Goal: Task Accomplishment & Management: Manage account settings

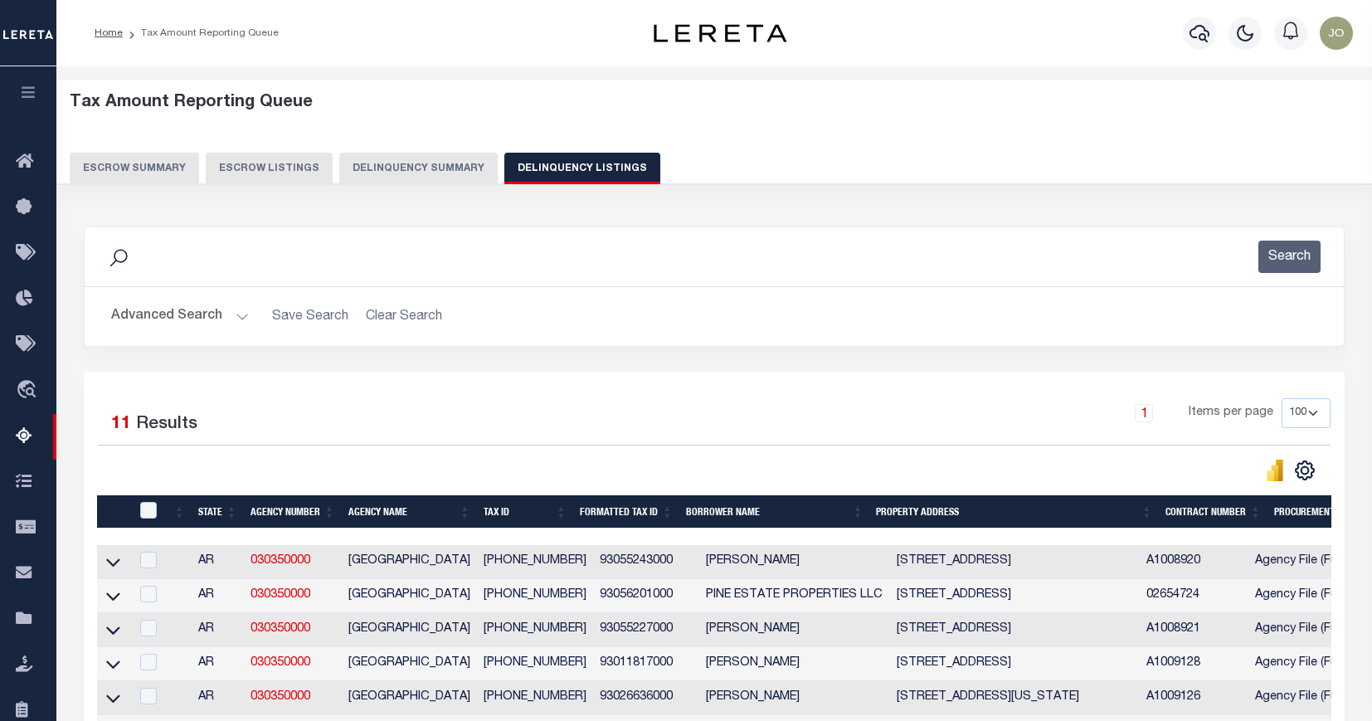
select select "100"
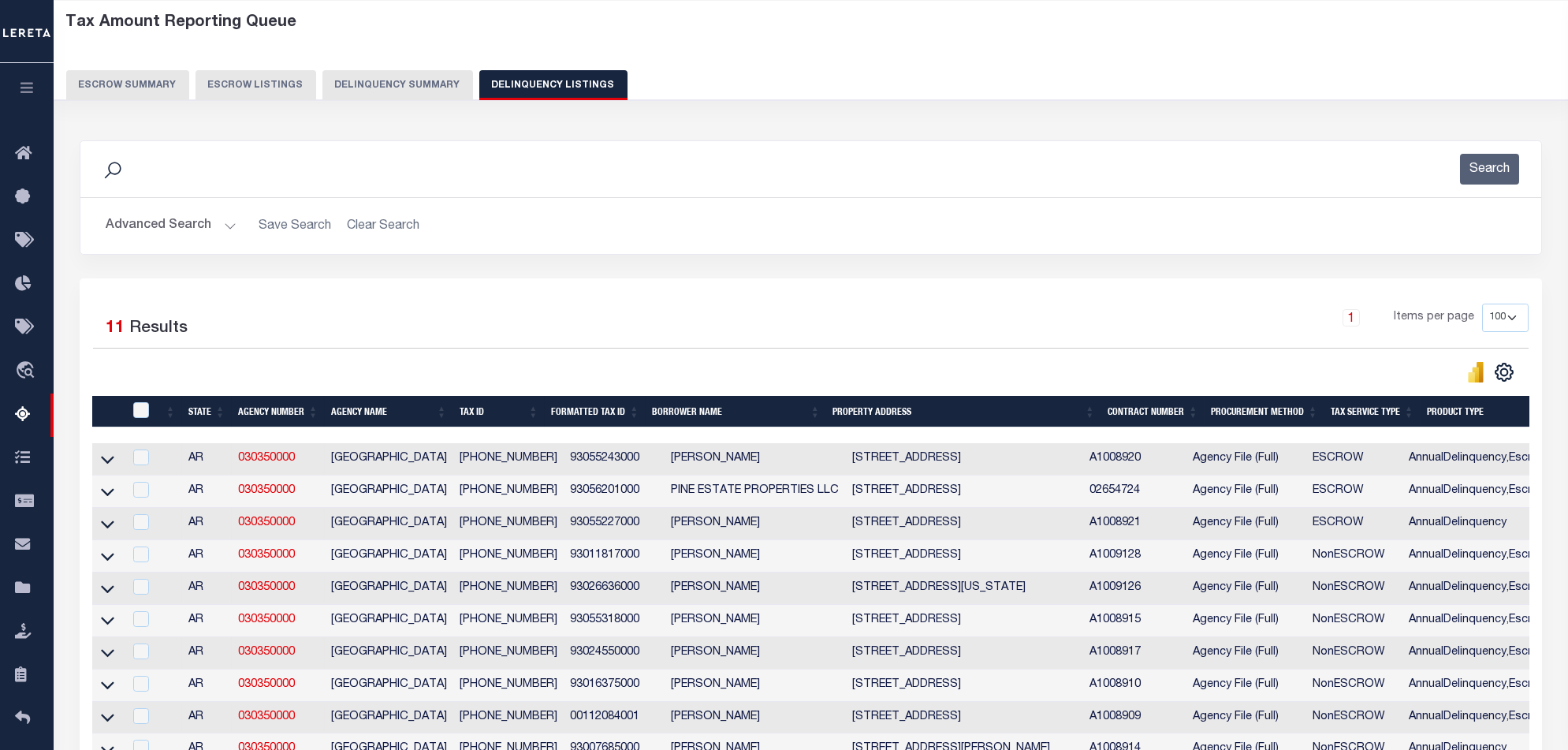
scroll to position [75, 0]
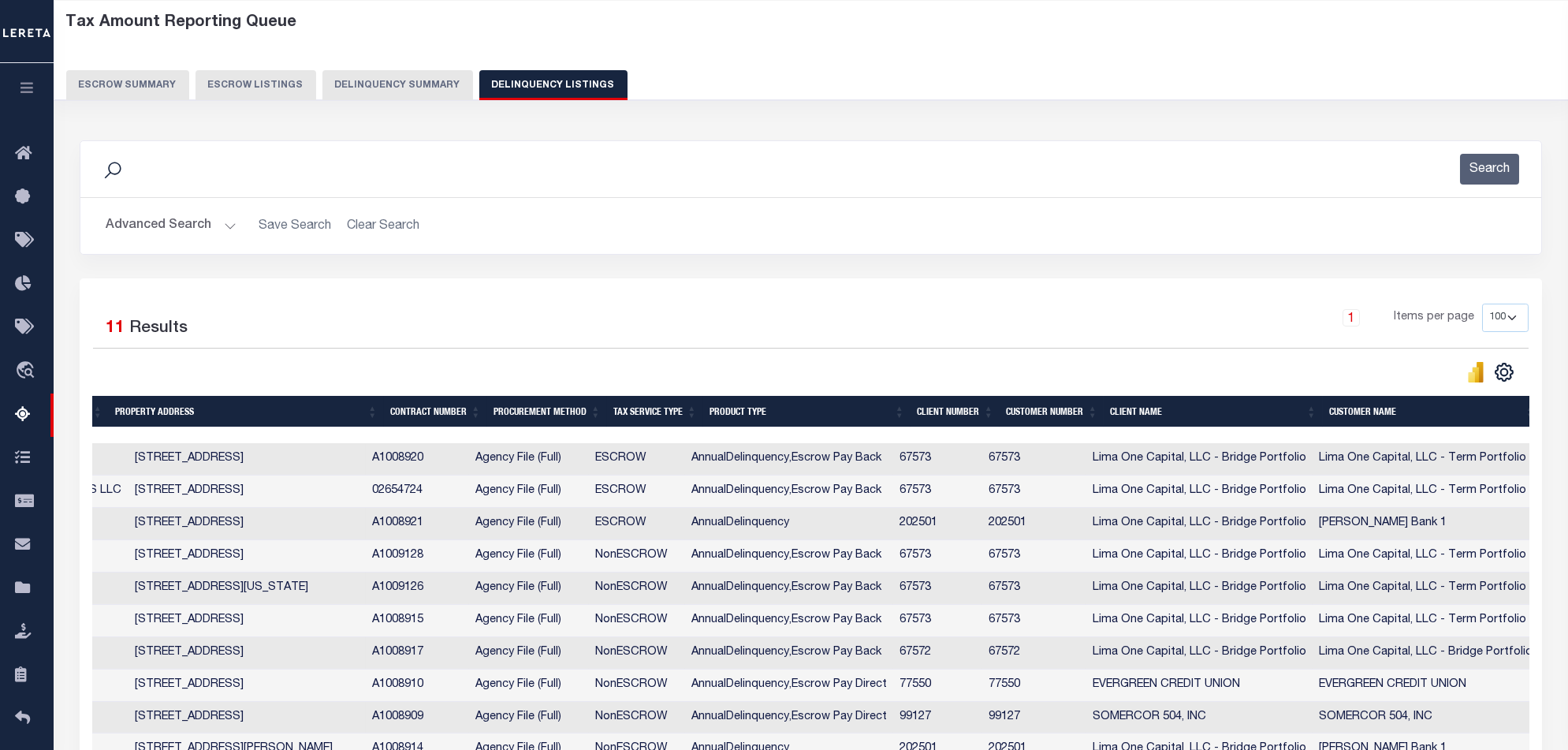
click at [384, 86] on button "Delinquency Summary" at bounding box center [397, 86] width 150 height 30
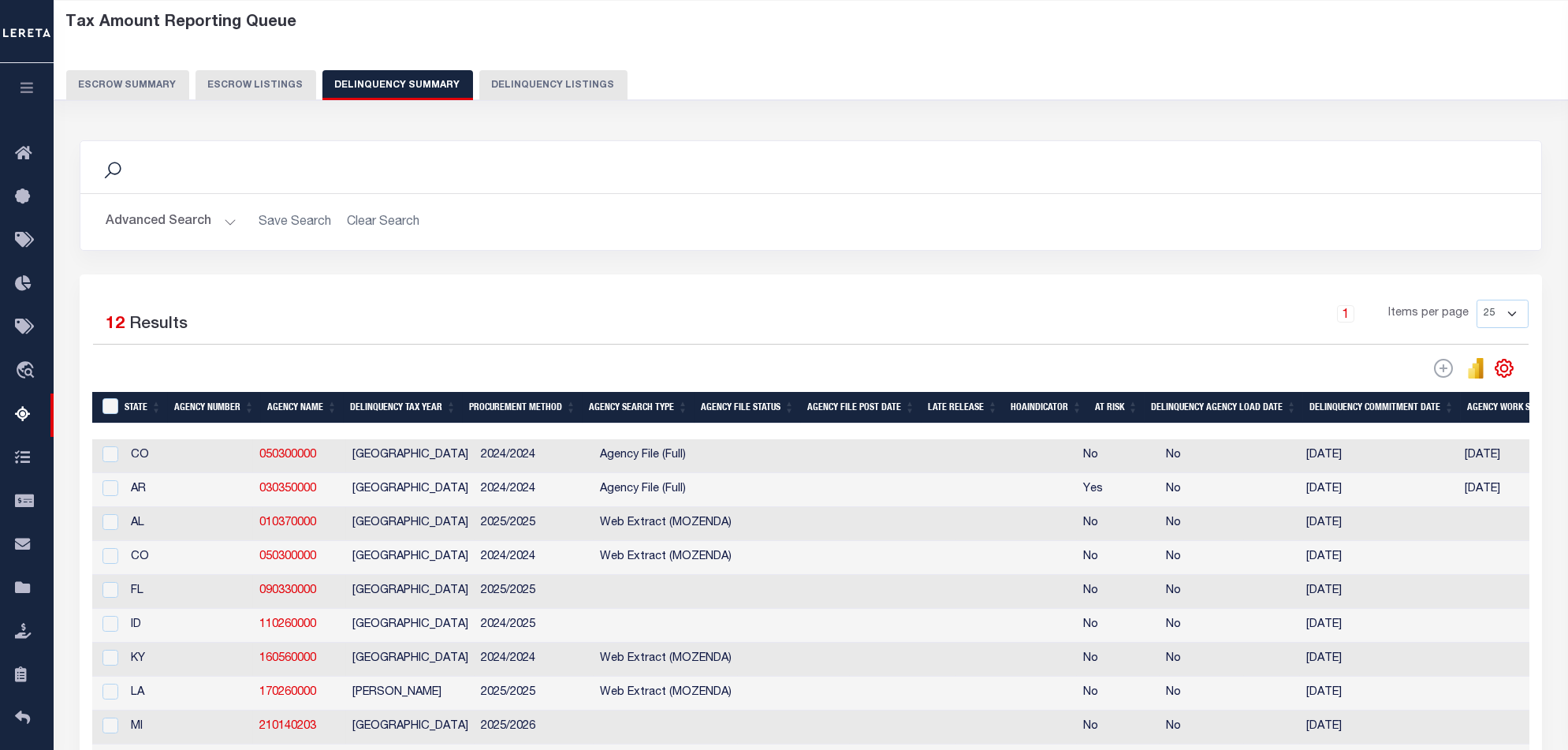
scroll to position [0, 0]
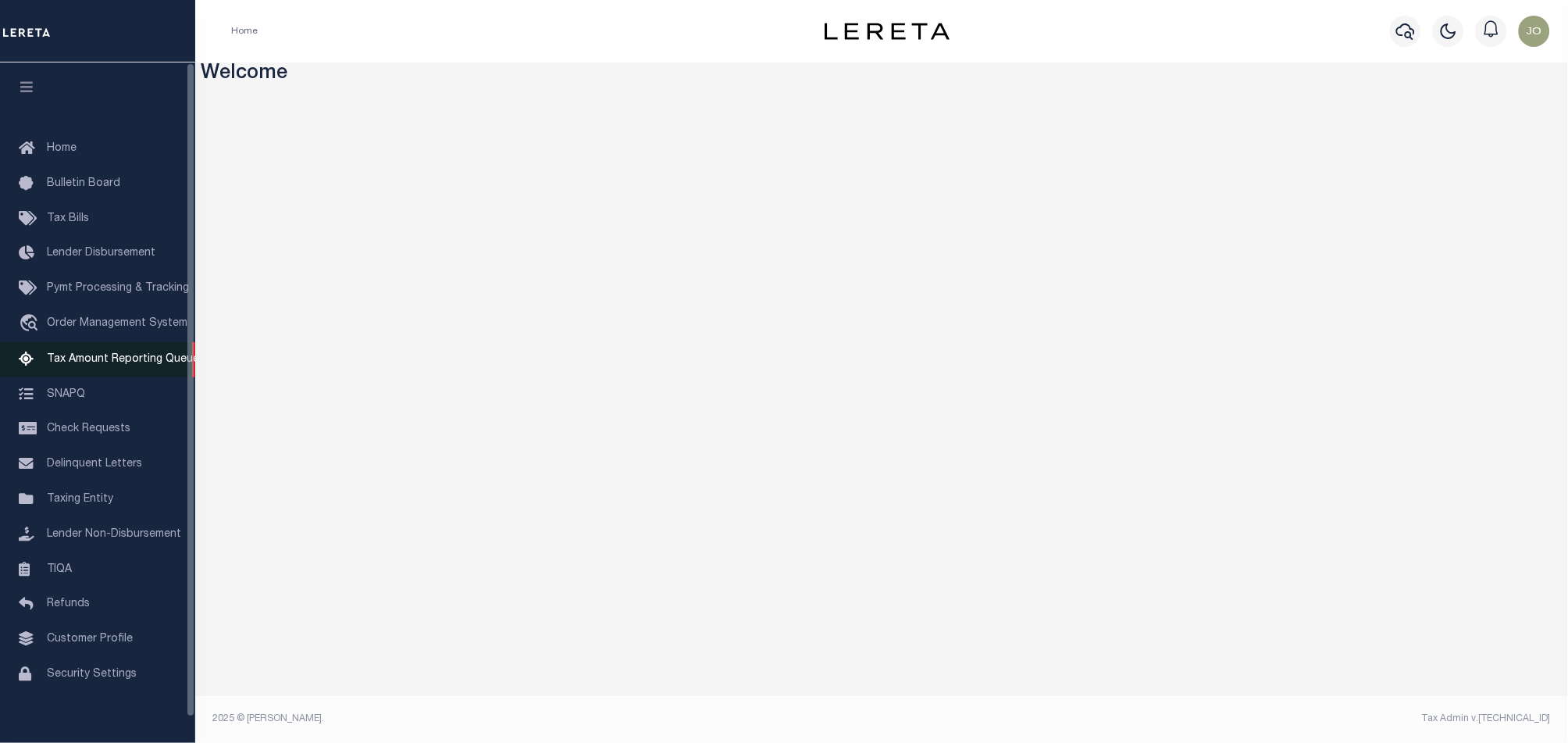
click at [72, 363] on span "Tax Amount Reporting Queue" at bounding box center [123, 360] width 152 height 11
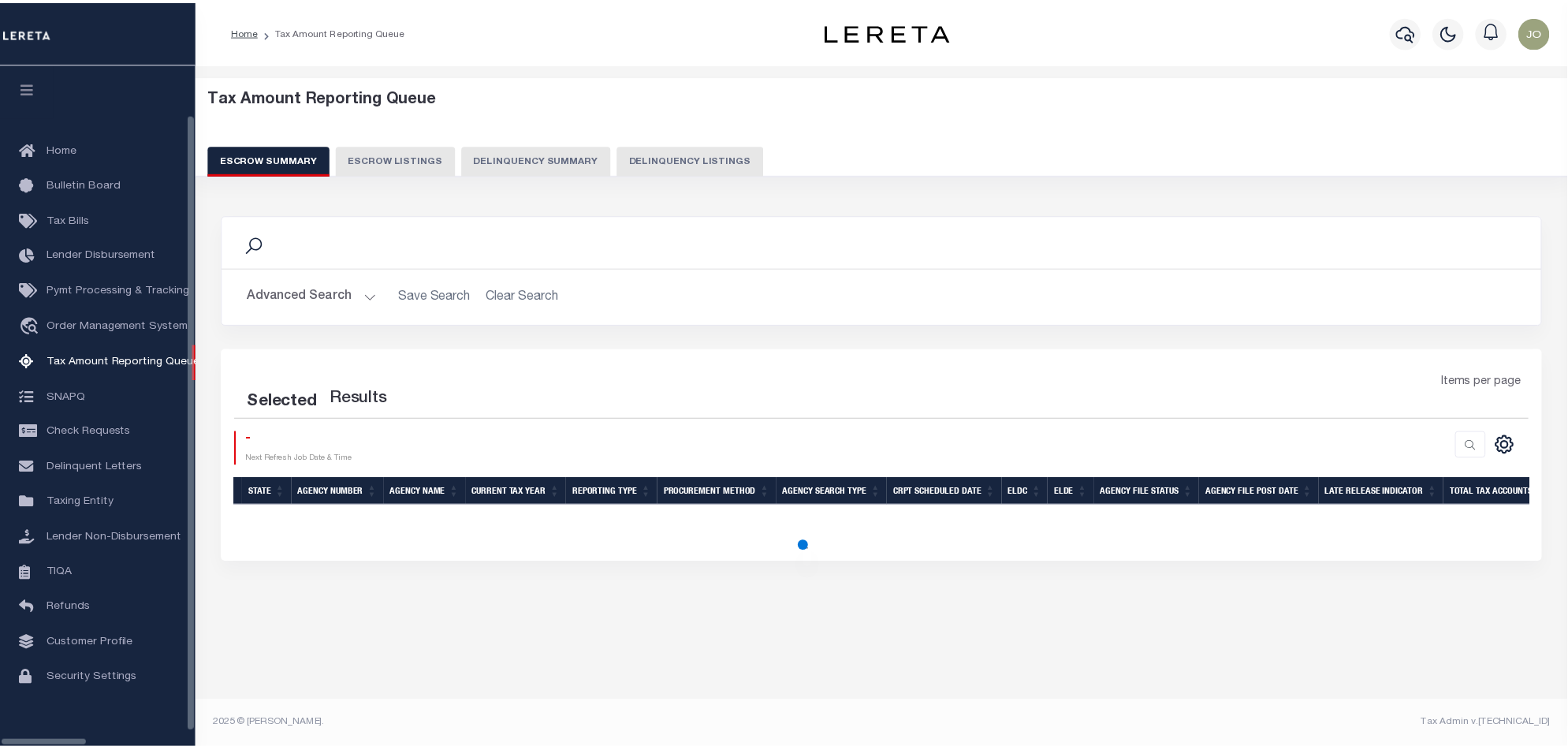
scroll to position [10, 0]
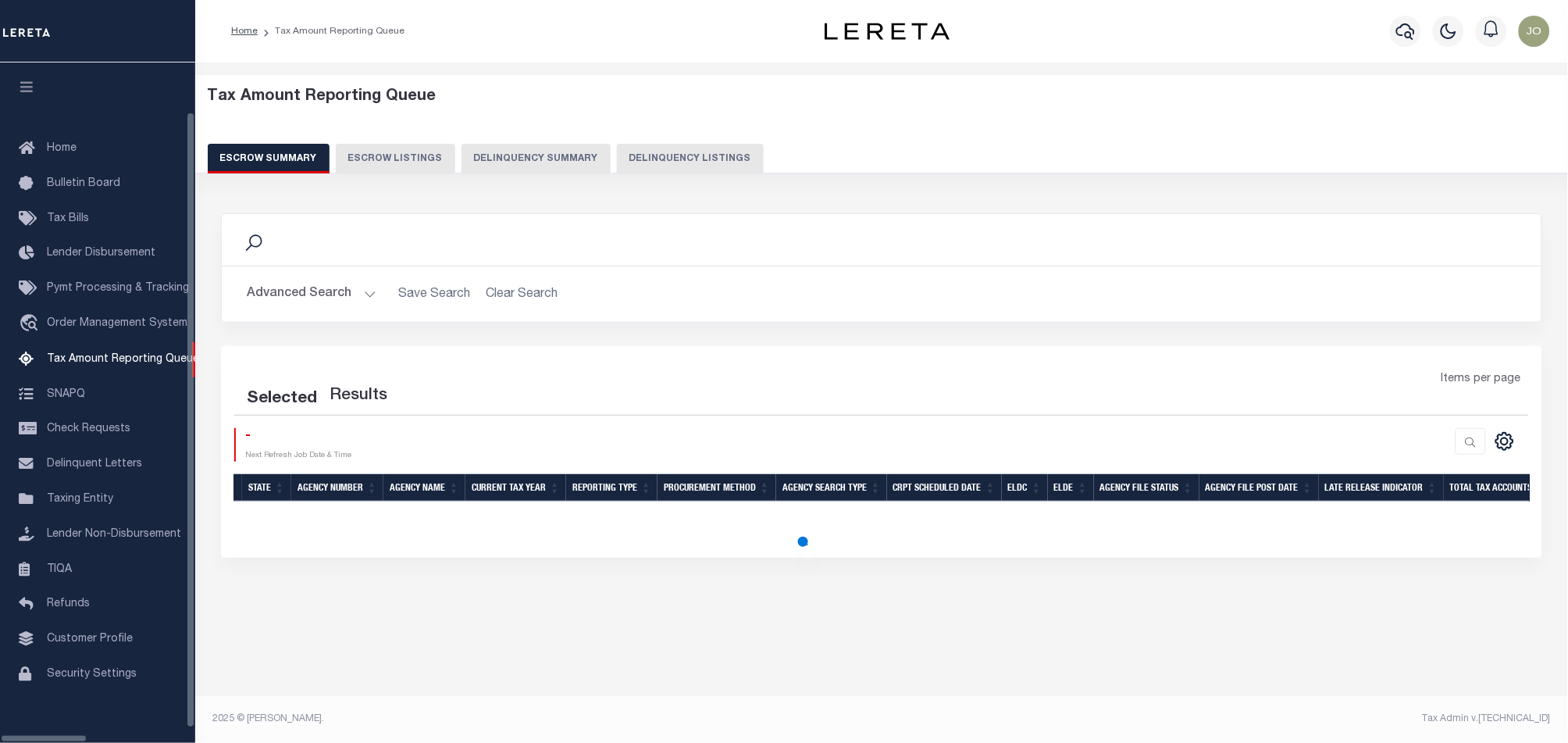
select select "100"
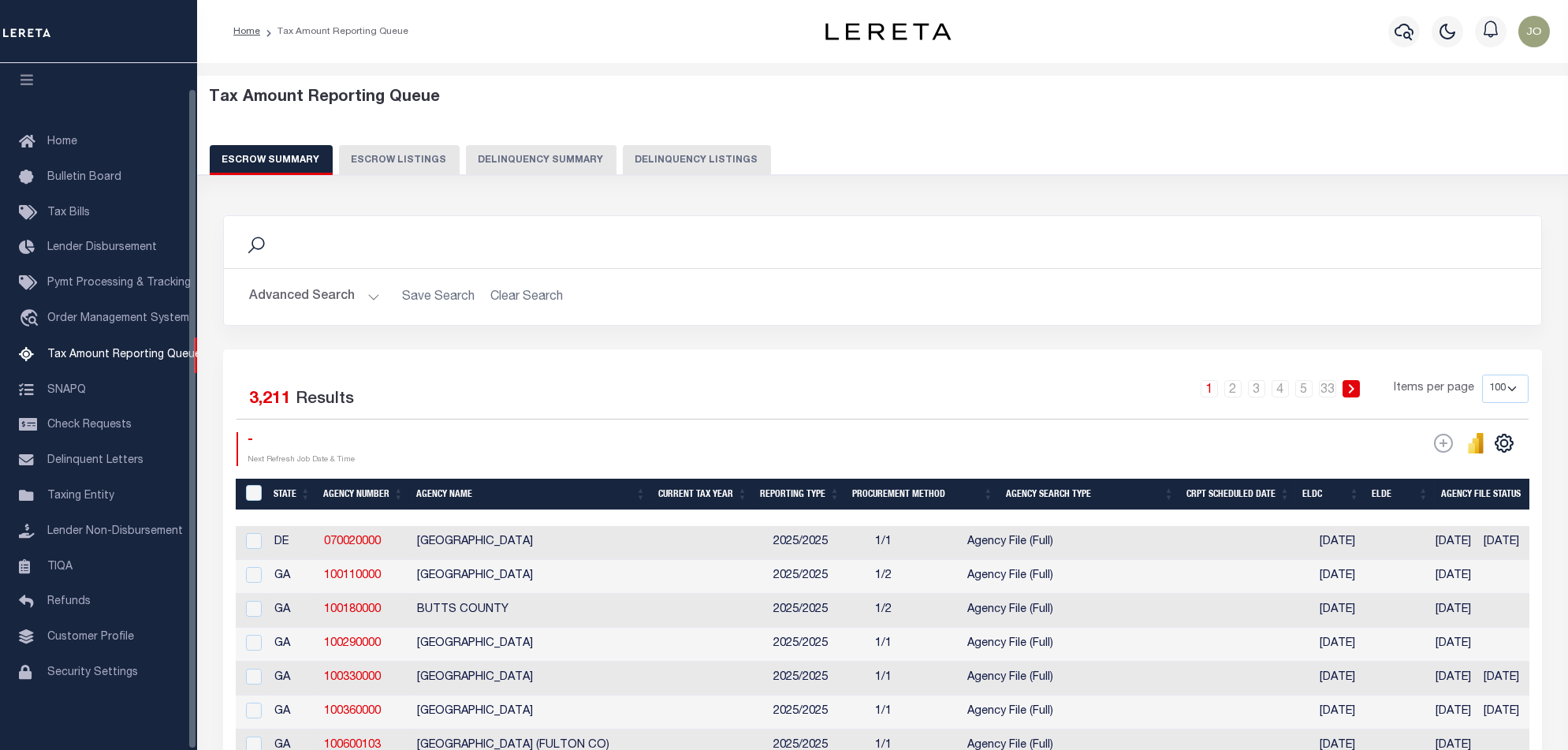
scroll to position [26, 0]
click at [561, 160] on button "Delinquency Summary" at bounding box center [541, 161] width 150 height 30
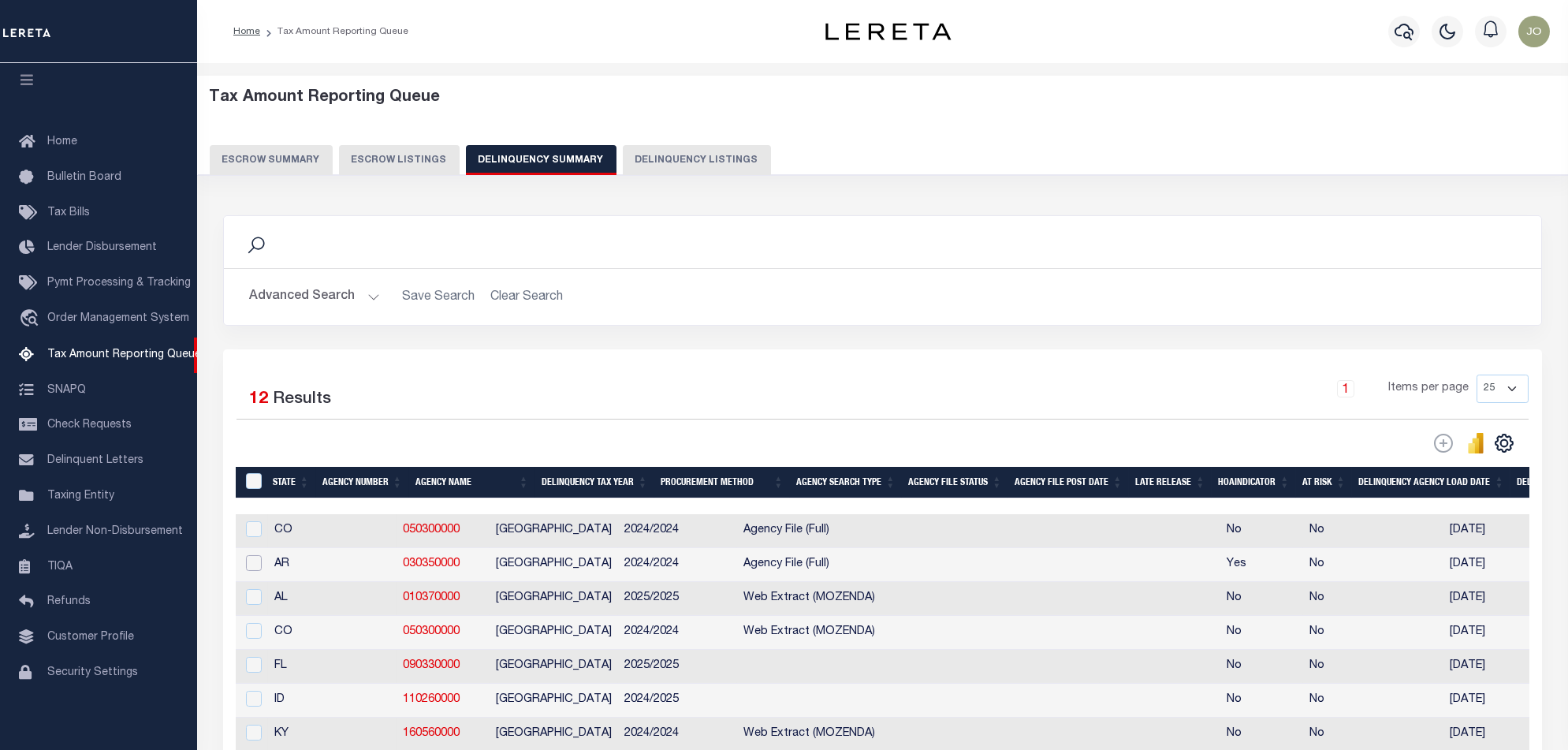
click at [248, 561] on input "checkbox" at bounding box center [254, 563] width 16 height 16
checkbox input "true"
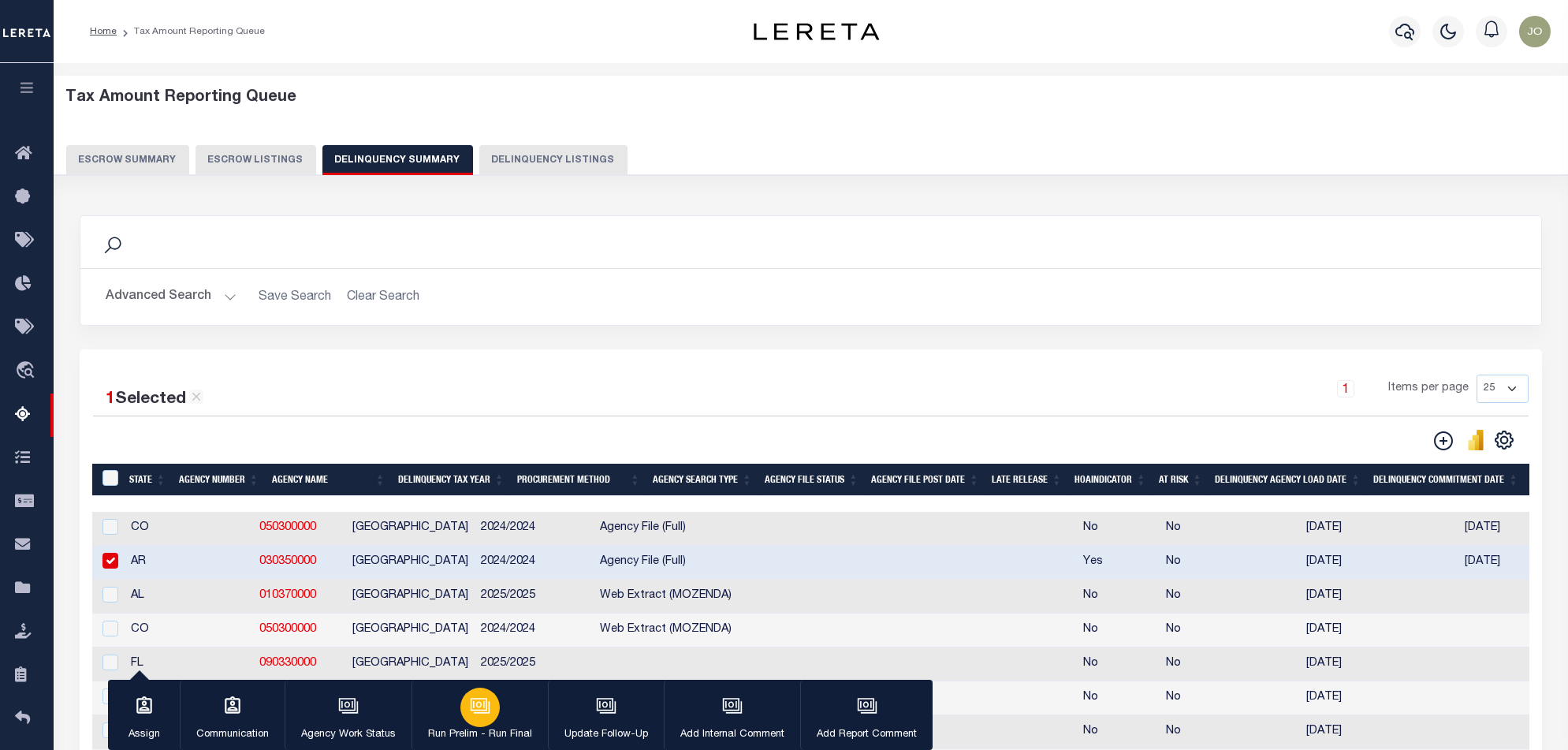
click at [497, 712] on button "Run Prelim - Run Final" at bounding box center [480, 715] width 137 height 71
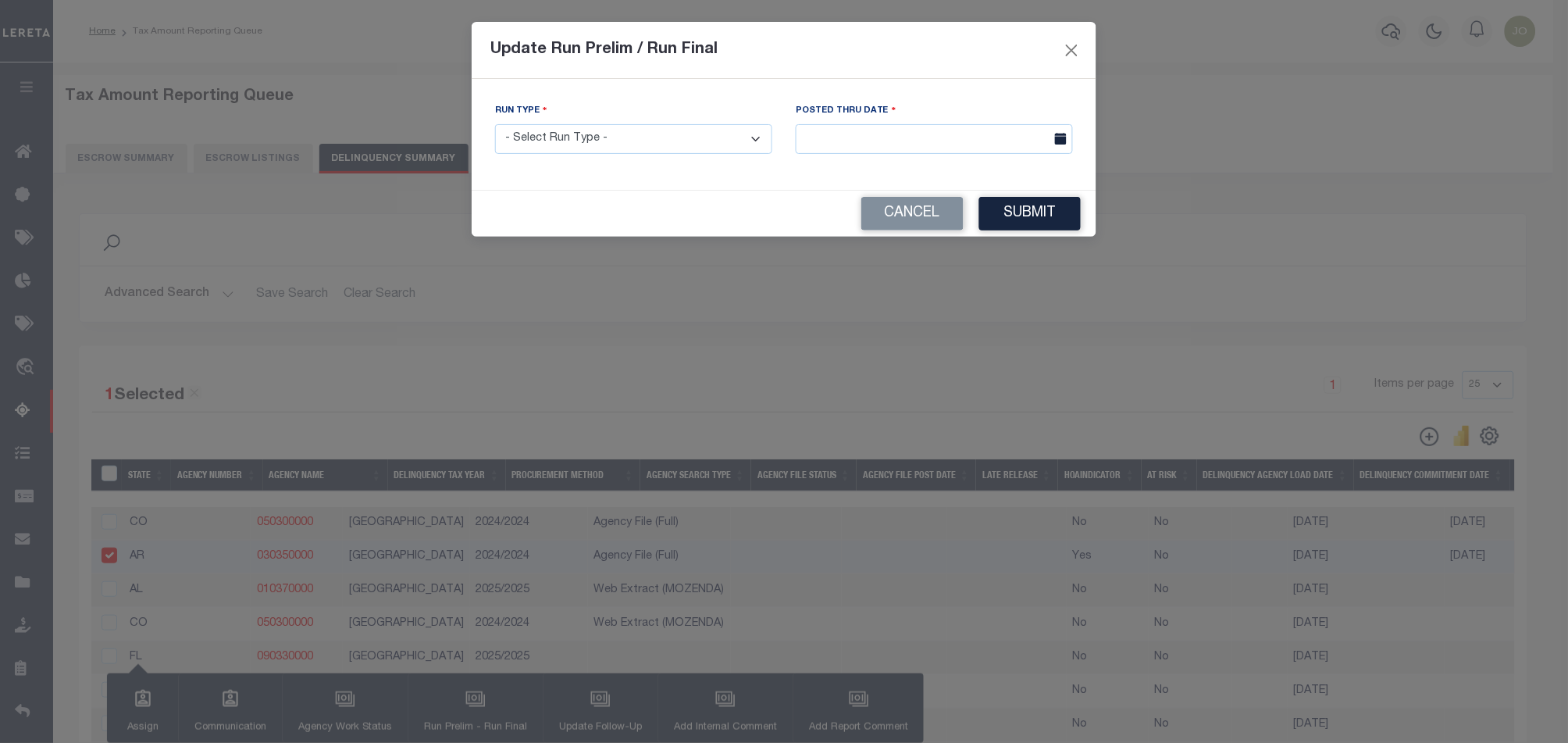
click at [737, 143] on select "- Select Run Type - Prelim Run Final Run" at bounding box center [633, 139] width 278 height 30
select select "F"
click at [495, 124] on select "- Select Run Type - Prelim Run Final Run" at bounding box center [633, 139] width 278 height 30
click at [943, 122] on div "Posted Thru Date" at bounding box center [934, 128] width 278 height 52
click at [938, 139] on input "text" at bounding box center [934, 139] width 278 height 30
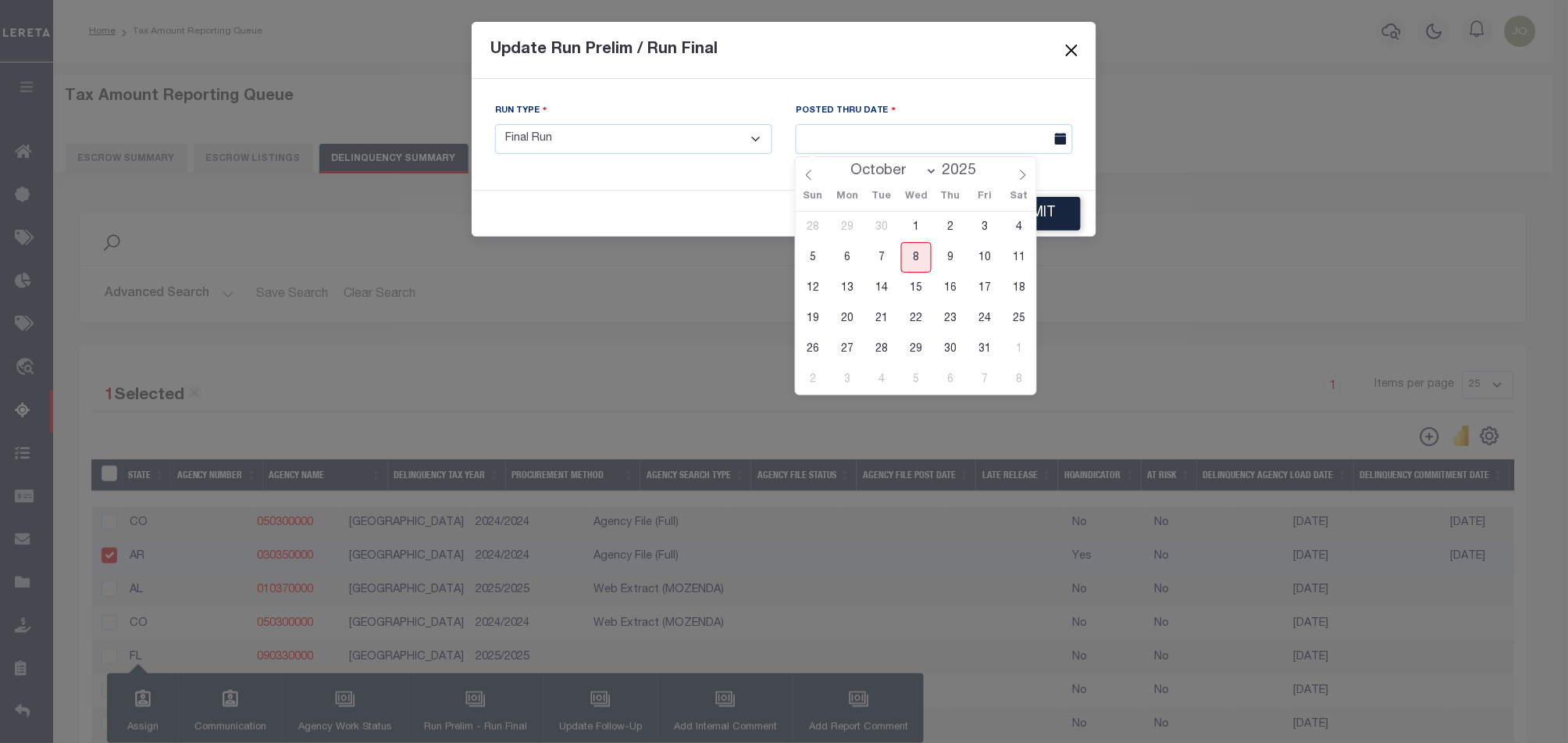
click at [919, 251] on span "8" at bounding box center [916, 257] width 30 height 30
type input "[DATE]"
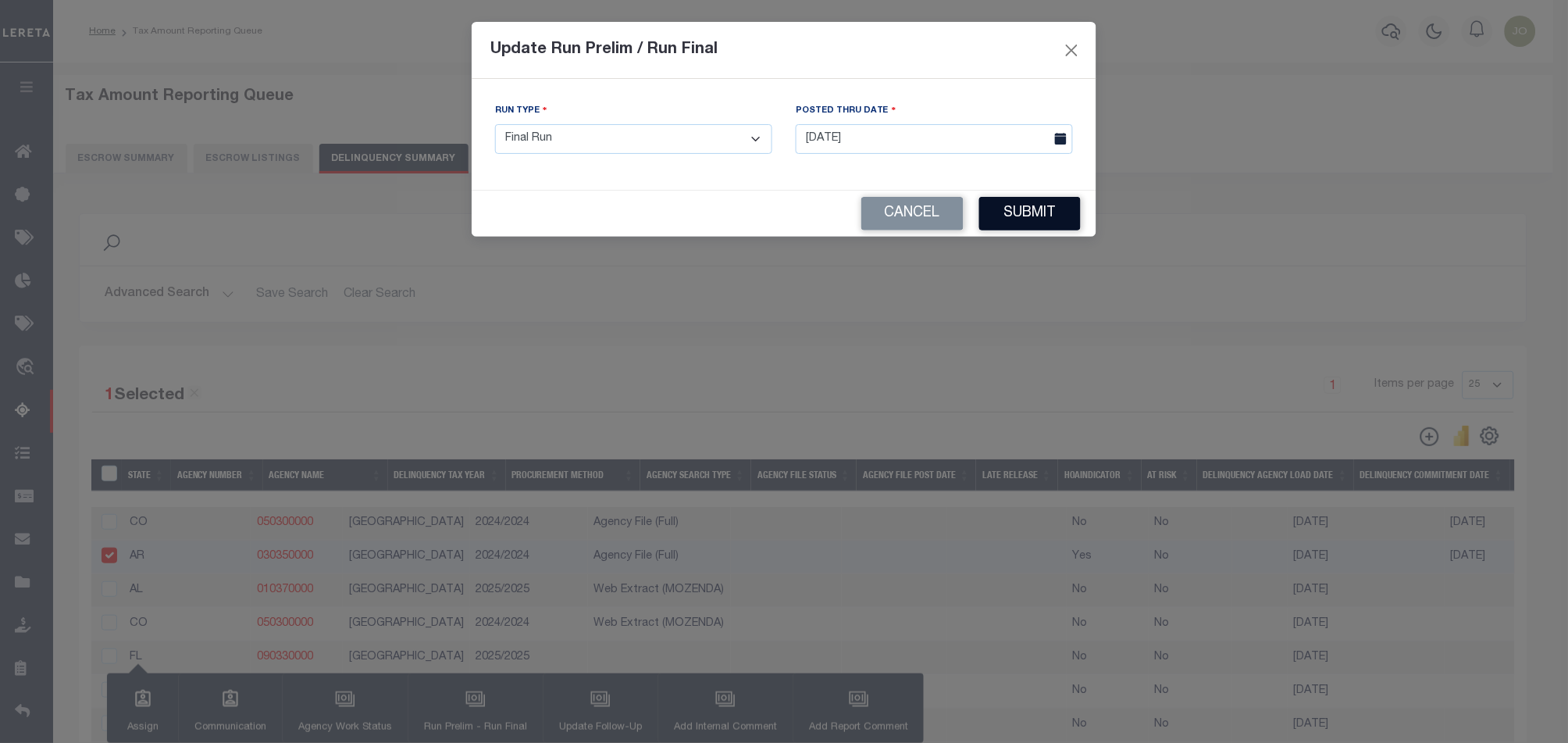
click at [1055, 211] on button "Submit" at bounding box center [1030, 214] width 102 height 34
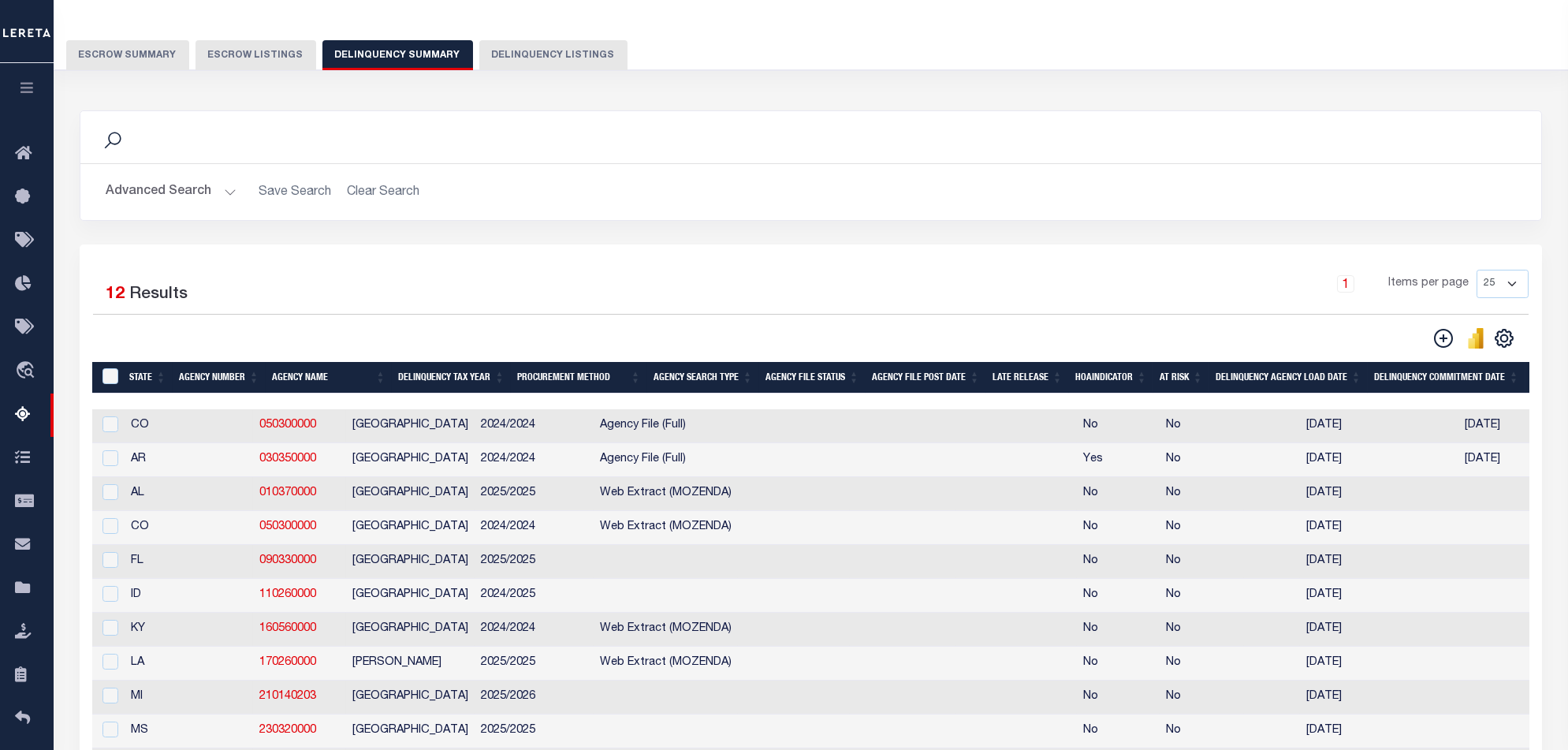
scroll to position [210, 0]
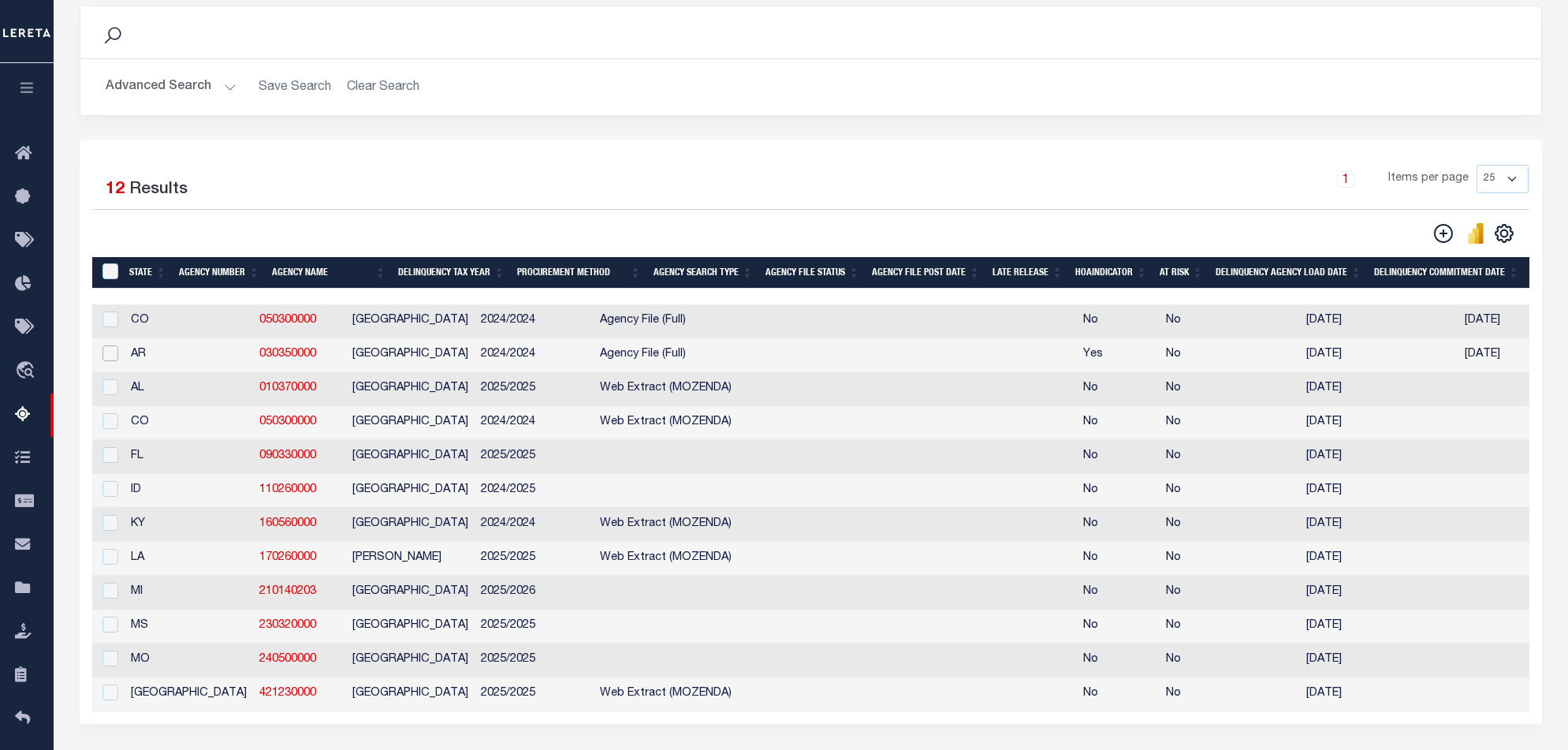
click at [106, 361] on input "checkbox" at bounding box center [110, 353] width 16 height 16
checkbox input "true"
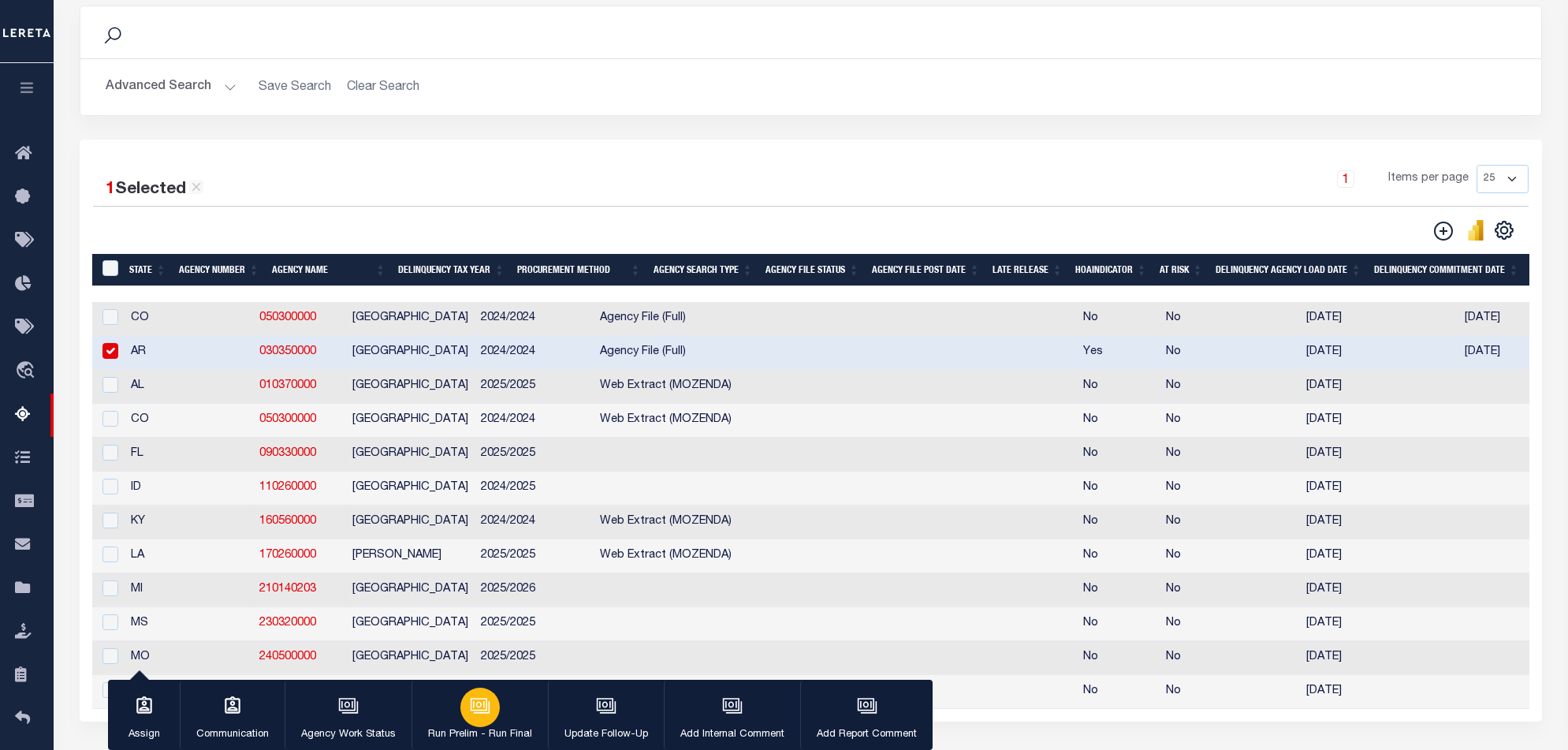
click at [474, 709] on icon "button" at bounding box center [480, 706] width 21 height 21
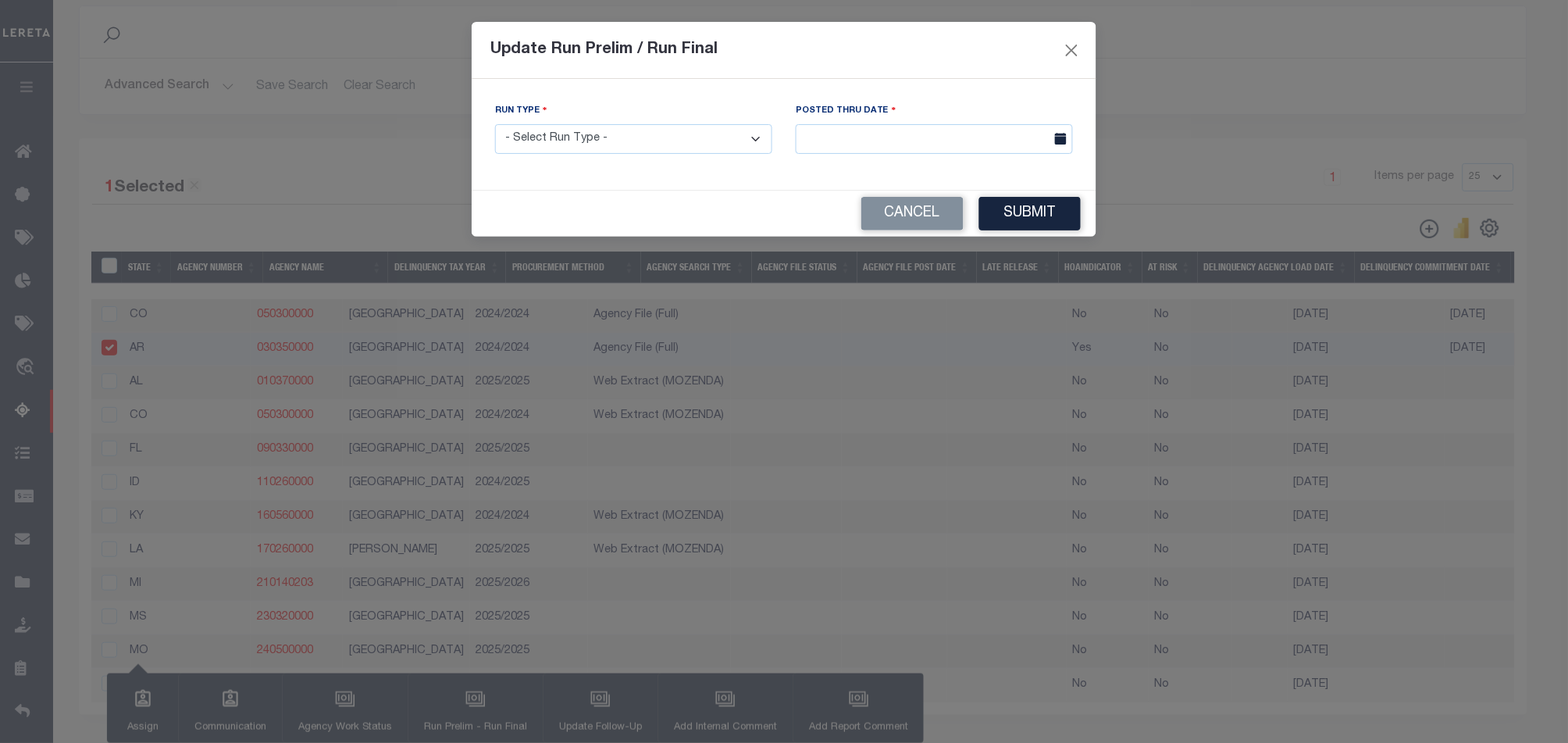
click at [735, 120] on div "Run Type - Select Run Type - Prelim Run Final Run" at bounding box center [633, 128] width 278 height 52
click at [723, 136] on select "- Select Run Type - Prelim Run Final Run" at bounding box center [633, 139] width 278 height 30
select select "F"
click at [495, 124] on select "- Select Run Type - Prelim Run Final Run" at bounding box center [633, 139] width 278 height 30
click at [850, 156] on div "Posted Thru Date" at bounding box center [934, 135] width 300 height 64
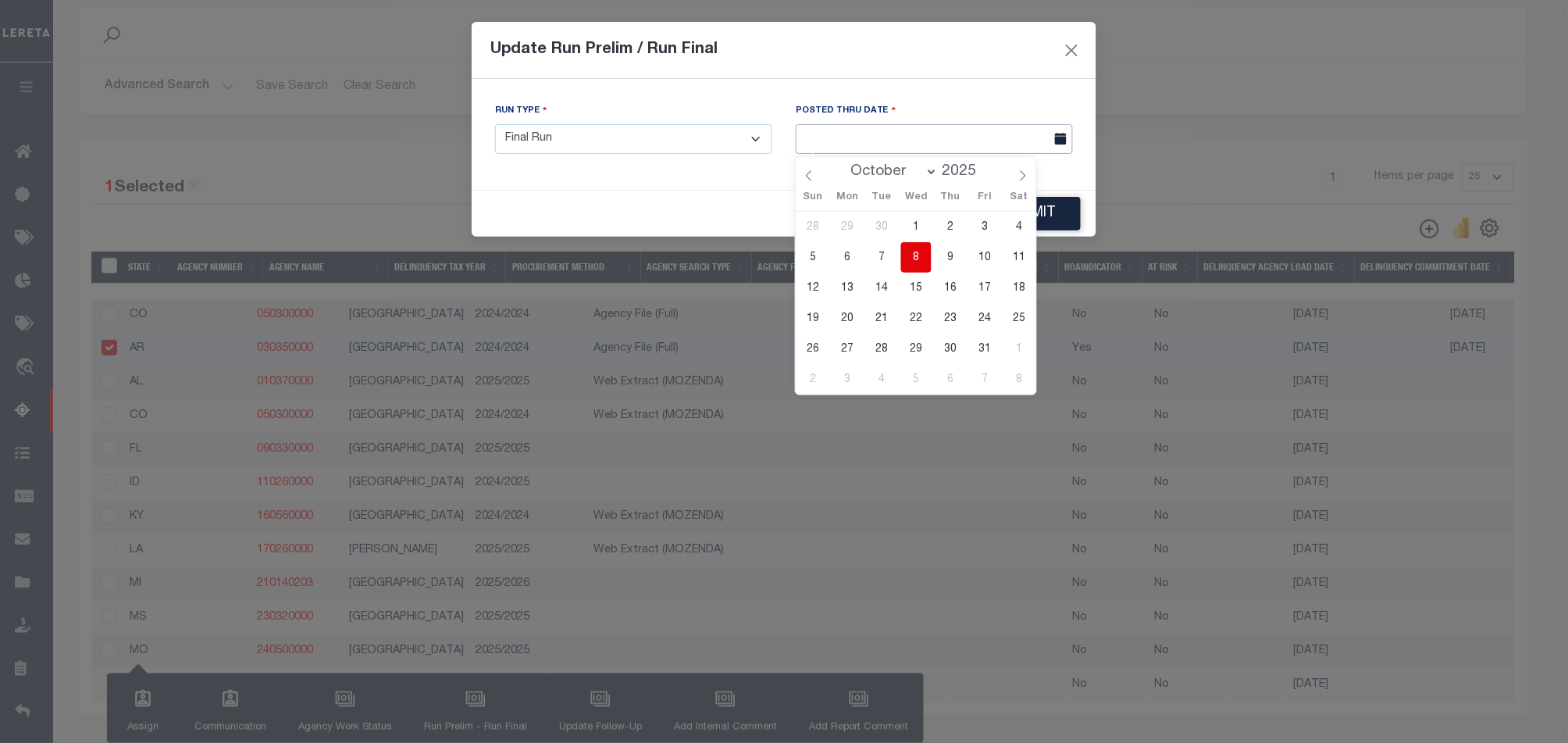
click at [859, 142] on input "text" at bounding box center [934, 139] width 278 height 30
click at [920, 259] on span "8" at bounding box center [916, 257] width 30 height 30
type input "[DATE]"
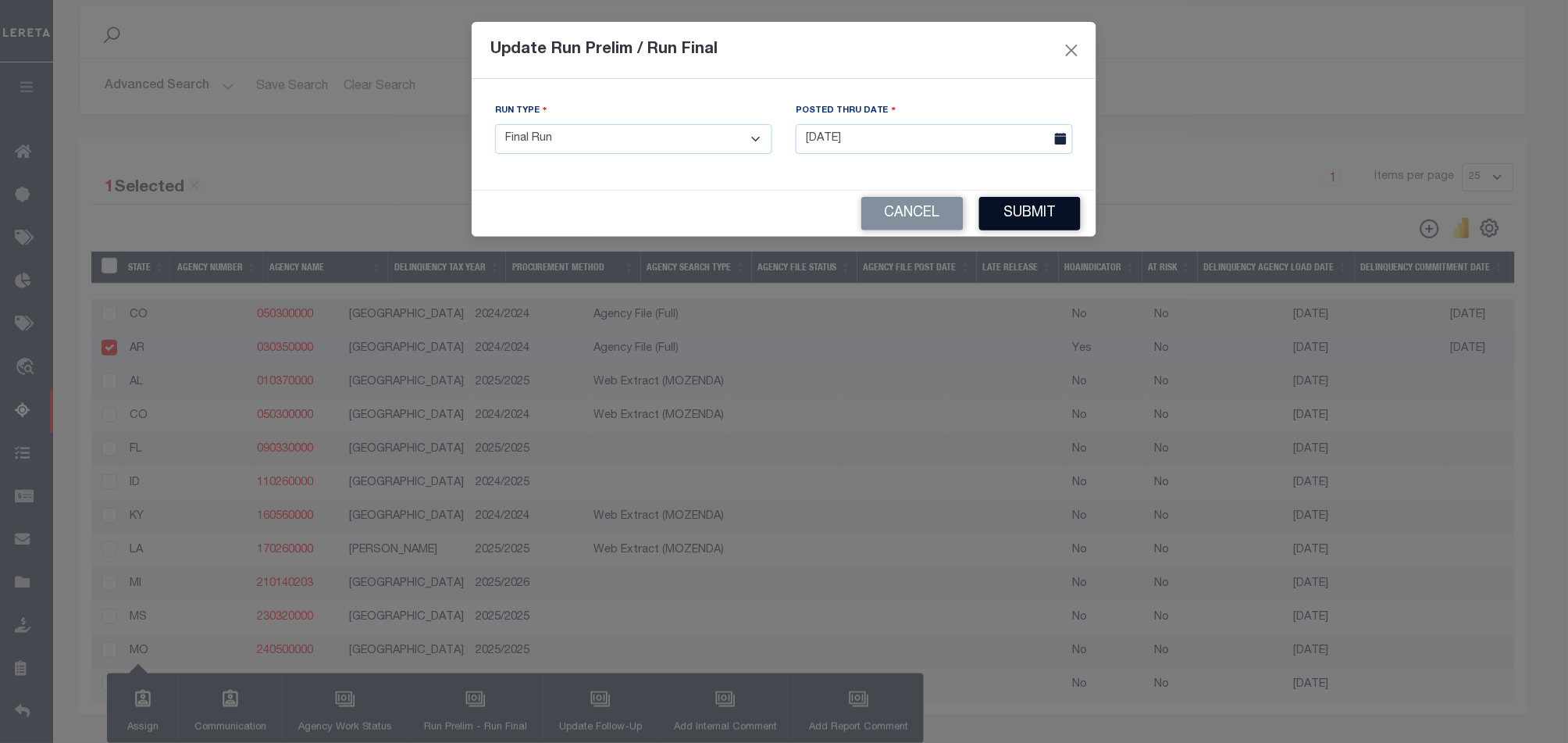
click at [992, 211] on button "Submit" at bounding box center [1030, 214] width 102 height 34
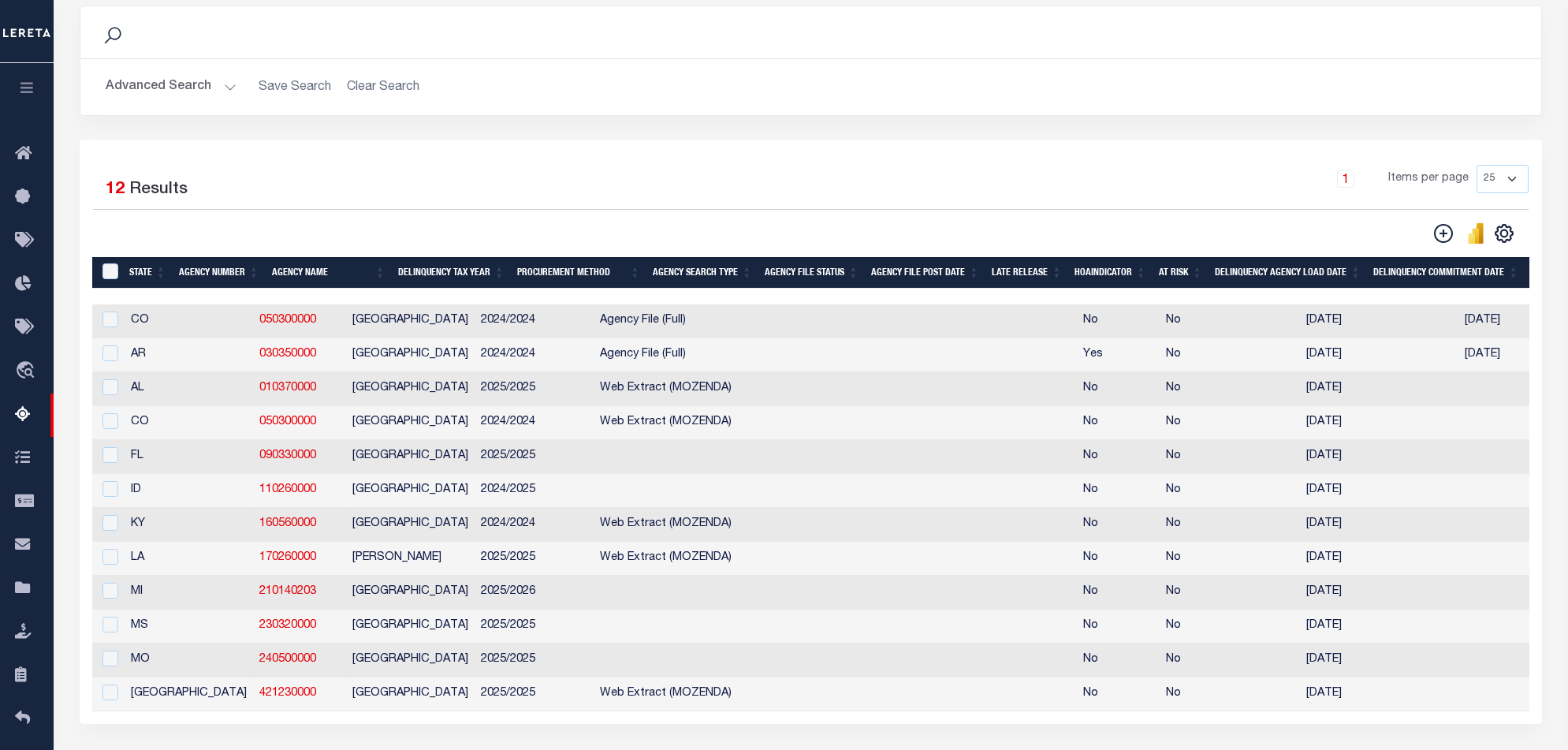
scroll to position [0, 1256]
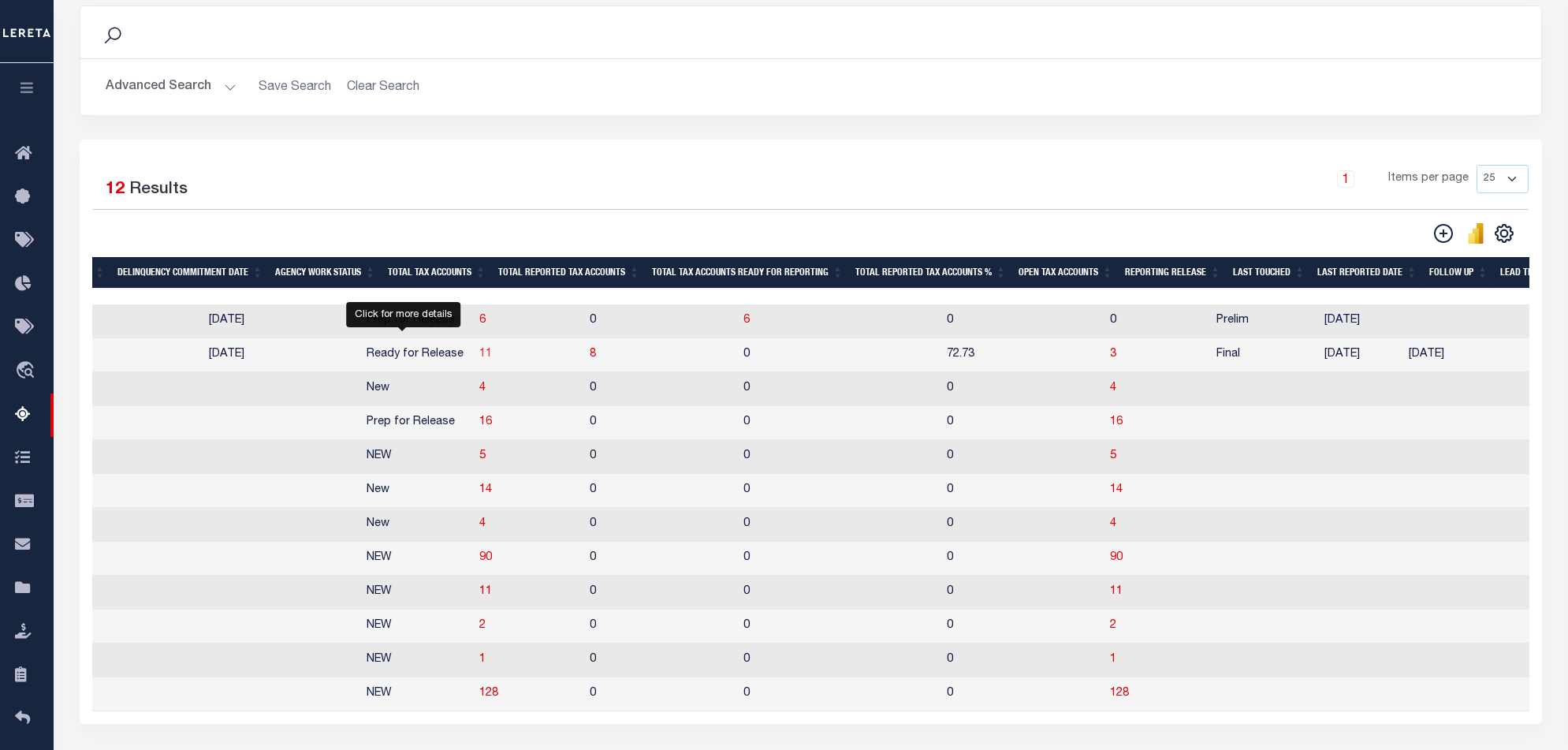
click at [479, 357] on span "11" at bounding box center [485, 355] width 12 height 11
select select "100"
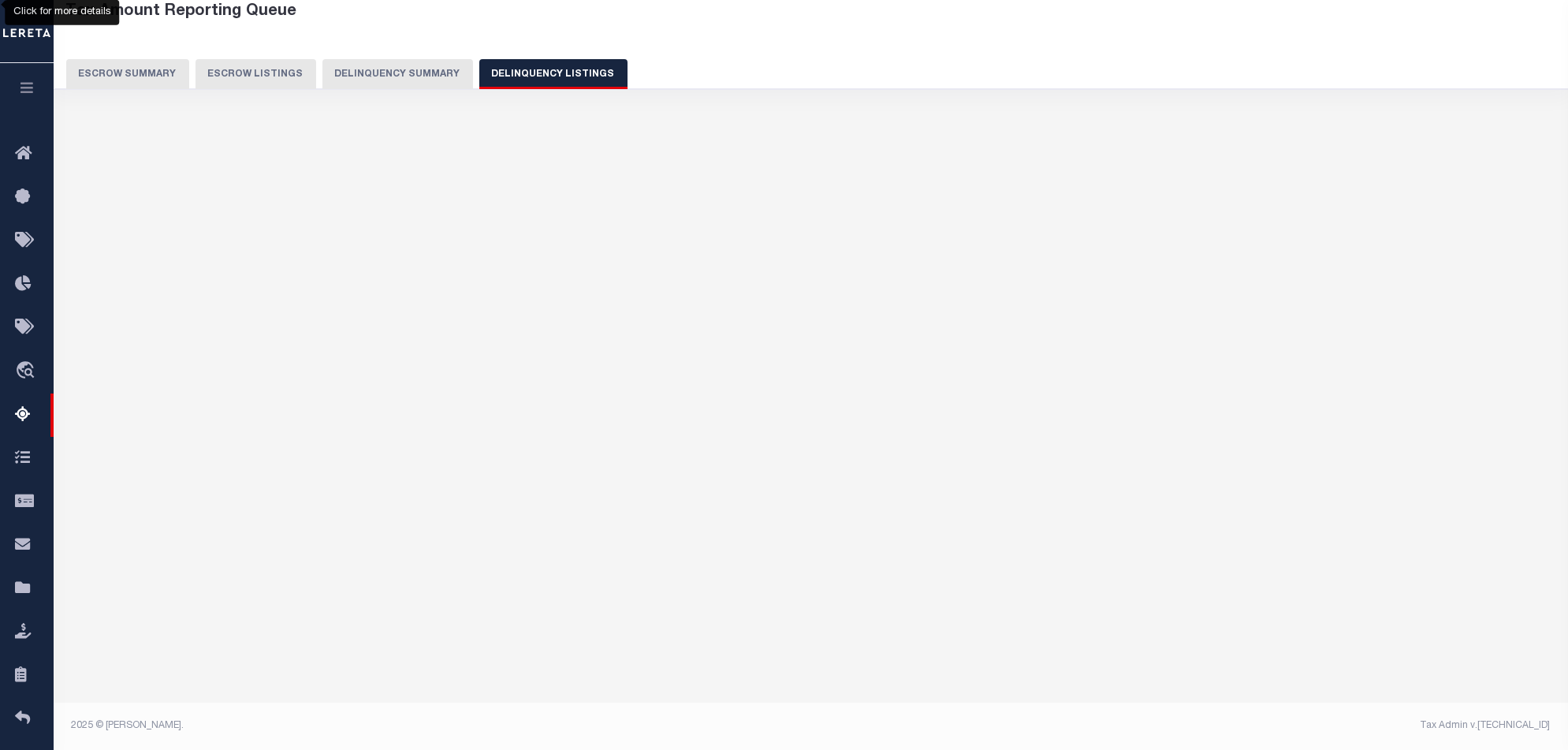
scroll to position [86, 0]
select select "100"
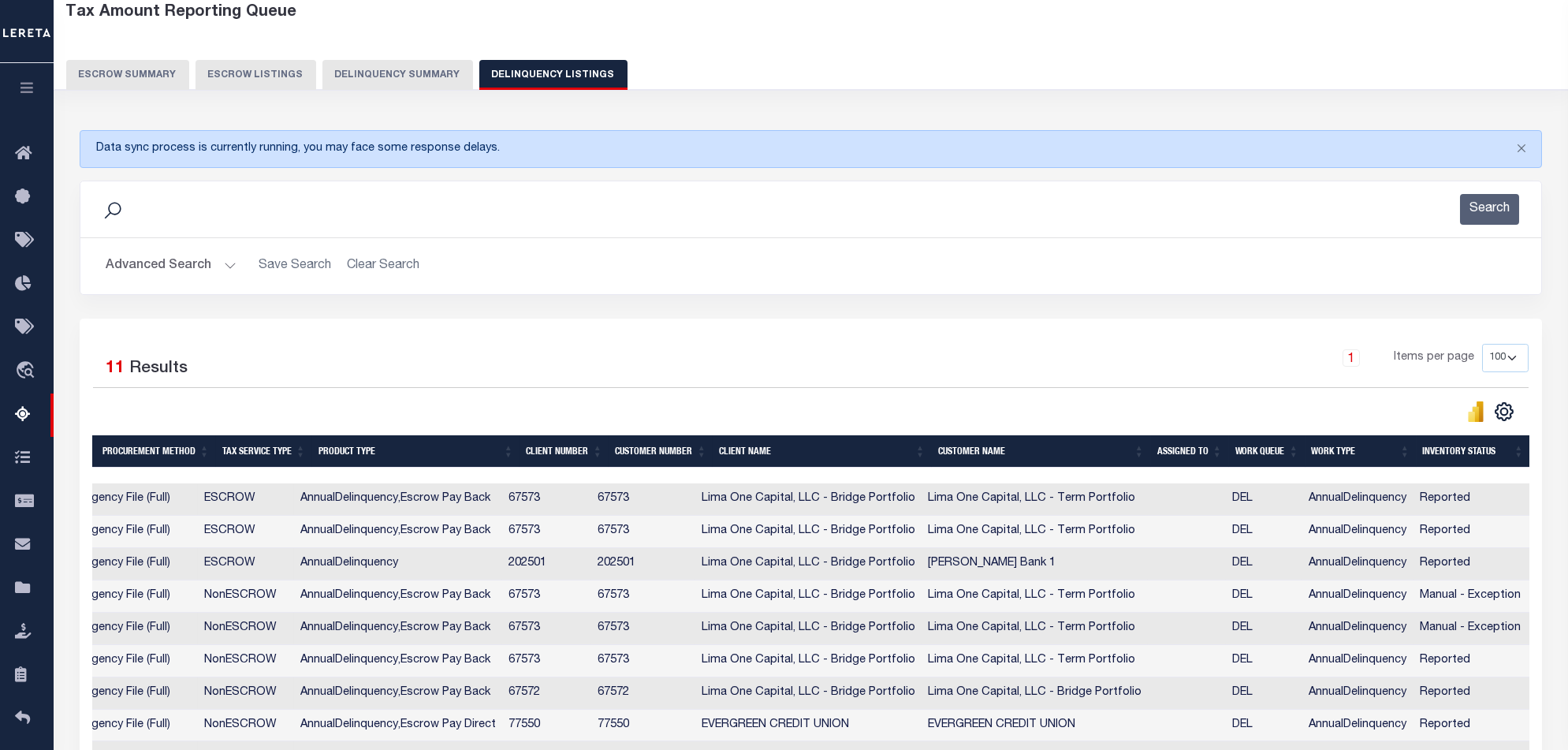
scroll to position [346, 0]
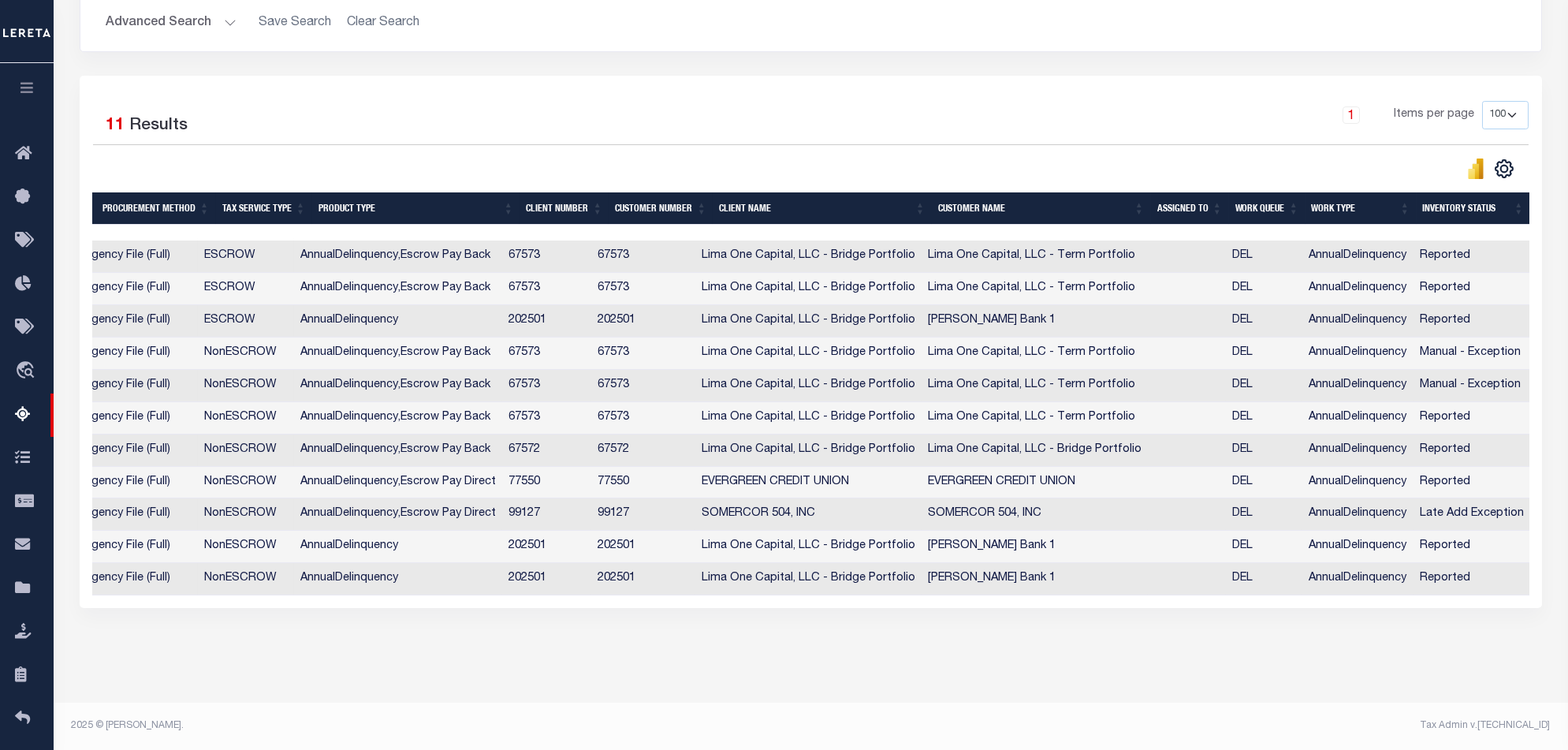
click at [1041, 342] on td "Lima One Capital, LLC - Term Portfolio" at bounding box center [1035, 354] width 226 height 32
checkbox input "true"
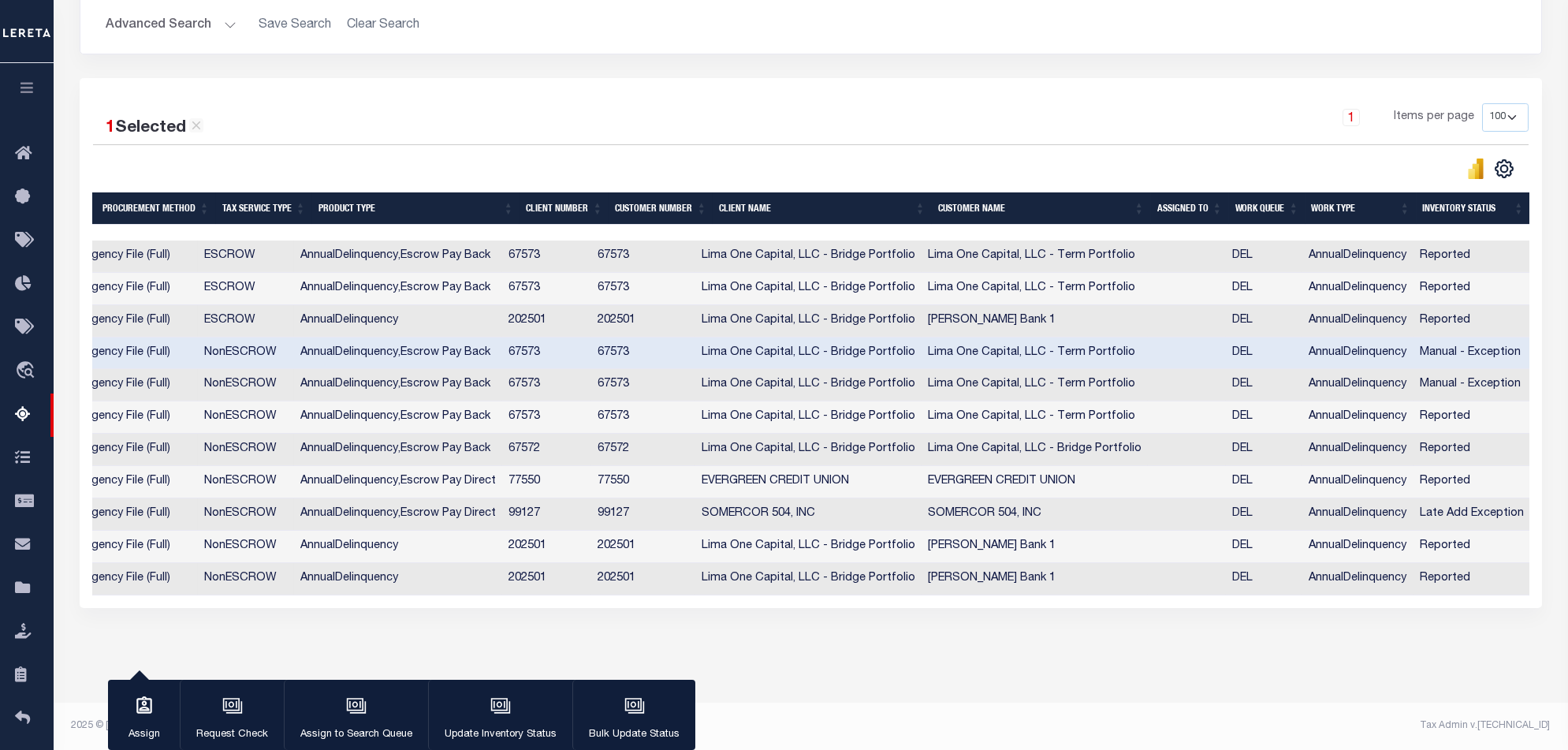
scroll to position [341, 0]
drag, startPoint x: 1266, startPoint y: 596, endPoint x: 768, endPoint y: 616, distance: 498.4
click at [771, 616] on div "Data sync process is currently running, you may face some response delays. Sear…" at bounding box center [811, 264] width 1483 height 781
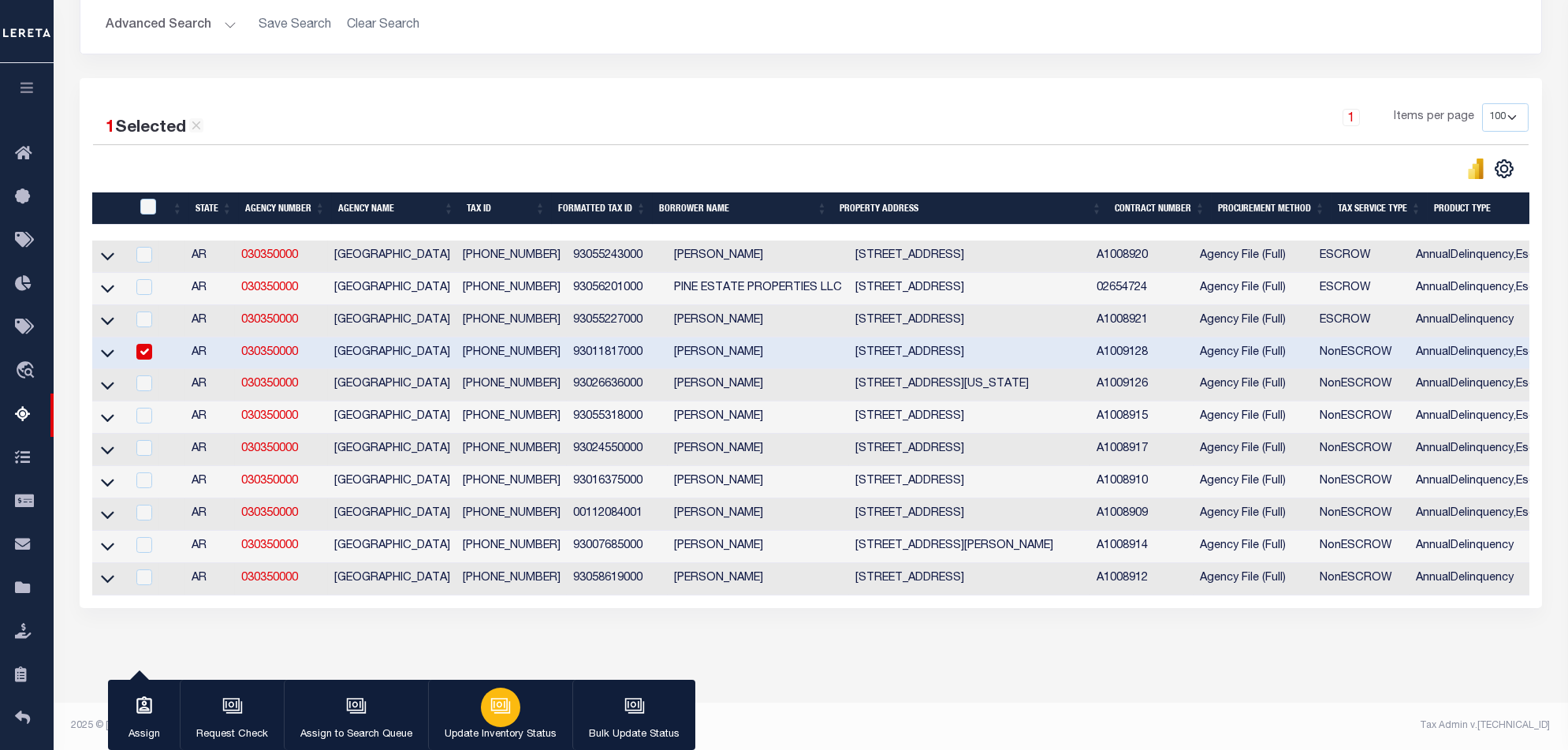
click at [510, 709] on div "button" at bounding box center [500, 706] width 39 height 39
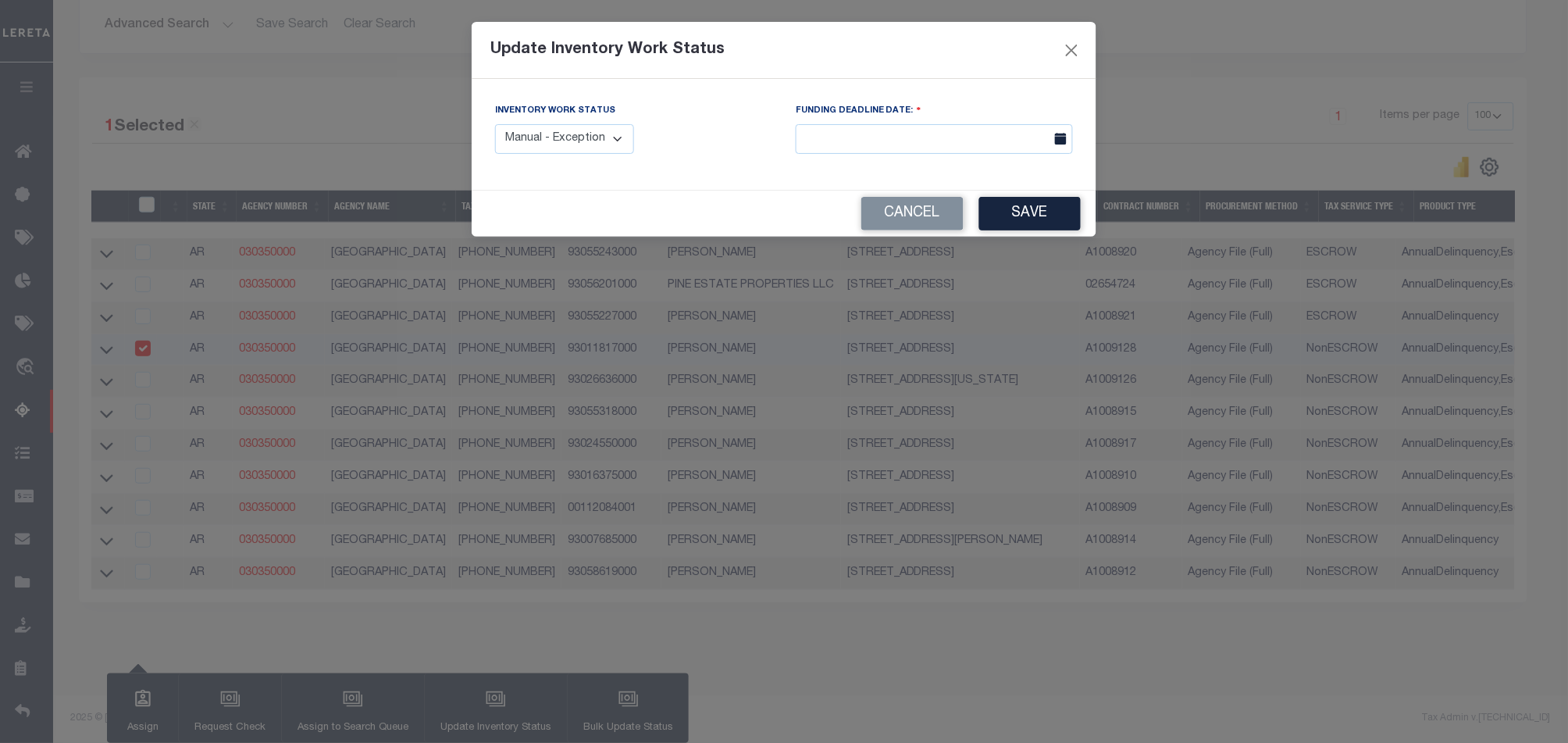
click at [609, 128] on select "Manual - Exception Pended - Awaiting Search Late Add Exception Completed" at bounding box center [565, 139] width 139 height 30
select select "4"
click at [495, 124] on select "Manual - Exception Pended - Awaiting Search Late Add Exception Completed" at bounding box center [565, 139] width 139 height 30
click at [1030, 209] on button "Save" at bounding box center [1030, 214] width 102 height 34
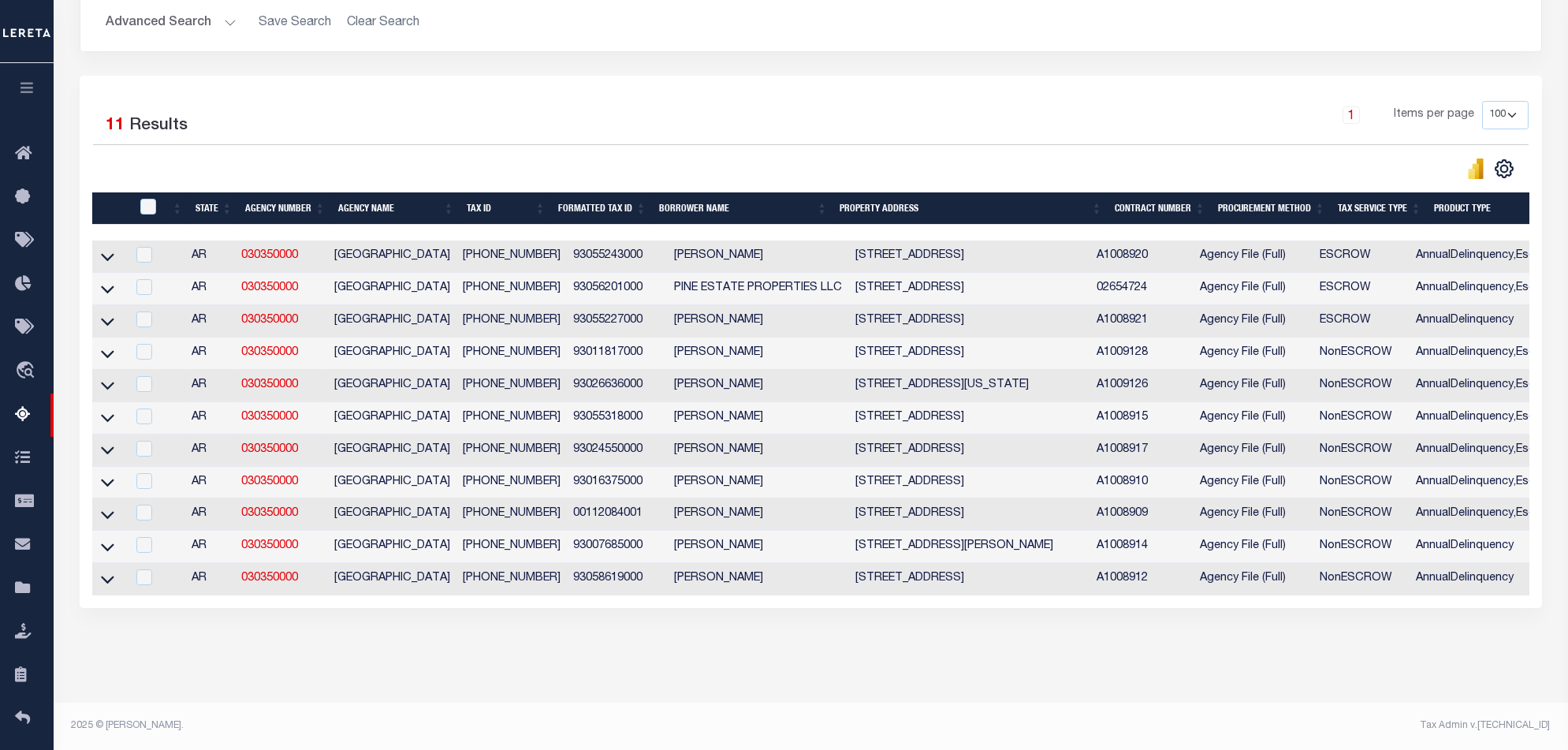
scroll to position [132, 0]
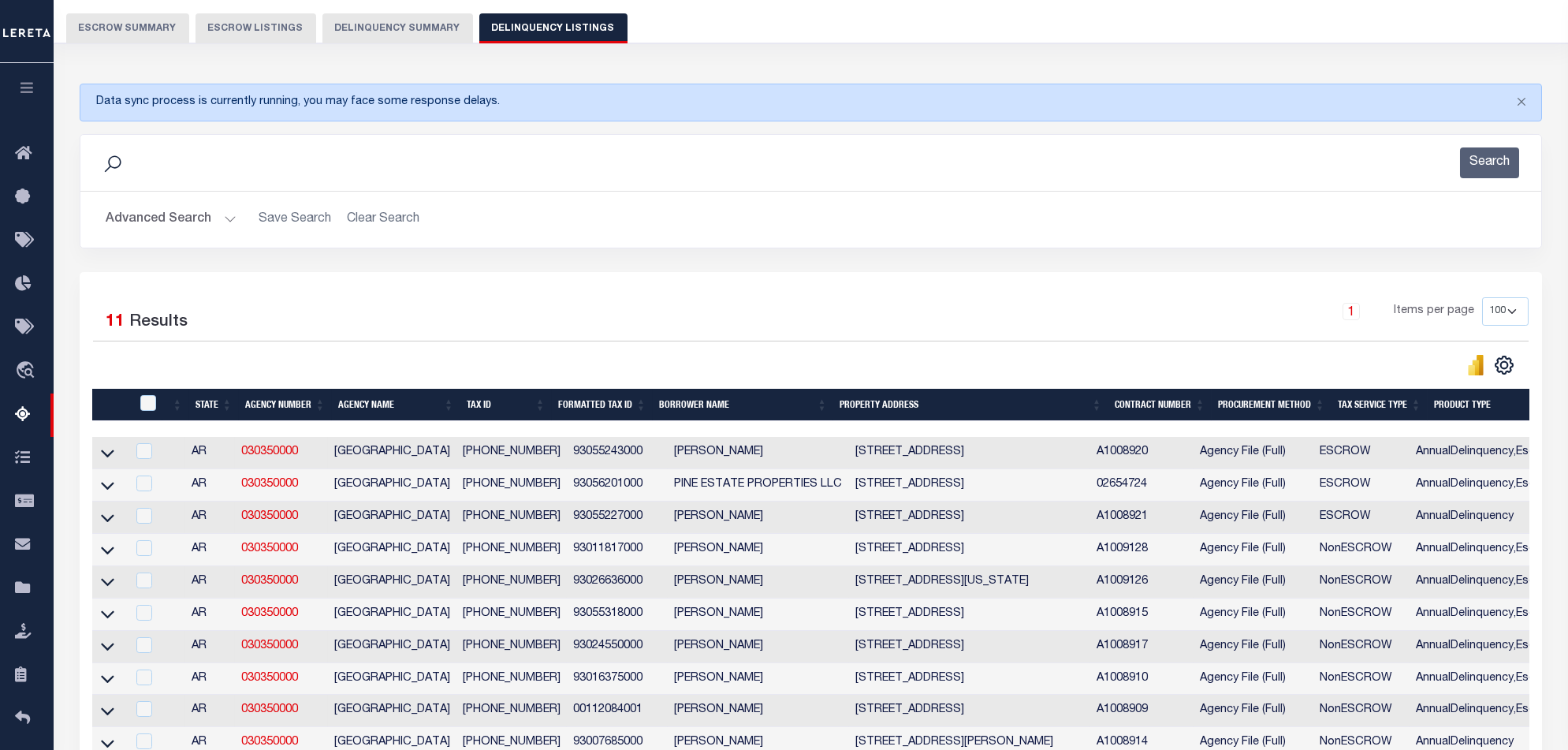
click at [380, 20] on button "Delinquency Summary" at bounding box center [397, 29] width 150 height 30
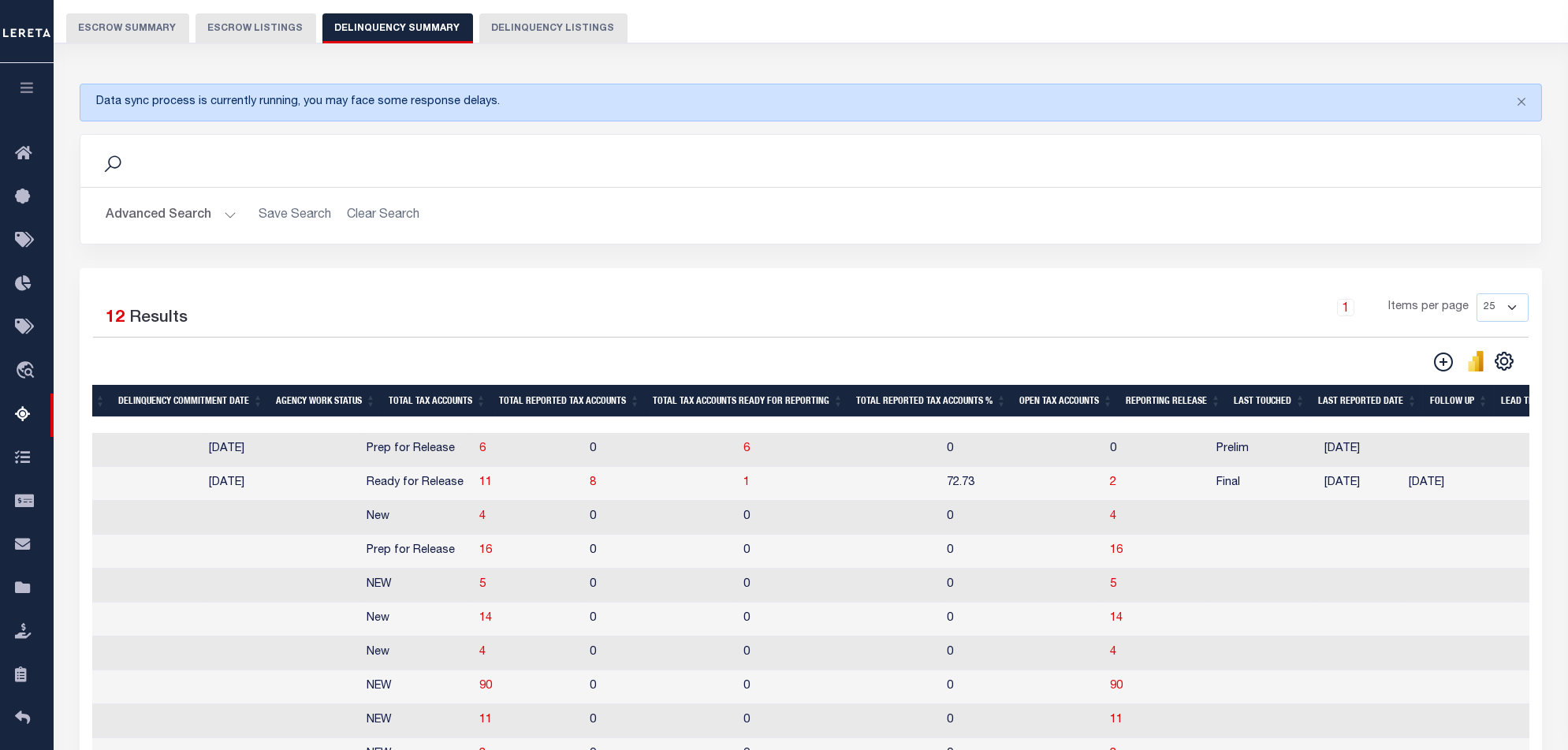
scroll to position [0, 0]
click at [215, 427] on div at bounding box center [811, 425] width 1437 height 16
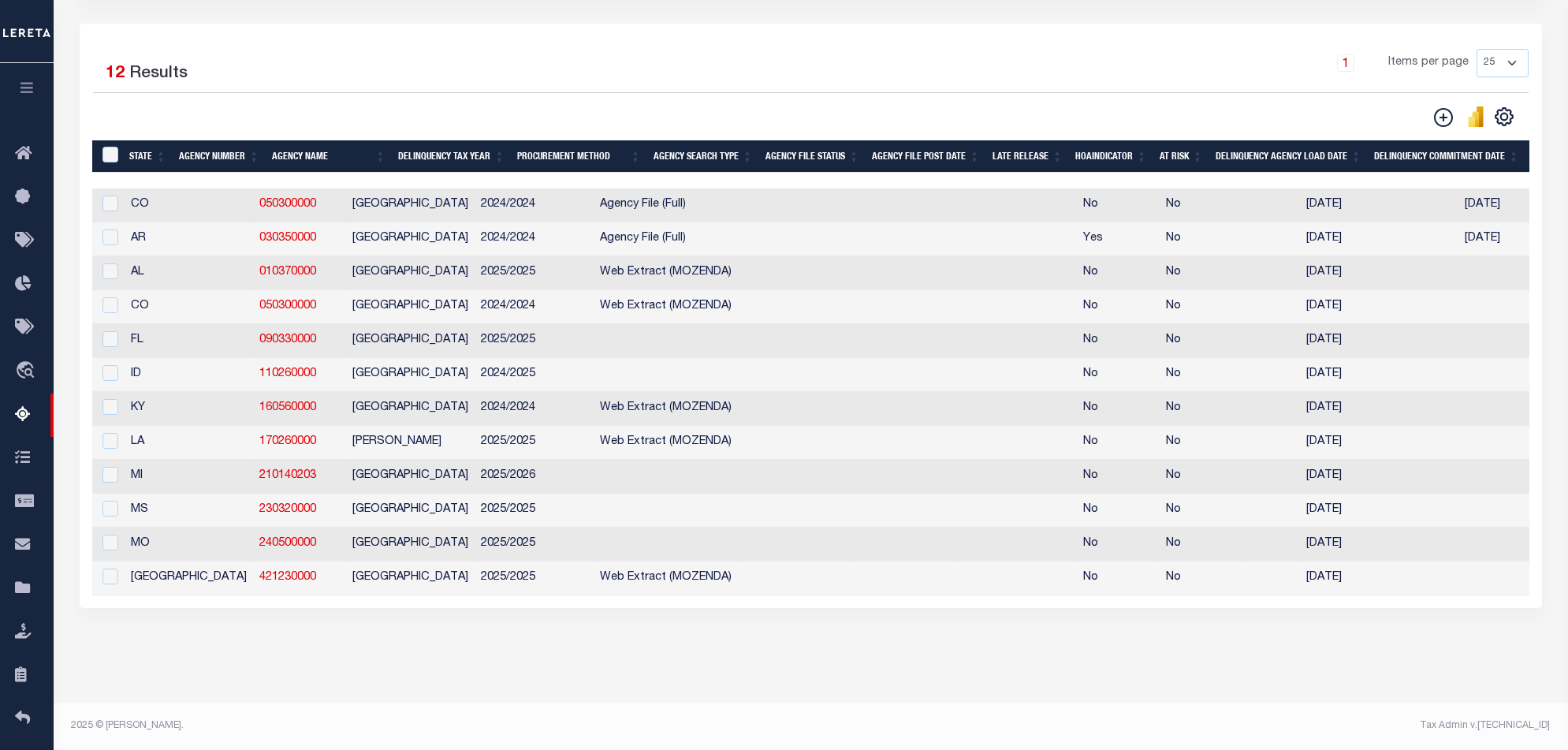
click at [110, 229] on div at bounding box center [108, 238] width 20 height 17
checkbox input "true"
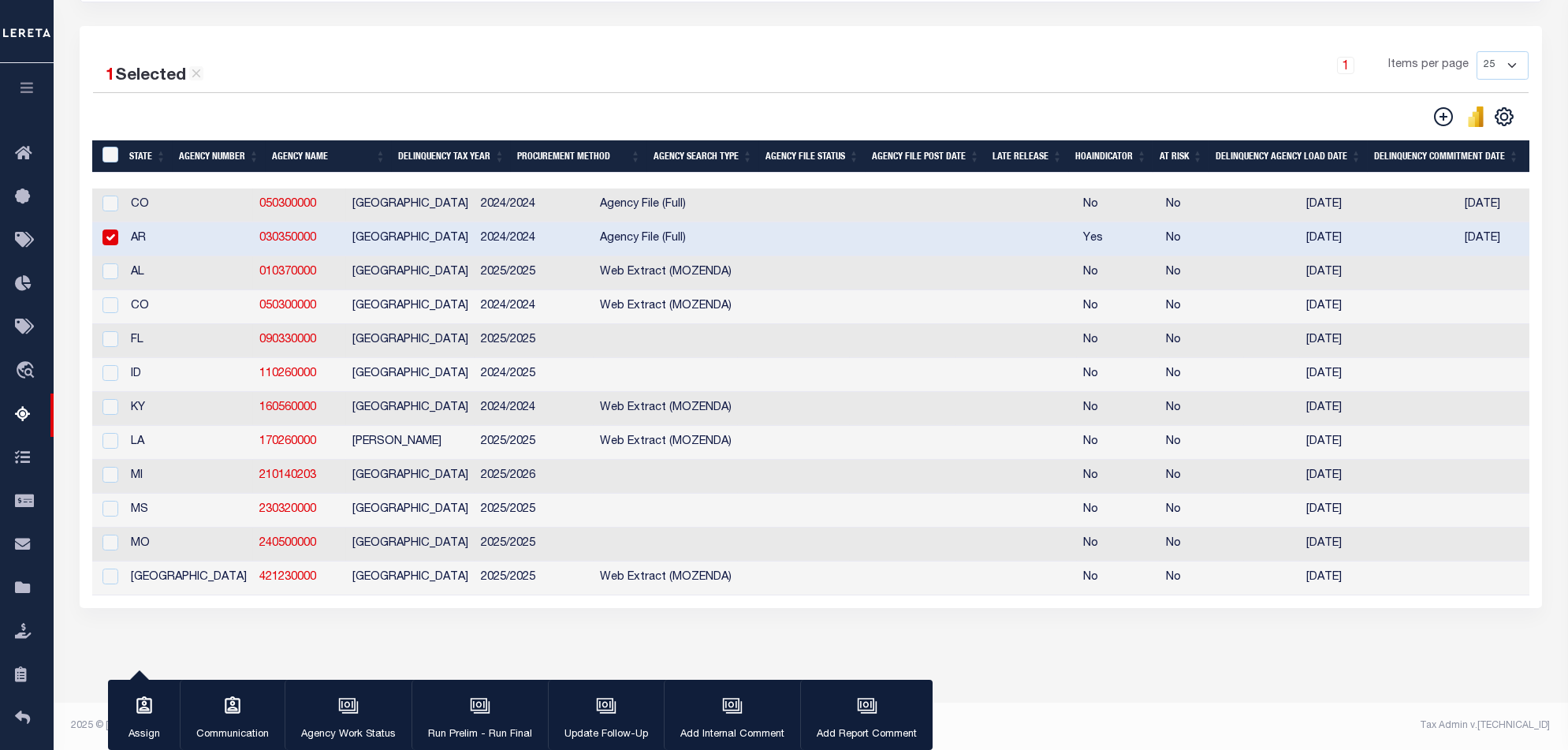
scroll to position [393, 0]
click at [488, 732] on p "Run Prelim - Run Final" at bounding box center [480, 735] width 105 height 16
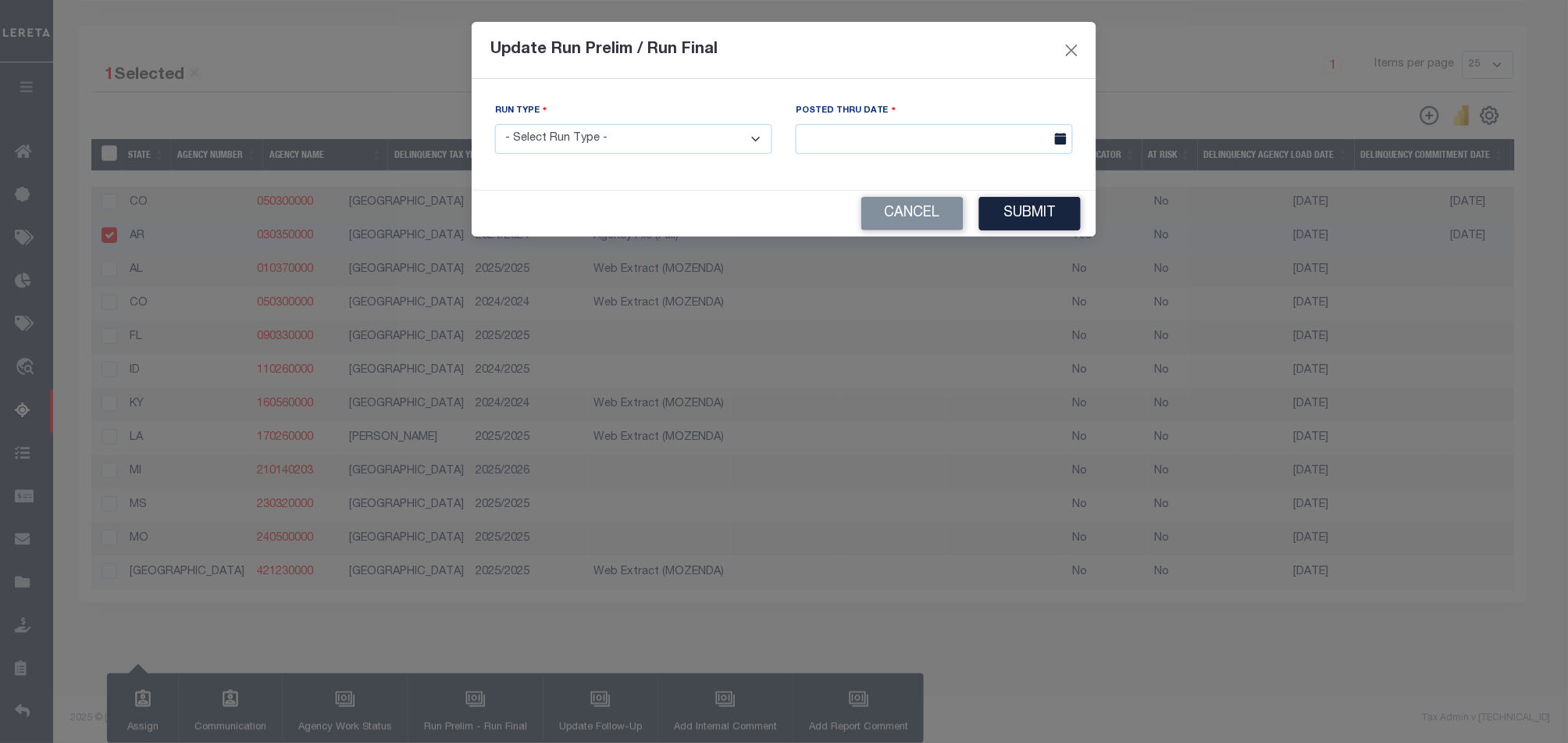
click at [629, 140] on select "- Select Run Type - Prelim Run Final Run" at bounding box center [633, 139] width 278 height 30
select select "F"
click at [495, 124] on select "- Select Run Type - Prelim Run Final Run" at bounding box center [633, 139] width 278 height 30
click at [896, 134] on input "text" at bounding box center [934, 139] width 278 height 30
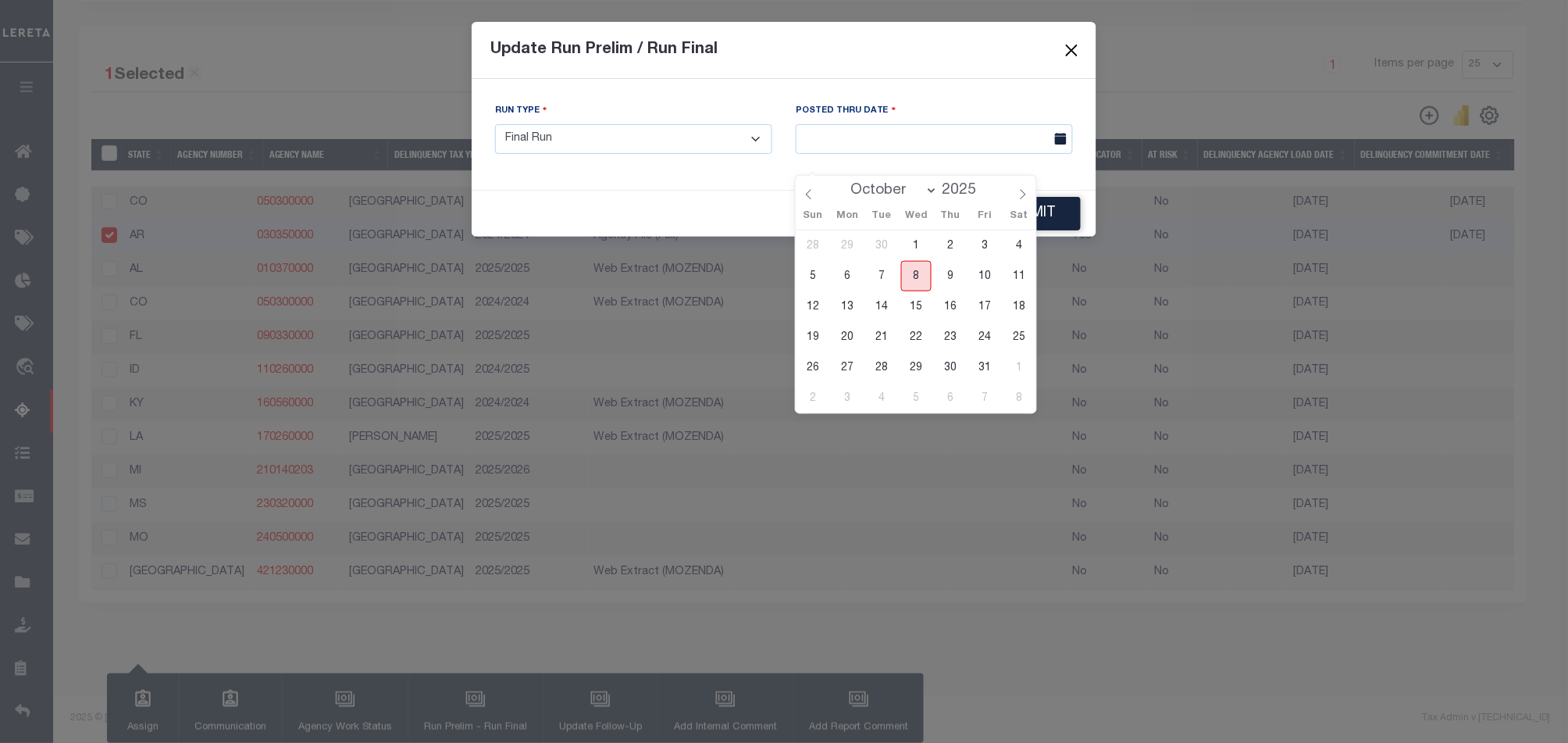
click at [915, 261] on span "8" at bounding box center [916, 276] width 30 height 30
type input "[DATE]"
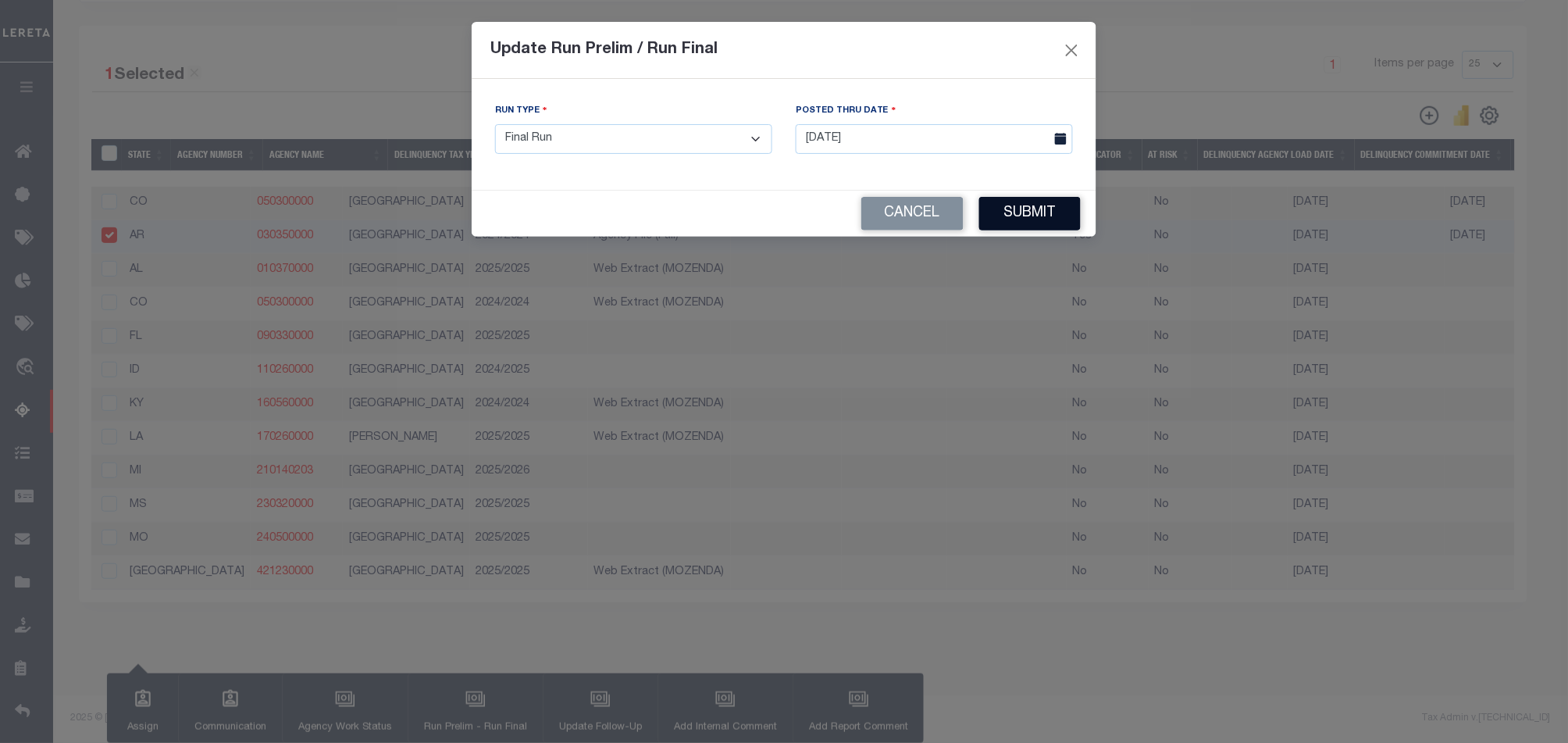
click at [1061, 205] on button "Submit" at bounding box center [1030, 214] width 102 height 34
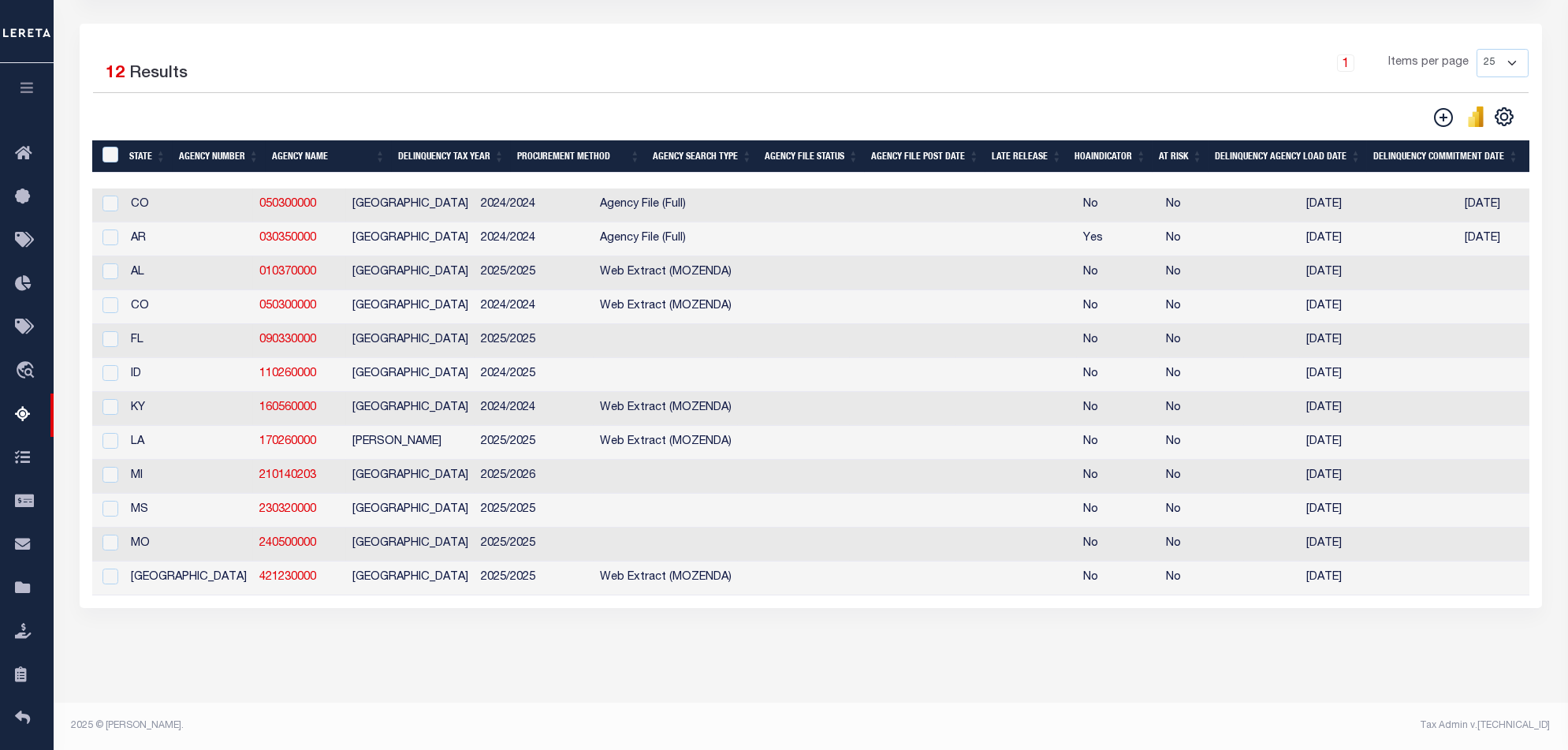
click at [736, 602] on div "1 Selected 12 Results 1 Items per page 25 100 200 500 1000" at bounding box center [811, 316] width 1463 height 585
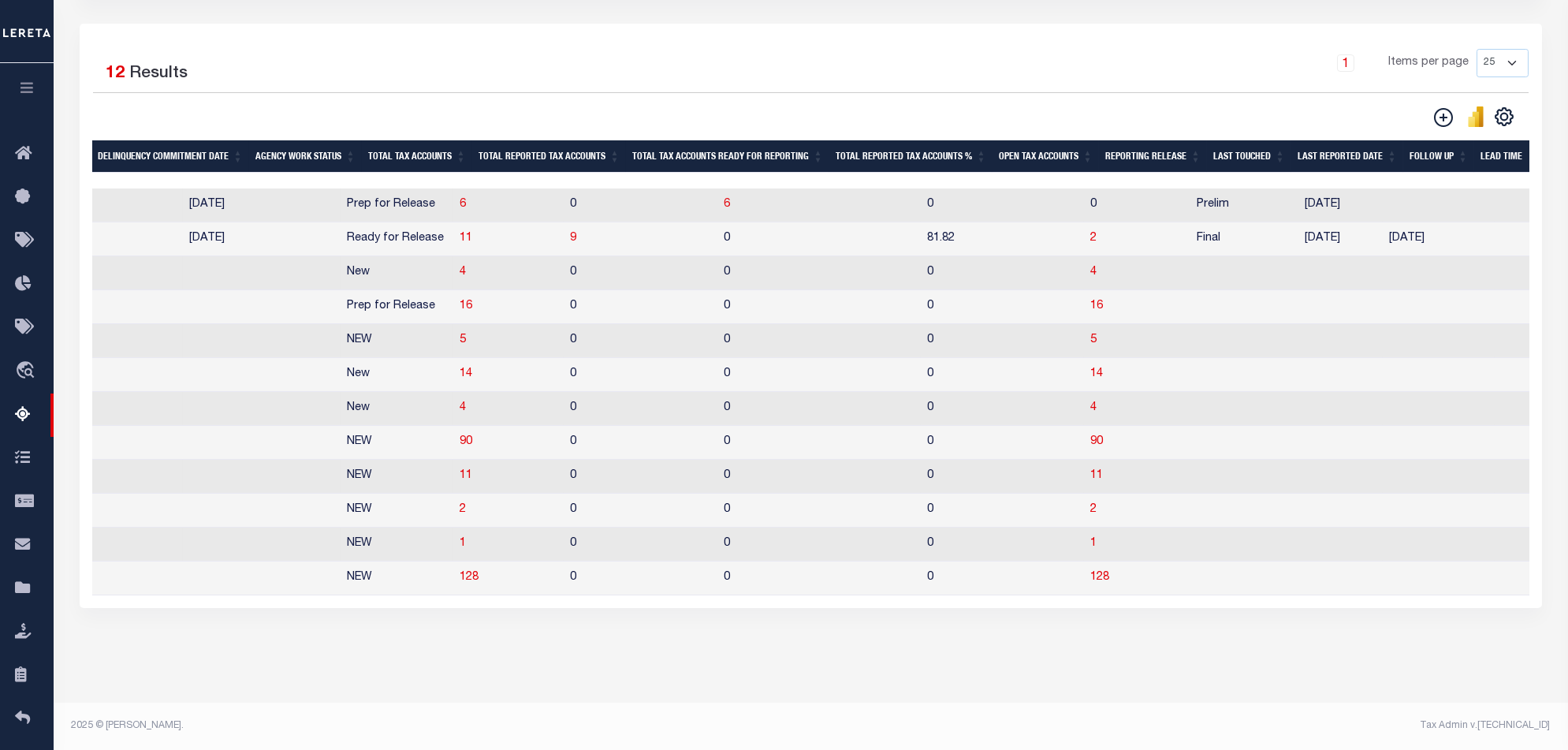
scroll to position [0, 1211]
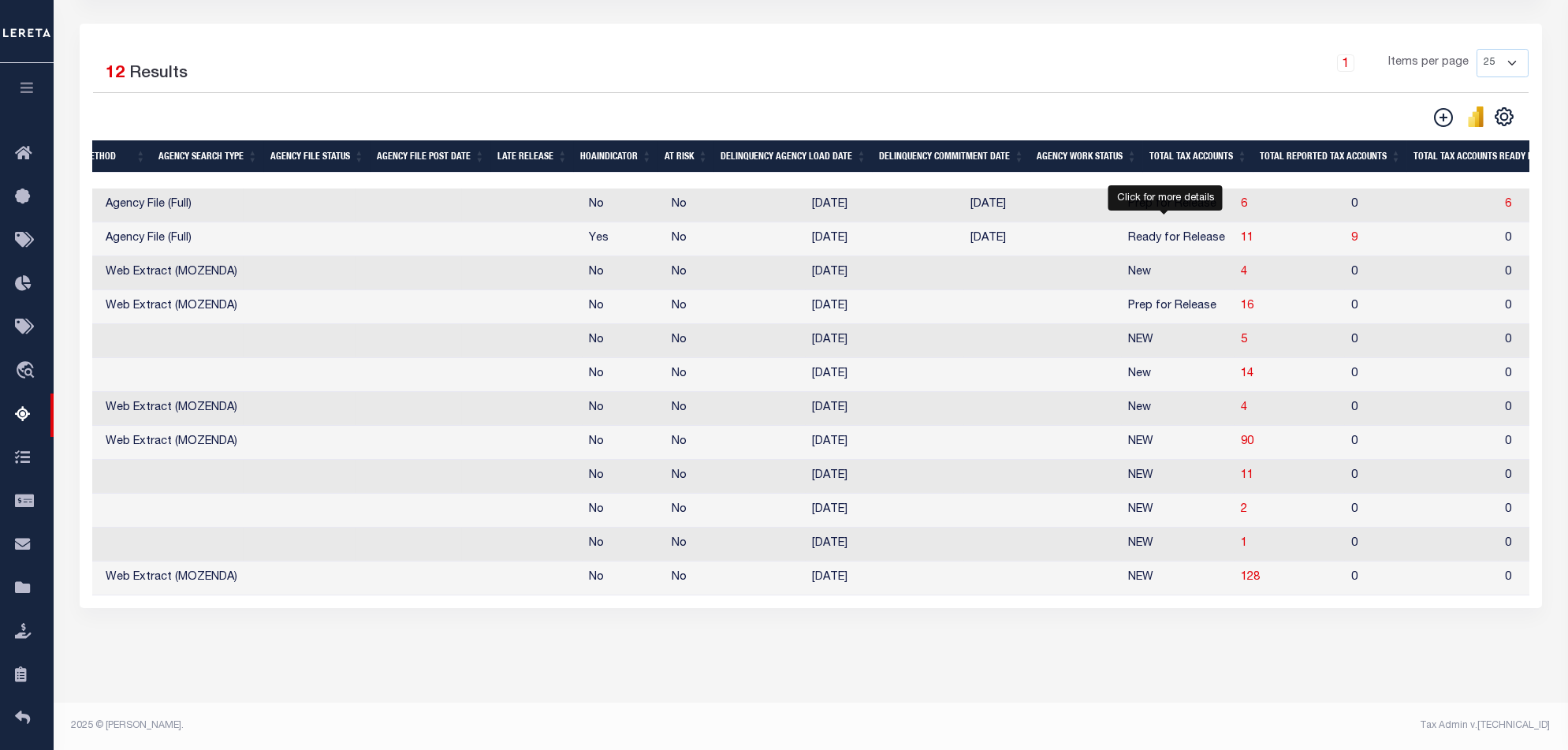
drag, startPoint x: 1164, startPoint y: 225, endPoint x: 1027, endPoint y: 529, distance: 333.4
click at [1241, 233] on span "11" at bounding box center [1247, 239] width 12 height 11
select select "100"
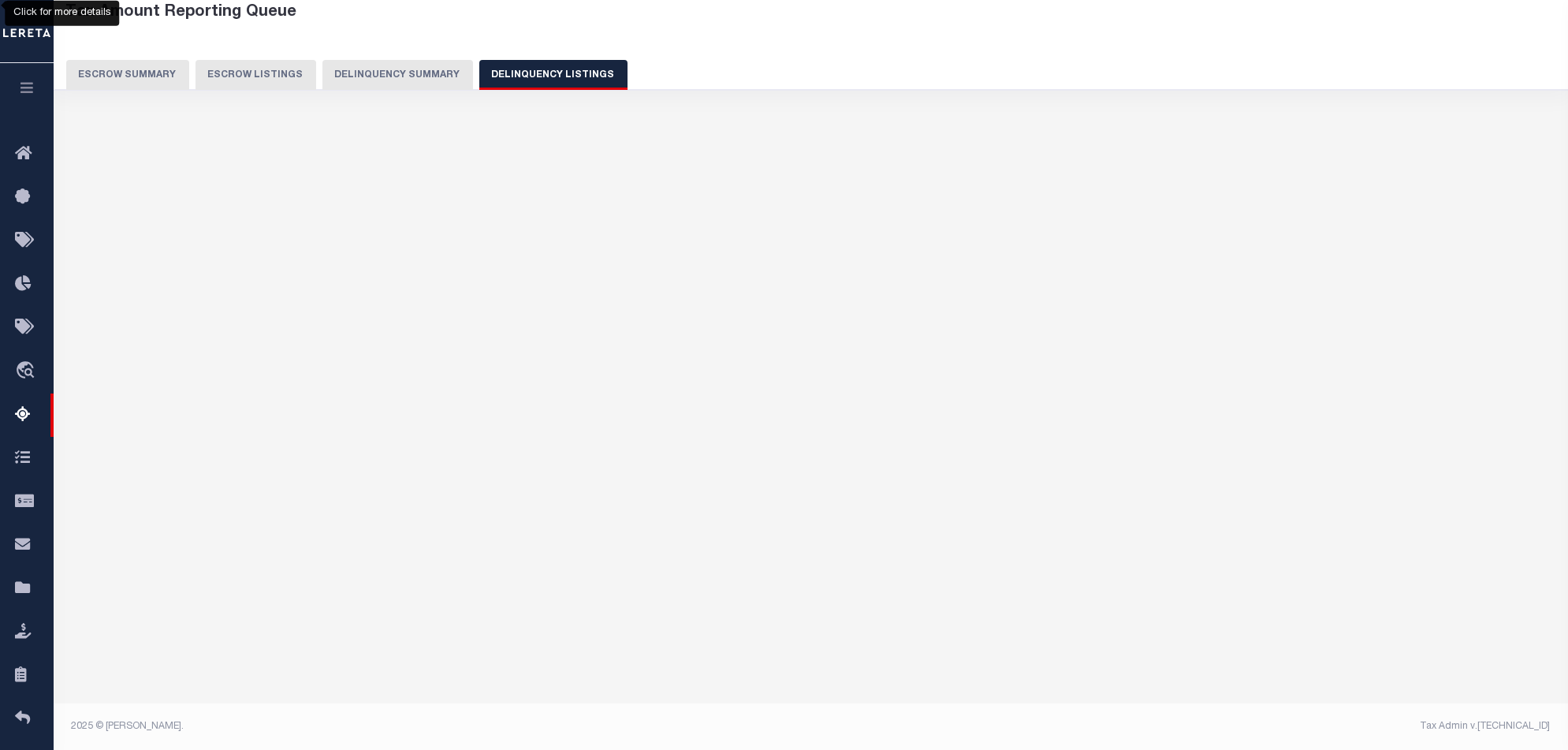
select select "100"
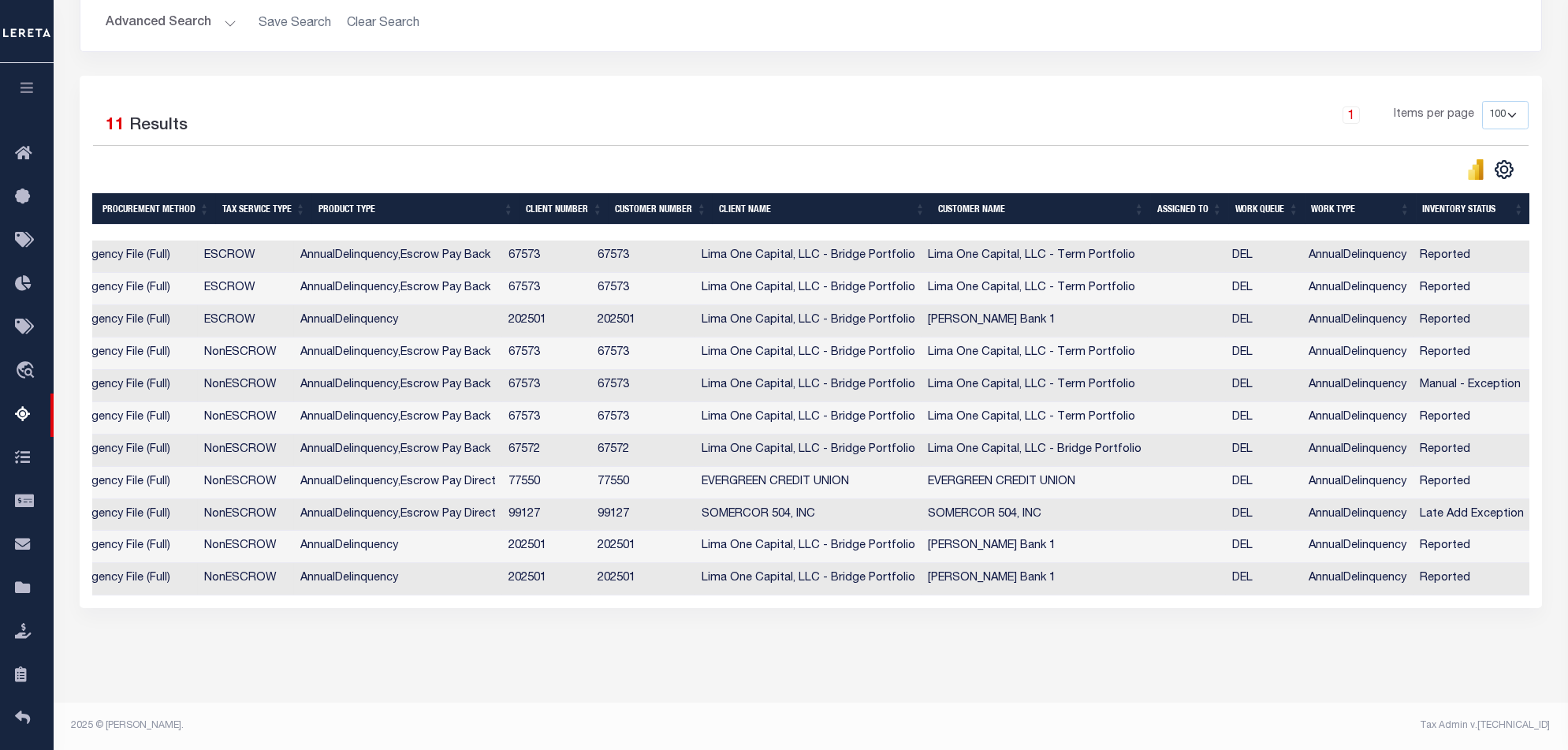
click at [927, 79] on div "Selected 11 Results 1 Items per page 10 25 50 100 500" at bounding box center [811, 342] width 1463 height 532
click at [1409, 370] on td "AnnualDelinquency" at bounding box center [1357, 386] width 111 height 32
checkbox input "true"
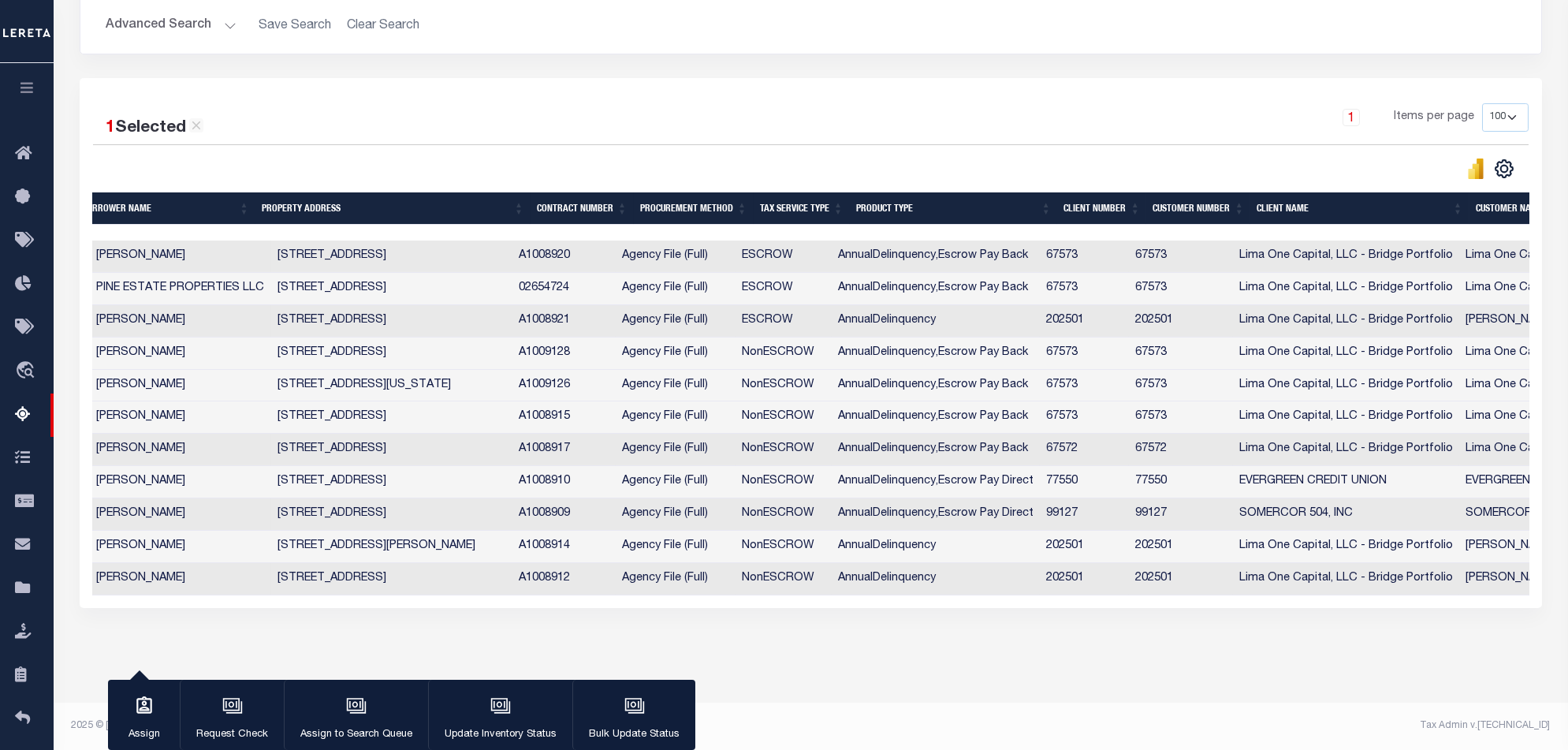
scroll to position [0, 593]
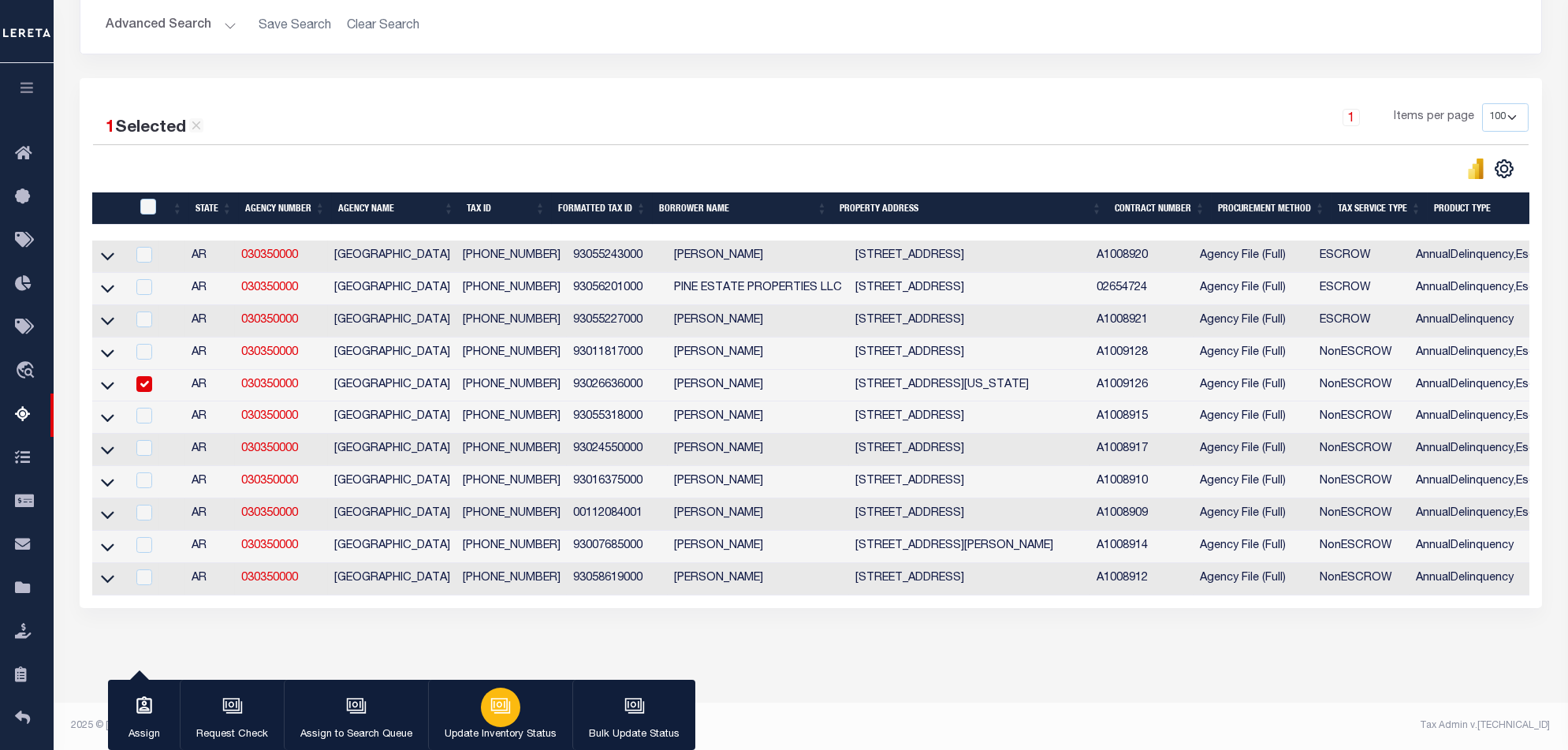
click at [495, 713] on icon "button" at bounding box center [501, 706] width 21 height 21
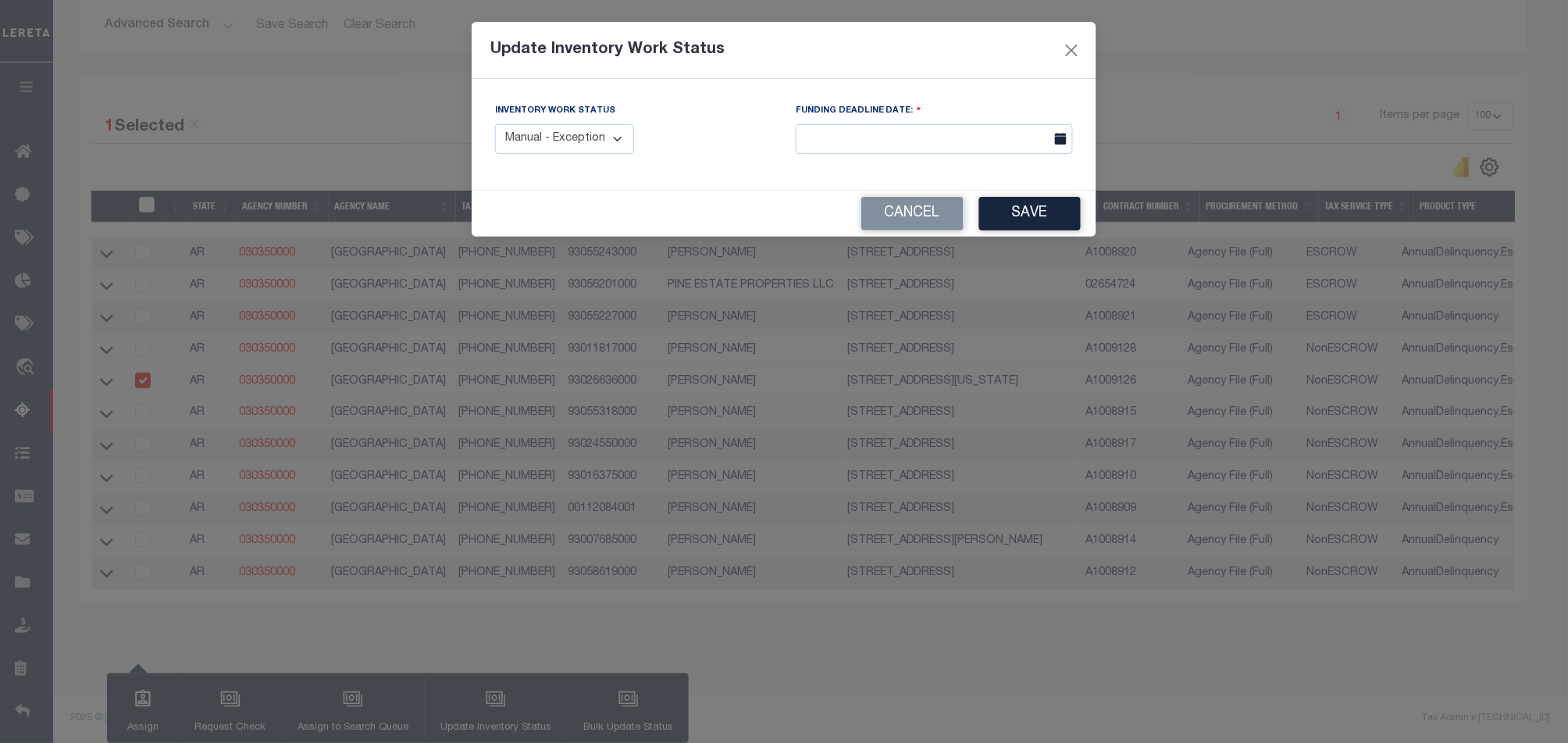
click at [583, 134] on select "Manual - Exception Pended - Awaiting Search Late Add Exception Completed" at bounding box center [565, 139] width 139 height 30
select select "4"
click at [495, 124] on select "Manual - Exception Pended - Awaiting Search Late Add Exception Completed" at bounding box center [565, 139] width 139 height 30
click at [1033, 213] on button "Save" at bounding box center [1030, 214] width 102 height 34
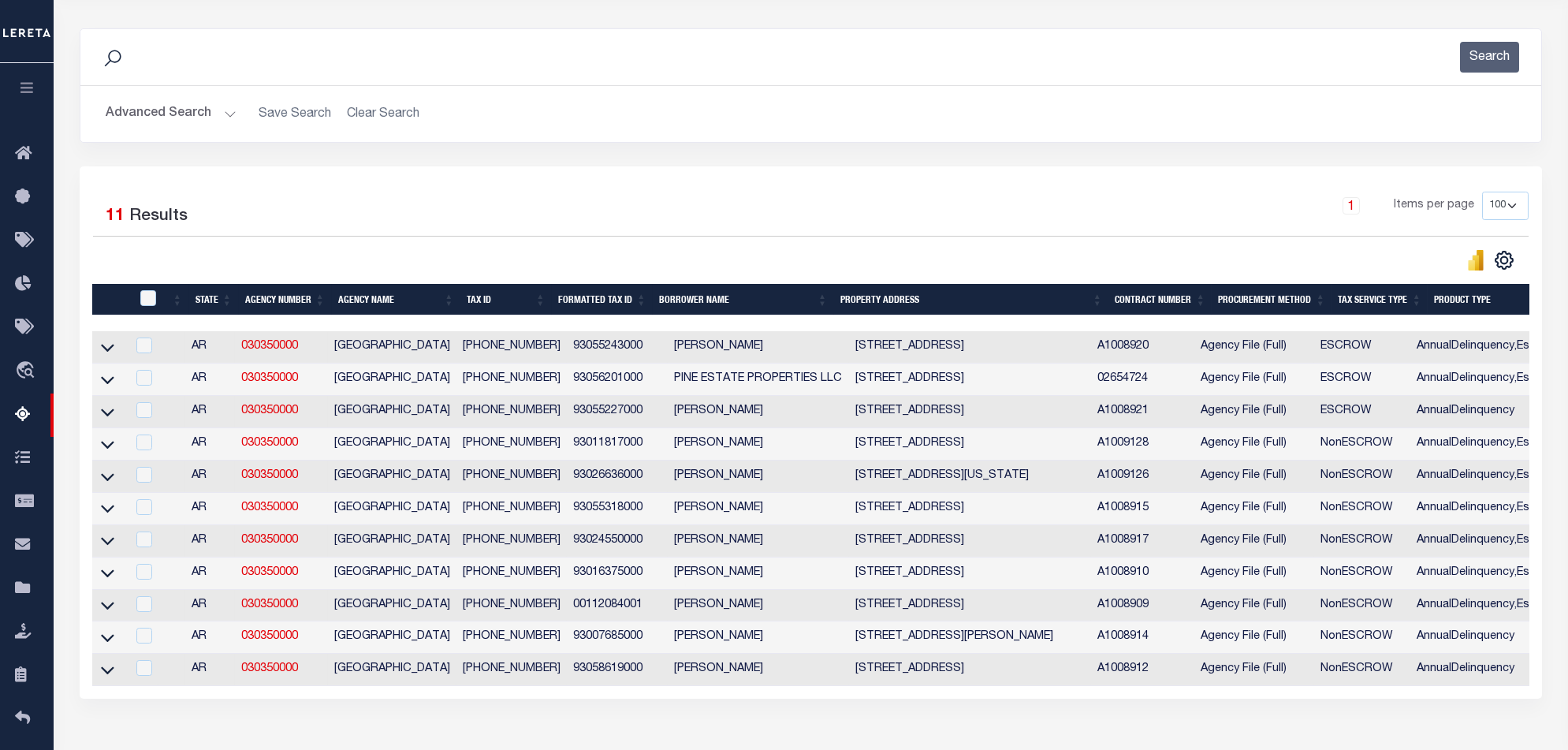
scroll to position [0, 0]
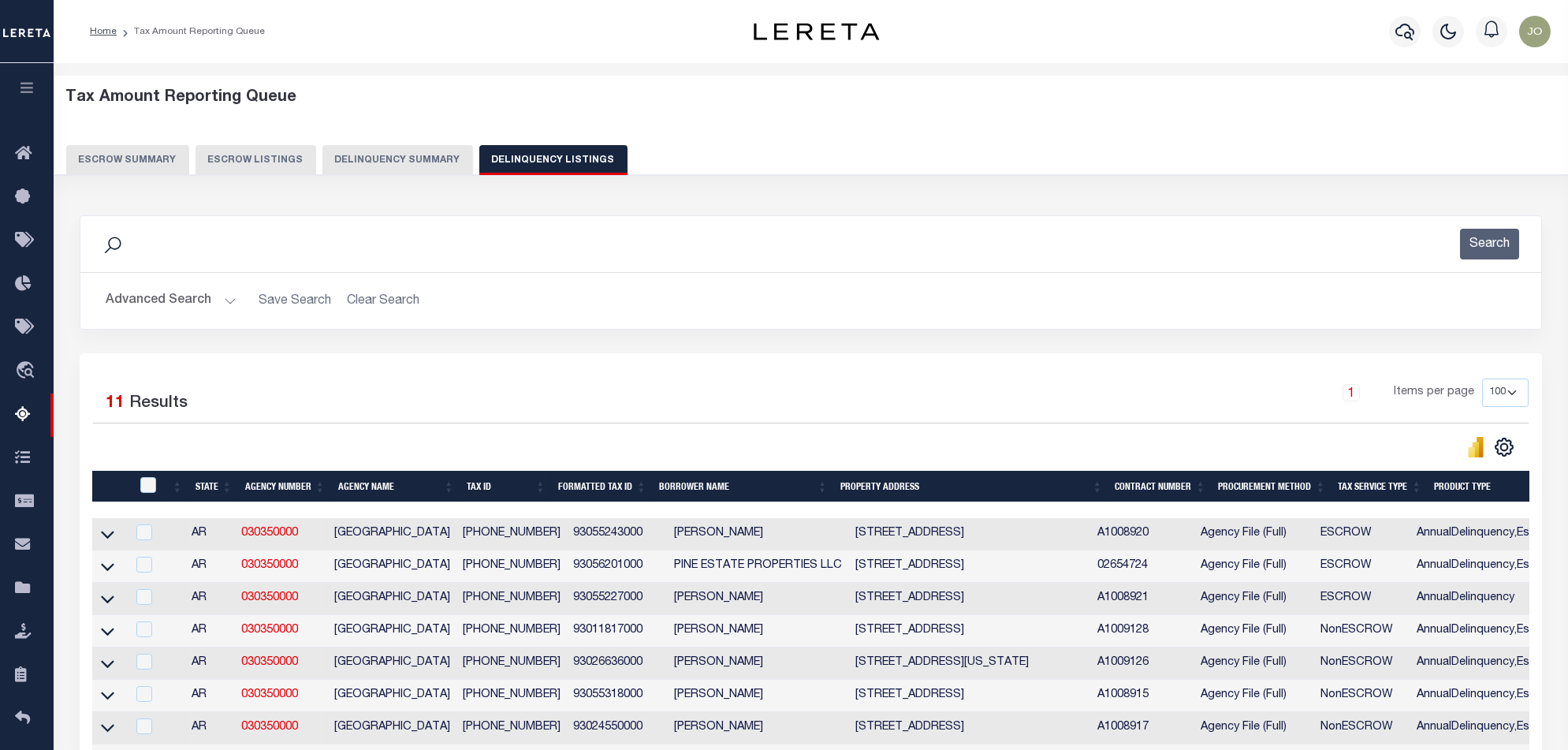
click at [390, 132] on div "Tax Amount Reporting Queue Escrow Summary Escrow Listings Delinquency Summary" at bounding box center [812, 131] width 1490 height 87
click at [380, 153] on button "Delinquency Summary" at bounding box center [397, 161] width 150 height 30
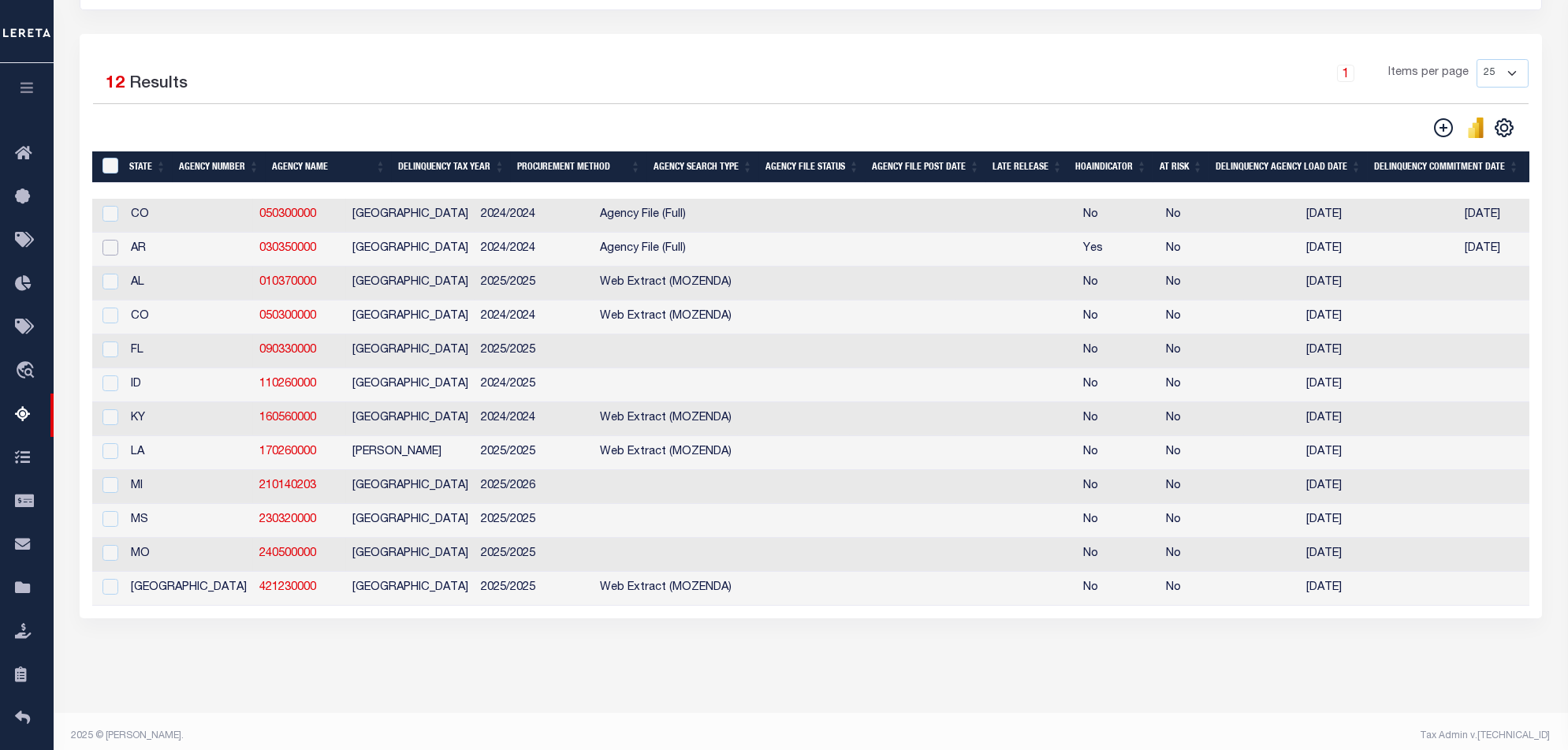
click at [114, 255] on input "checkbox" at bounding box center [110, 247] width 16 height 16
checkbox input "true"
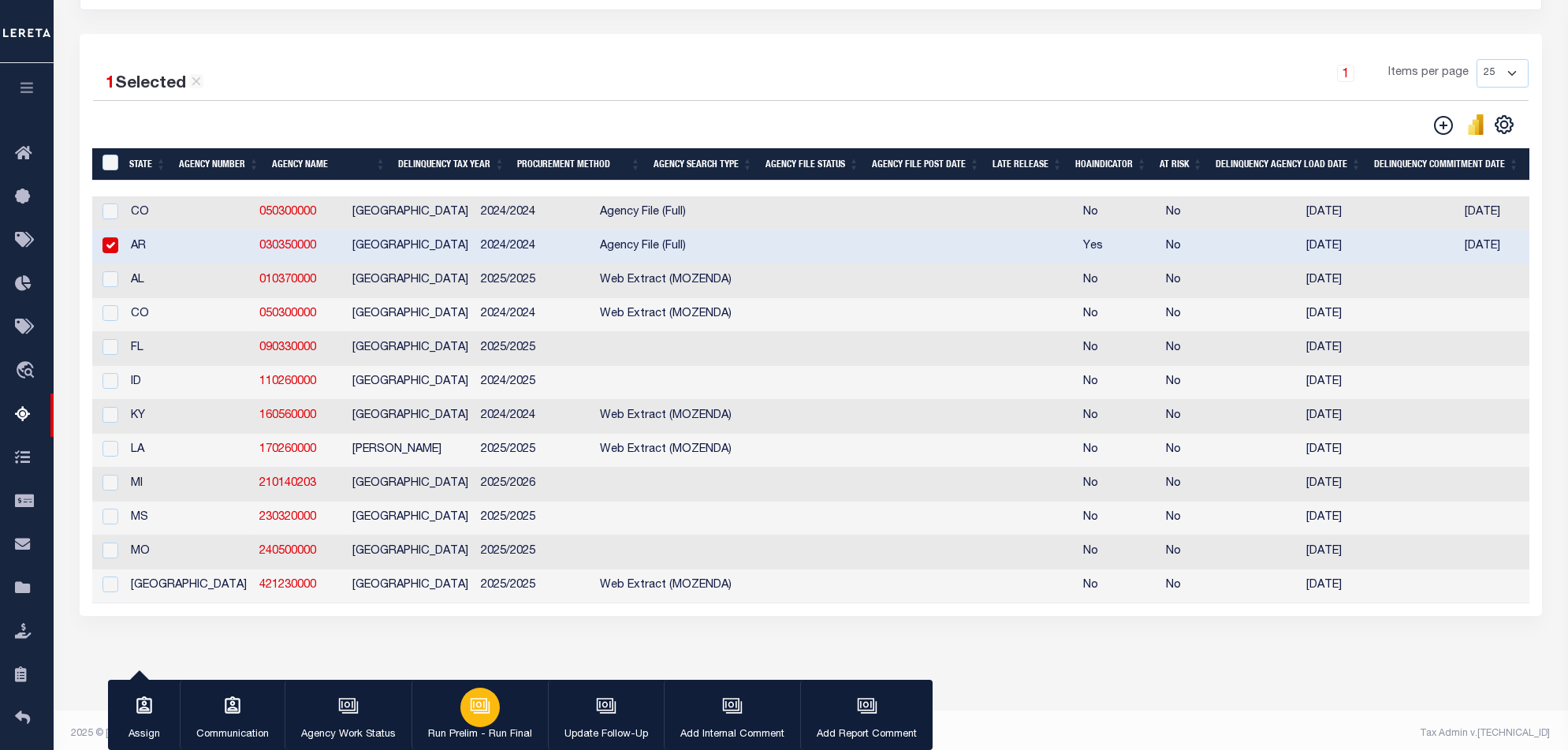
click at [499, 738] on p "Run Prelim - Run Final" at bounding box center [480, 735] width 105 height 16
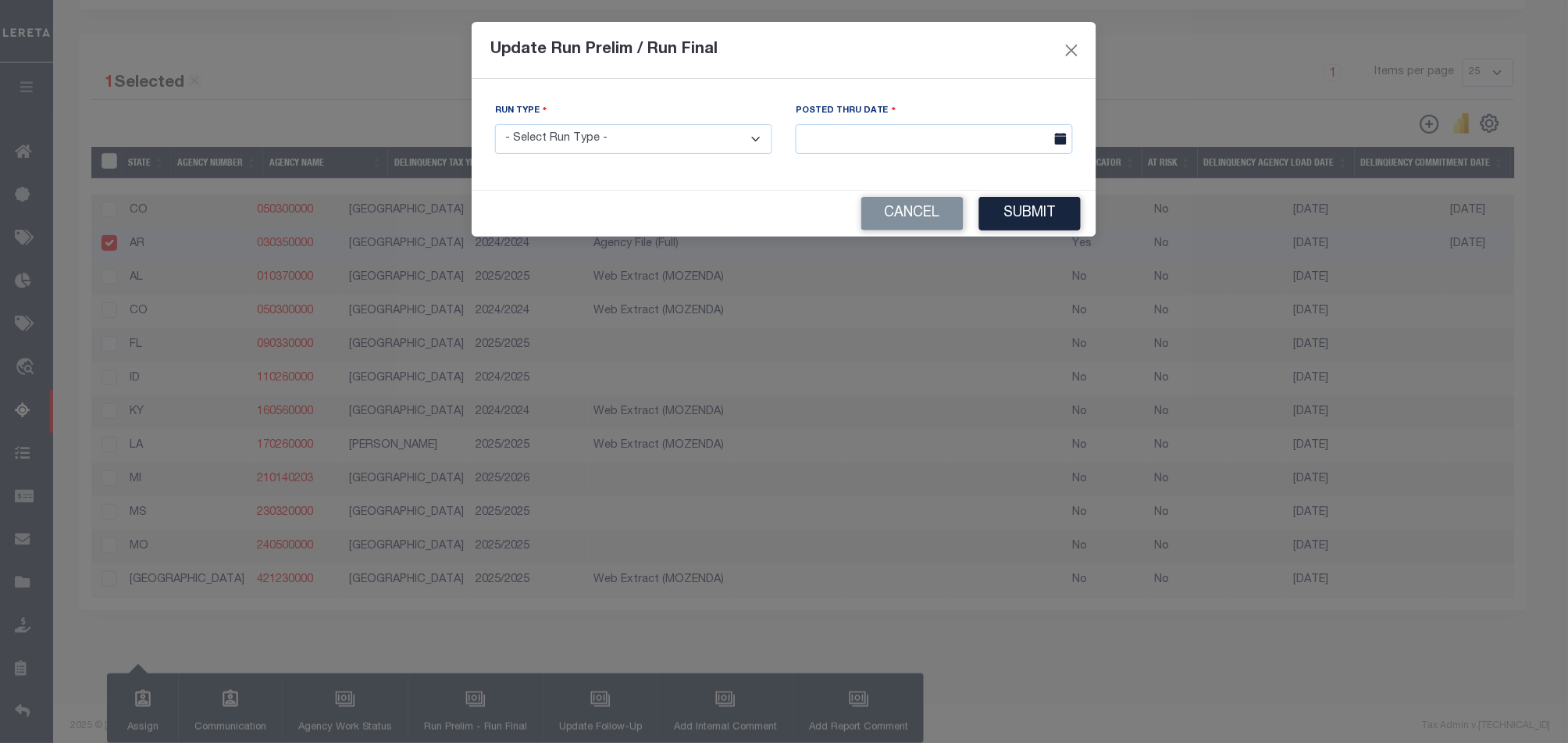
click at [700, 140] on select "- Select Run Type - Prelim Run Final Run" at bounding box center [633, 139] width 278 height 30
select select "F"
click at [495, 124] on select "- Select Run Type - Prelim Run Final Run" at bounding box center [633, 139] width 278 height 30
click at [1001, 139] on input "text" at bounding box center [934, 139] width 278 height 30
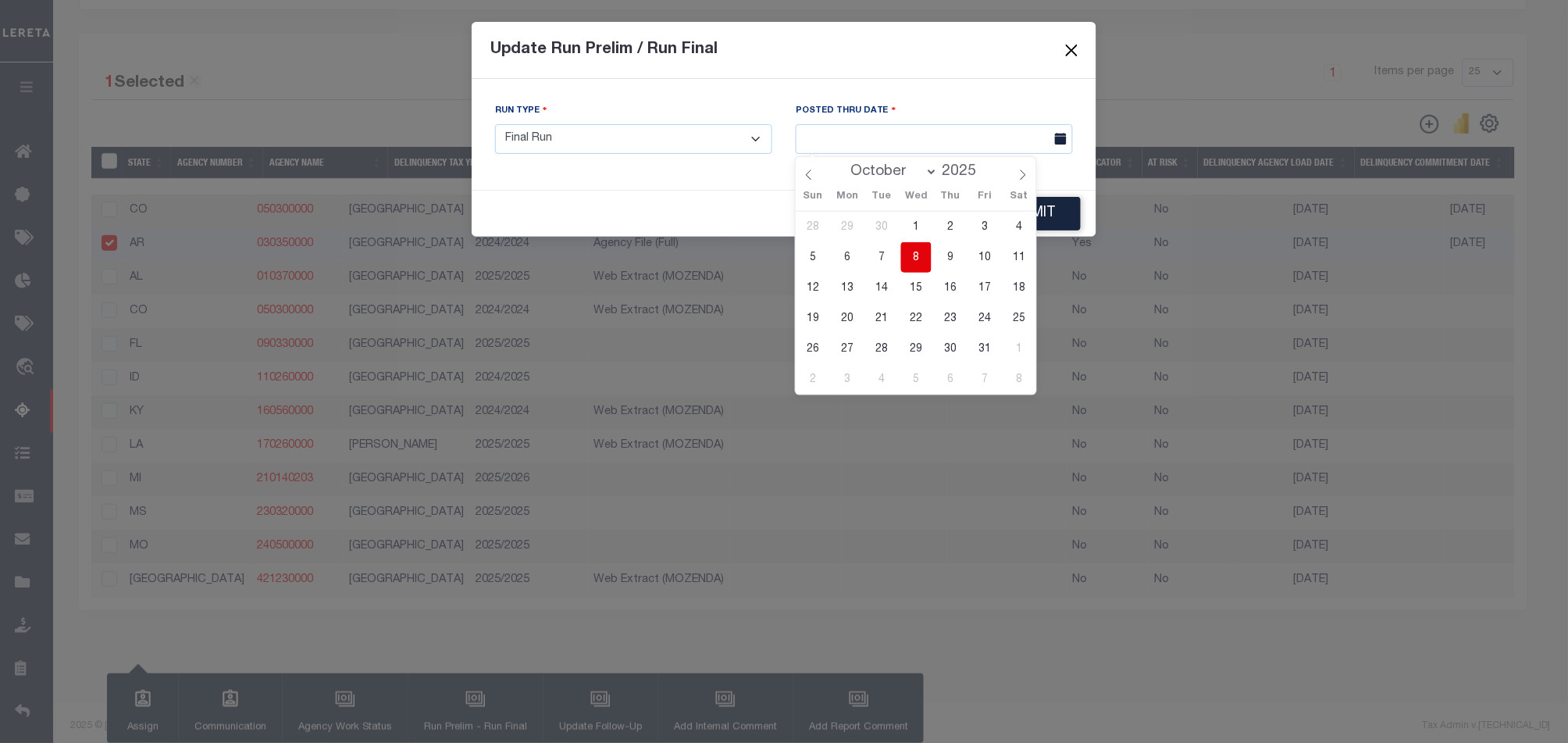
click at [919, 245] on span "8" at bounding box center [916, 257] width 30 height 30
type input "[DATE]"
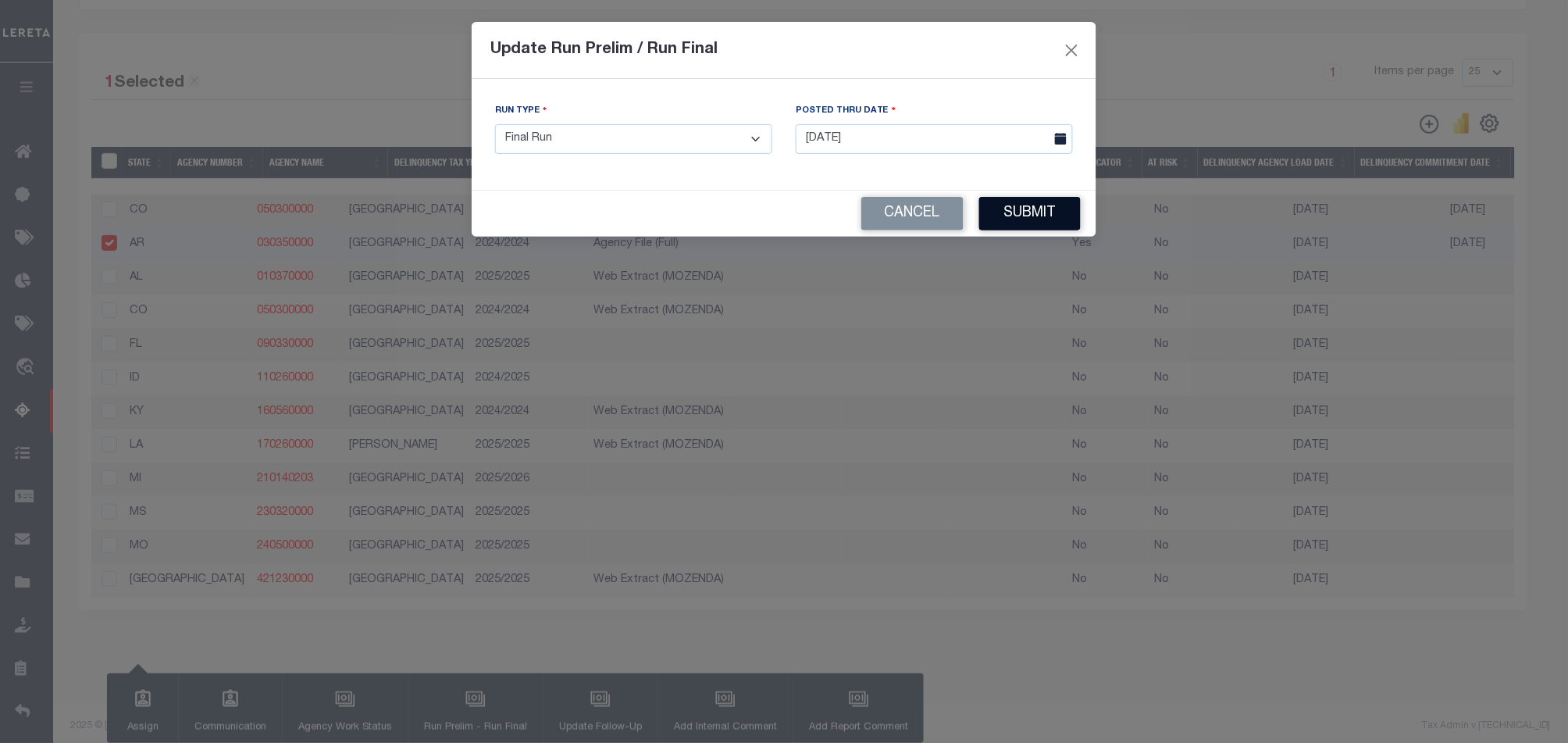
click at [1041, 207] on button "Submit" at bounding box center [1030, 214] width 102 height 34
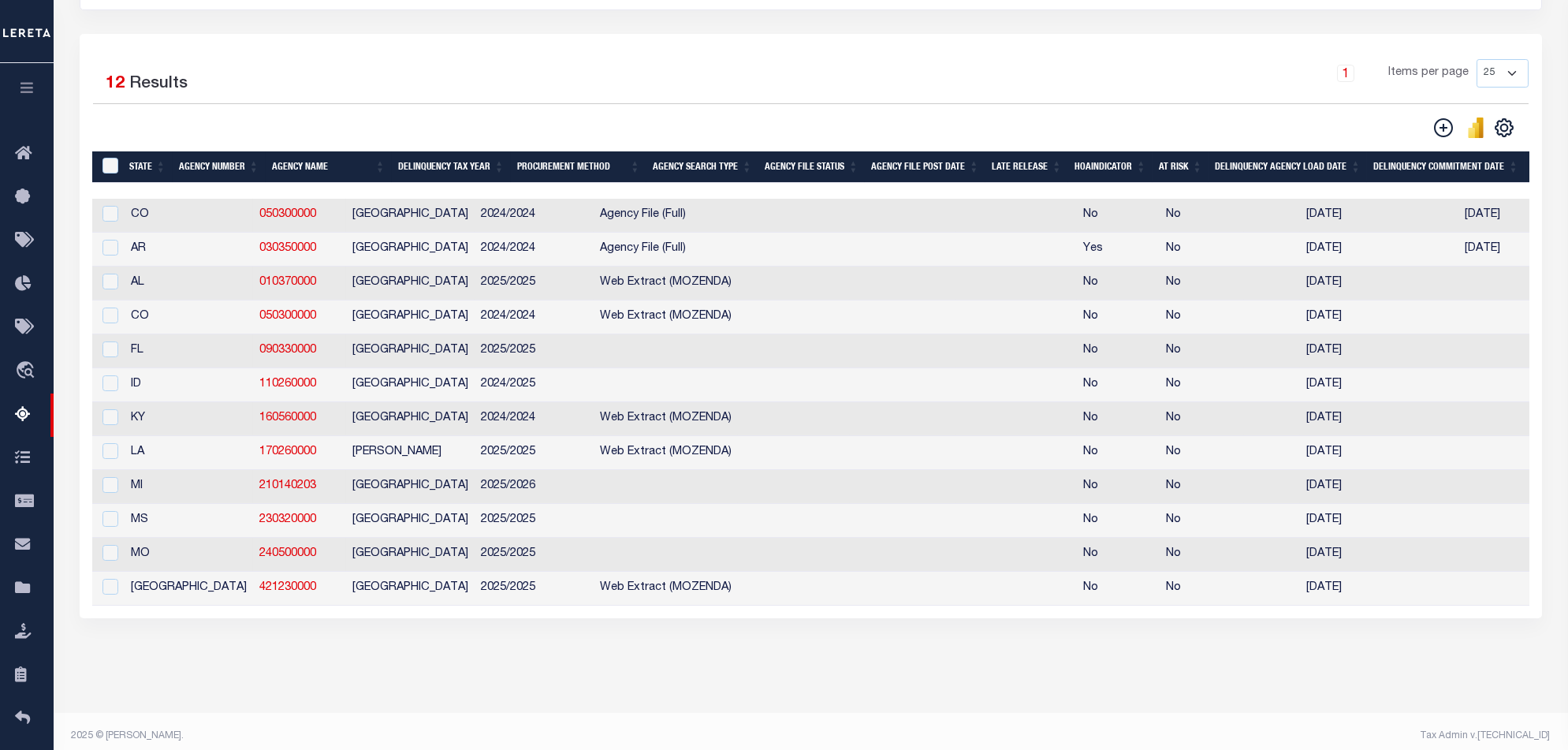
scroll to position [0, 1256]
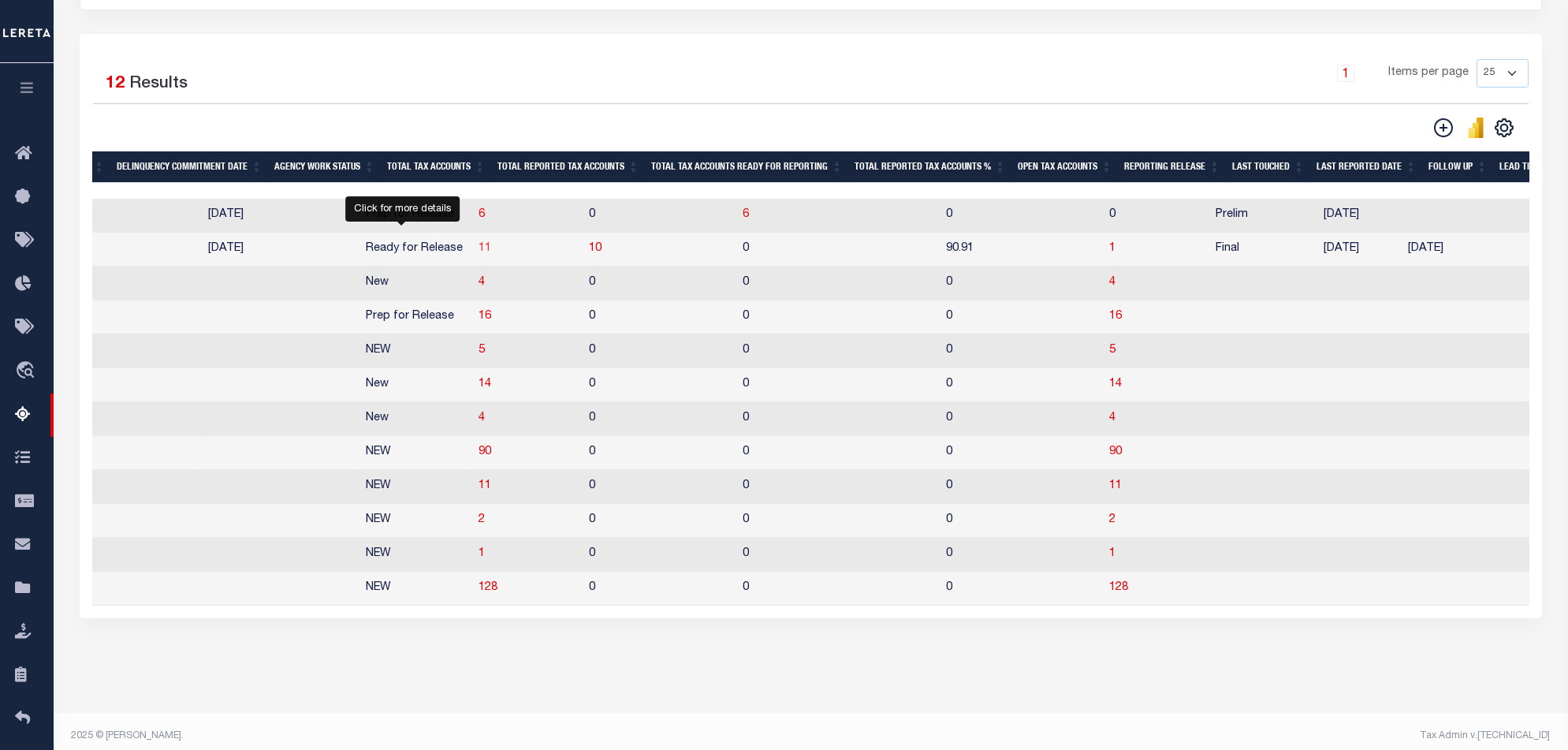
click at [479, 252] on span "11" at bounding box center [485, 249] width 12 height 11
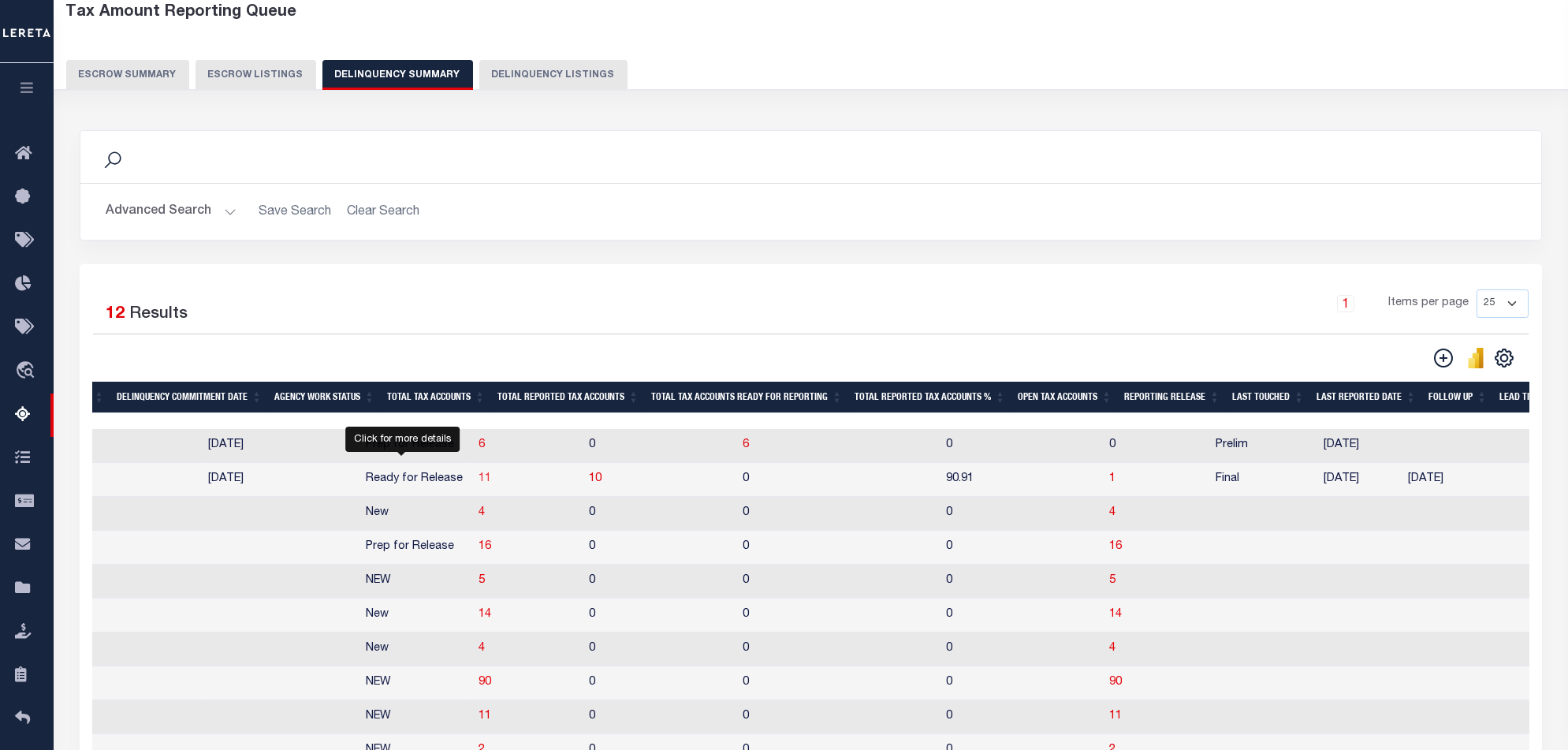
select select "100"
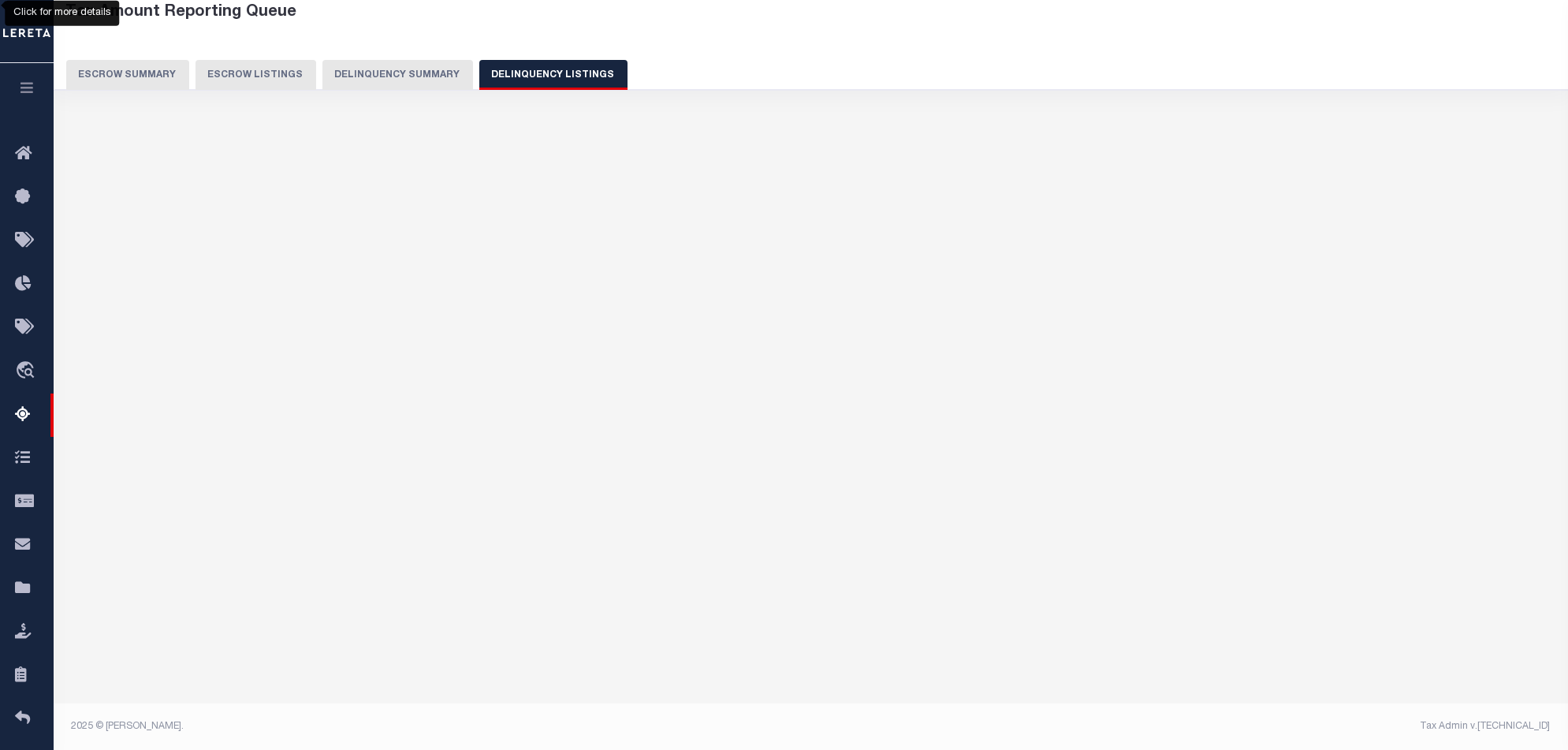
select select "100"
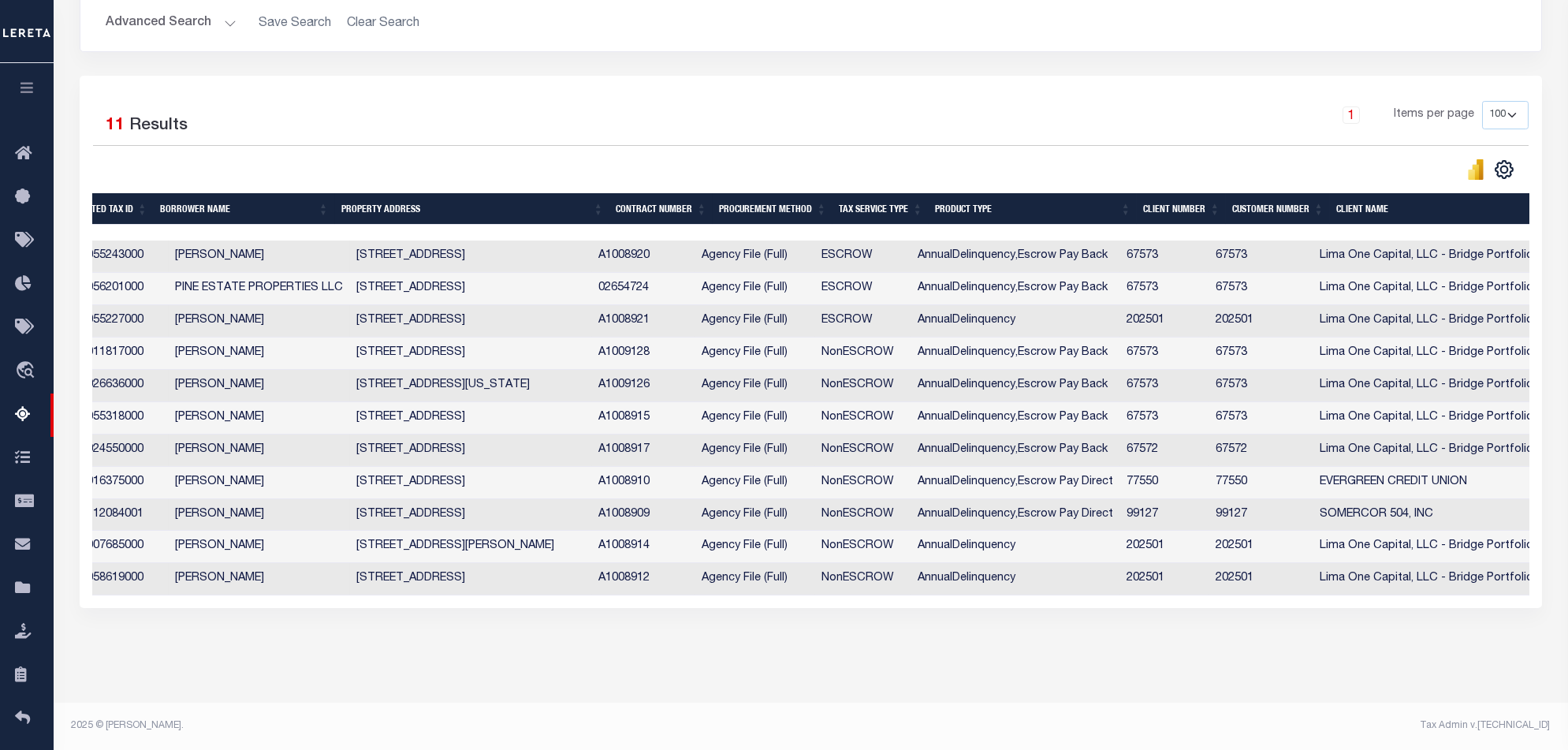
scroll to position [0, 467]
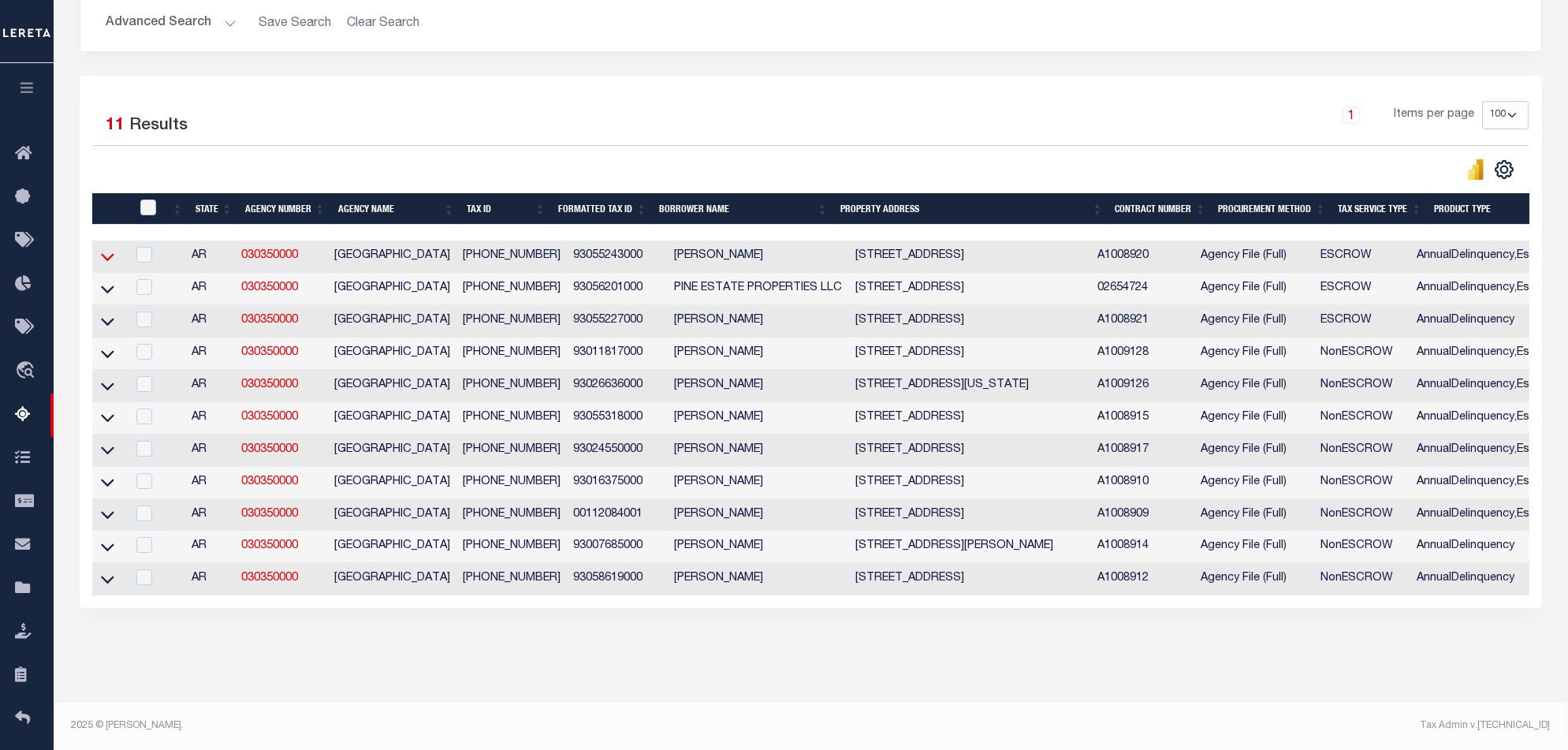
click at [113, 248] on icon at bounding box center [107, 256] width 13 height 16
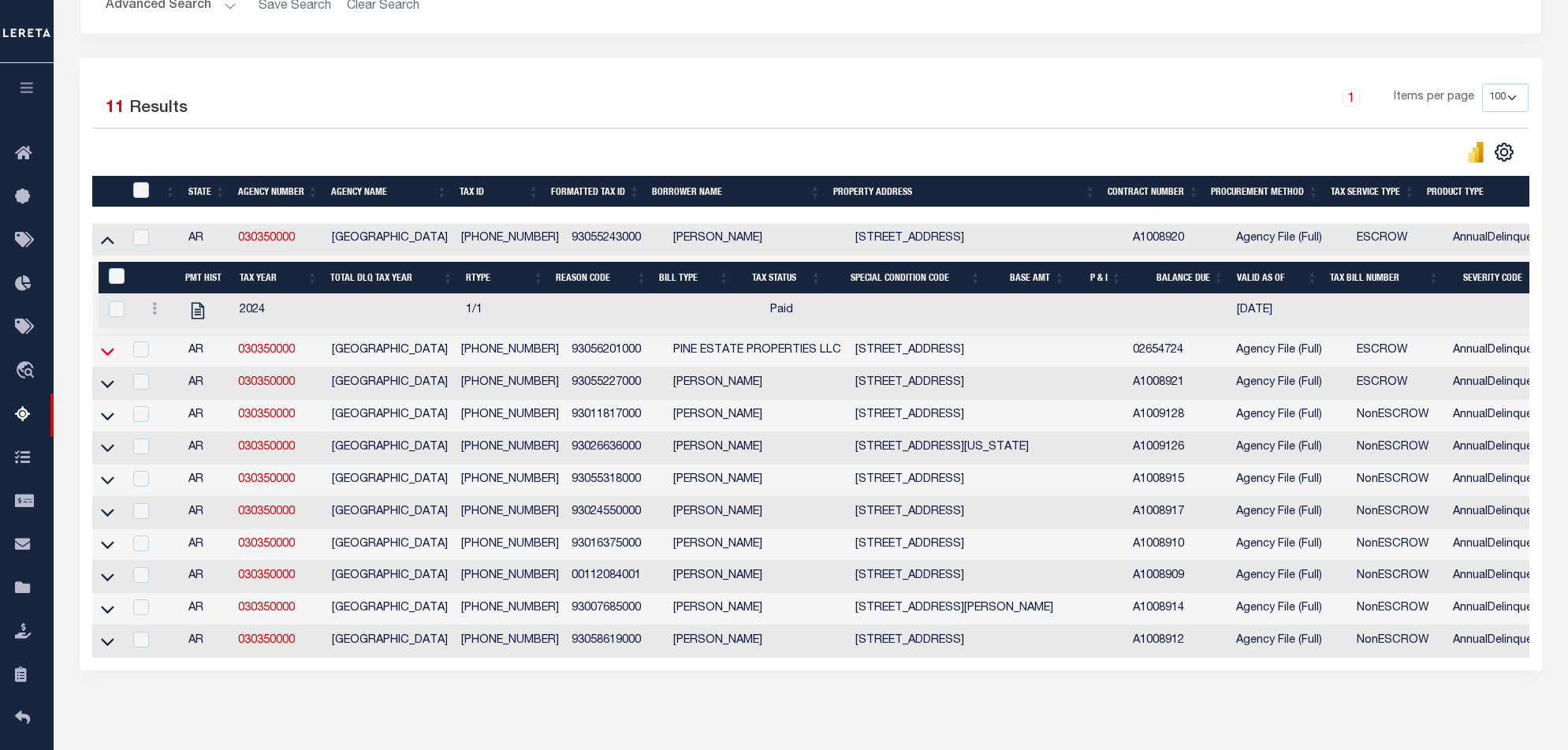
click at [109, 350] on icon at bounding box center [107, 351] width 13 height 16
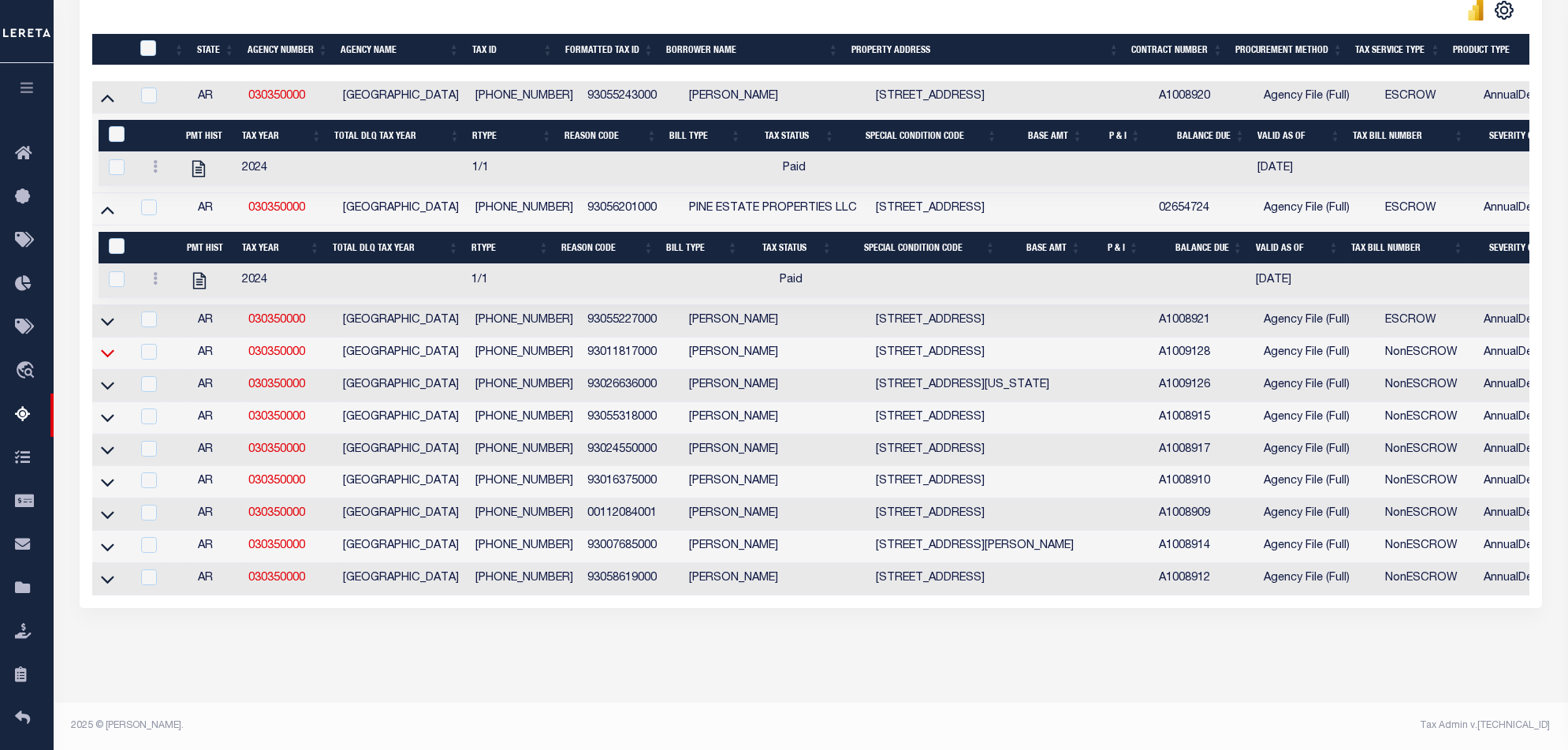
click at [110, 350] on icon at bounding box center [107, 354] width 13 height 8
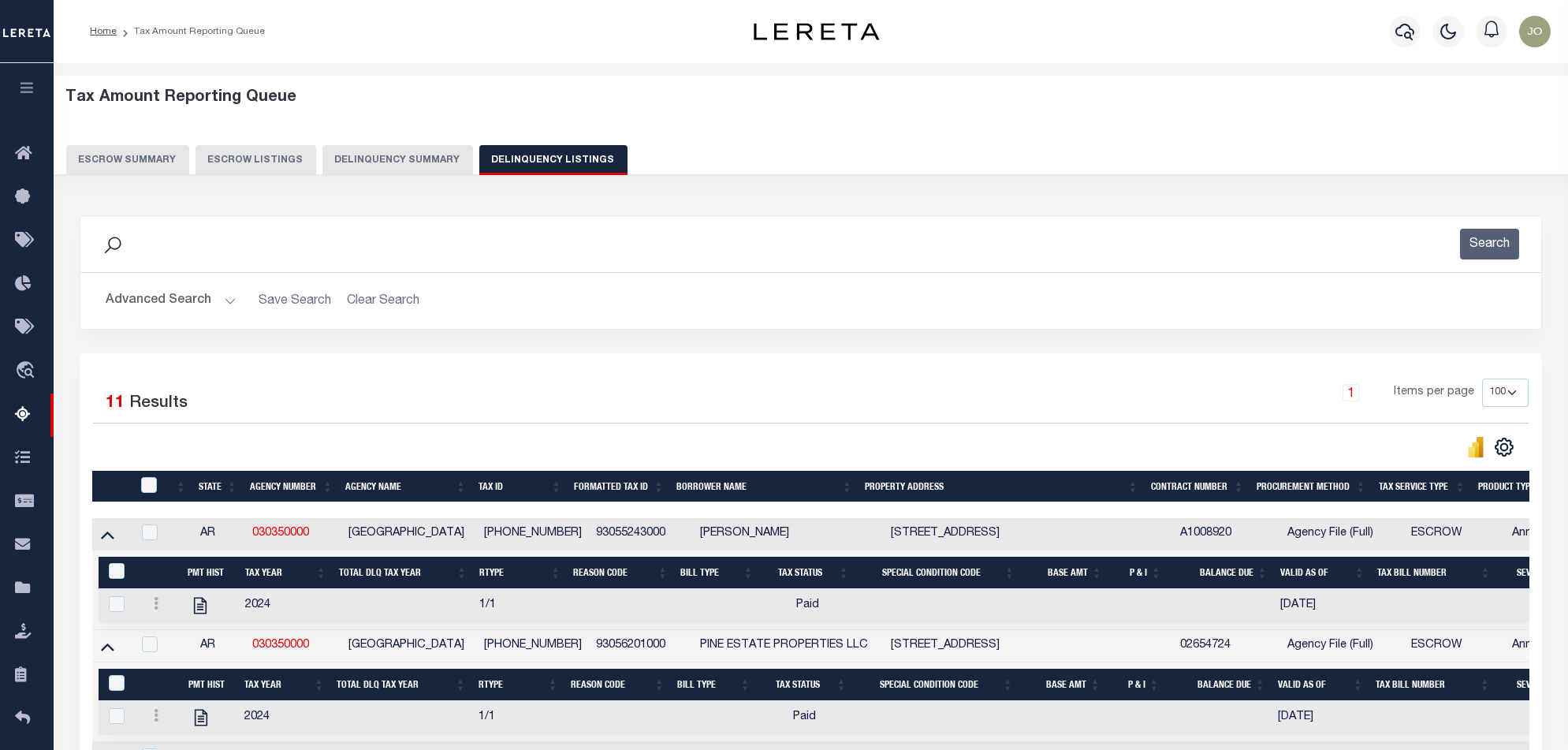
click at [392, 167] on button "Delinquency Summary" at bounding box center [397, 161] width 150 height 30
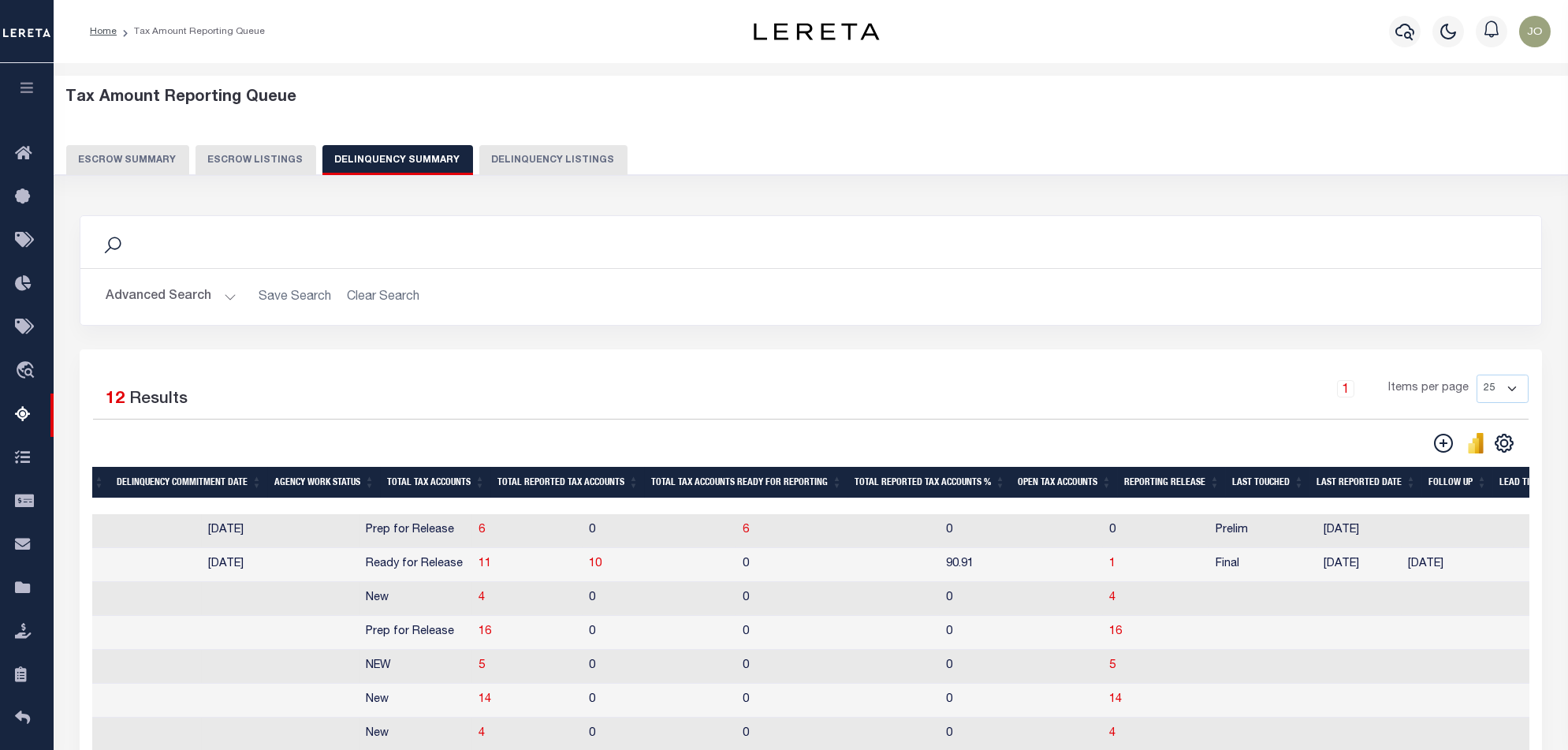
click at [181, 302] on button "Advanced Search" at bounding box center [171, 297] width 131 height 30
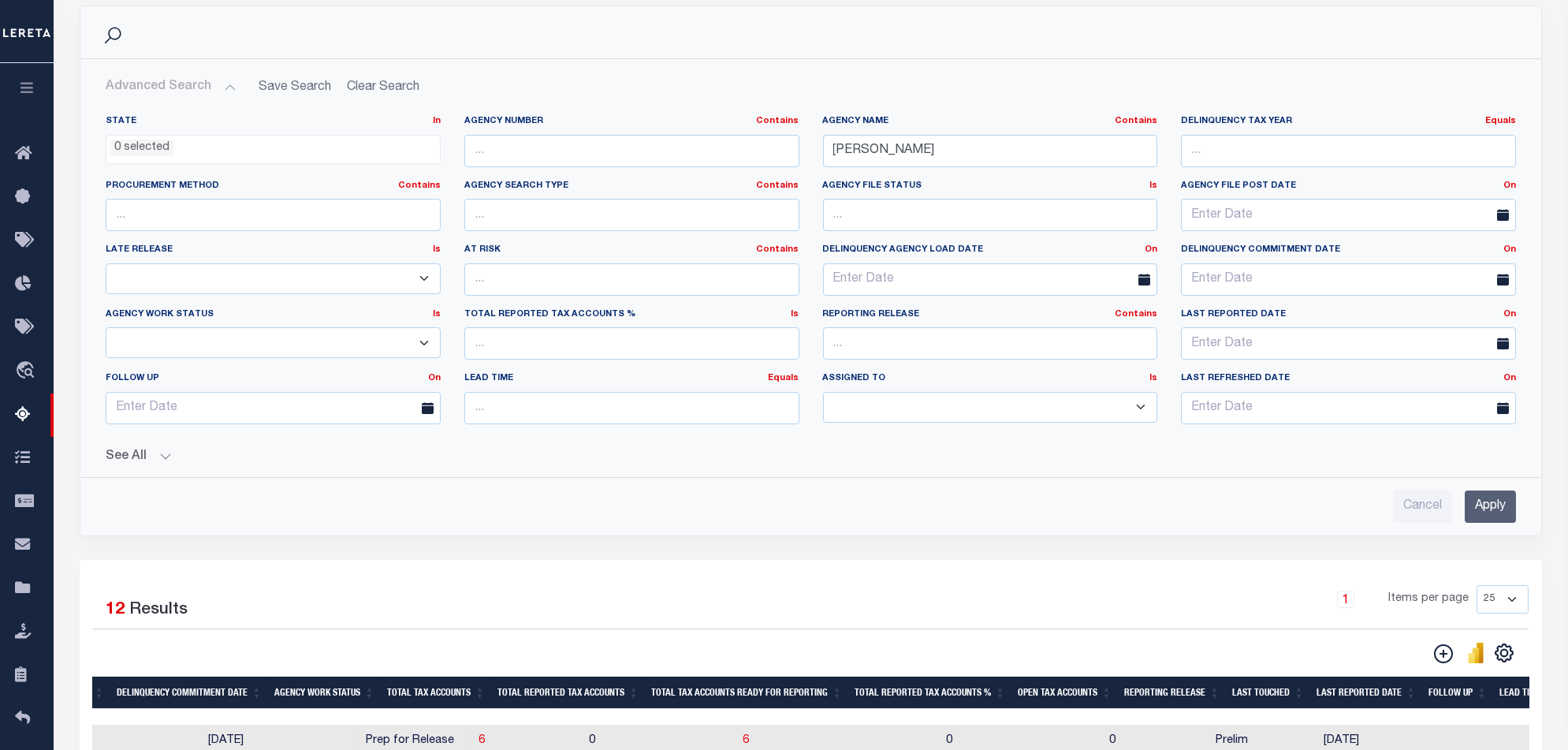
click at [156, 465] on div "State In In AK AL AR AZ CA CO CT DC DE FL GA GU HI IA ID IL IN KS KY LA MA MD M…" at bounding box center [811, 313] width 1436 height 420
click at [124, 457] on button "See All" at bounding box center [811, 457] width 1410 height 15
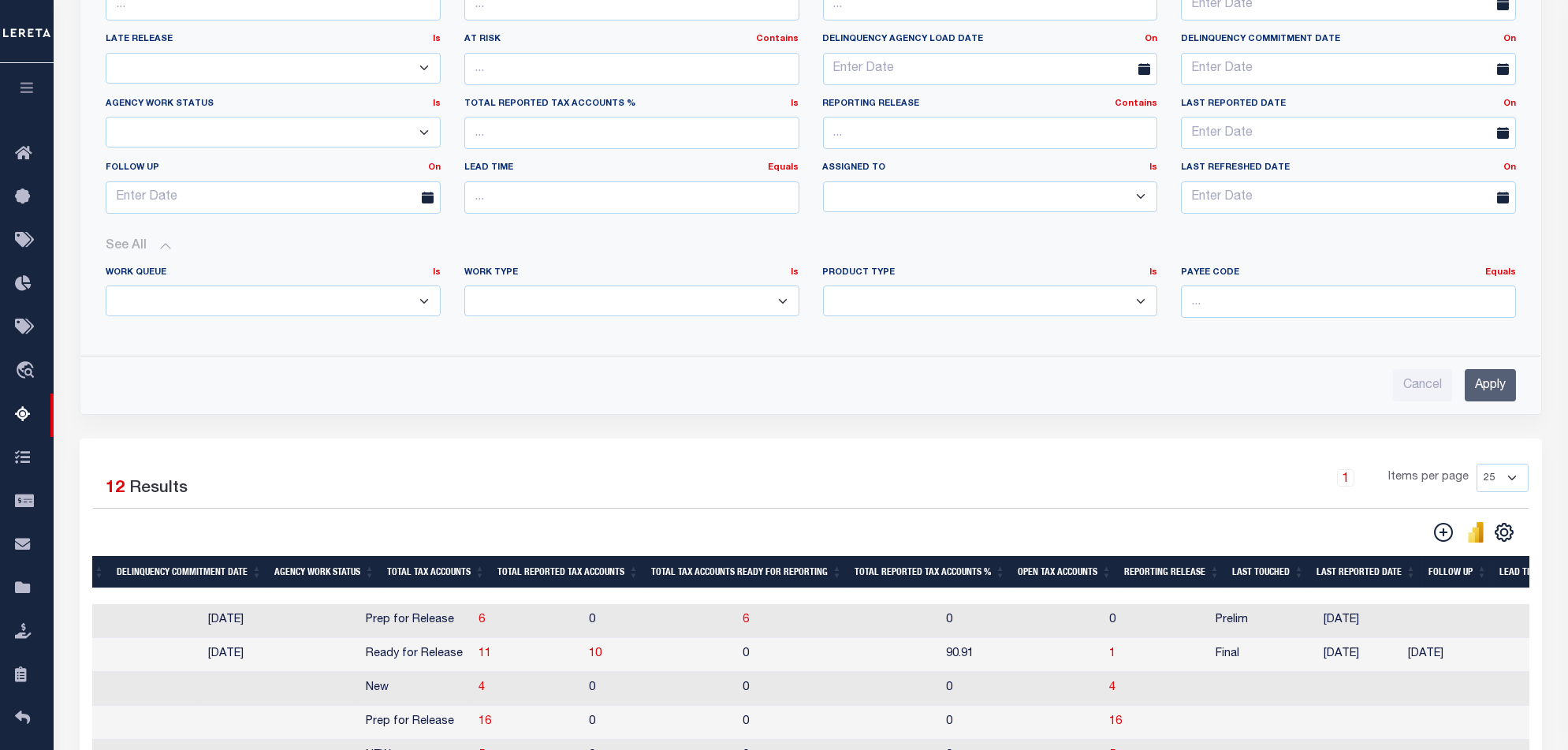
click at [615, 313] on select "Annual Delinquency Back Search Payment Status Check DTRACK" at bounding box center [632, 300] width 335 height 30
select select "AnnualDelinquency"
click at [465, 285] on select "Annual Delinquency Back Search Payment Status Check DTRACK" at bounding box center [632, 300] width 335 height 30
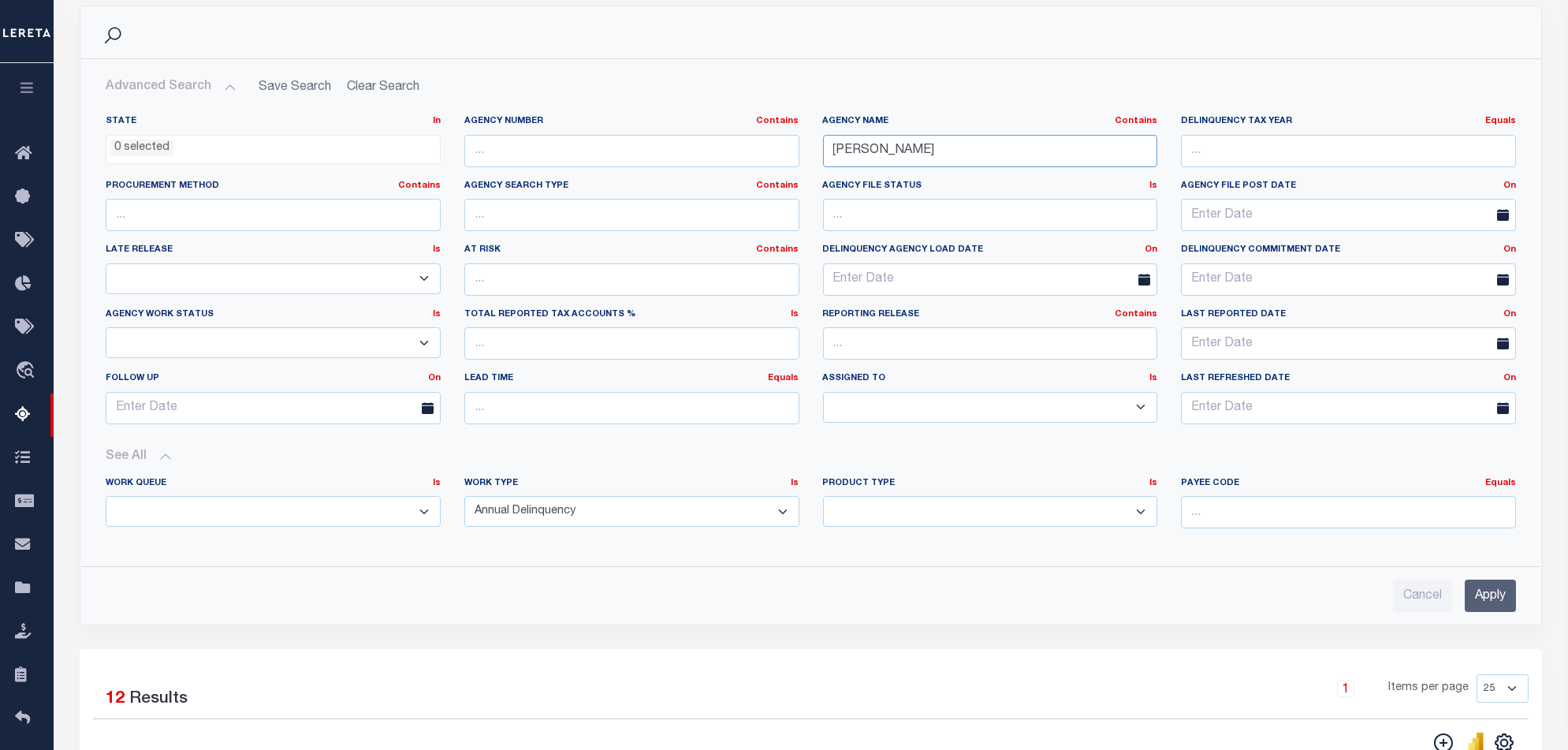
click at [894, 160] on input "jefferson" at bounding box center [990, 151] width 335 height 32
click at [1494, 599] on input "Apply" at bounding box center [1490, 596] width 51 height 32
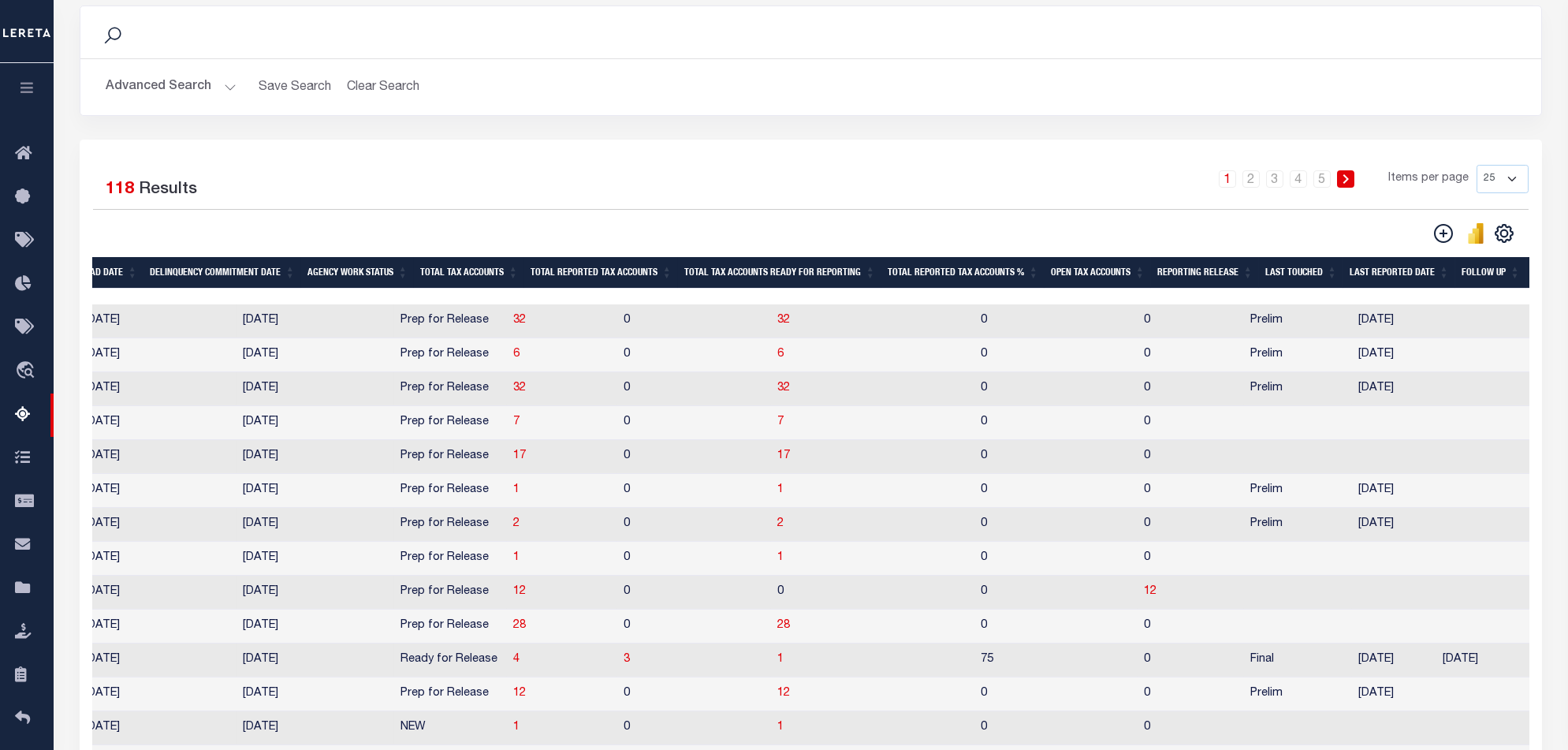
click at [1073, 297] on div at bounding box center [548, 297] width 3426 height 16
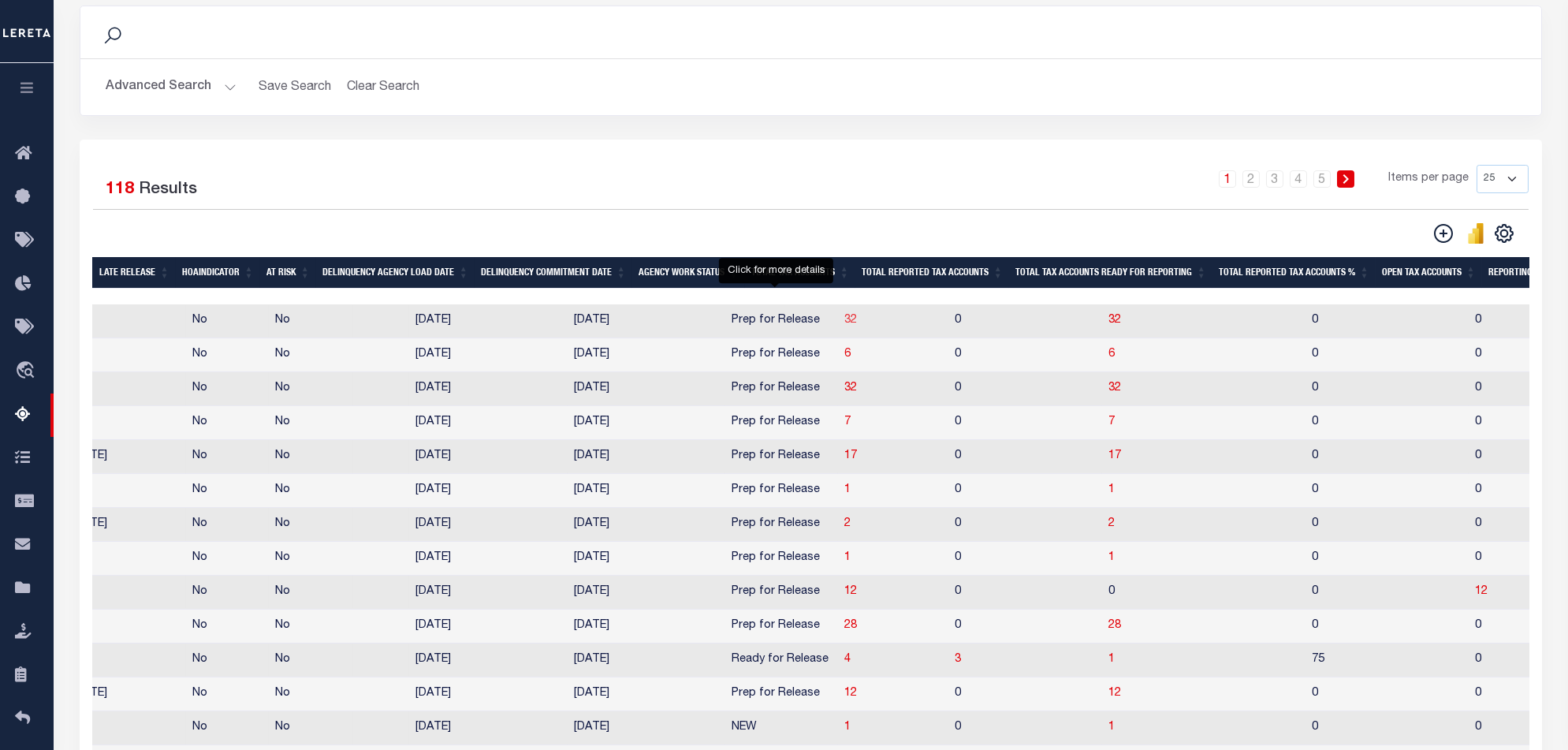
click at [844, 320] on span "32" at bounding box center [850, 320] width 12 height 11
select select "100"
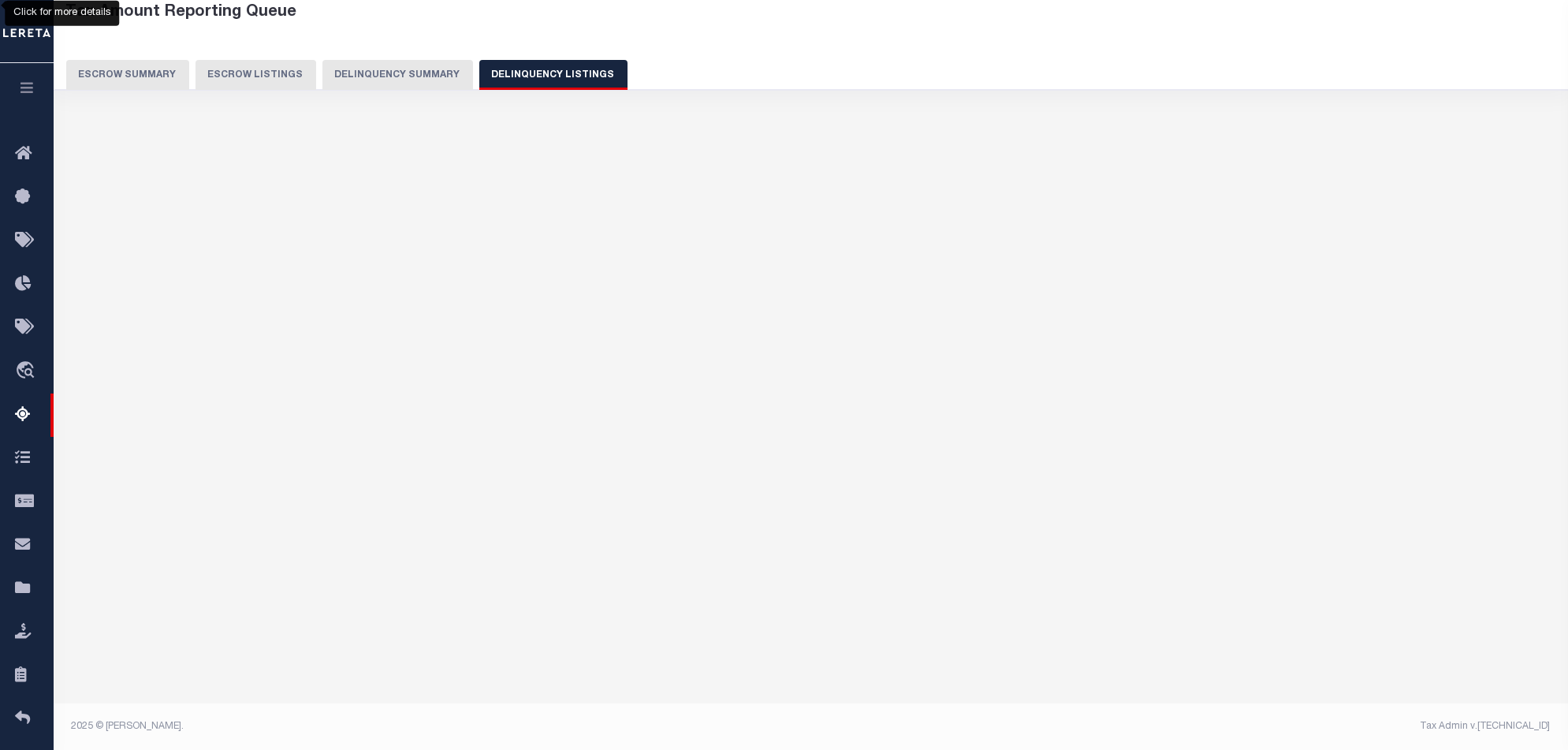
select select "100"
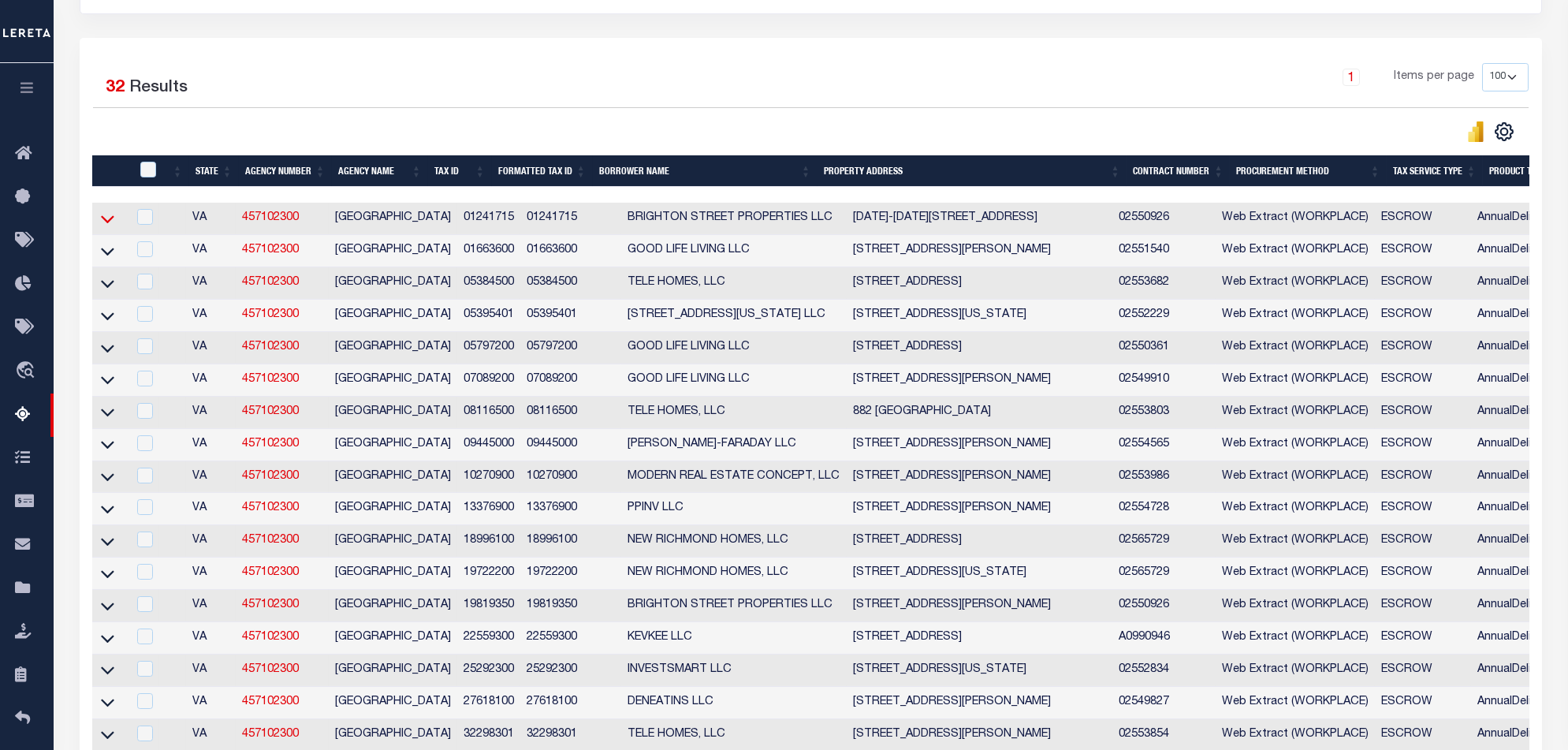
click at [105, 220] on icon at bounding box center [107, 218] width 13 height 16
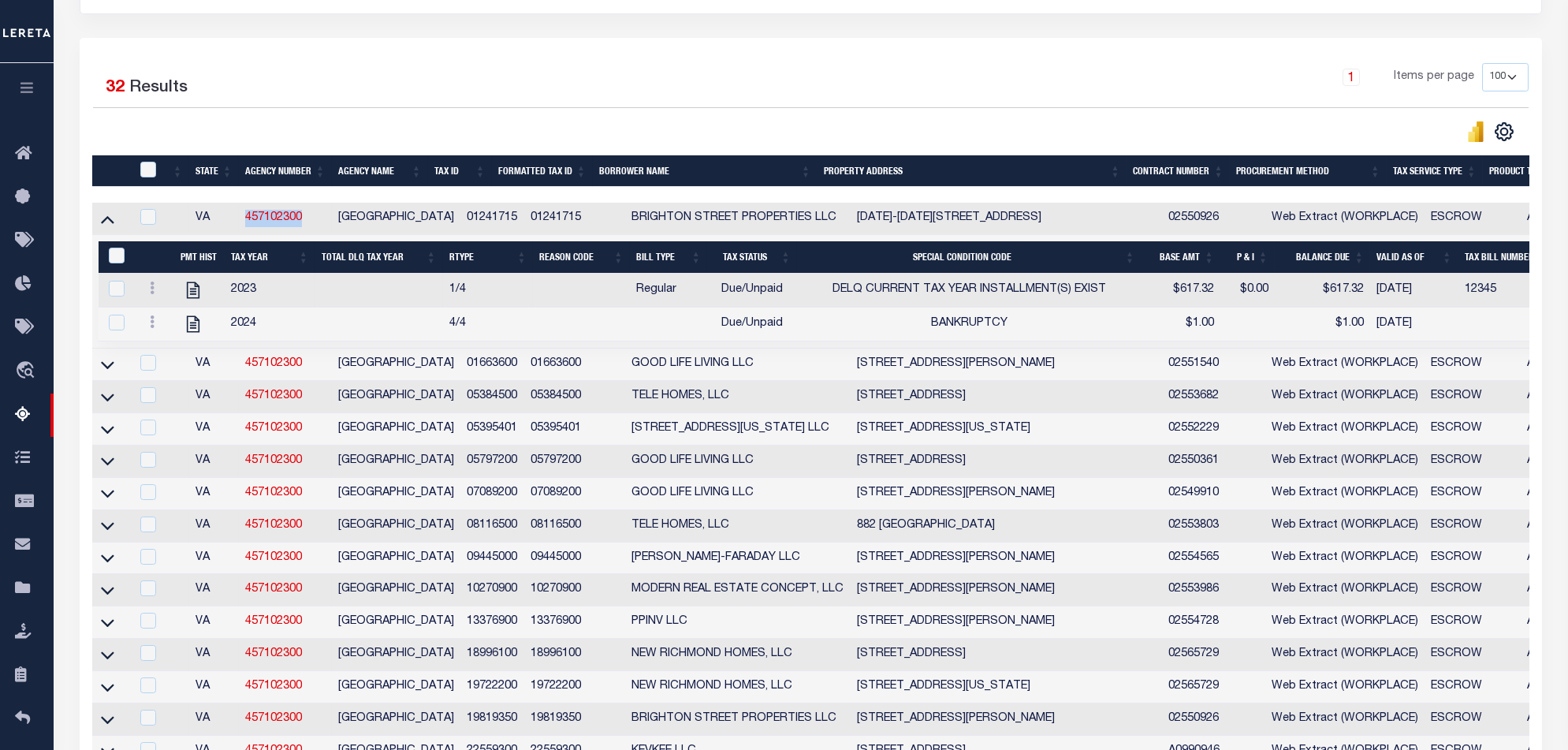
drag, startPoint x: 305, startPoint y: 223, endPoint x: 248, endPoint y: 228, distance: 57.2
click at [248, 228] on td "457102300" at bounding box center [285, 219] width 93 height 32
checkbox input "true"
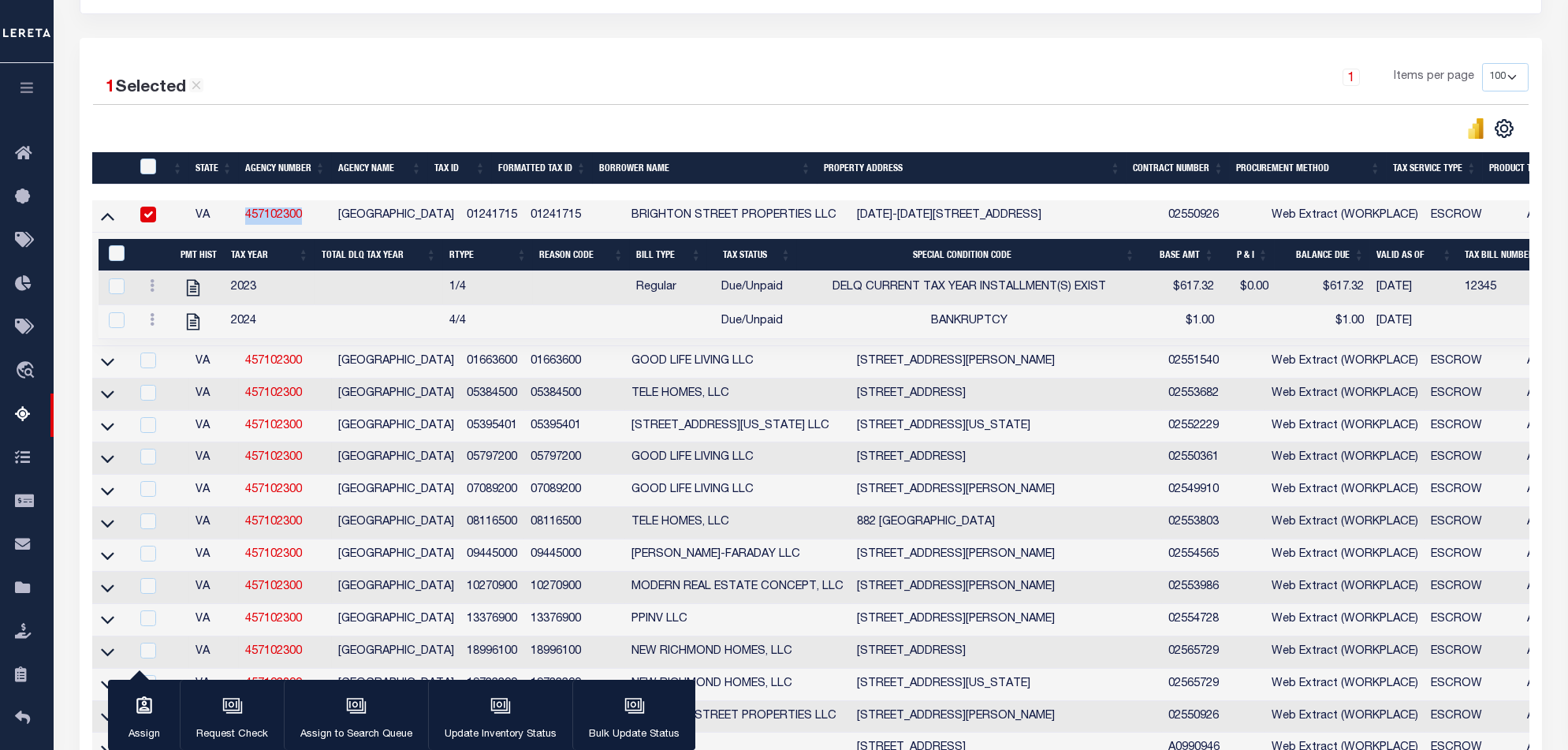
copy link "457102300"
click at [110, 224] on icon at bounding box center [107, 215] width 13 height 16
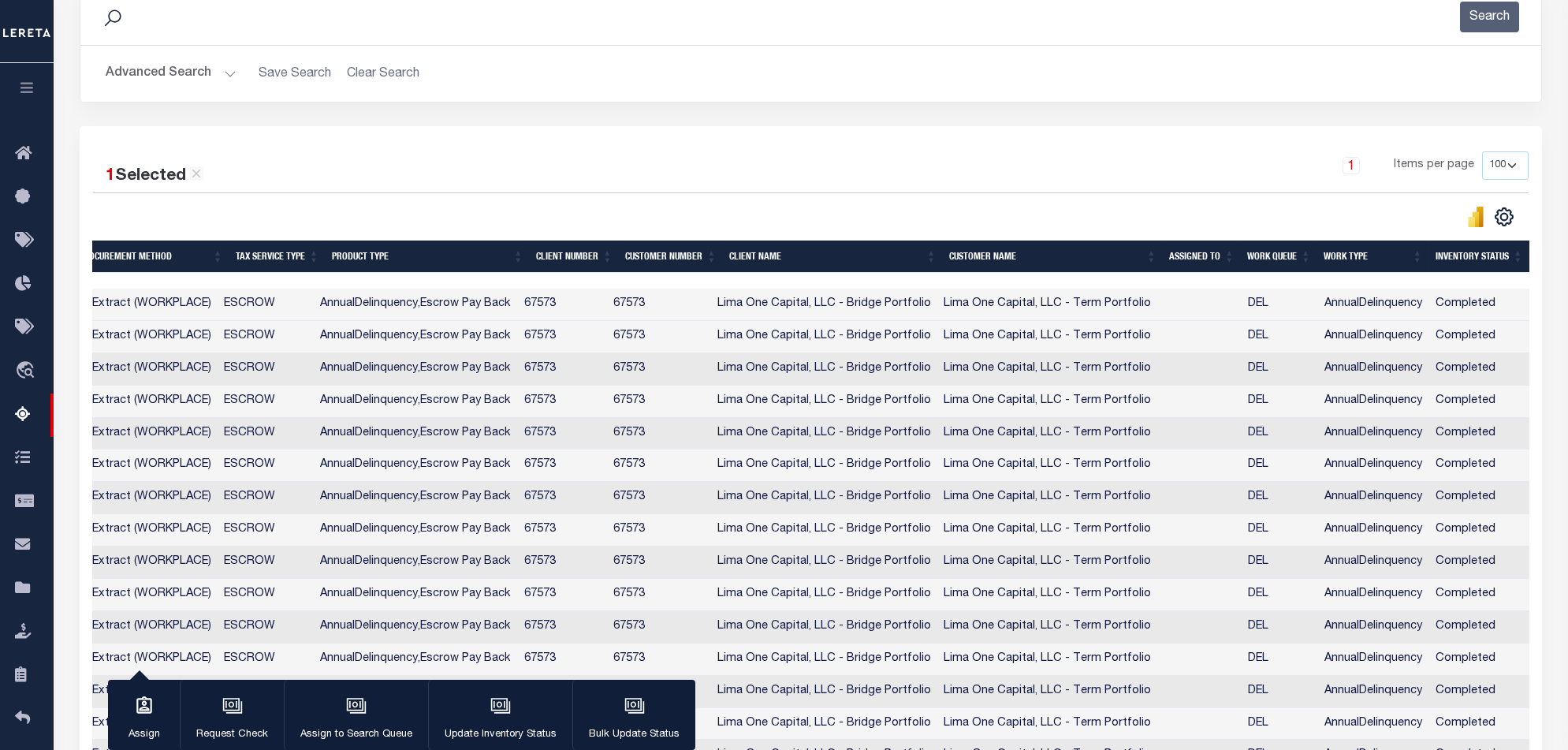
scroll to position [0, 0]
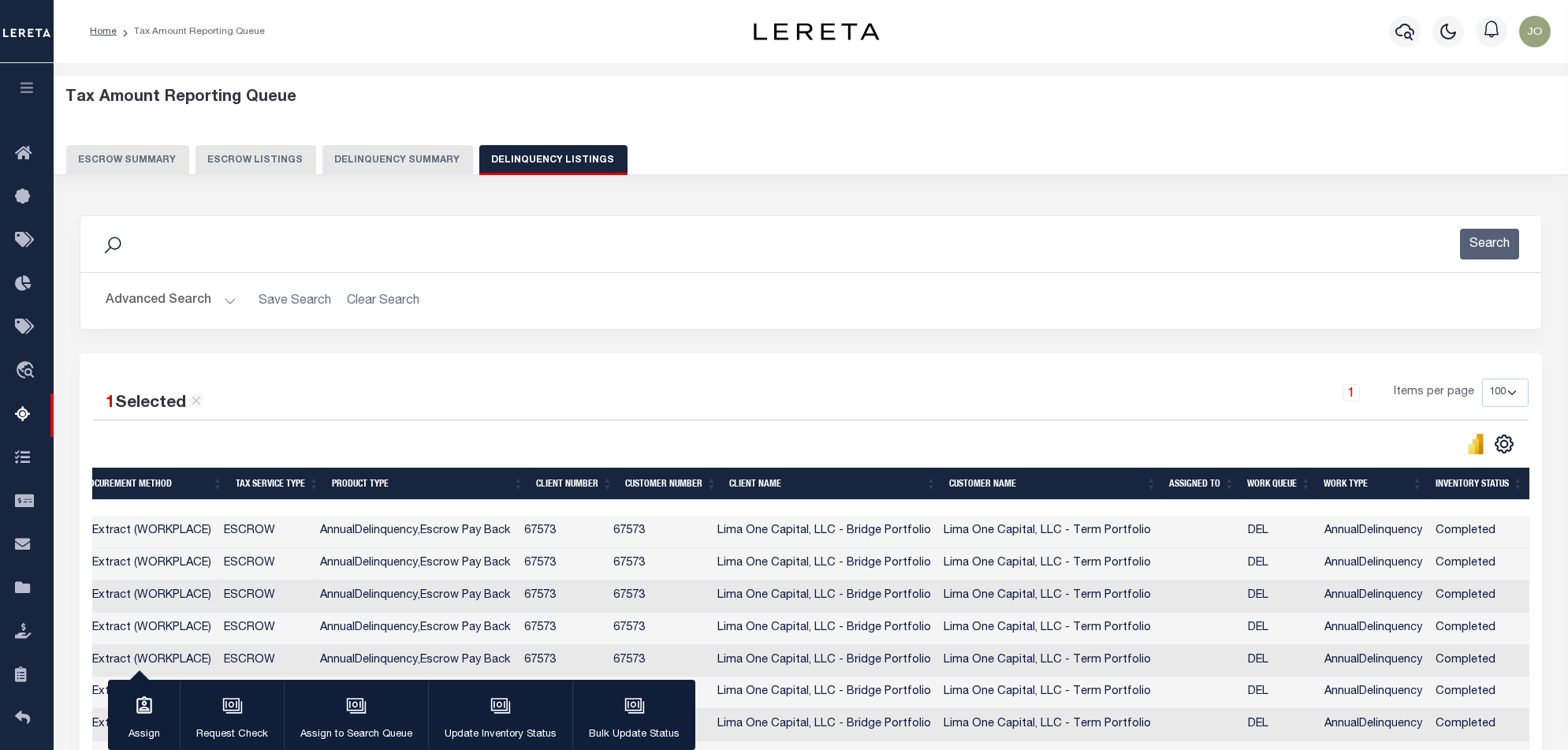
click at [423, 153] on button "Delinquency Summary" at bounding box center [397, 161] width 150 height 30
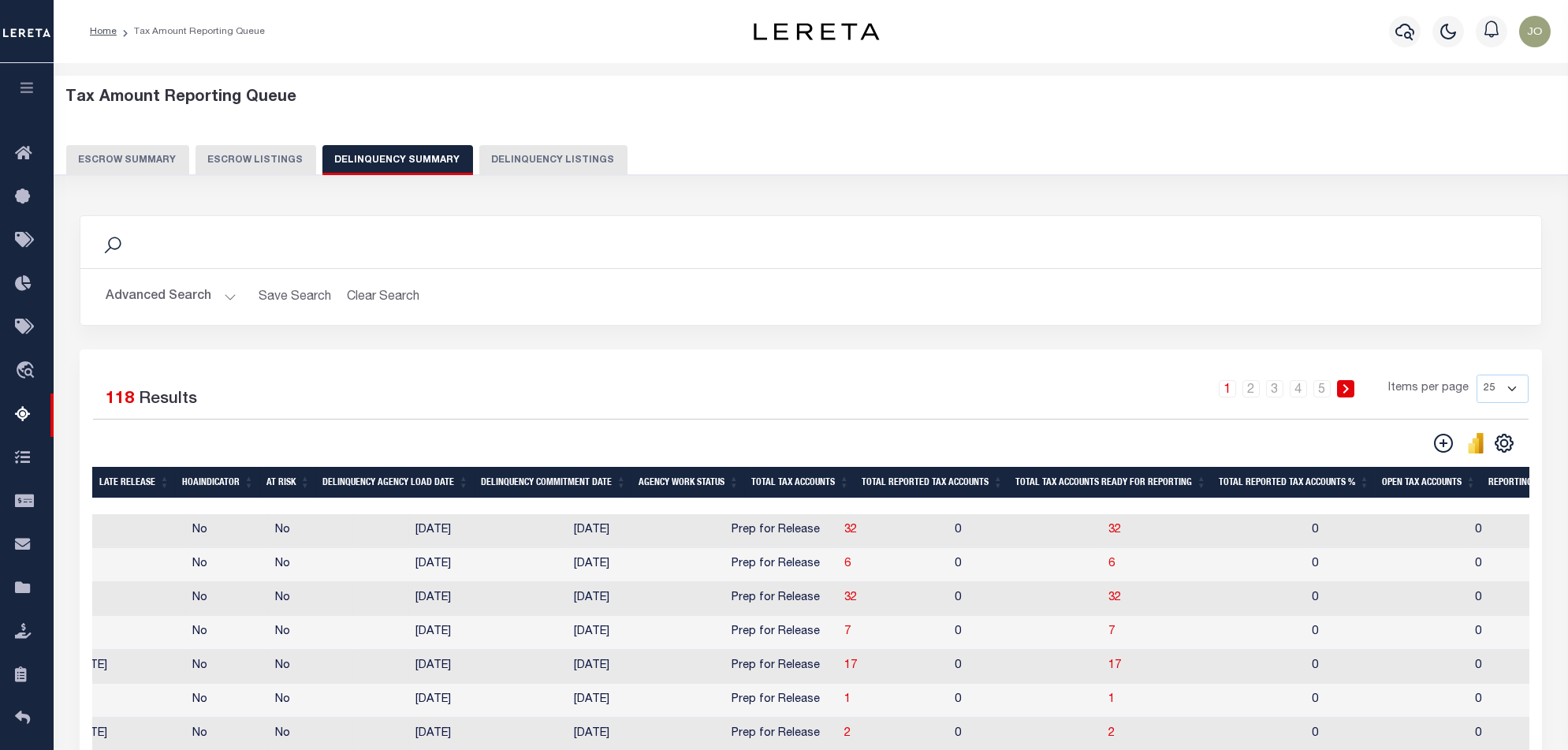
scroll to position [105, 0]
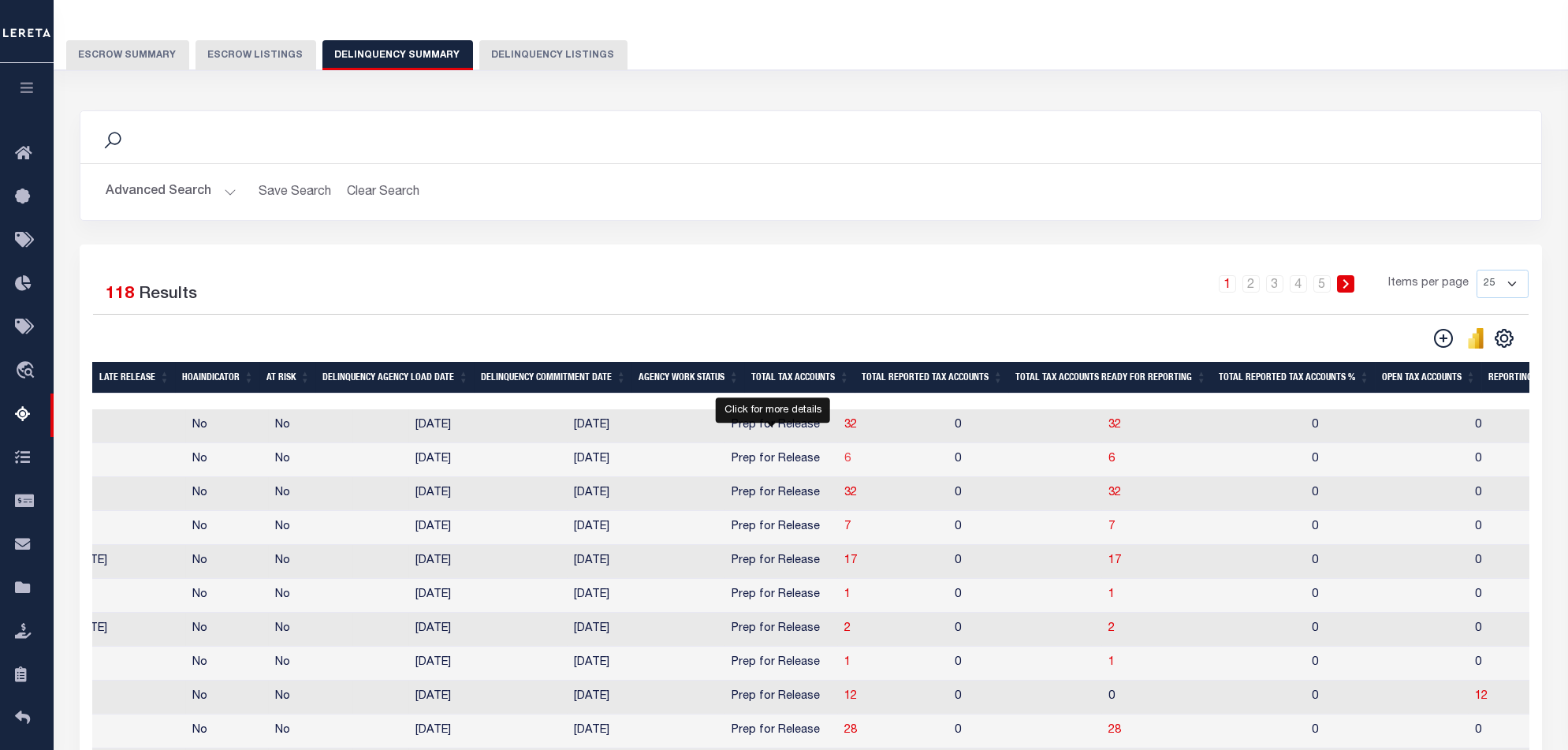
click at [844, 464] on span "6" at bounding box center [847, 459] width 7 height 11
select select "100"
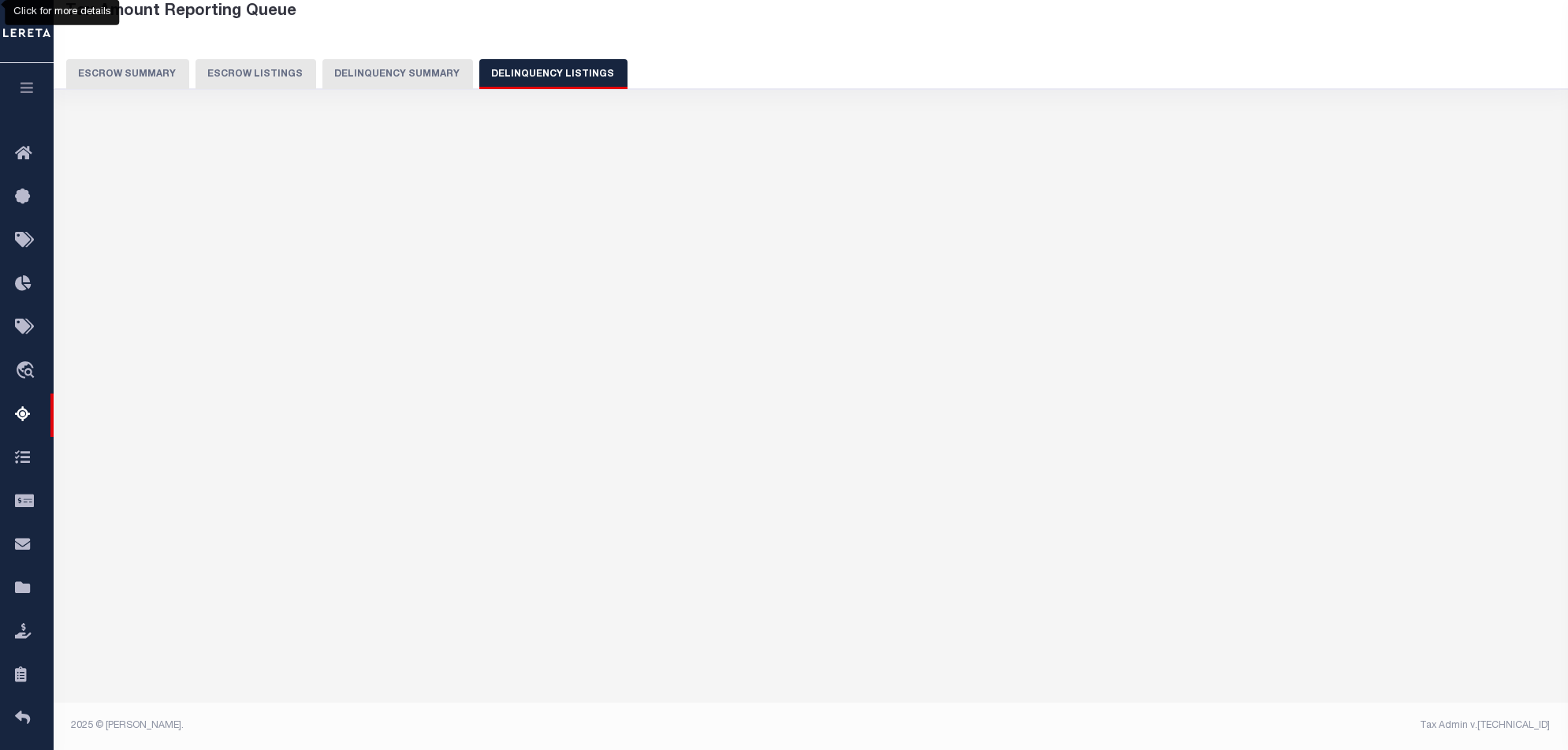
select select "100"
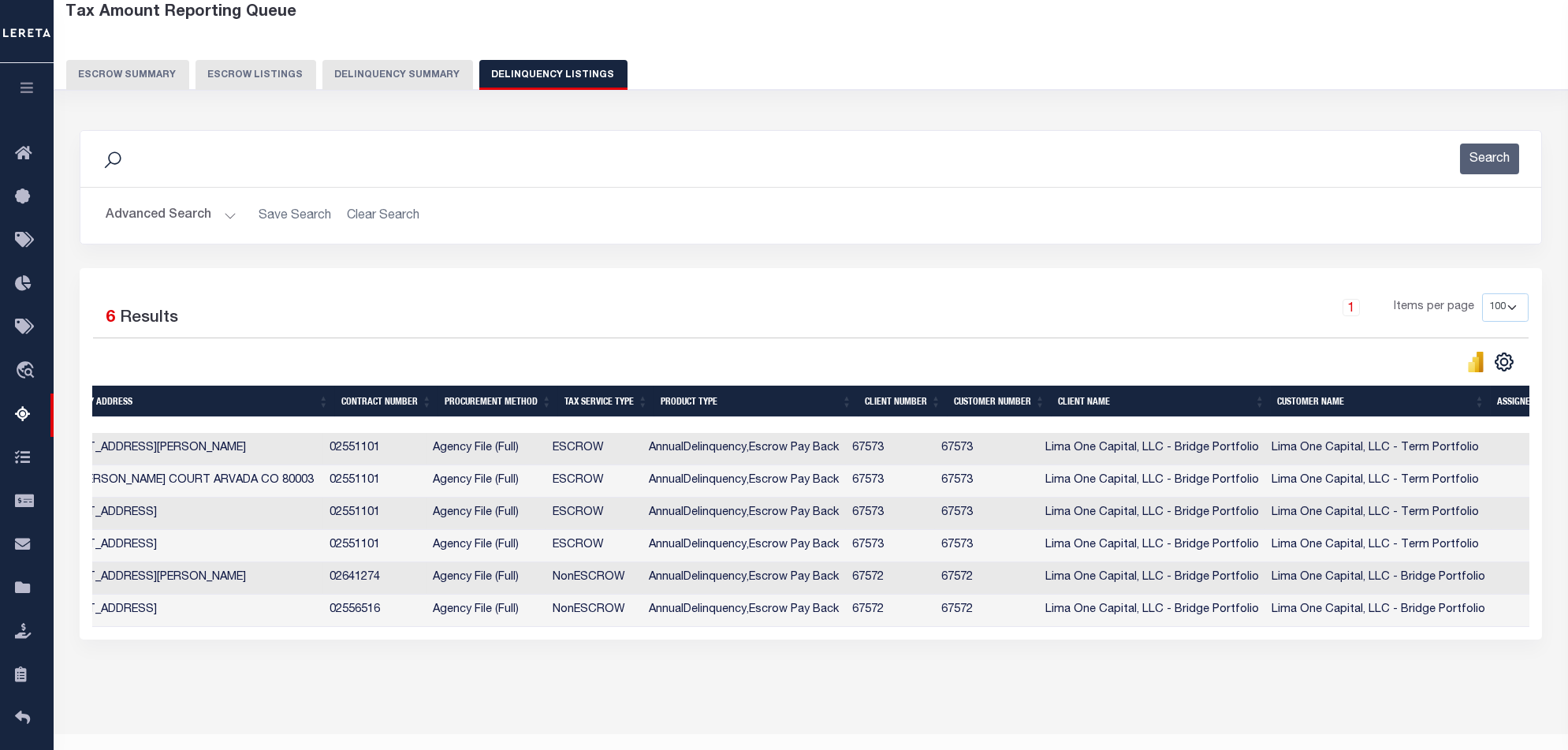
scroll to position [0, 786]
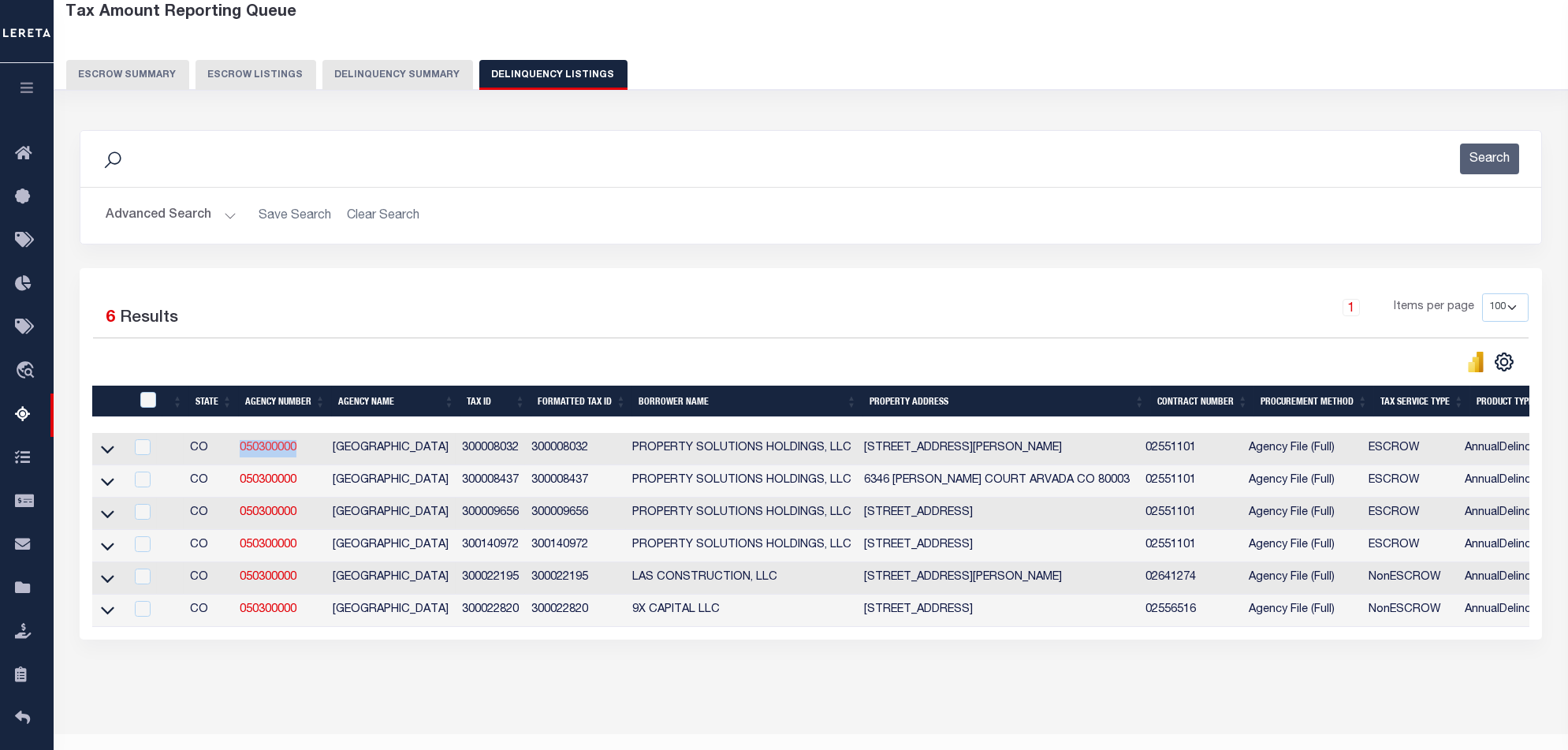
drag, startPoint x: 308, startPoint y: 454, endPoint x: 247, endPoint y: 456, distance: 61.0
click at [247, 456] on td "050300000" at bounding box center [280, 449] width 93 height 32
checkbox input "true"
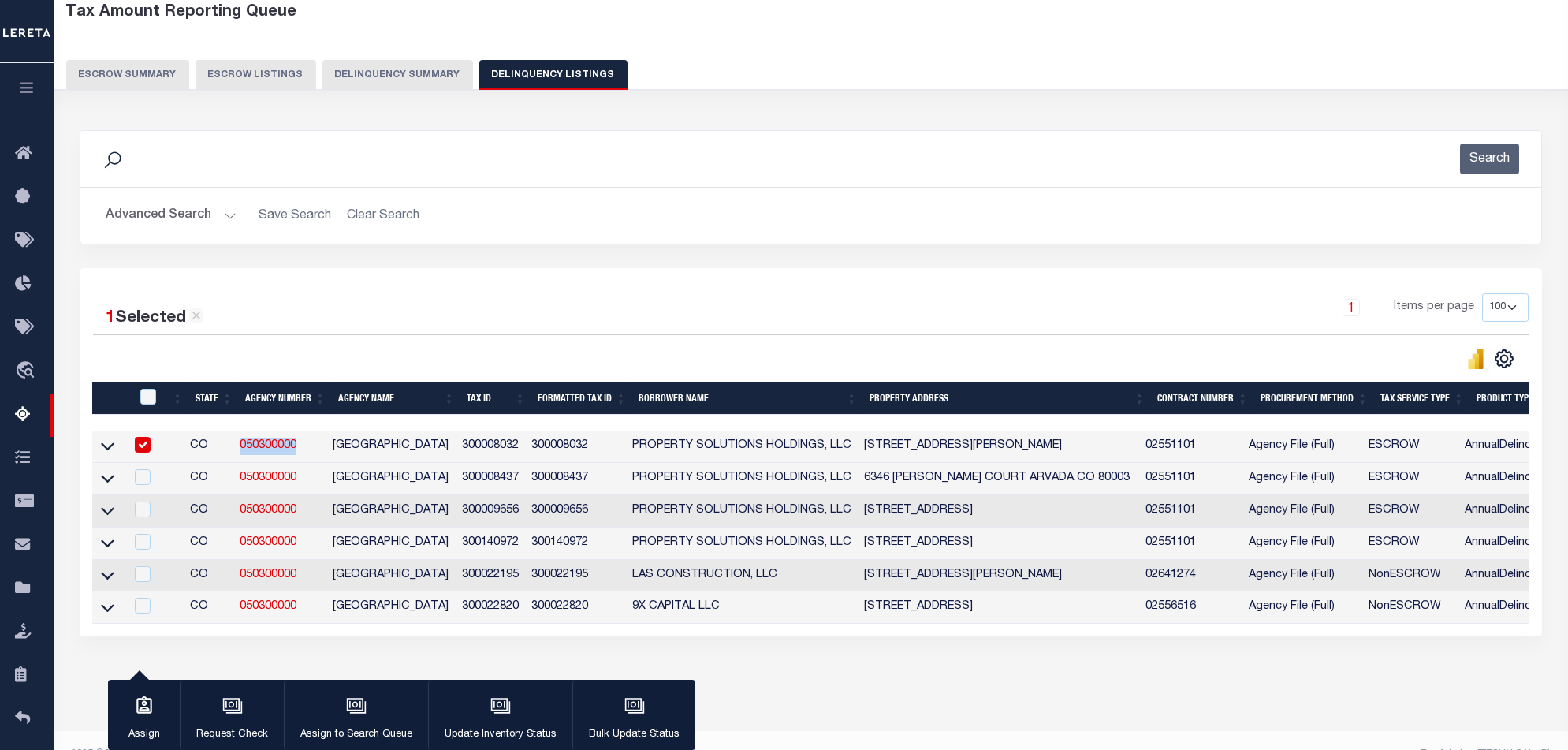
copy link "050300000"
click at [983, 636] on div "1 Selected 6 Results 1 Items per page 10 25 50 100 500" at bounding box center [811, 452] width 1463 height 368
click at [391, 76] on button "Delinquency Summary" at bounding box center [397, 75] width 150 height 30
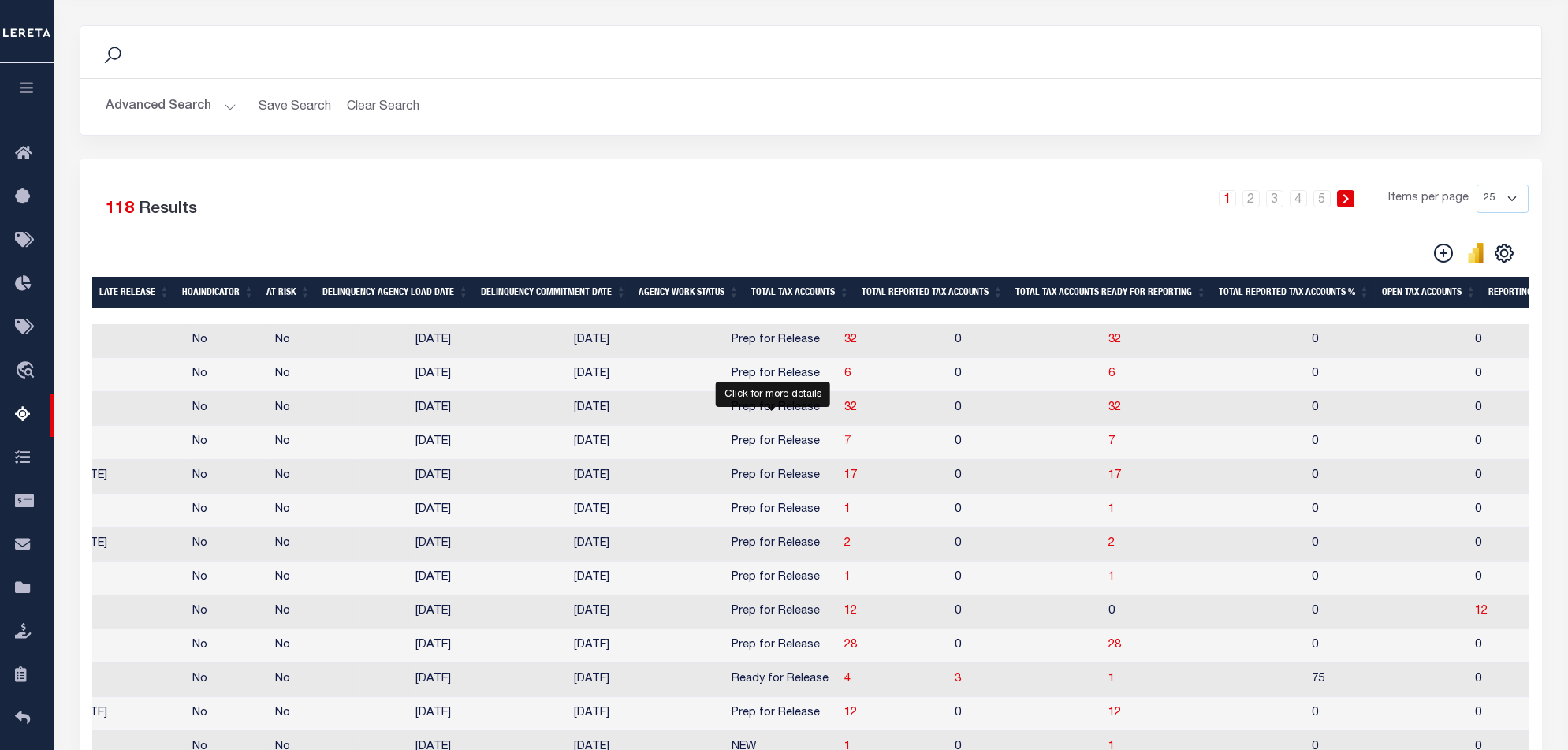
click at [844, 447] on span "7" at bounding box center [847, 442] width 7 height 11
select select "100"
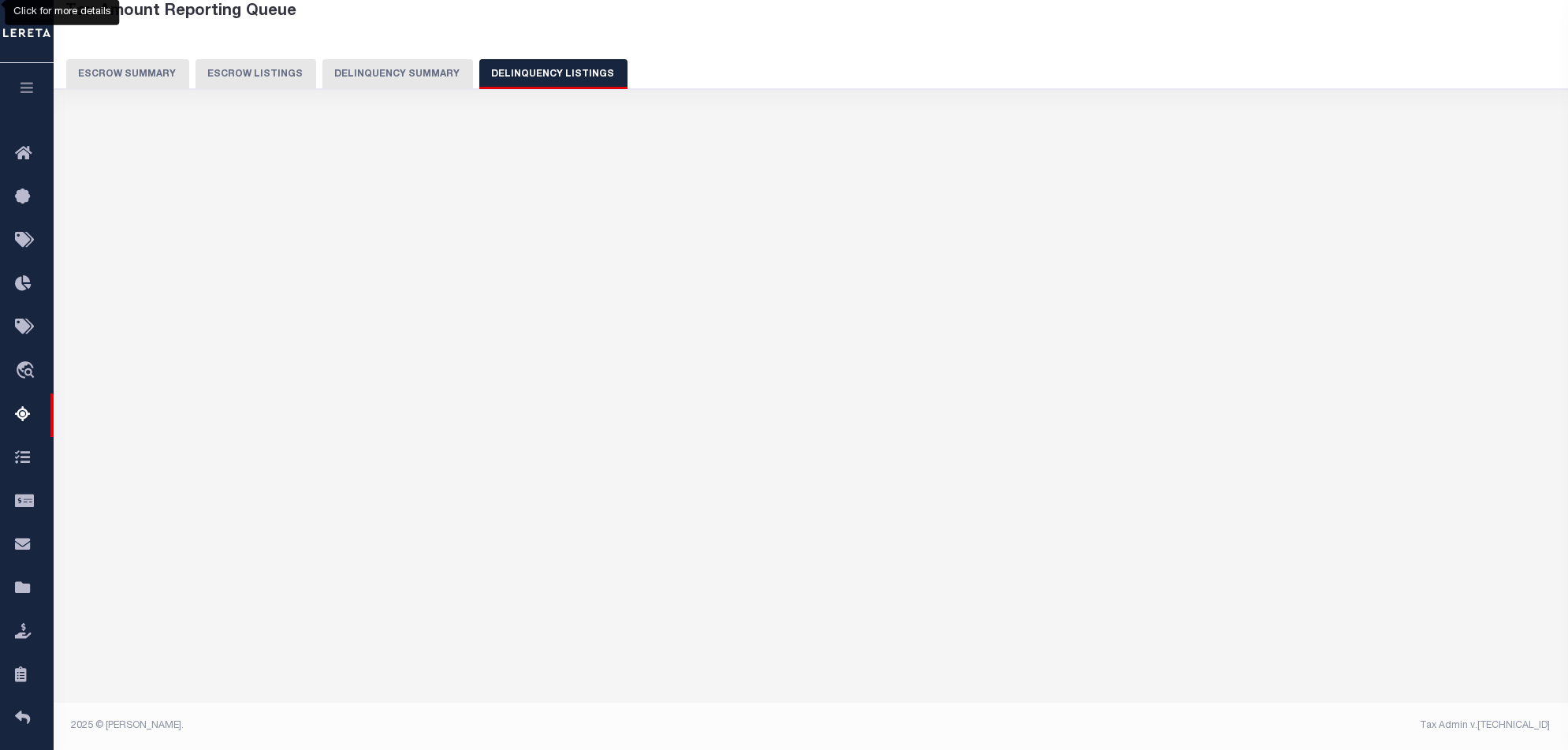
select select "100"
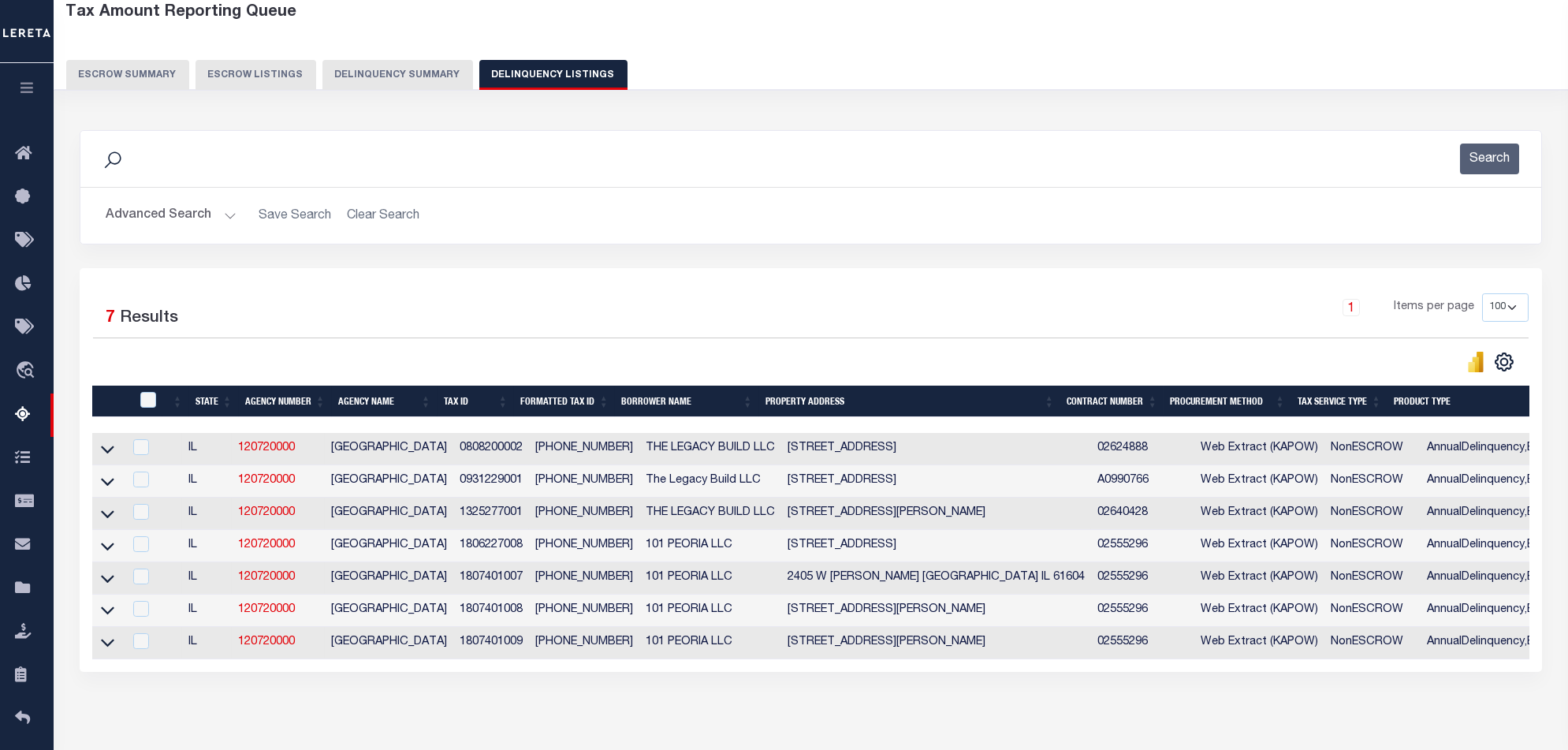
click at [935, 659] on div "State Agency Number Agency Name Tax ID Formatted Tax ID Borrower Name Property …" at bounding box center [811, 545] width 1437 height 225
click at [938, 672] on div "Selected 7 Results 1 Items per page 10 25 50 100 500" at bounding box center [811, 470] width 1463 height 404
drag, startPoint x: 983, startPoint y: 677, endPoint x: 1024, endPoint y: 681, distance: 41.2
click at [1023, 672] on div "Selected 7 Results 1 Items per page 10 25 50 100 500" at bounding box center [811, 470] width 1463 height 404
click at [1029, 672] on div "Selected 7 Results 1 Items per page 10 25 50 100 500" at bounding box center [811, 470] width 1463 height 404
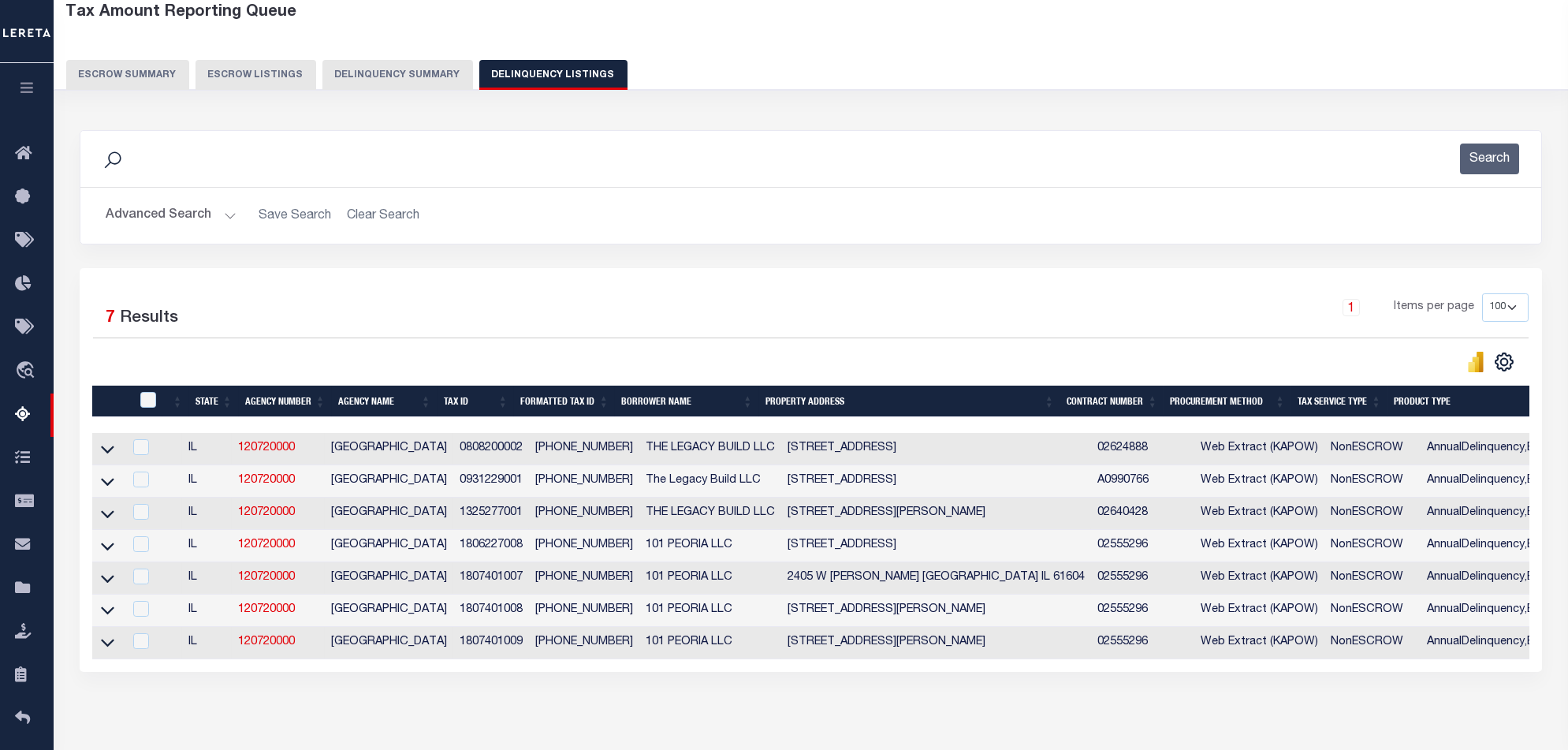
click at [391, 71] on button "Delinquency Summary" at bounding box center [397, 75] width 150 height 30
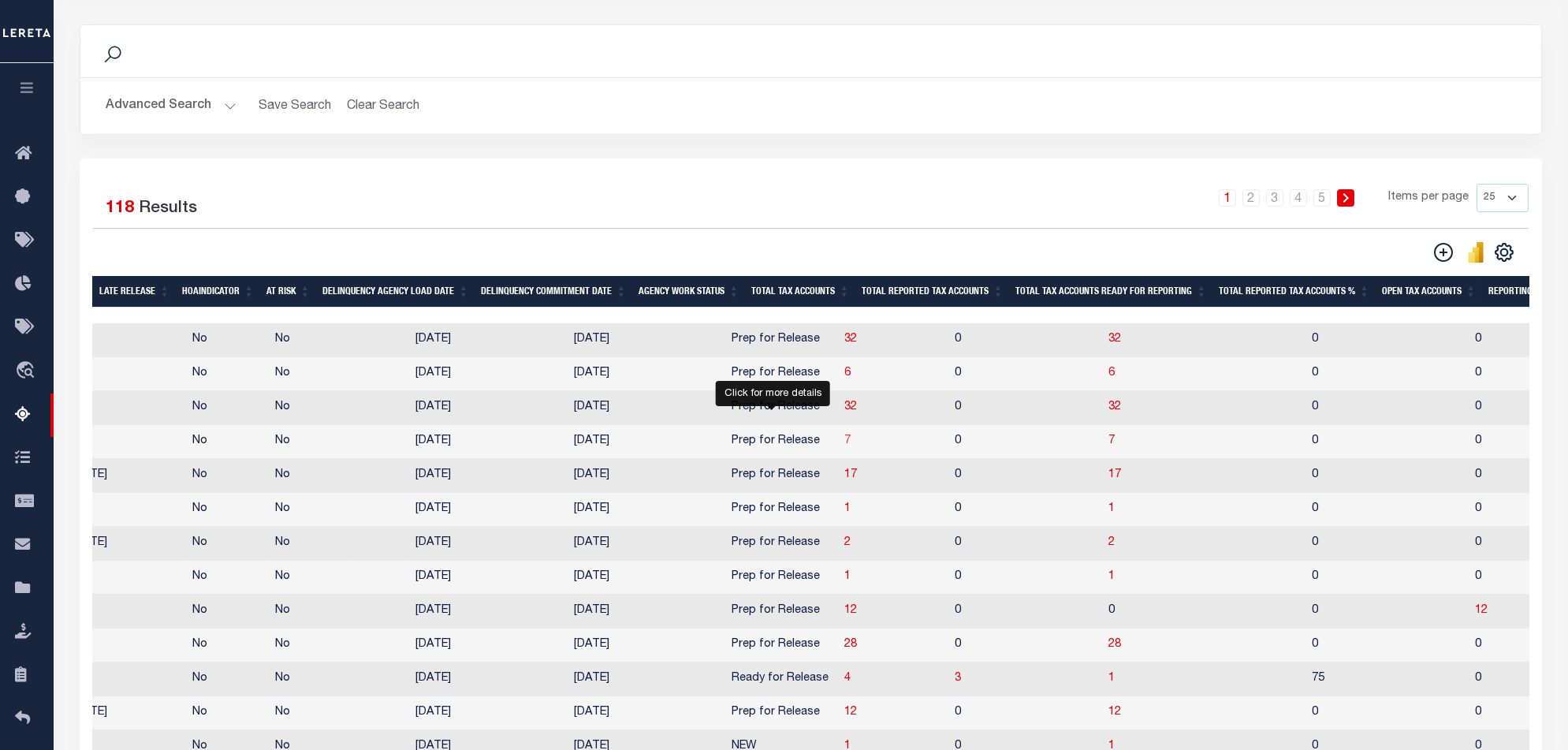
click at [844, 446] on span "7" at bounding box center [847, 441] width 7 height 11
select select "100"
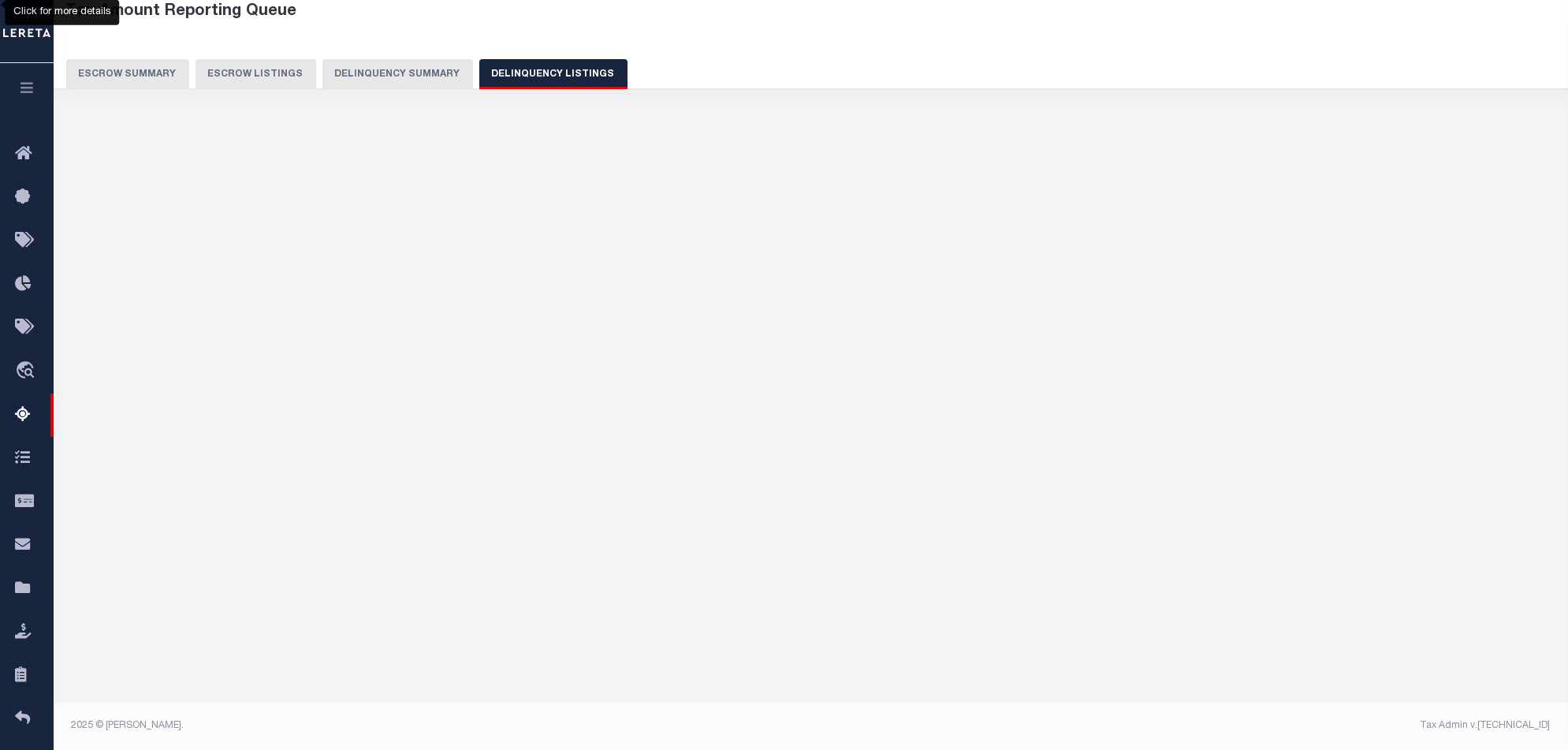
select select "100"
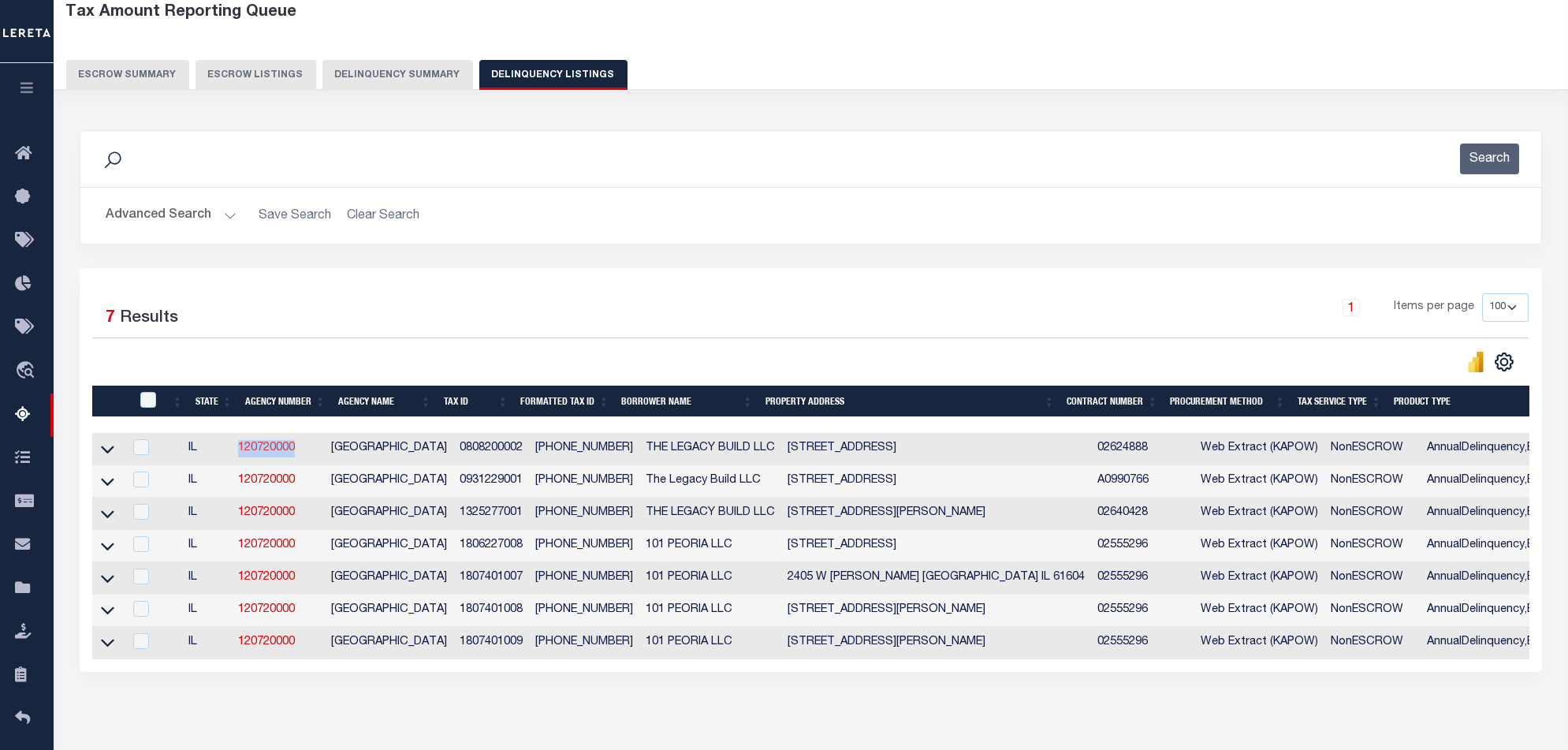
drag, startPoint x: 311, startPoint y: 457, endPoint x: 247, endPoint y: 454, distance: 64.1
click at [247, 454] on td "120720000" at bounding box center [278, 449] width 93 height 32
checkbox input "true"
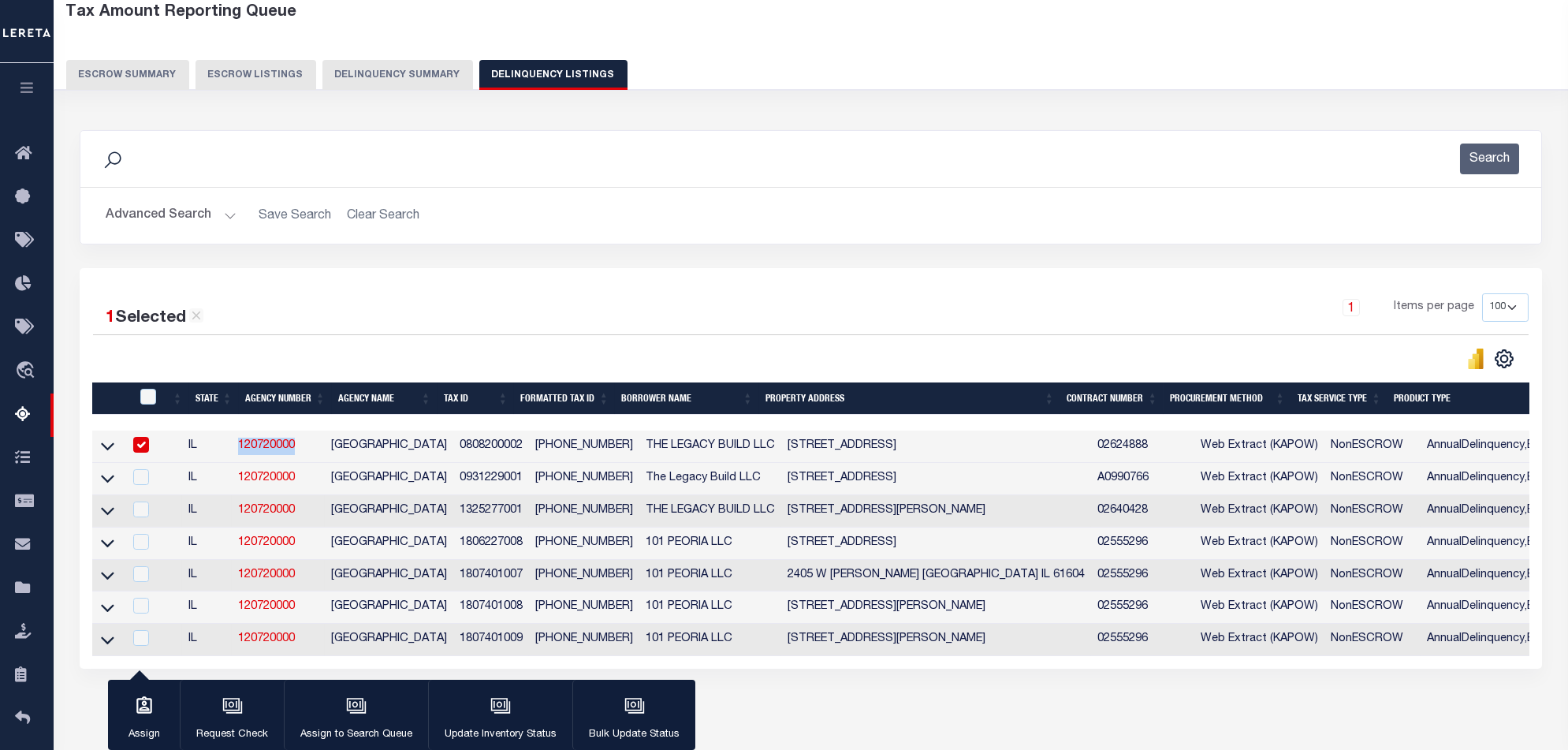
copy link "120720000"
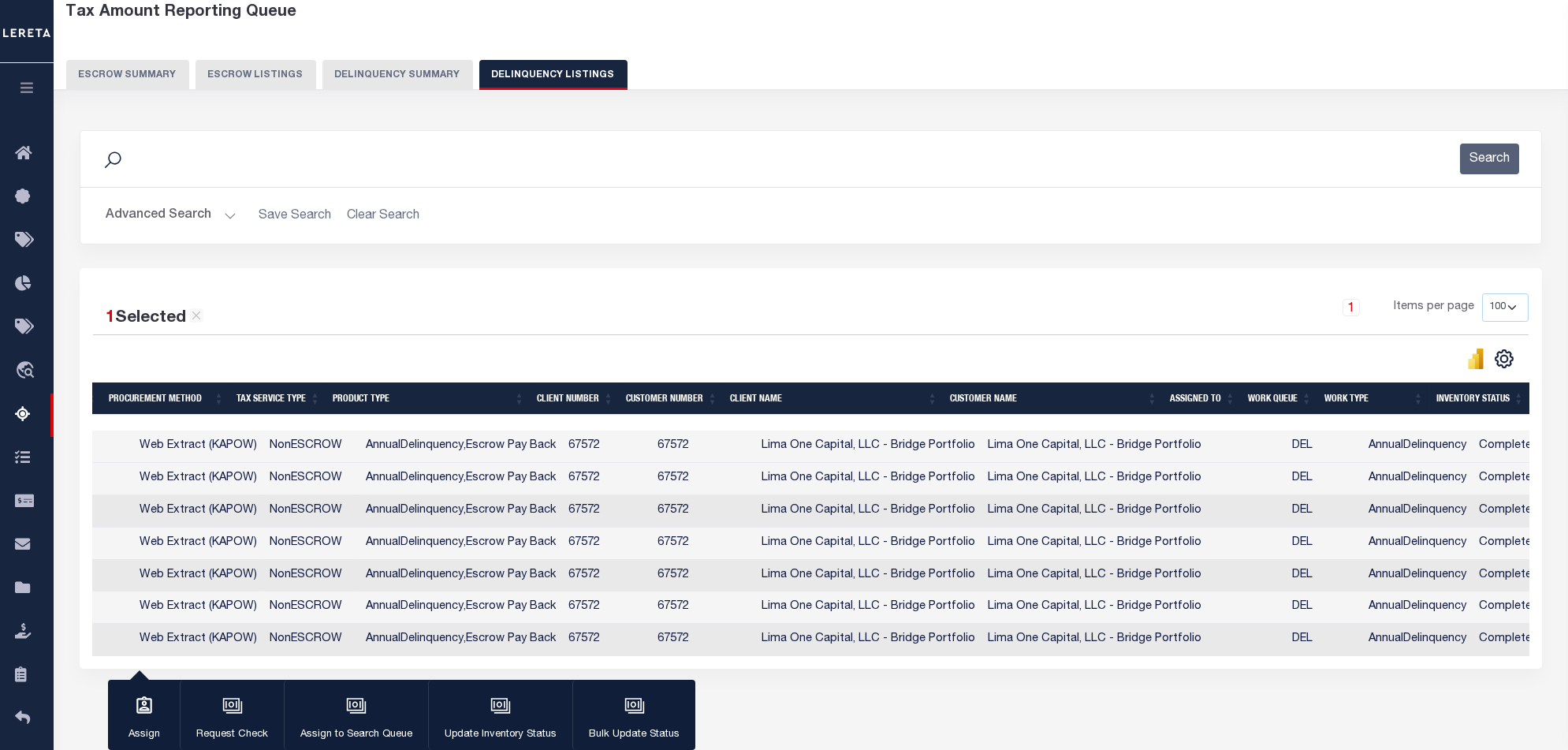
scroll to position [0, 495]
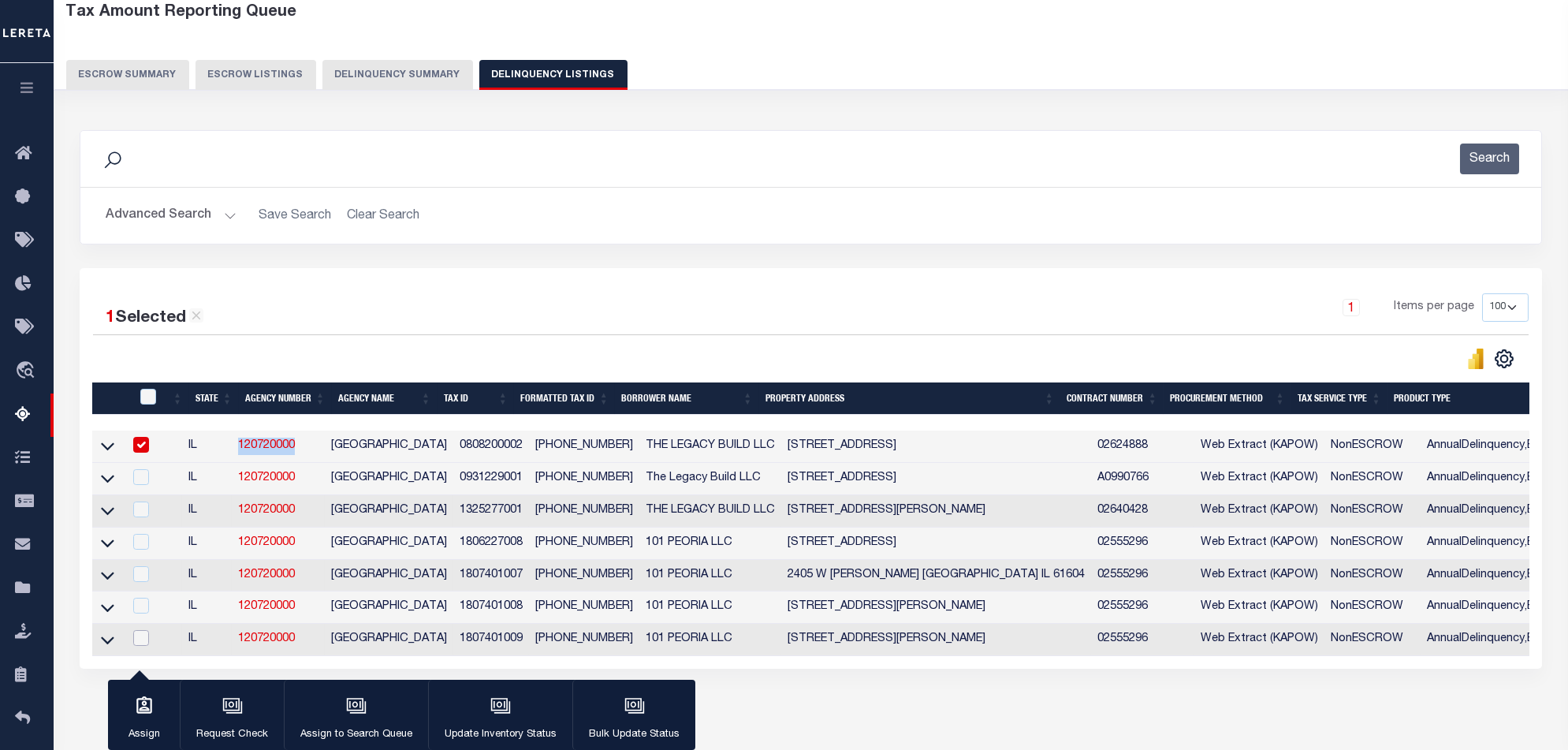
click at [148, 644] on input "checkbox" at bounding box center [141, 638] width 16 height 16
checkbox input "true"
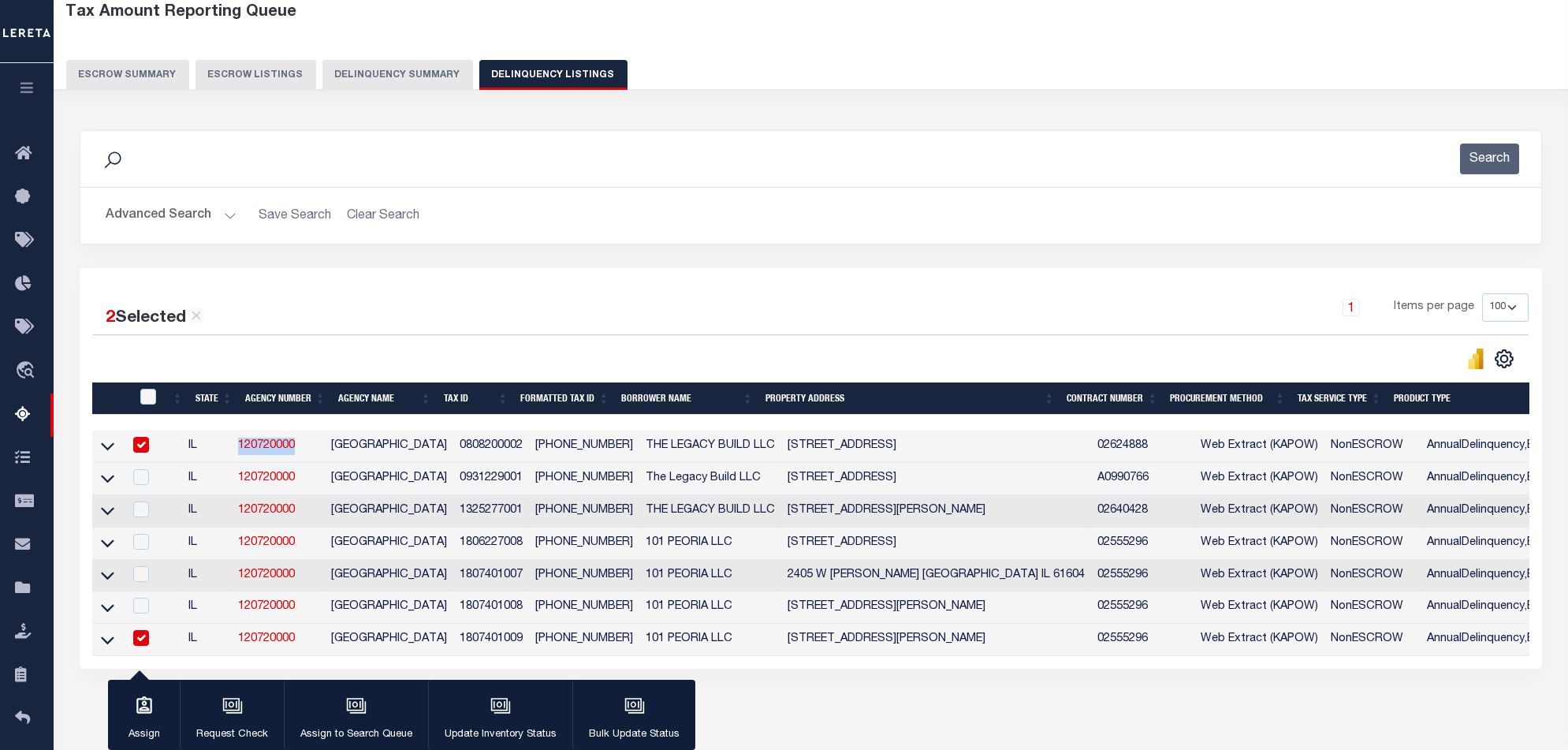
click at [147, 447] on input "checkbox" at bounding box center [141, 445] width 16 height 16
checkbox input "false"
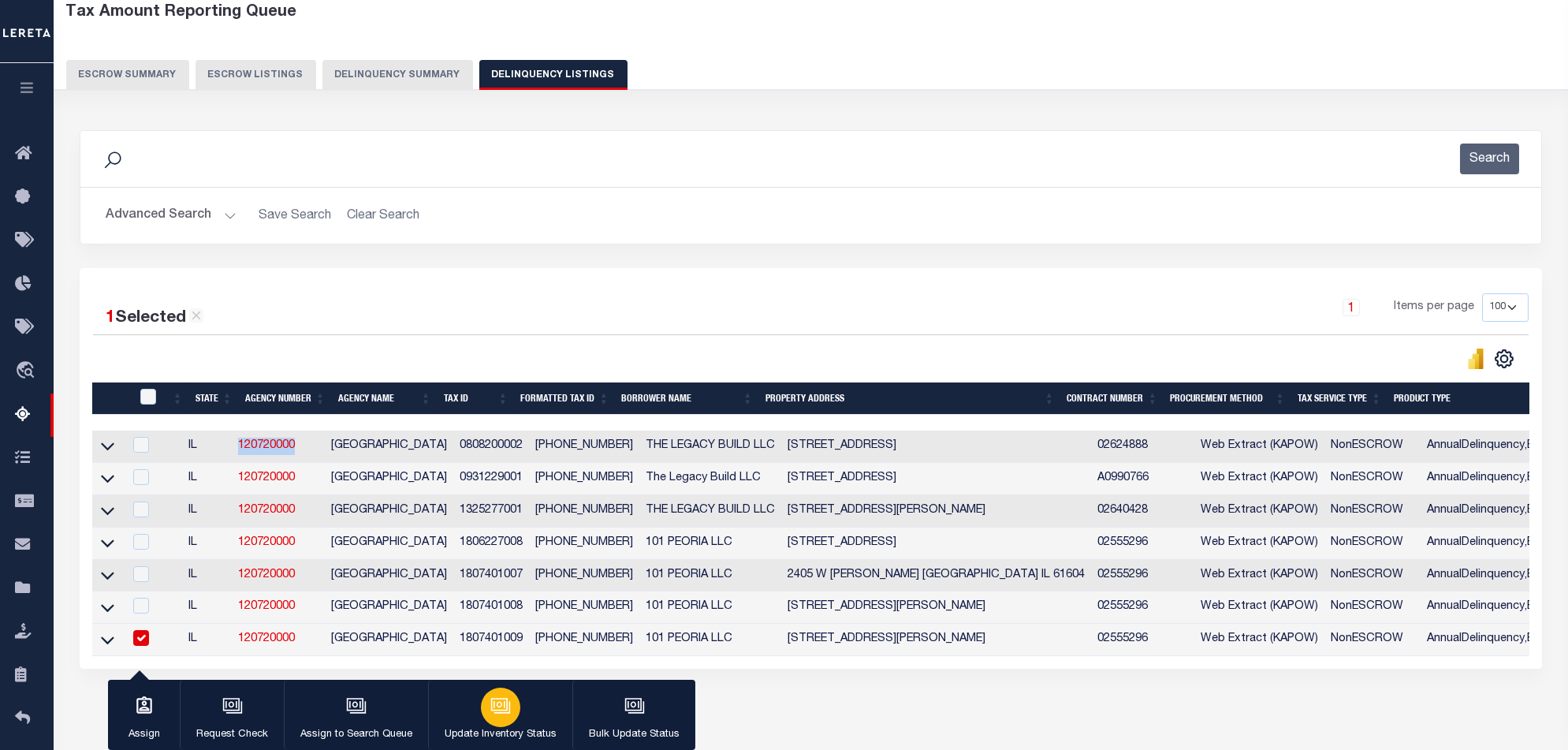
click at [471, 715] on button "Update Inventory Status" at bounding box center [500, 715] width 144 height 71
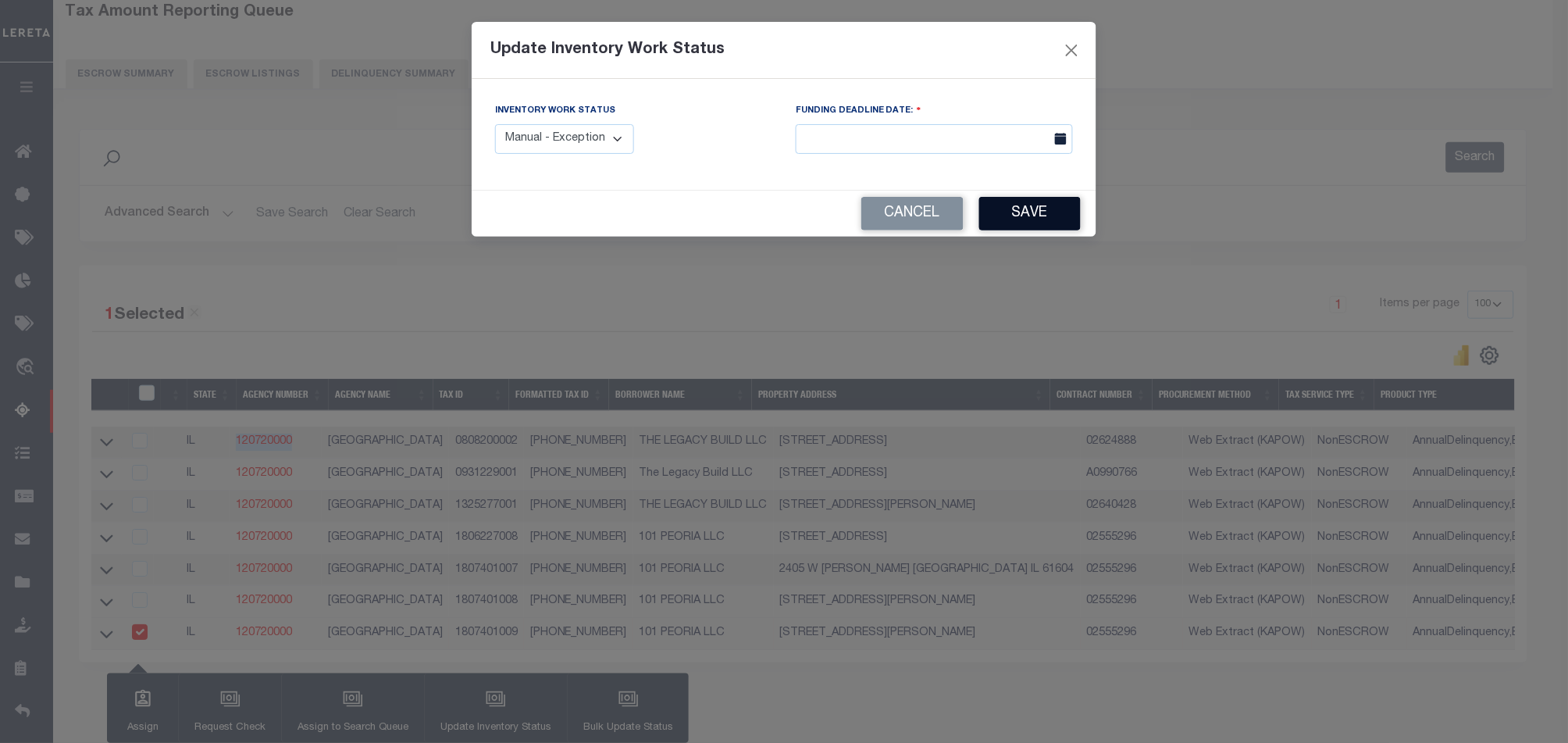
click at [1021, 208] on button "Save" at bounding box center [1030, 214] width 102 height 34
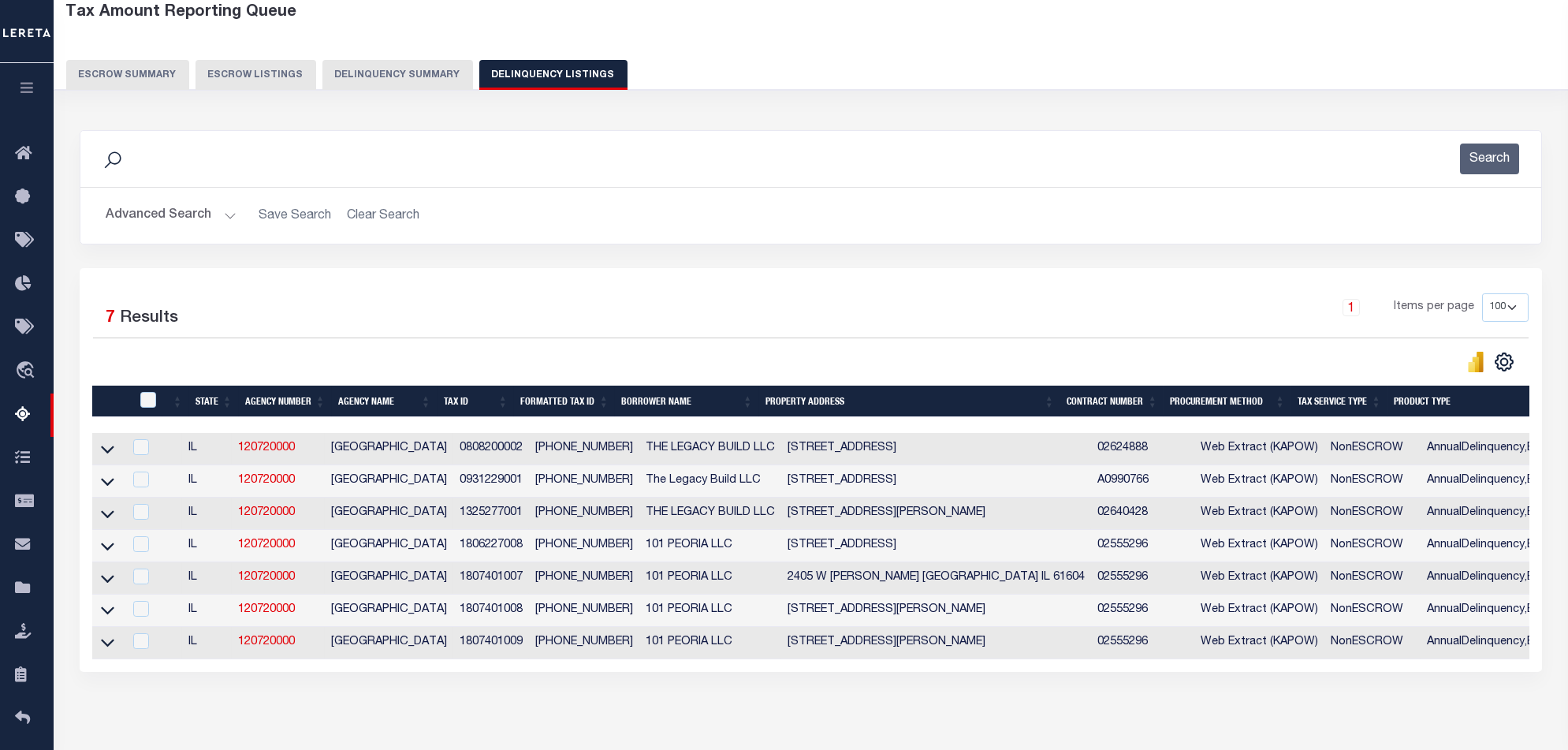
click at [407, 77] on button "Delinquency Summary" at bounding box center [397, 75] width 150 height 30
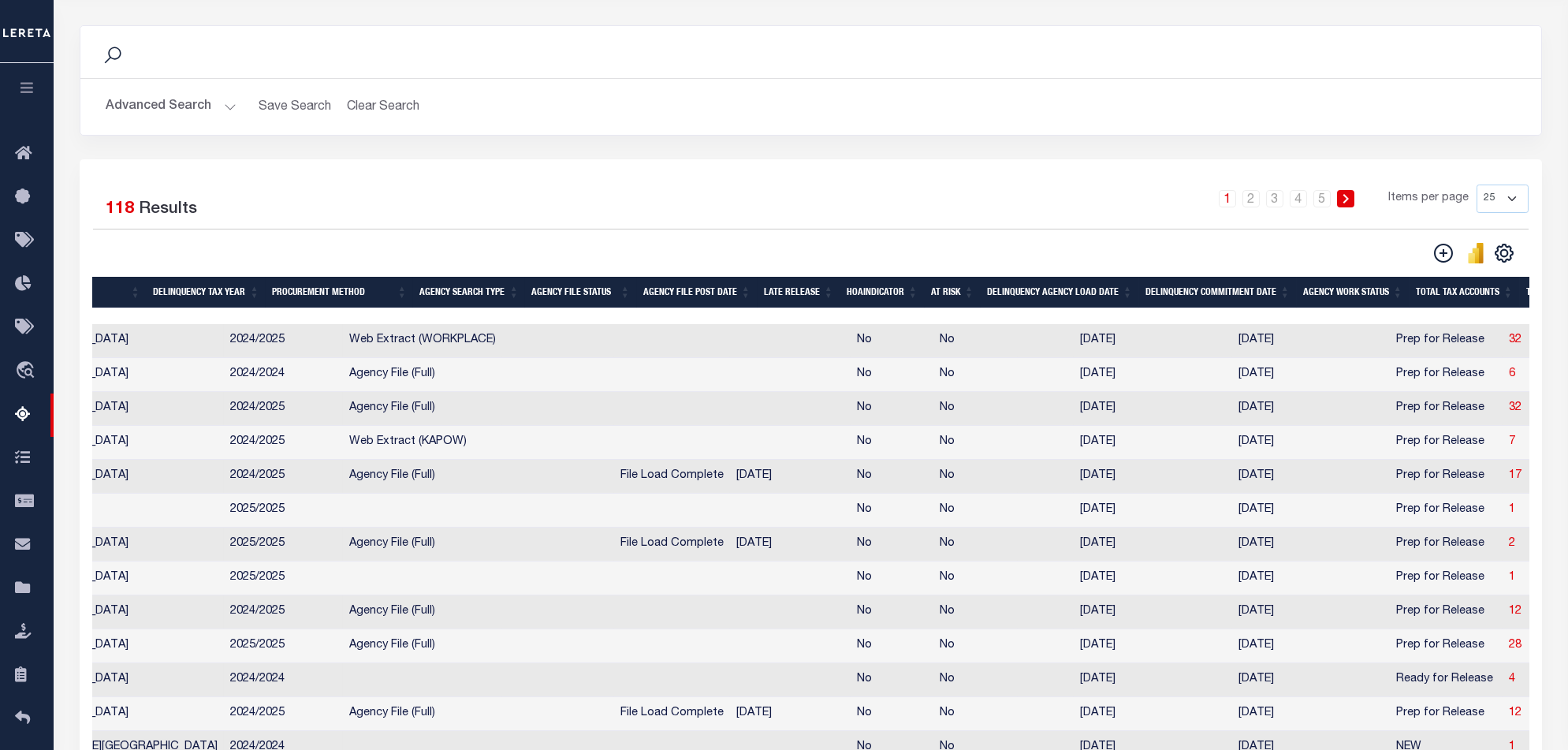
scroll to position [0, 252]
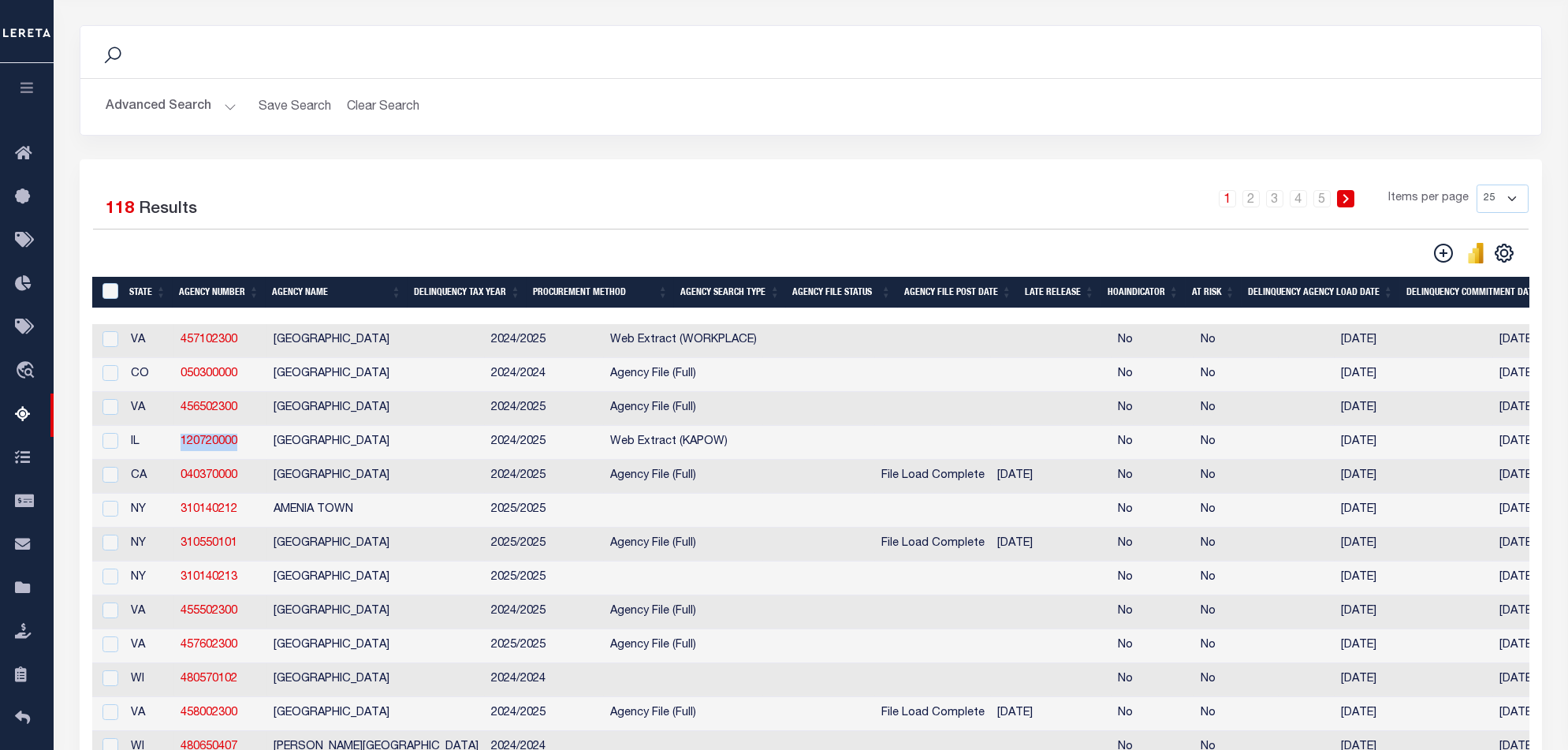
drag, startPoint x: 247, startPoint y: 452, endPoint x: 176, endPoint y: 453, distance: 71.0
click at [176, 453] on td "120720000" at bounding box center [220, 443] width 93 height 34
checkbox input "true"
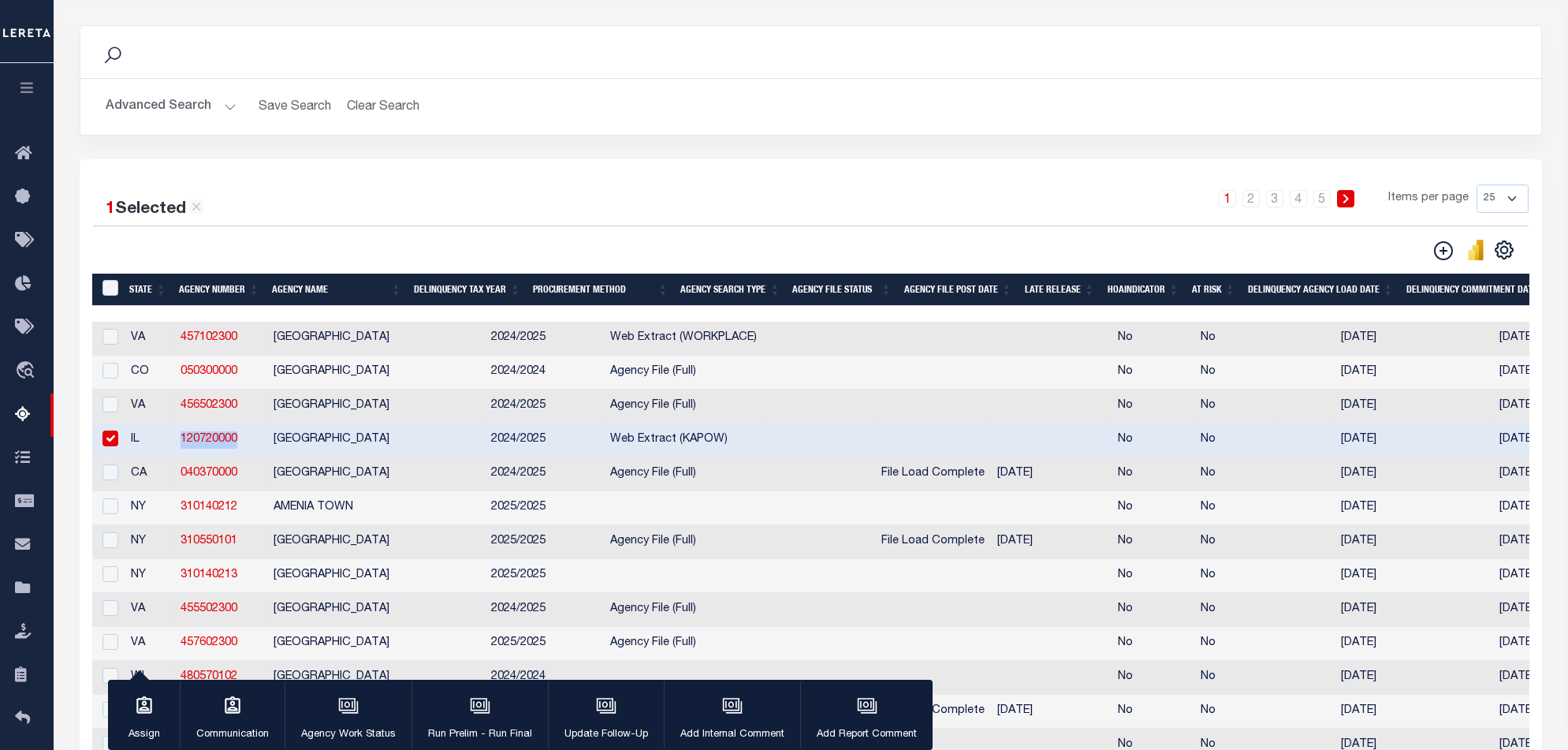
copy link "120720000"
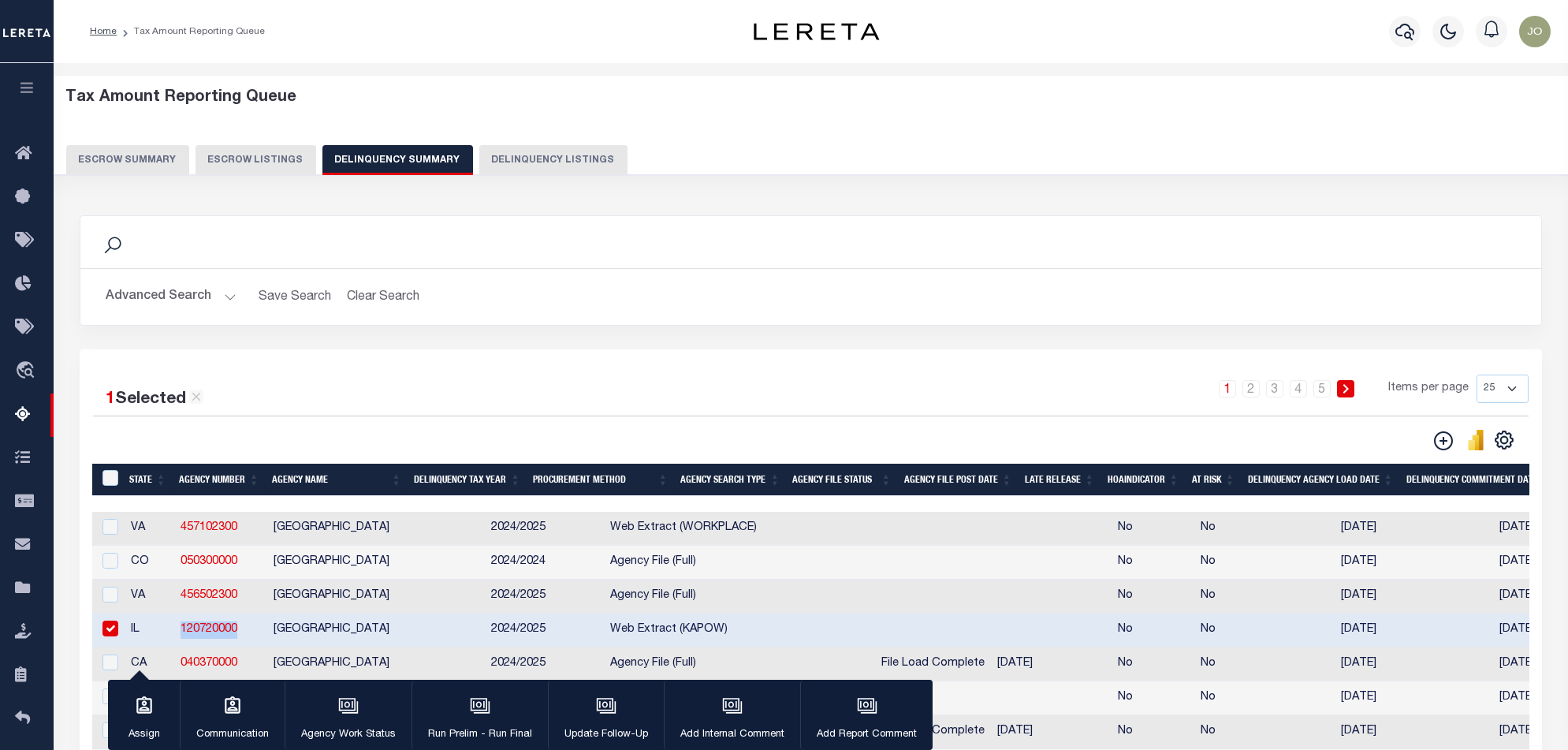
click at [115, 295] on button "Advanced Search" at bounding box center [171, 297] width 131 height 30
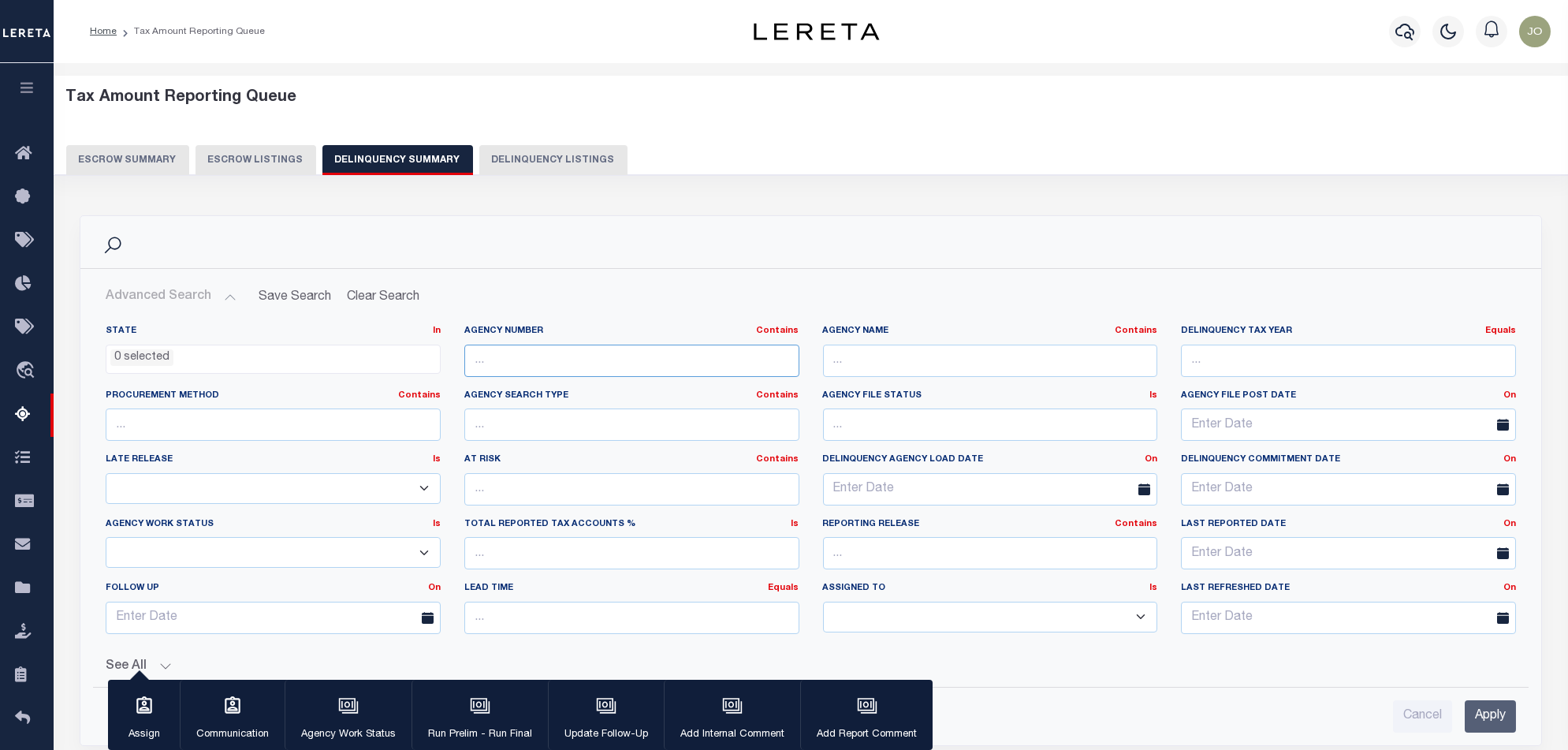
click at [537, 348] on input "text" at bounding box center [632, 361] width 335 height 32
paste input "120720000"
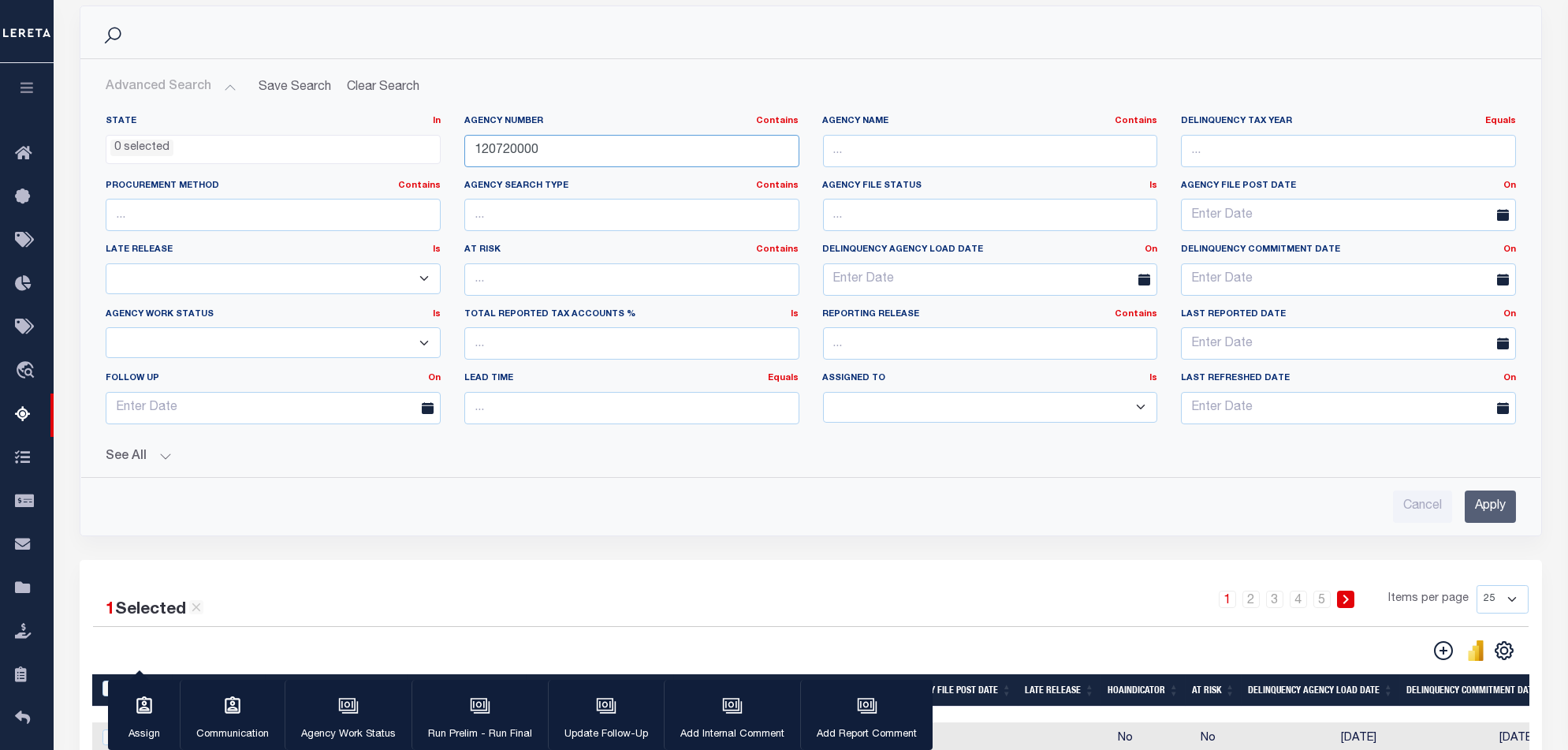
type input "120720000"
click at [1489, 500] on input "Apply" at bounding box center [1490, 507] width 51 height 32
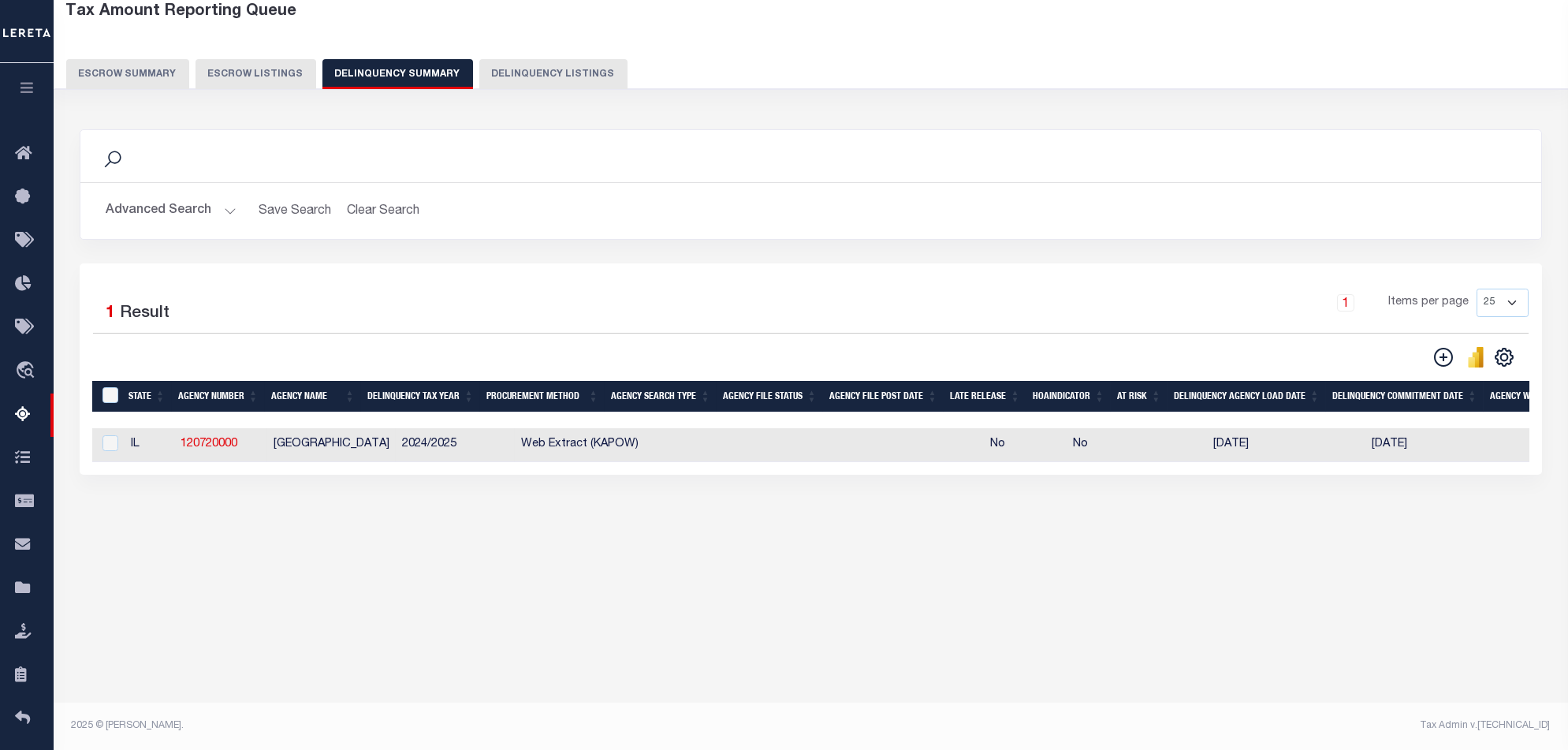
scroll to position [86, 0]
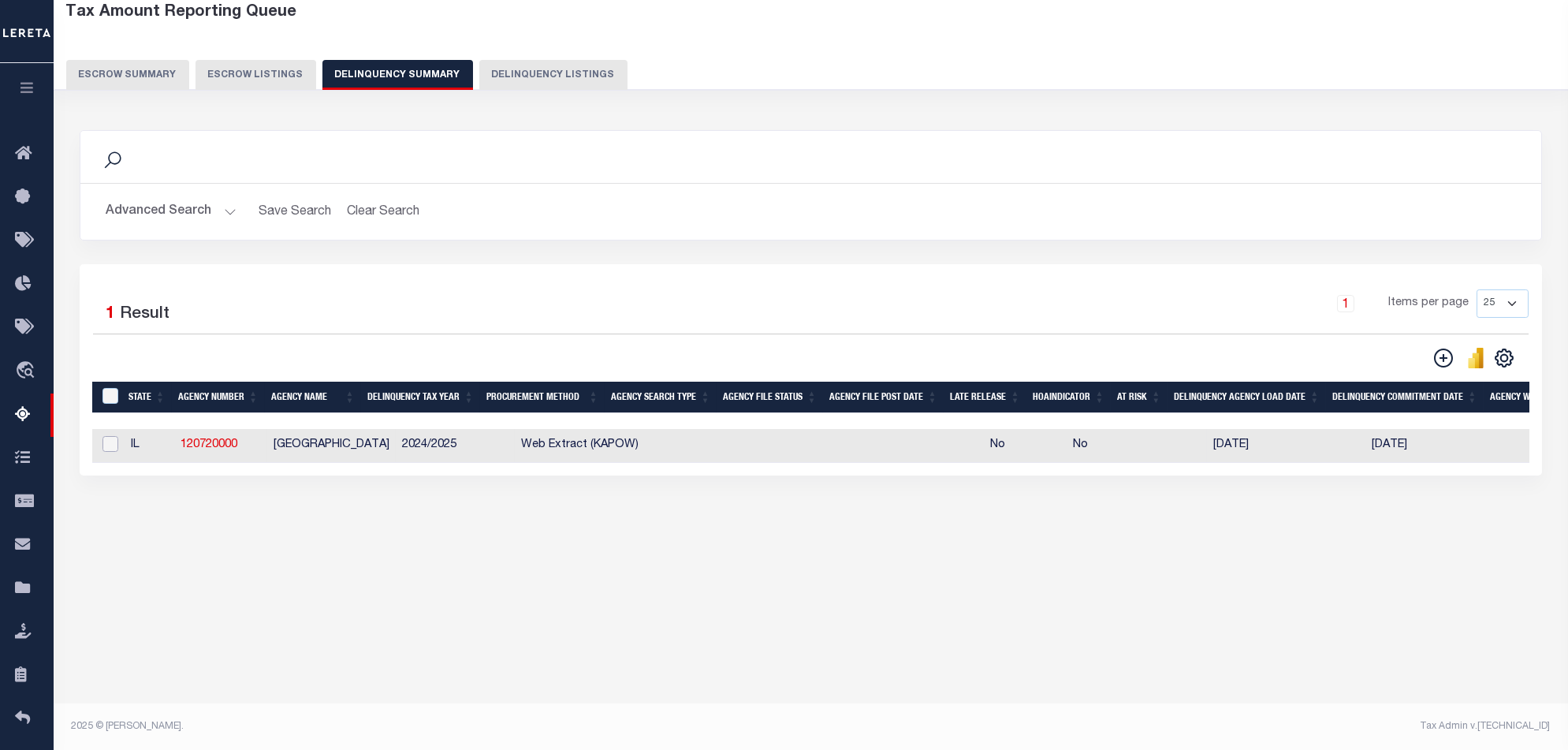
click at [113, 447] on input "checkbox" at bounding box center [110, 444] width 16 height 16
checkbox input "true"
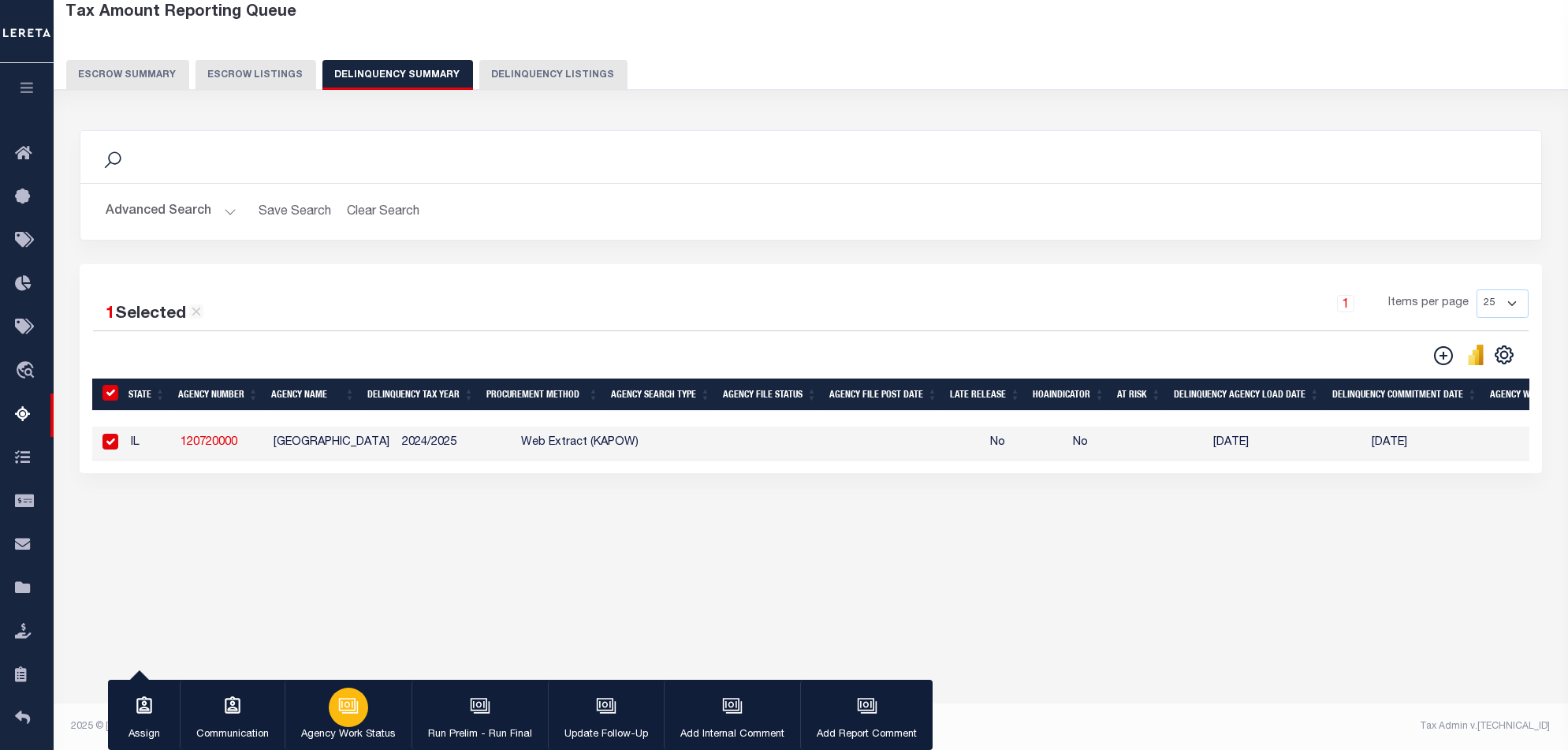
click at [346, 713] on icon "button" at bounding box center [350, 706] width 16 height 11
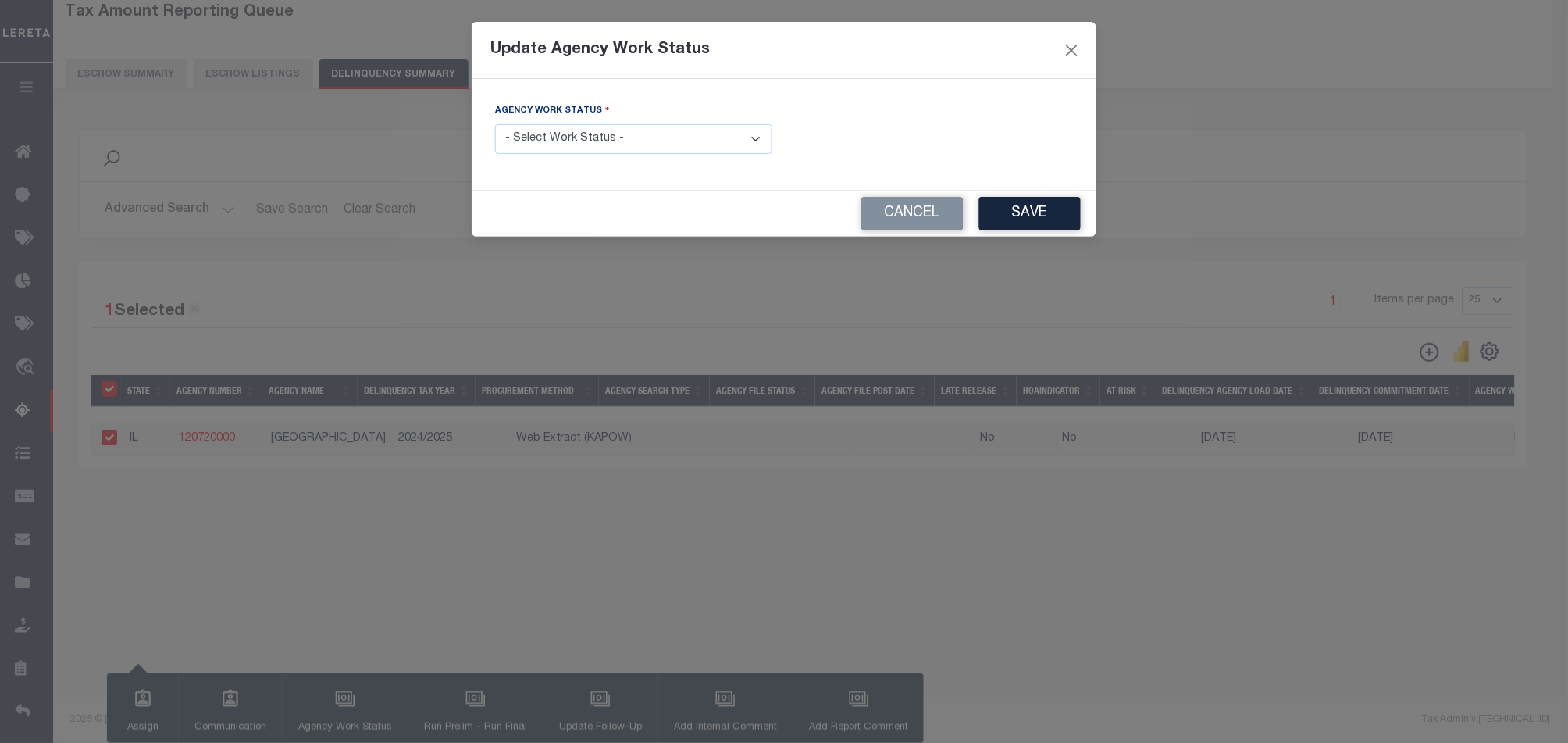
click at [541, 139] on select "- Select Work Status - In Progress Pending Agency Follow-up Pending QC Ready fo…" at bounding box center [633, 139] width 278 height 30
select select "6"
click at [495, 124] on select "- Select Work Status - In Progress Pending Agency Follow-up Pending QC Ready fo…" at bounding box center [633, 139] width 278 height 30
click at [1029, 208] on button "Save" at bounding box center [1030, 214] width 102 height 34
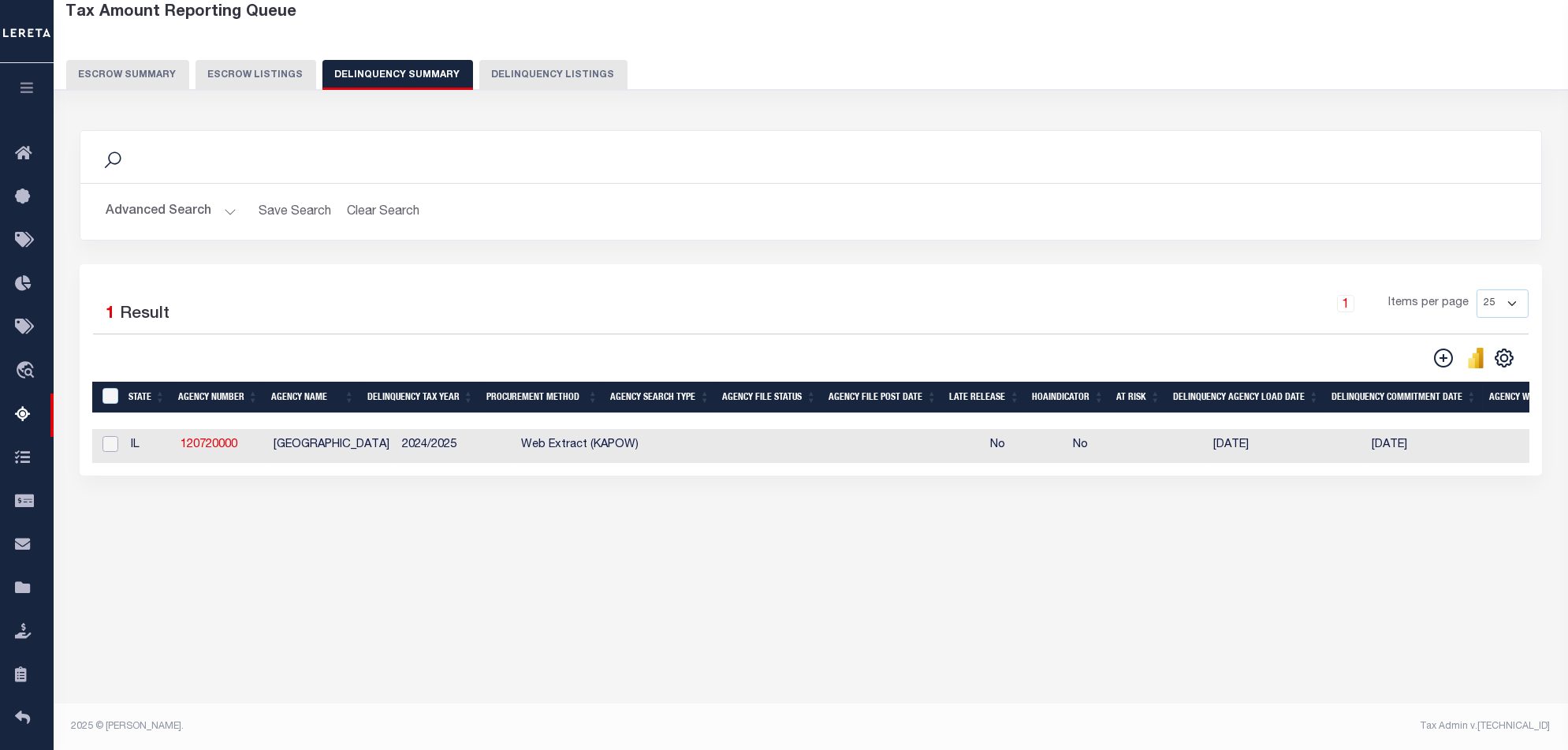
click at [116, 450] on input "checkbox" at bounding box center [110, 444] width 16 height 16
checkbox input "true"
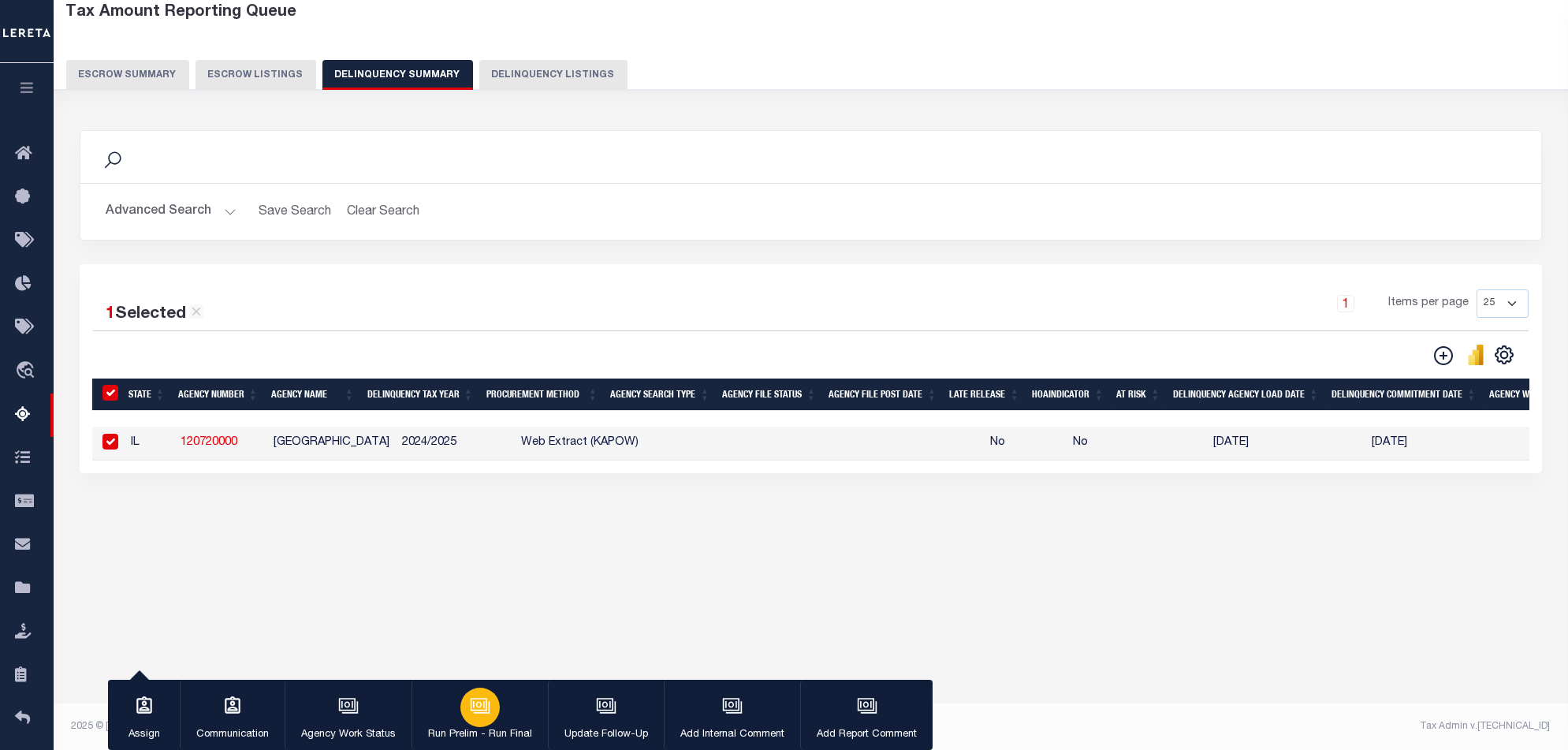
click at [485, 725] on button "Run Prelim - Run Final" at bounding box center [480, 715] width 137 height 71
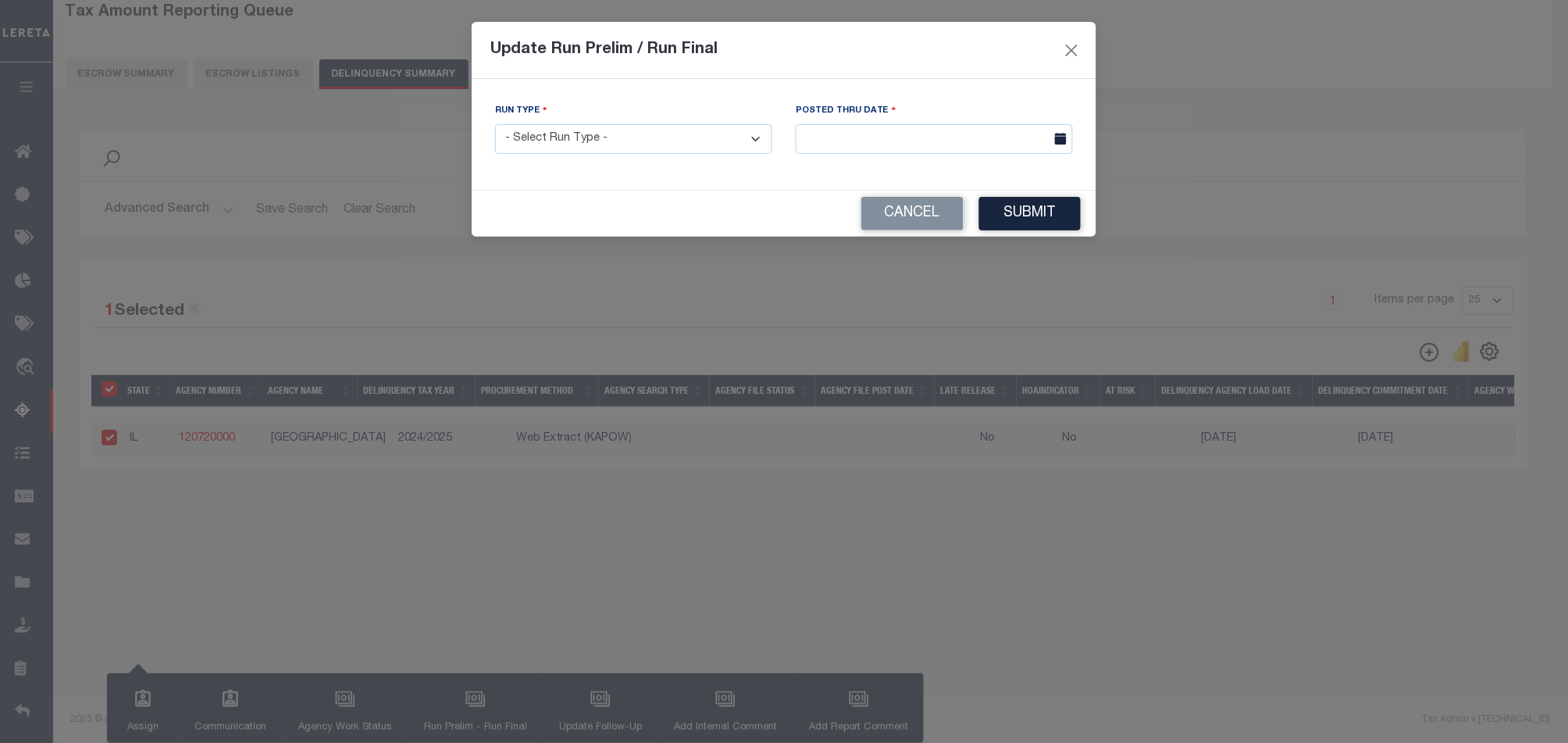
click at [665, 152] on select "- Select Run Type - Prelim Run Final Run" at bounding box center [633, 139] width 278 height 30
select select "F"
click at [495, 124] on select "- Select Run Type - Prelim Run Final Run" at bounding box center [633, 139] width 278 height 30
click at [954, 144] on input "text" at bounding box center [934, 139] width 278 height 30
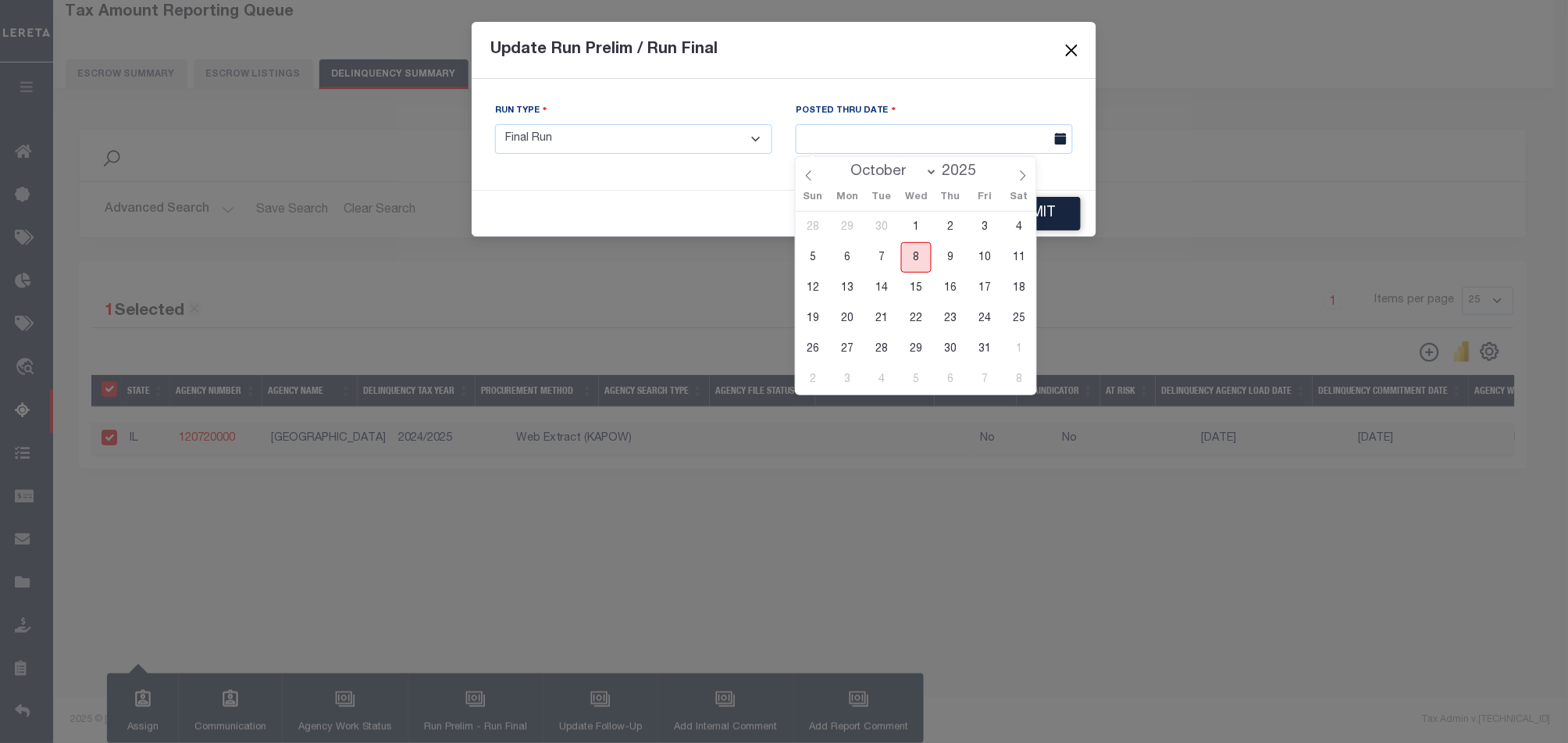
click at [918, 262] on span "8" at bounding box center [916, 257] width 30 height 30
type input "[DATE]"
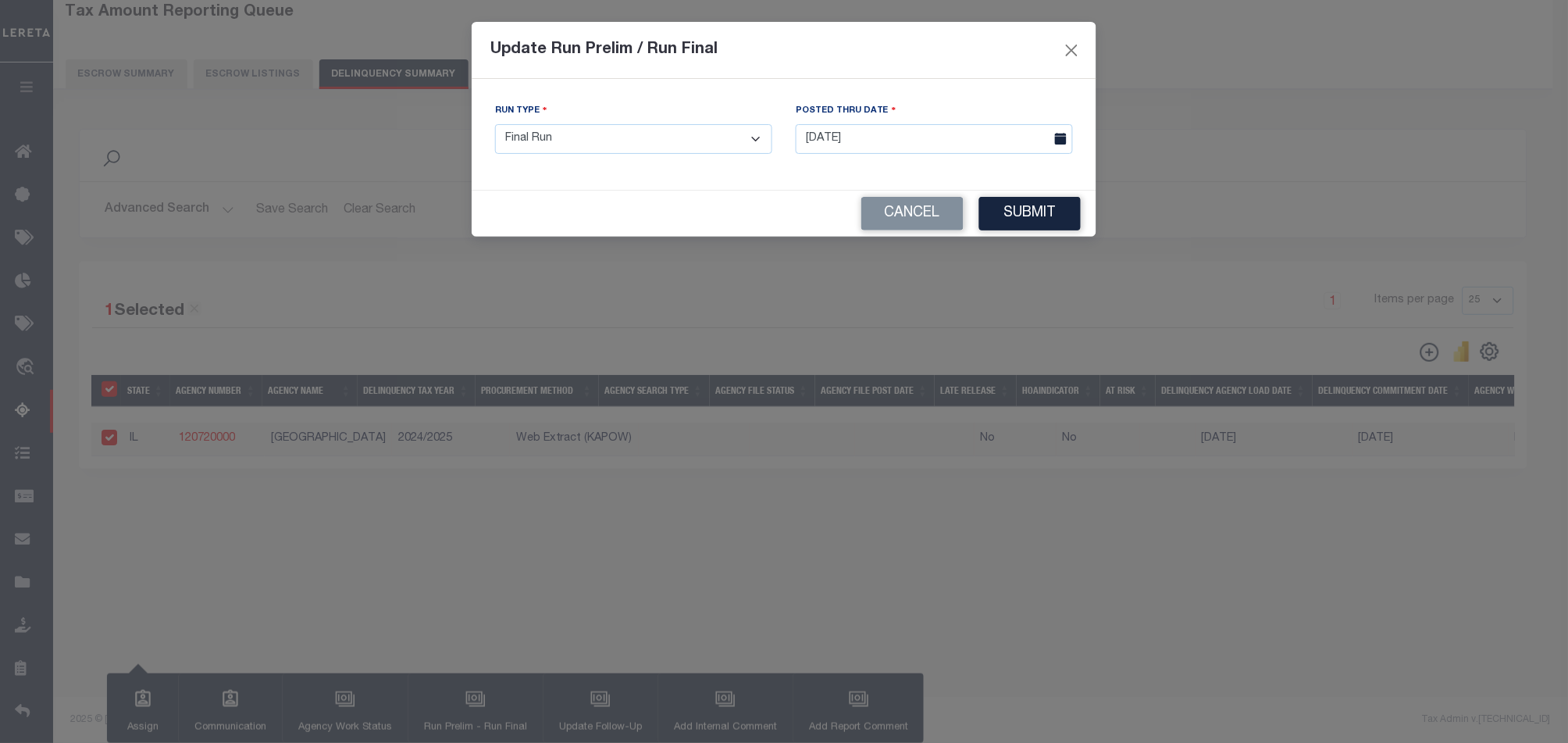
click at [994, 212] on button "Submit" at bounding box center [1030, 214] width 102 height 34
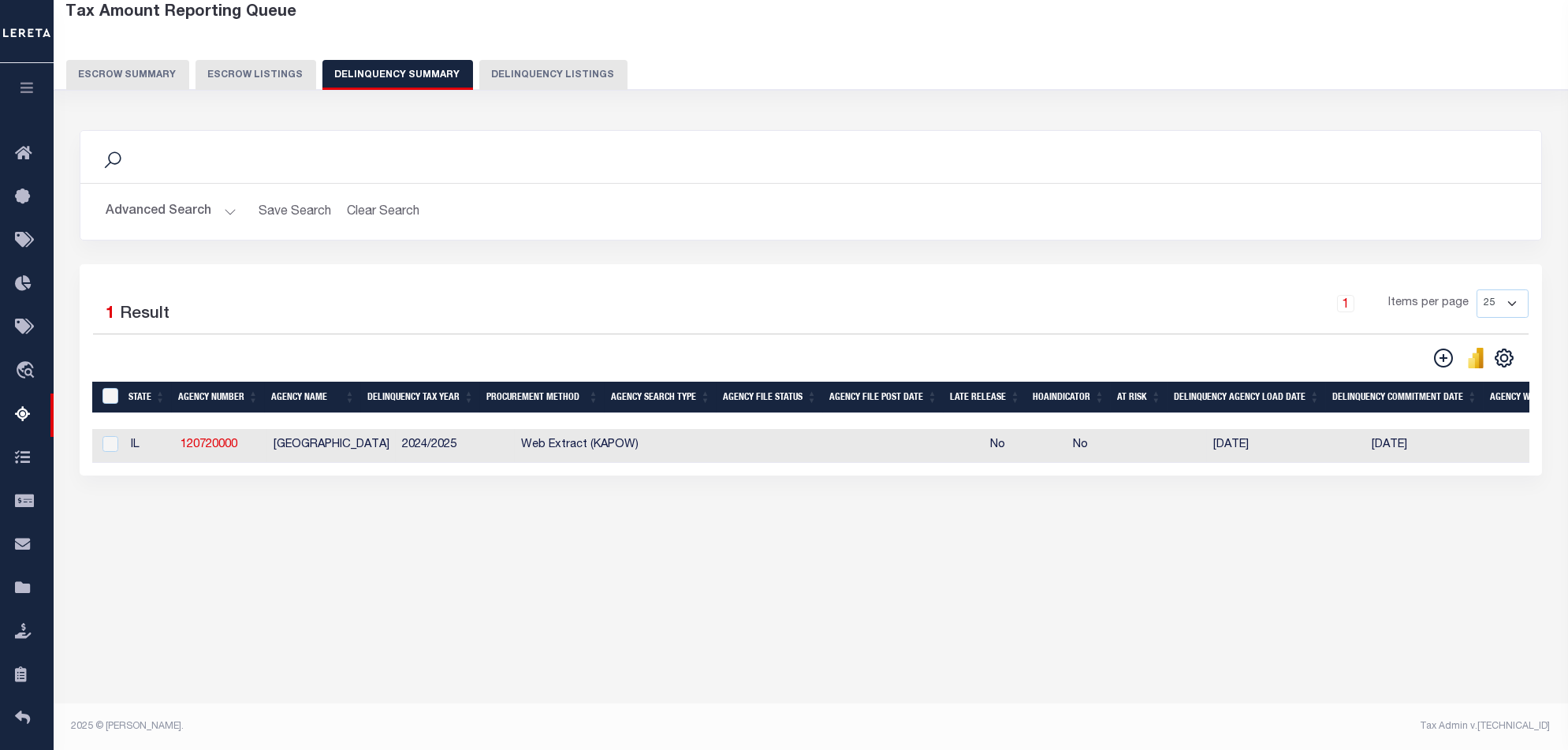
click at [763, 432] on td at bounding box center [810, 446] width 106 height 34
checkbox input "true"
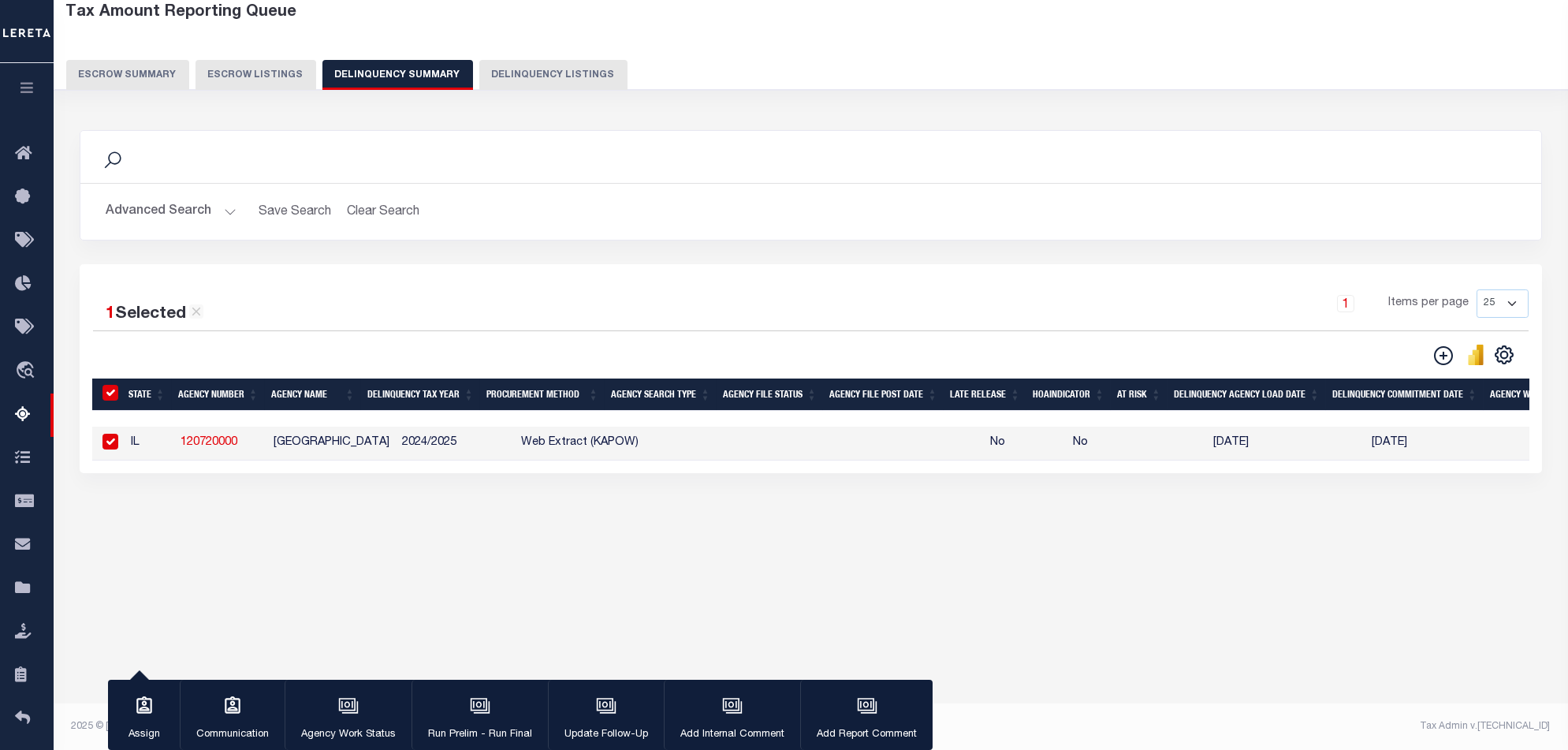
click at [100, 446] on div at bounding box center [108, 442] width 20 height 17
checkbox input "false"
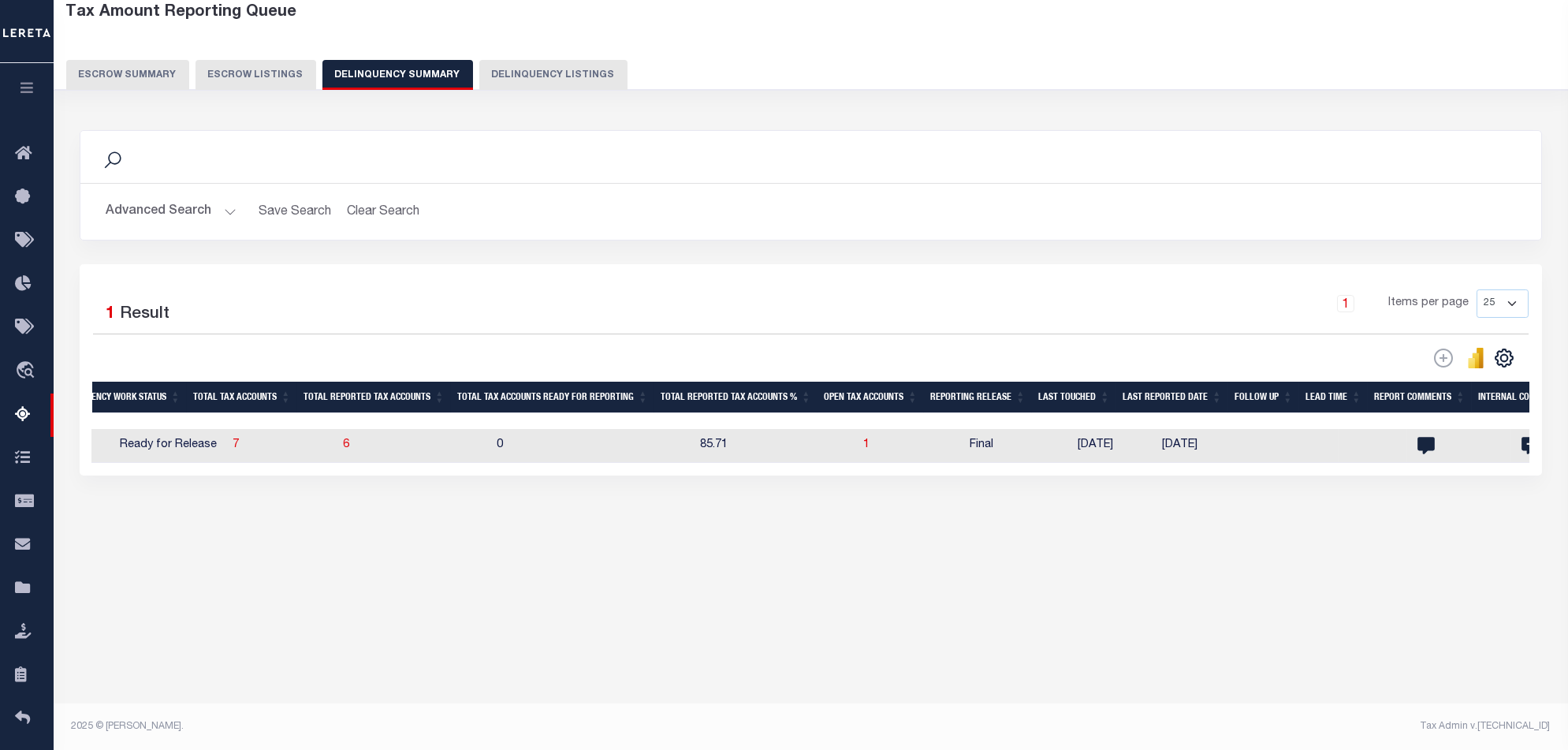
scroll to position [0, 1306]
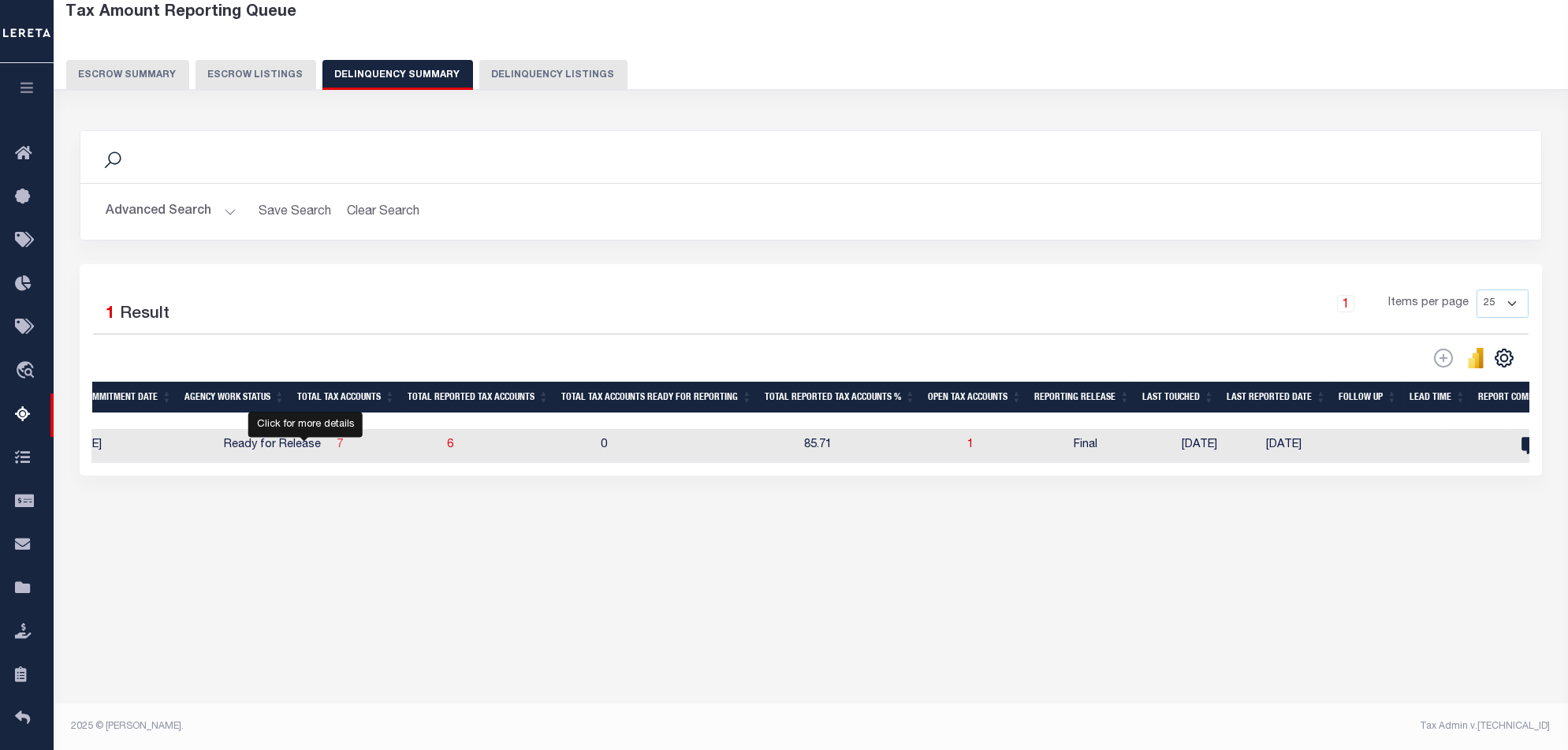
click at [336, 450] on span "7" at bounding box center [339, 445] width 7 height 11
select select "100"
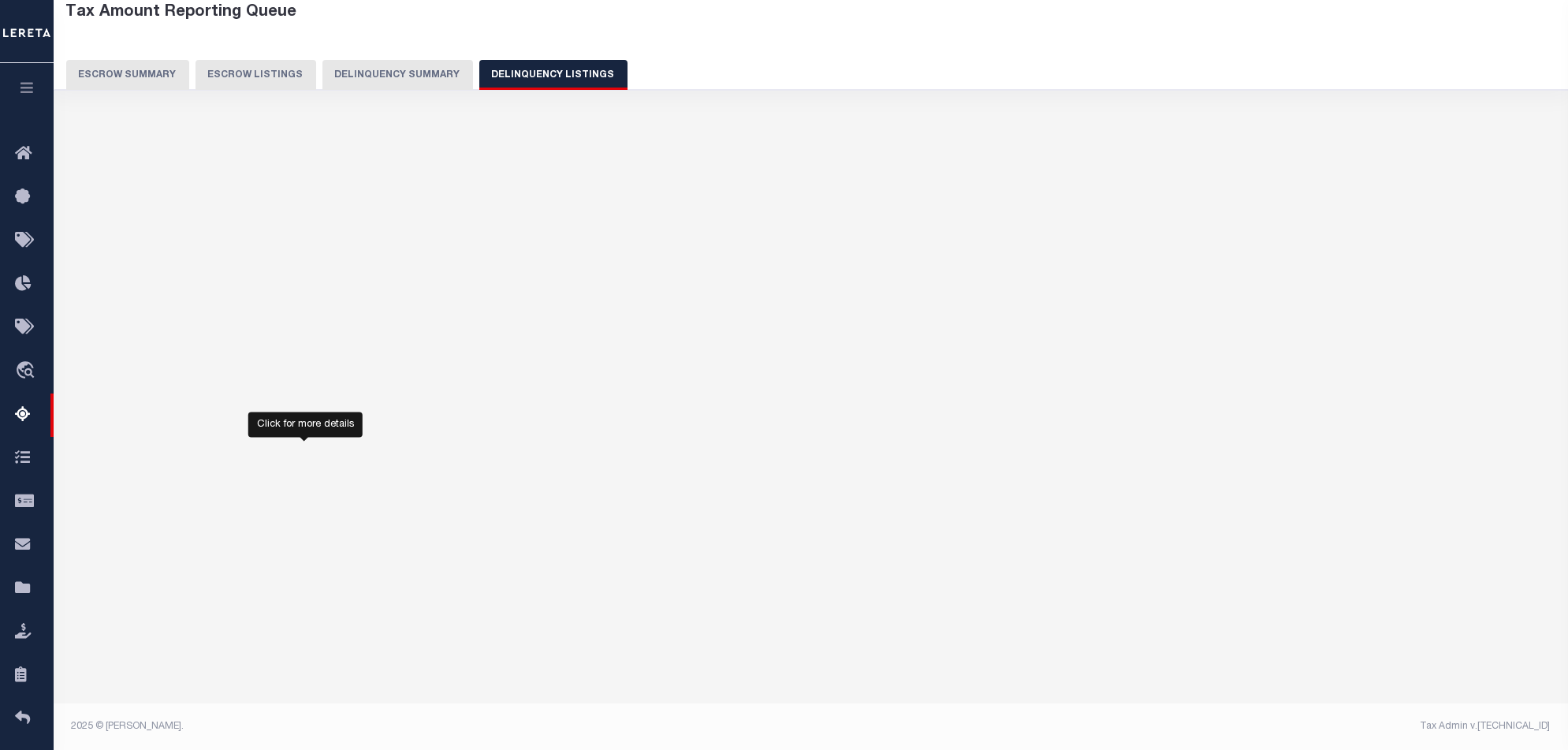
select select "100"
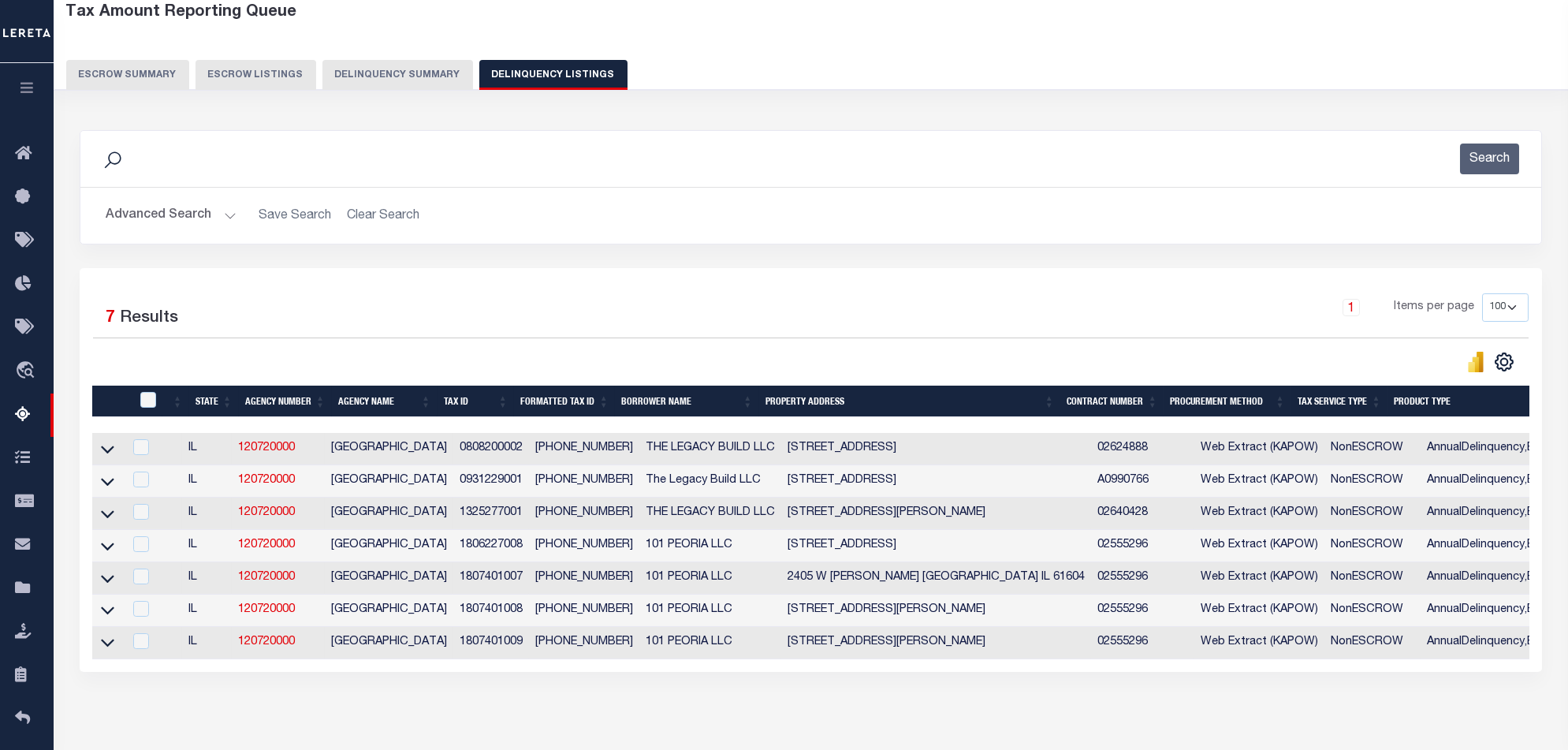
scroll to position [0, 1074]
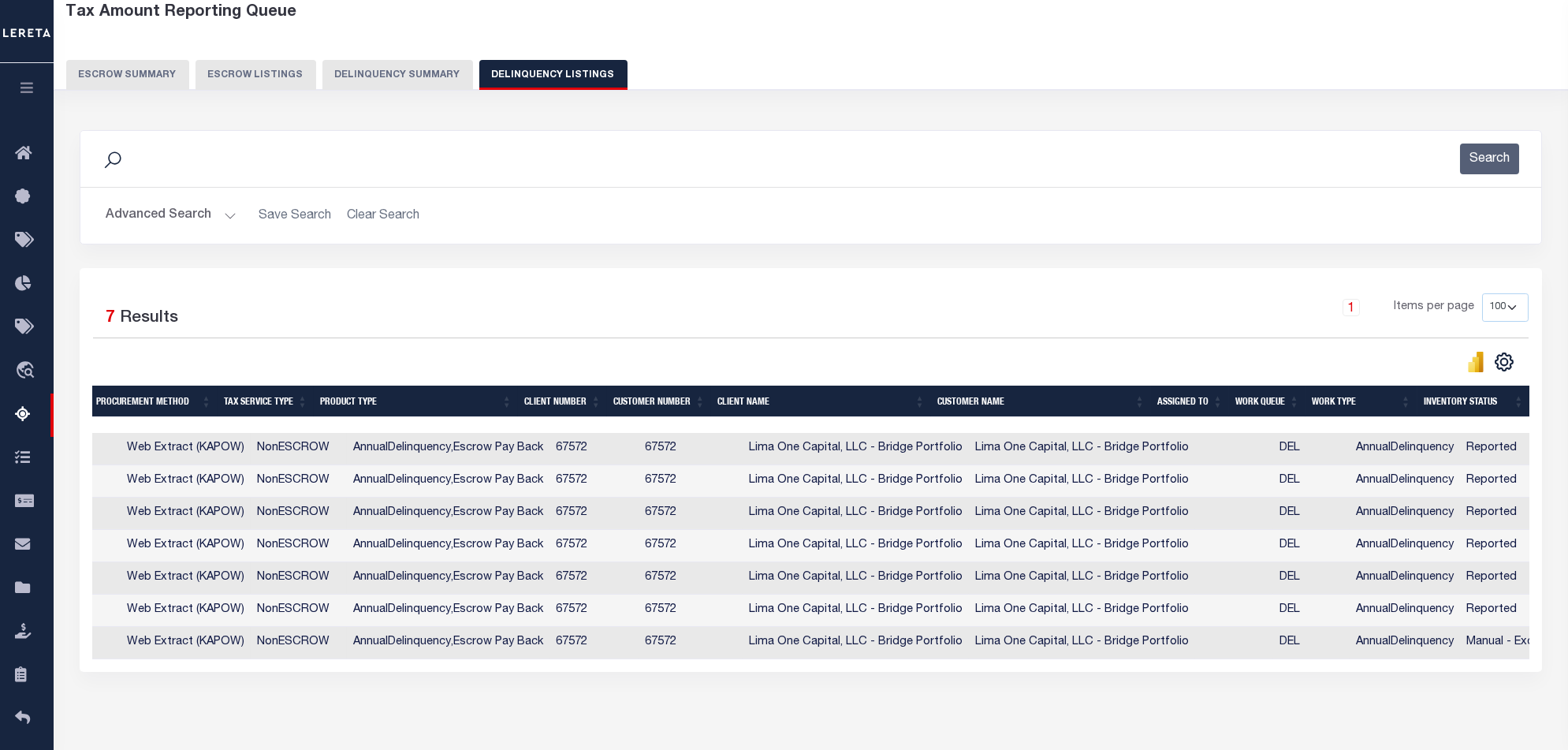
click at [549, 437] on td "67572" at bounding box center [594, 449] width 89 height 32
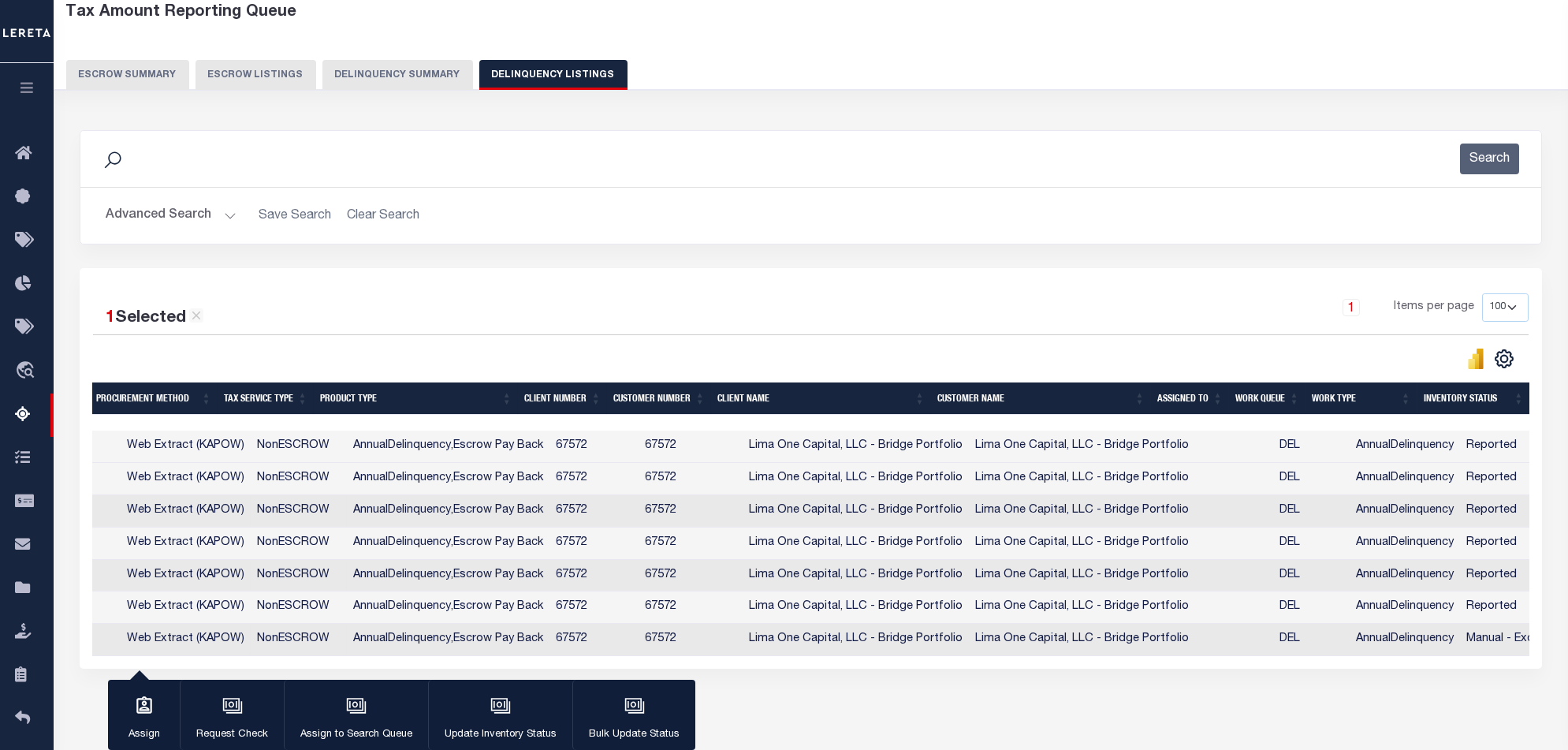
click at [549, 437] on td "67572" at bounding box center [594, 447] width 89 height 32
checkbox input "false"
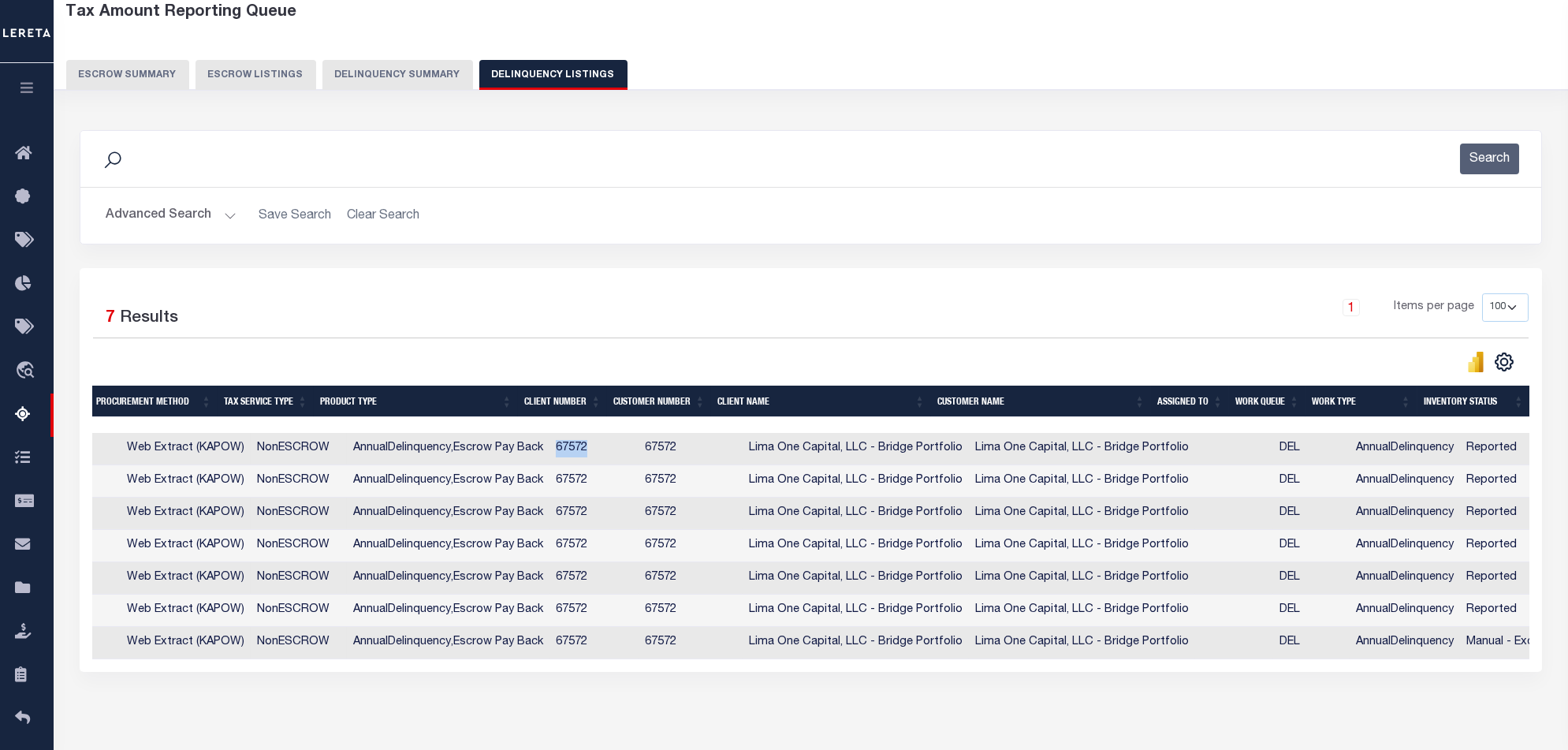
click at [392, 76] on button "Delinquency Summary" at bounding box center [397, 75] width 150 height 30
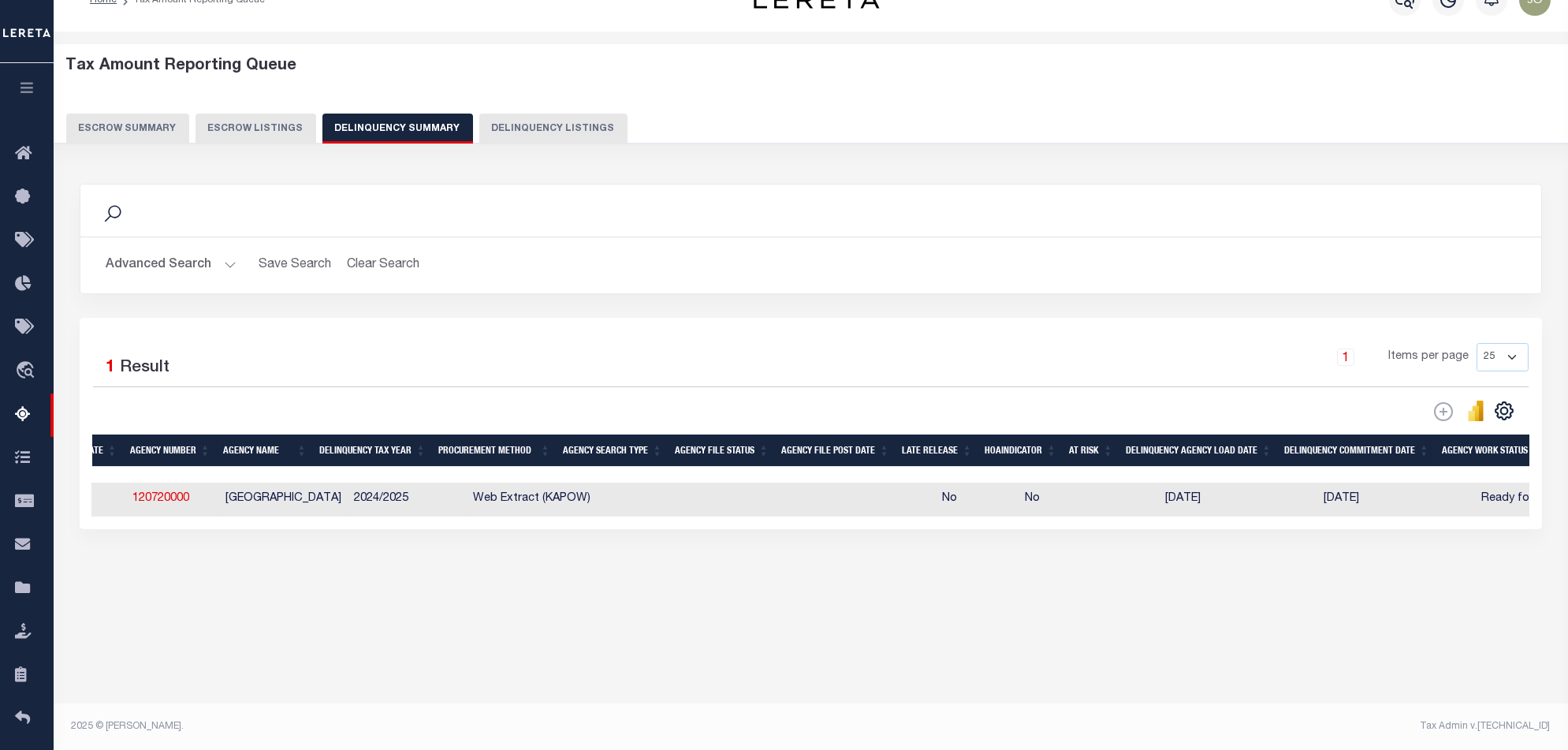
scroll to position [0, 0]
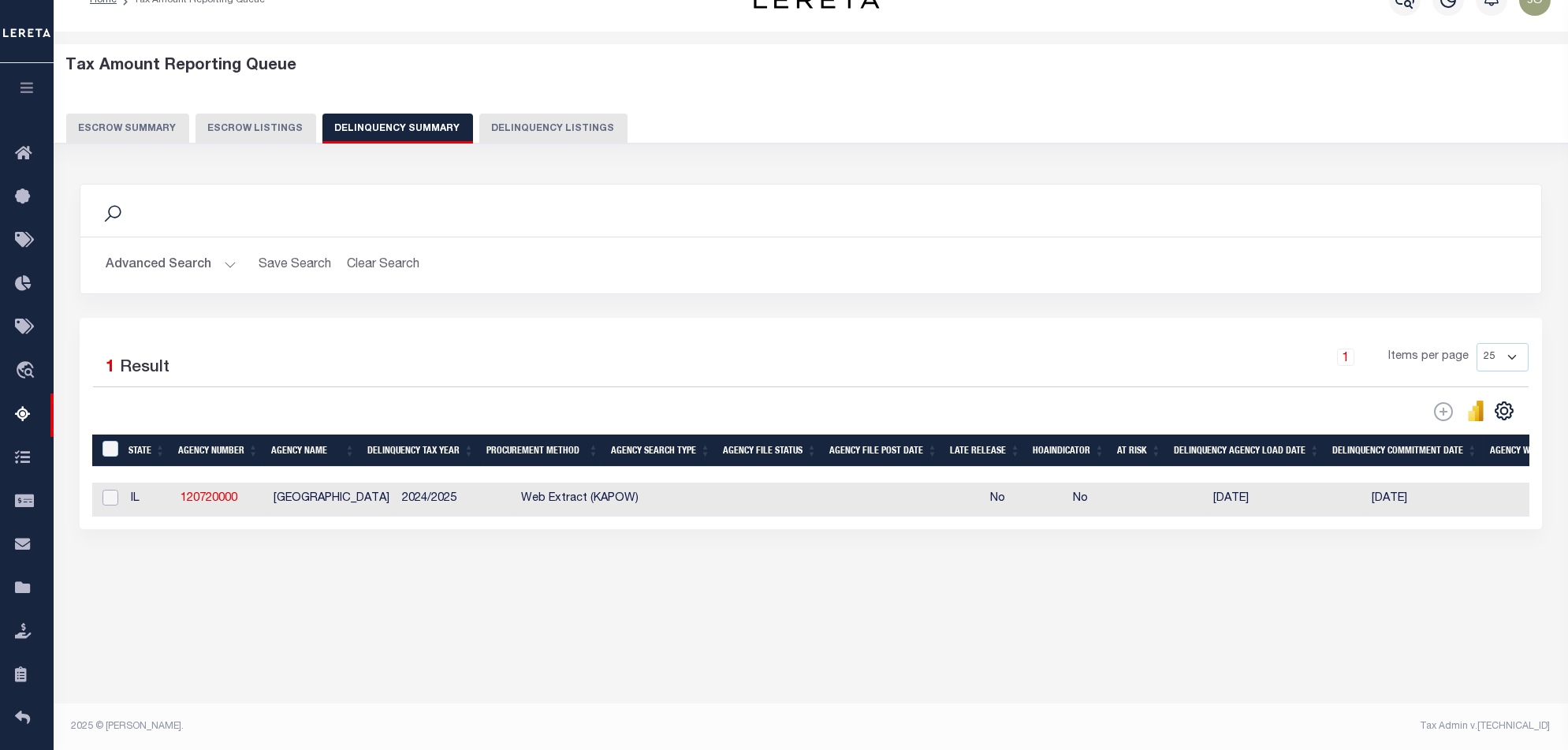
click at [105, 502] on input "checkbox" at bounding box center [110, 497] width 16 height 16
checkbox input "true"
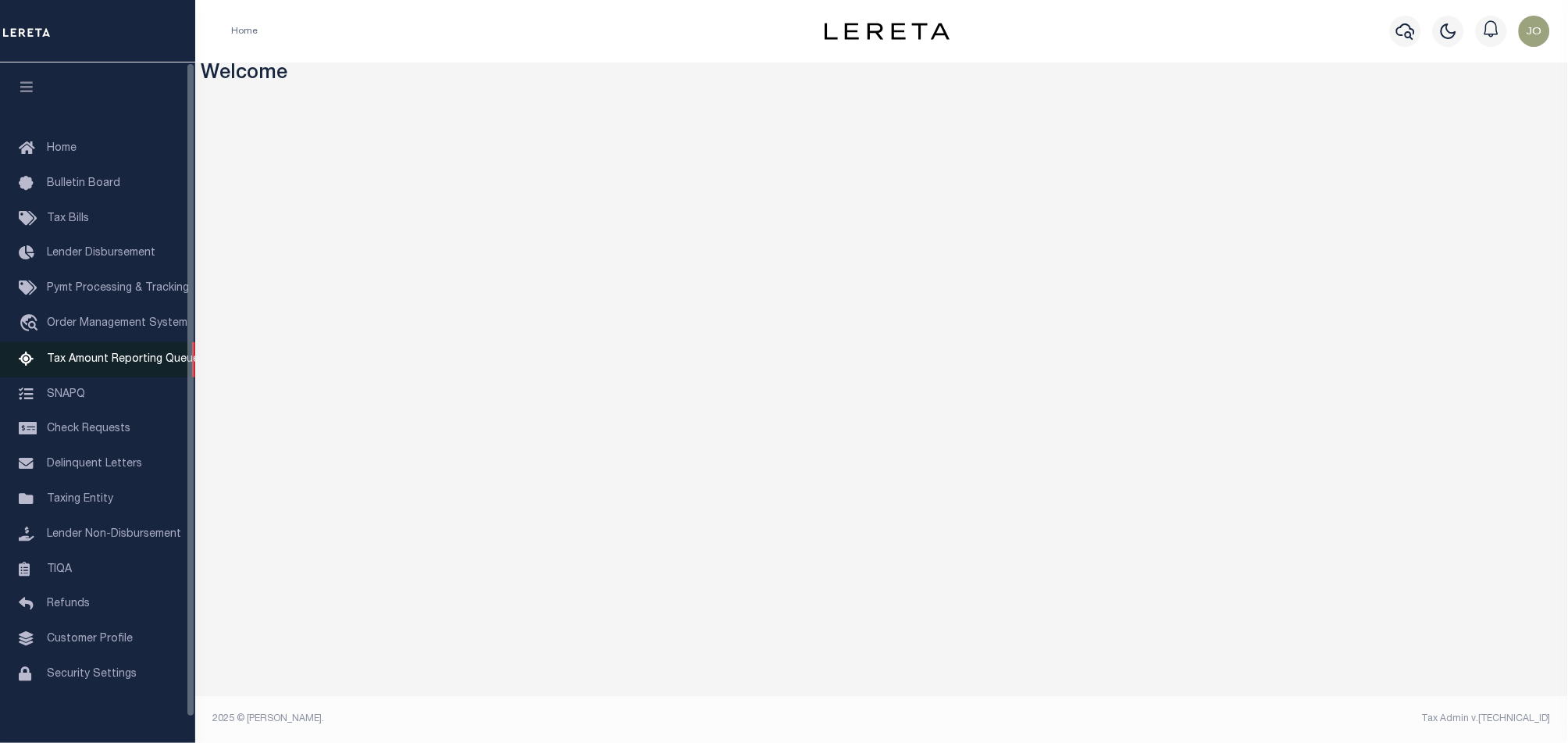
click at [107, 361] on span "Tax Amount Reporting Queue" at bounding box center [123, 360] width 152 height 11
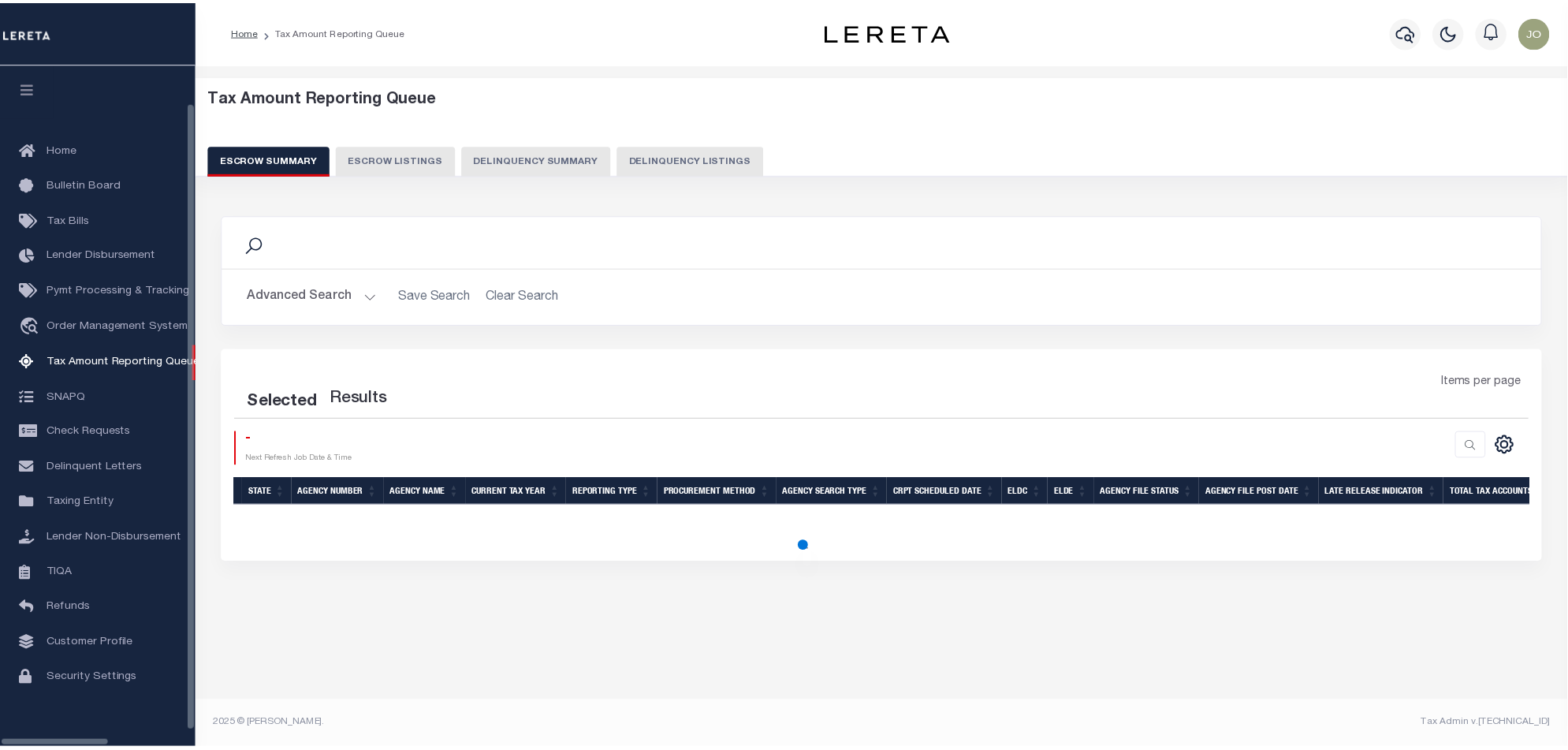
scroll to position [26, 0]
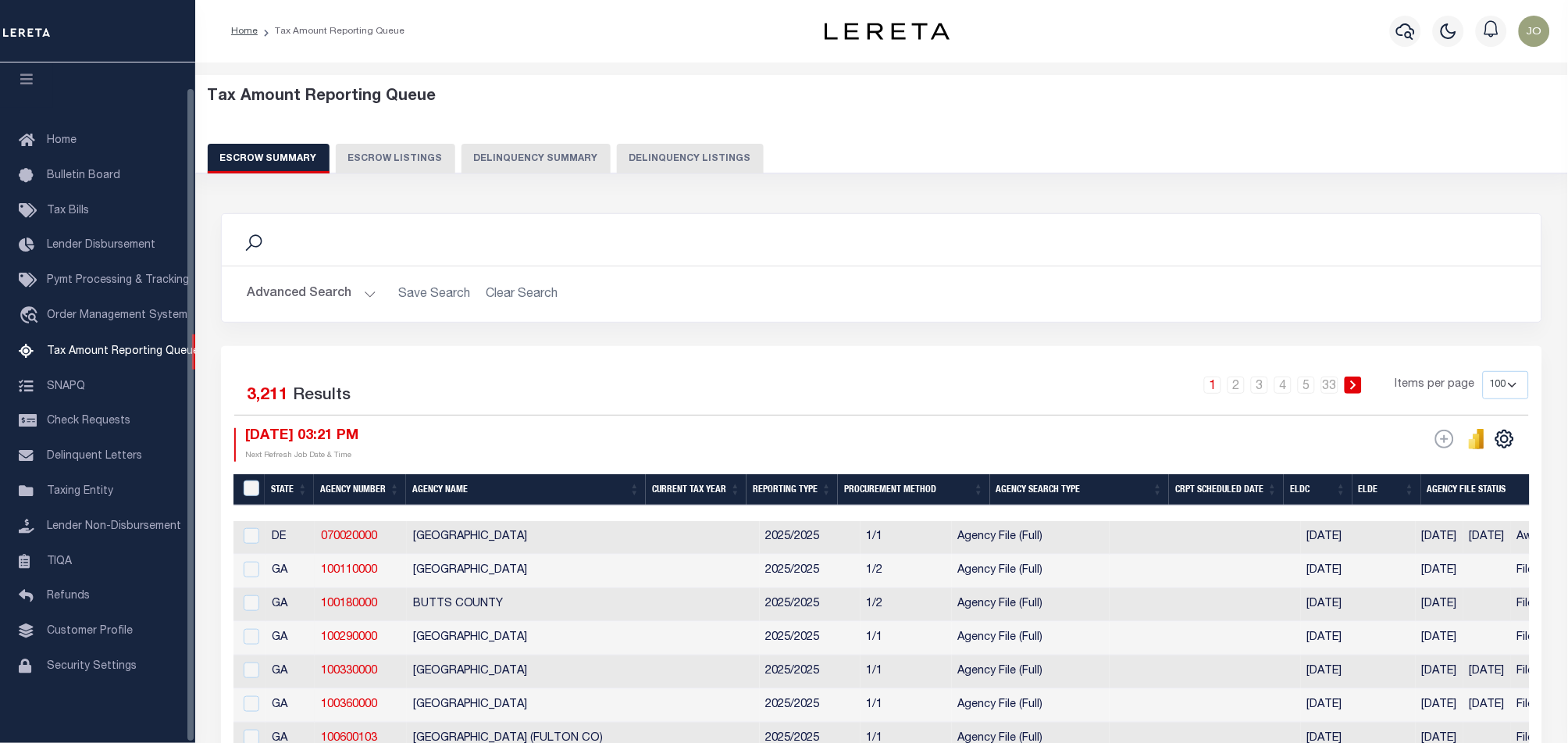
click at [557, 157] on button "Delinquency Summary" at bounding box center [536, 159] width 149 height 30
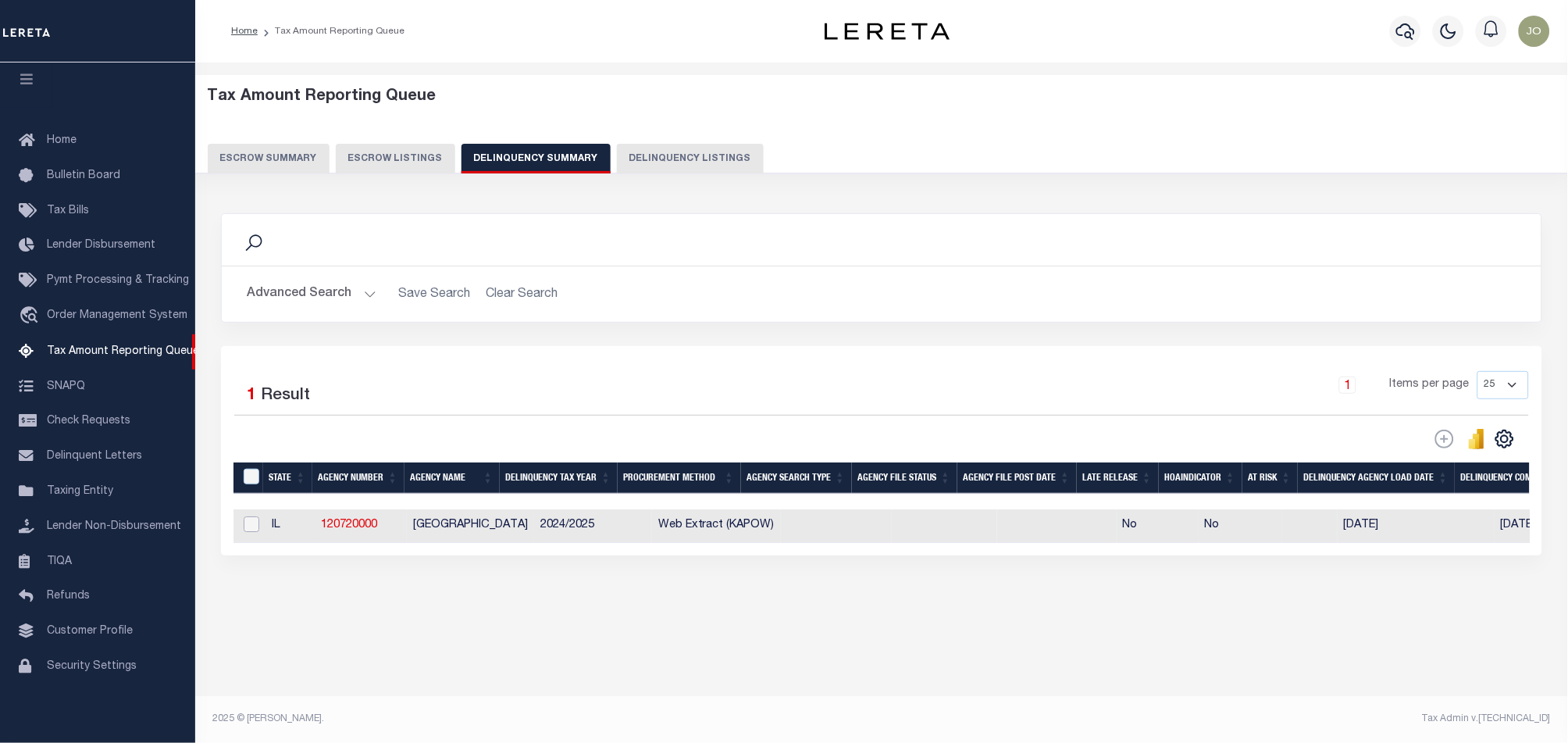
click at [254, 525] on input "checkbox" at bounding box center [251, 524] width 16 height 16
checkbox input "true"
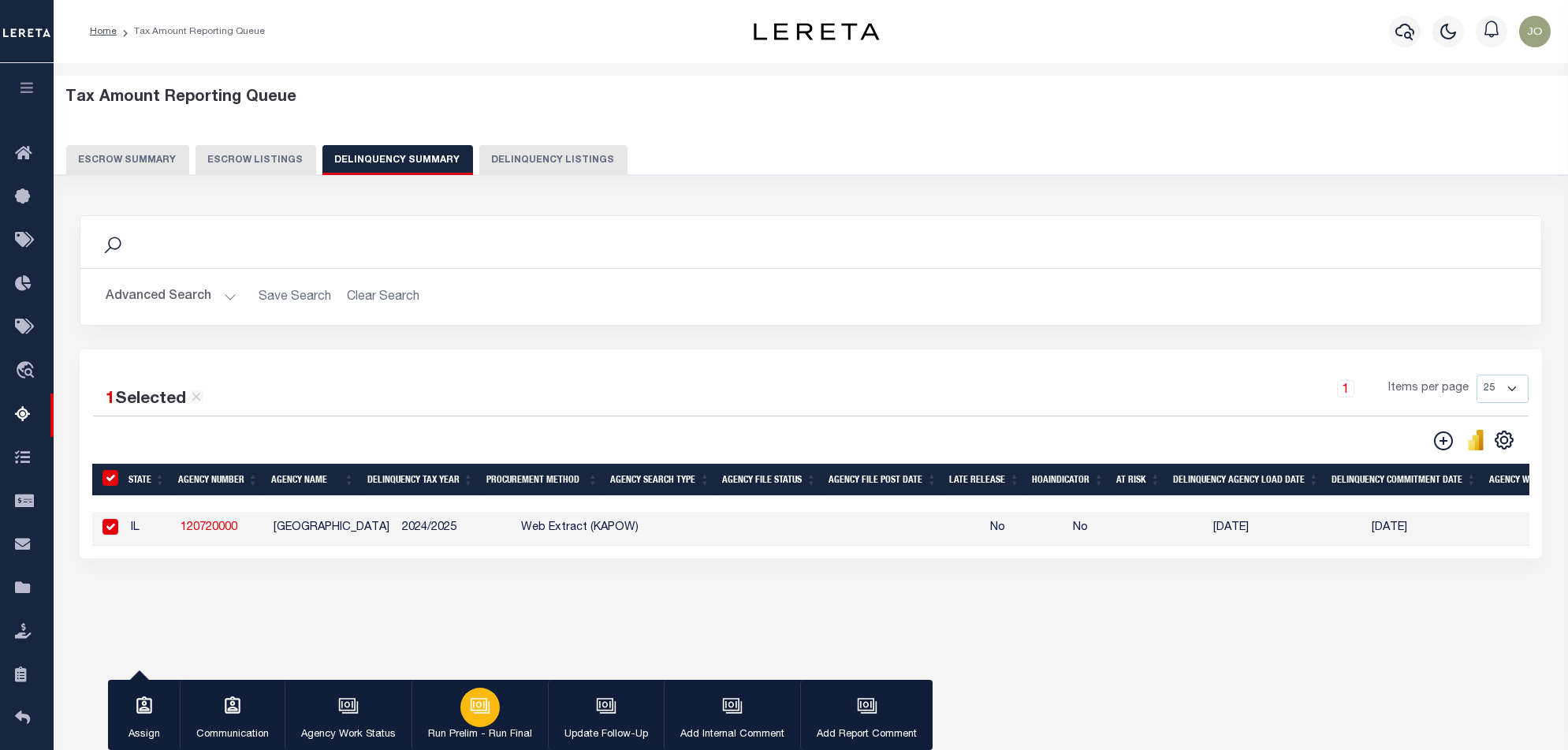
click at [484, 702] on icon "button" at bounding box center [480, 706] width 21 height 21
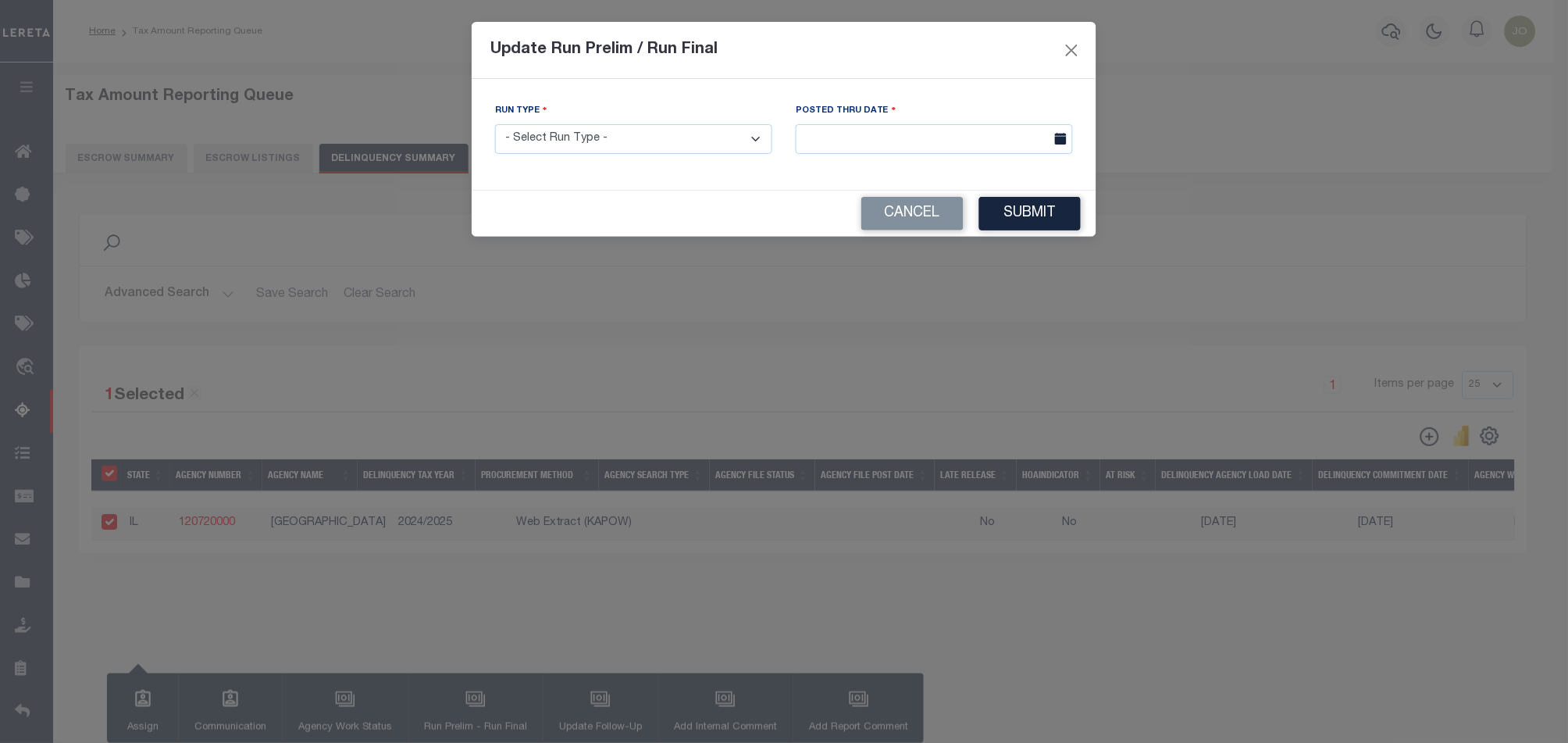
click at [671, 145] on select "- Select Run Type - Prelim Run Final Run" at bounding box center [633, 139] width 278 height 30
select select "F"
click at [495, 124] on select "- Select Run Type - Prelim Run Final Run" at bounding box center [633, 139] width 278 height 30
click at [912, 149] on body "Home Tax Amount Reporting Queue Profile" at bounding box center [784, 413] width 1568 height 828
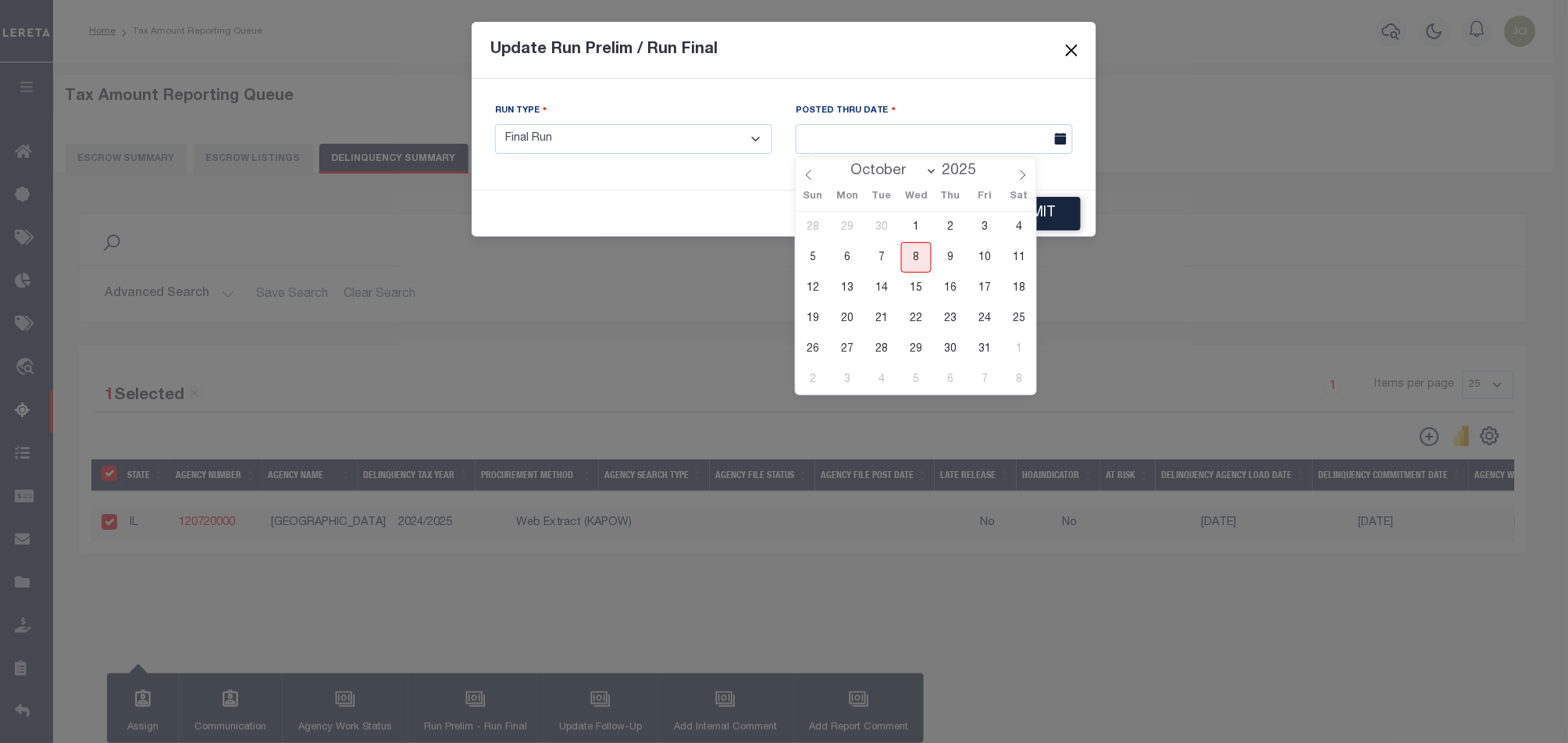
click at [910, 255] on span "8" at bounding box center [916, 257] width 30 height 30
type input "[DATE]"
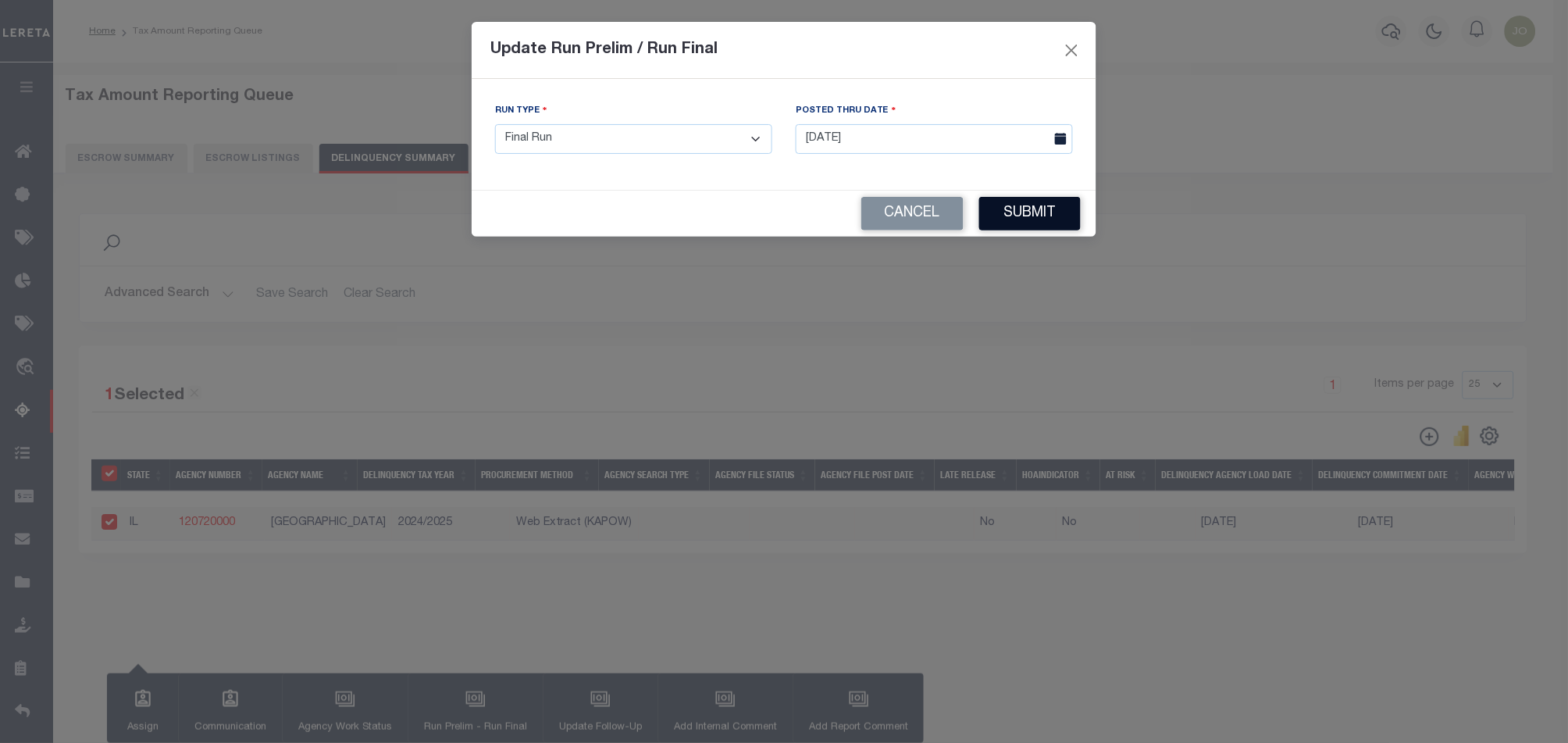
click at [1026, 209] on button "Submit" at bounding box center [1030, 214] width 102 height 34
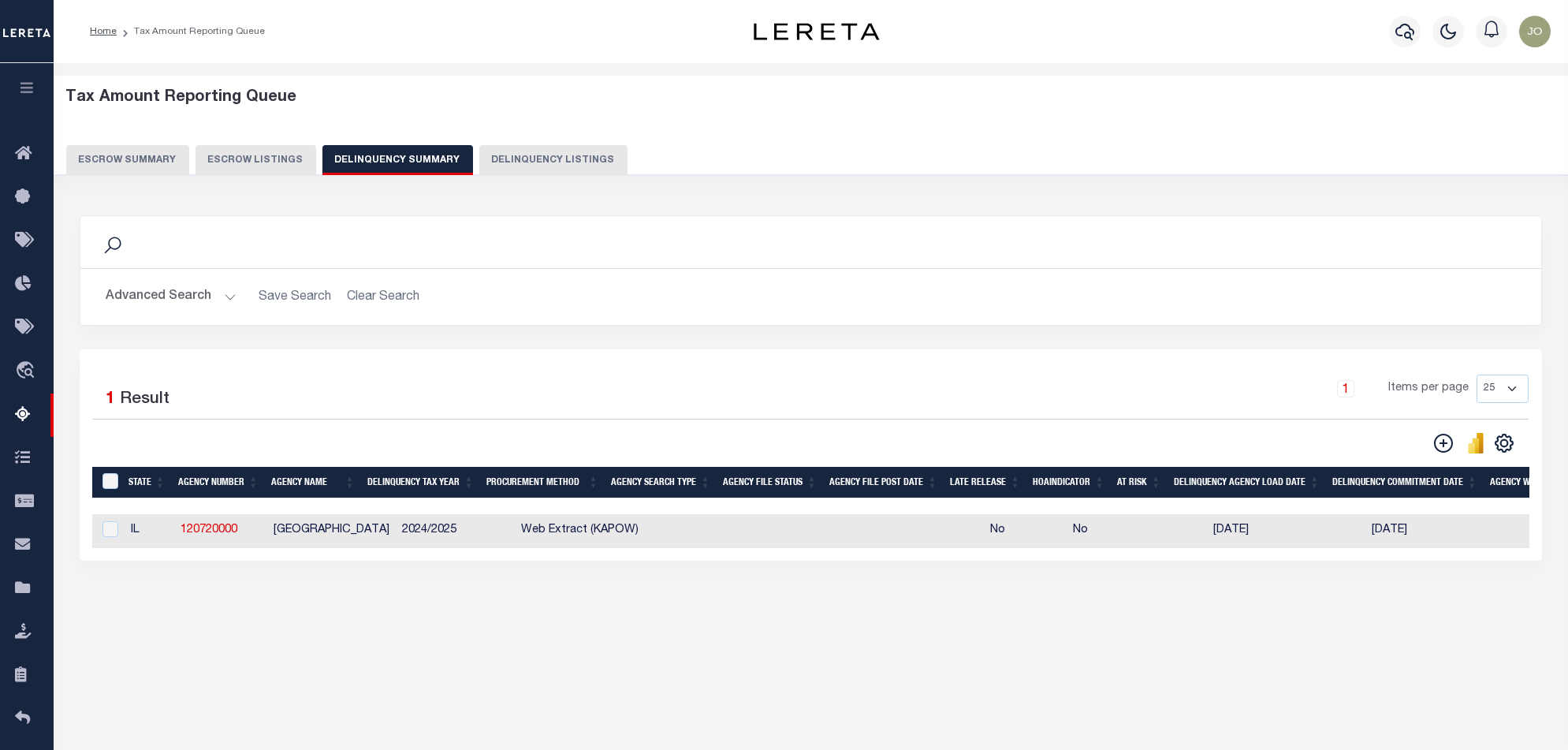
scroll to position [0, 1256]
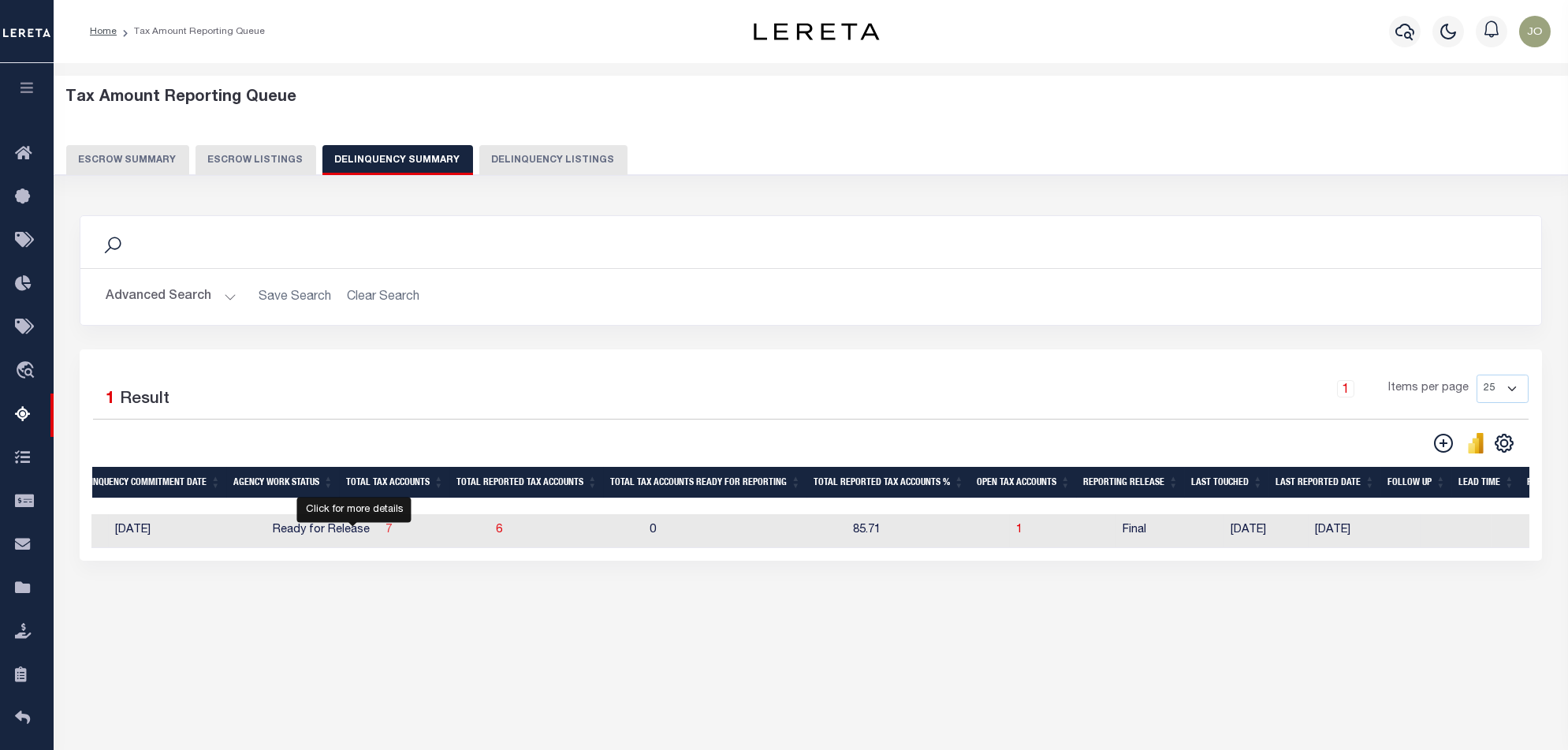
click at [386, 534] on span "7" at bounding box center [389, 530] width 7 height 11
select select "100"
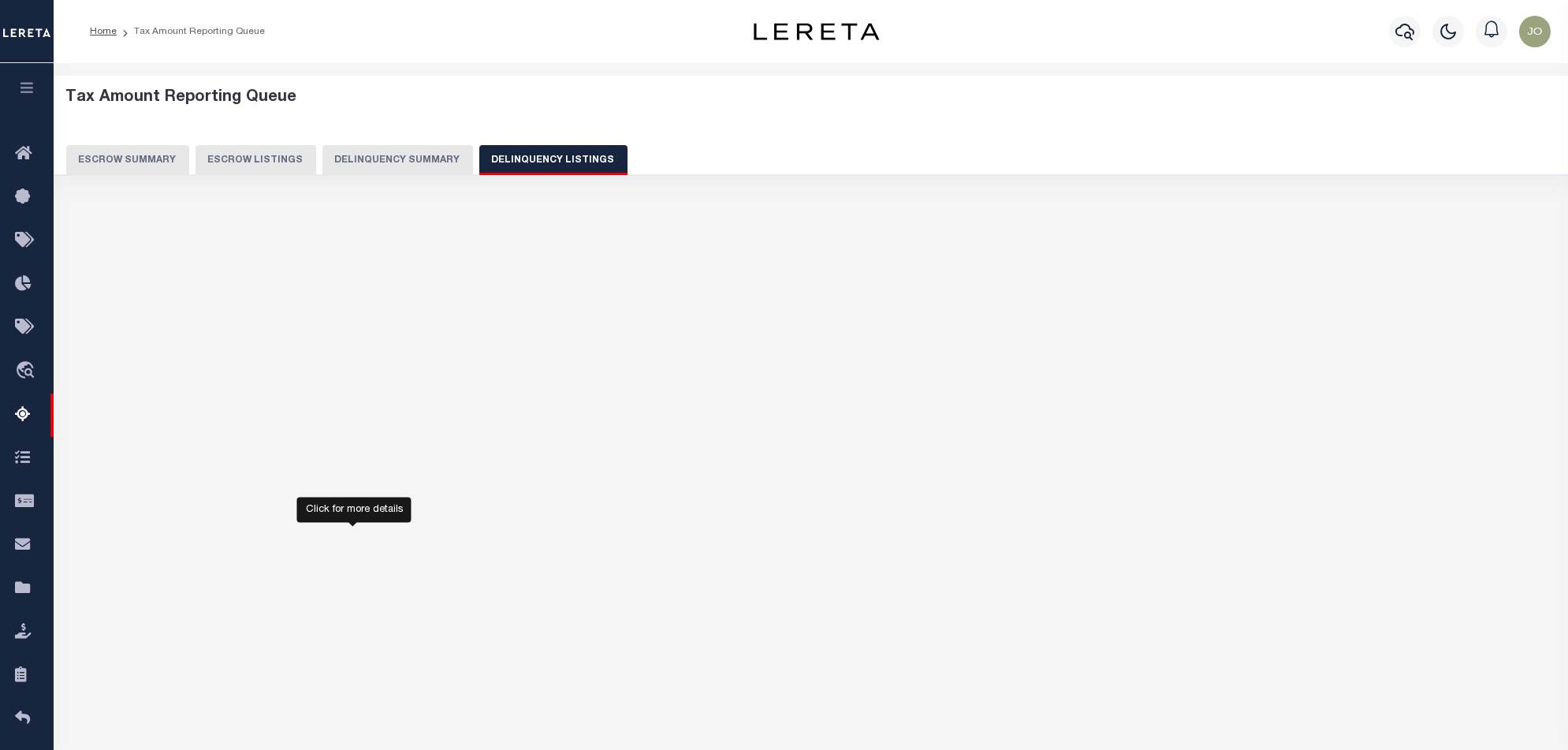
select select "100"
